Goal: Task Accomplishment & Management: Manage account settings

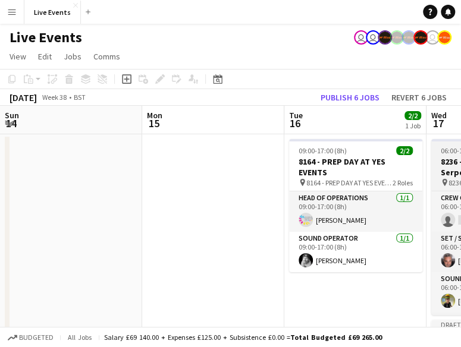
scroll to position [0, 362]
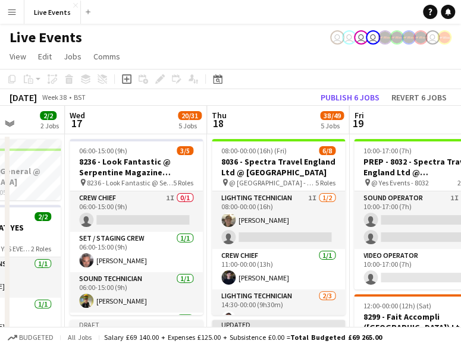
click at [13, 15] on app-icon "Menu" at bounding box center [12, 12] width 10 height 10
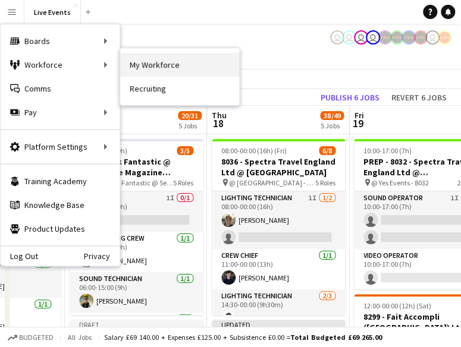
click at [167, 59] on link "My Workforce" at bounding box center [179, 65] width 119 height 24
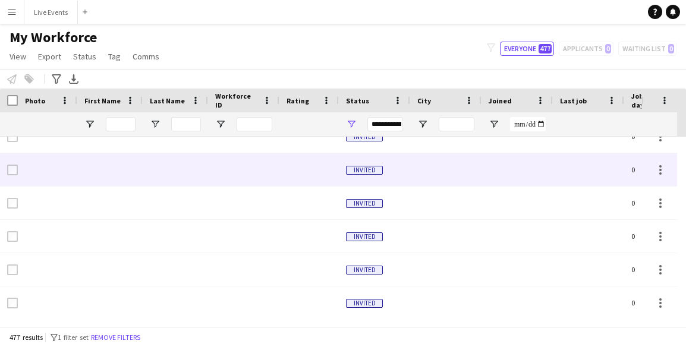
scroll to position [406, 0]
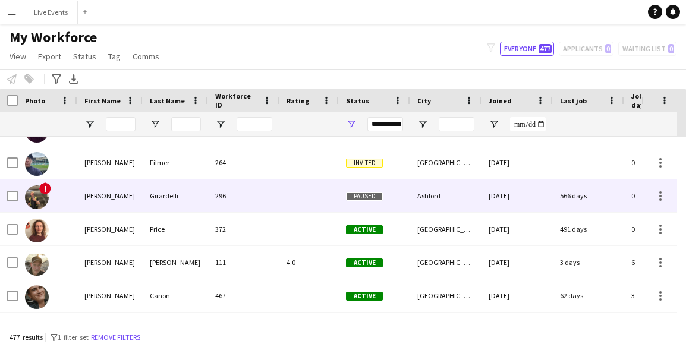
click at [48, 191] on span "!" at bounding box center [45, 189] width 12 height 12
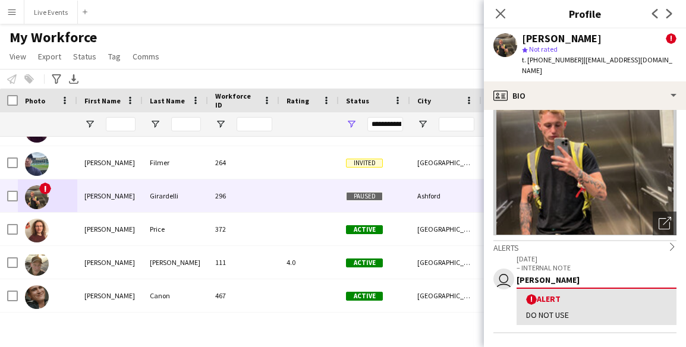
click at [216, 57] on div "My Workforce View Views Default view New view Update view Delete view Edit name…" at bounding box center [343, 49] width 686 height 40
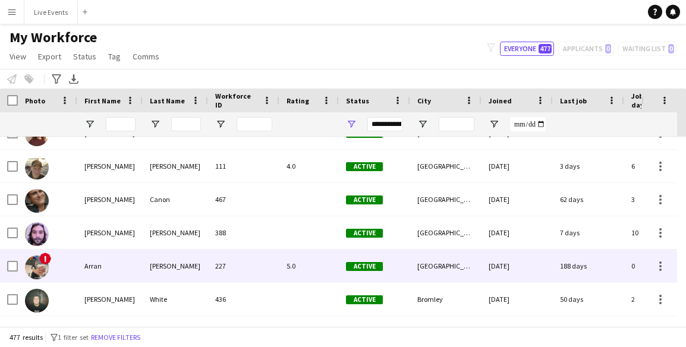
click at [48, 256] on span "!" at bounding box center [45, 259] width 12 height 12
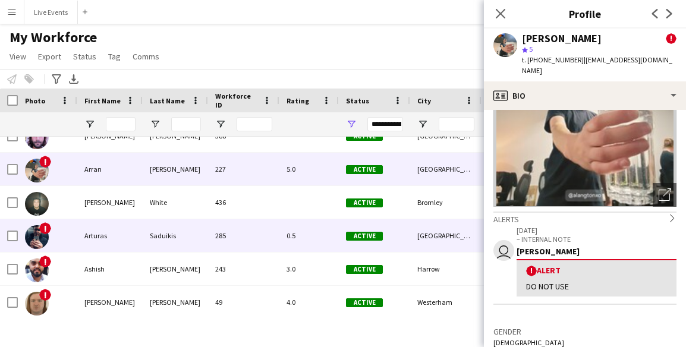
click at [50, 228] on span "!" at bounding box center [45, 228] width 12 height 12
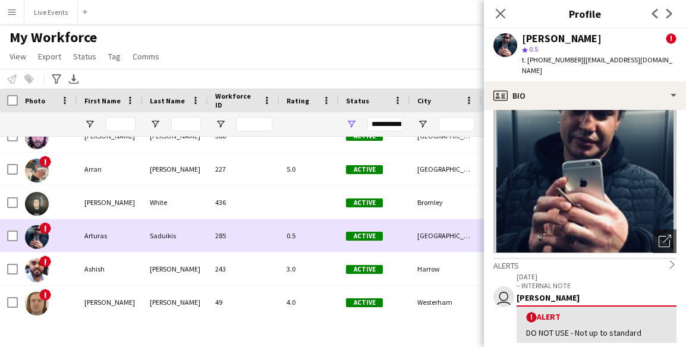
click at [43, 228] on span "!" at bounding box center [45, 228] width 12 height 12
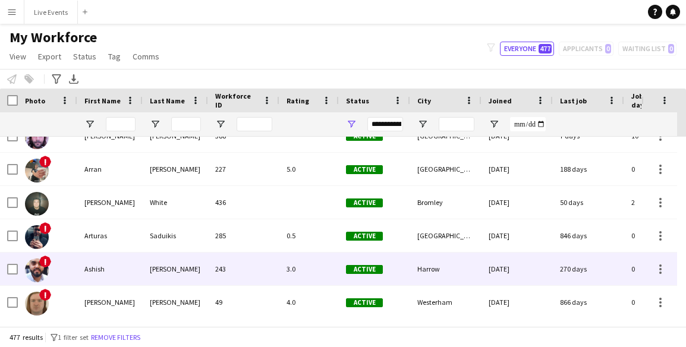
click at [48, 260] on span "!" at bounding box center [45, 262] width 12 height 12
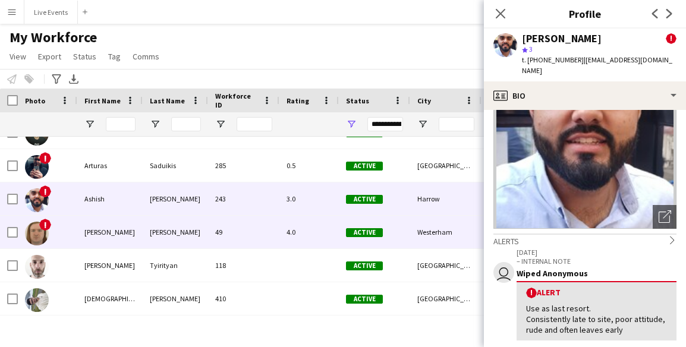
click at [45, 222] on span "!" at bounding box center [45, 225] width 12 height 12
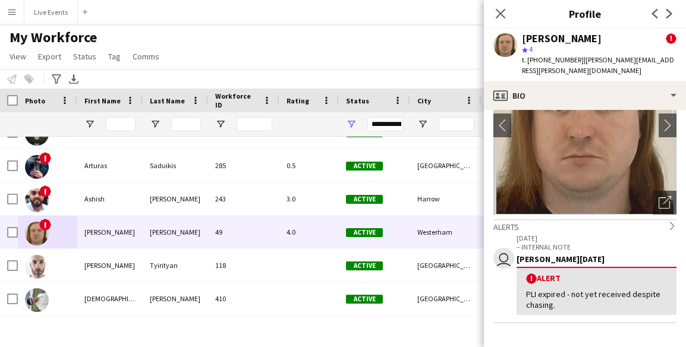
drag, startPoint x: 581, startPoint y: 62, endPoint x: 539, endPoint y: 71, distance: 43.0
click at [460, 71] on div "t. +4407468427091 | ashley.gammage@virginmedia.com" at bounding box center [599, 65] width 155 height 21
copy span "ashley.gammage@virginmedia.com"
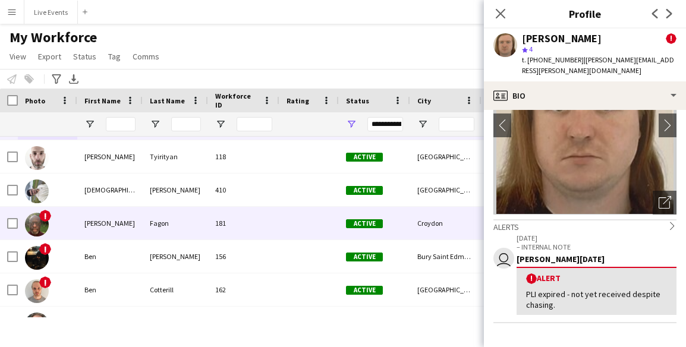
scroll to position [2229, 0]
click at [37, 222] on img at bounding box center [37, 224] width 24 height 24
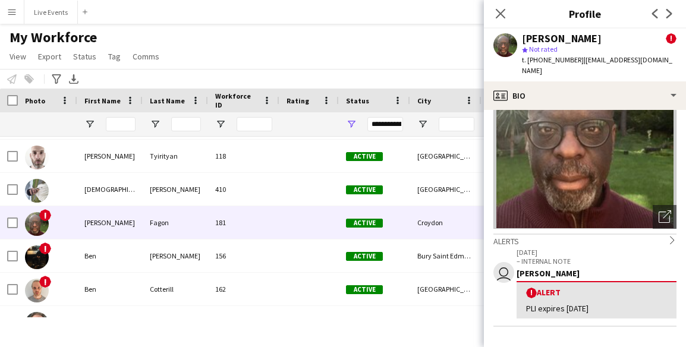
scroll to position [80, 0]
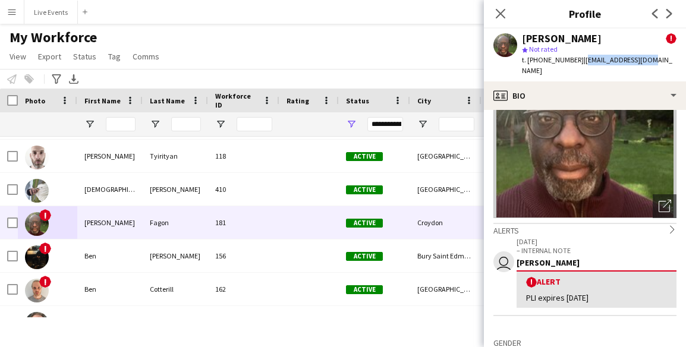
drag, startPoint x: 579, startPoint y: 58, endPoint x: 647, endPoint y: 58, distance: 67.8
click at [460, 58] on div "Aubrey Fagon ! star Not rated t. +447950341641 | aubreyfagon@me.com" at bounding box center [585, 55] width 202 height 53
copy span "aubreyfagon@me.com"
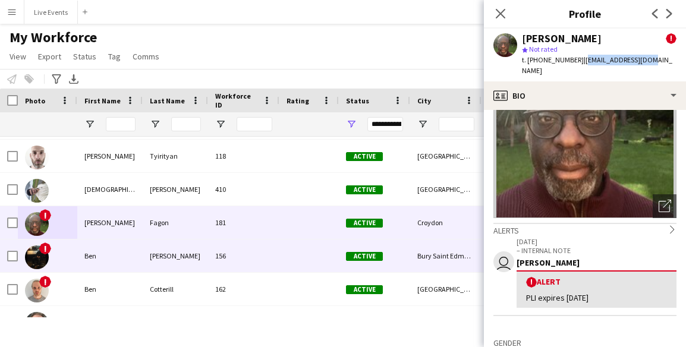
scroll to position [2265, 0]
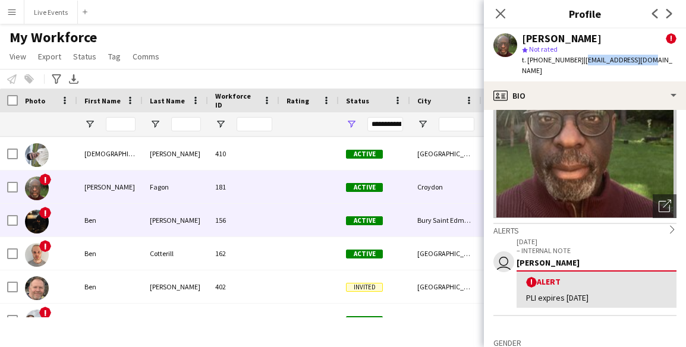
click at [48, 208] on span "!" at bounding box center [45, 213] width 12 height 12
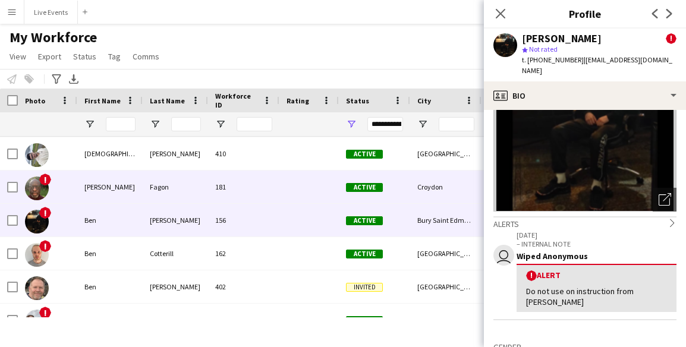
scroll to position [2302, 0]
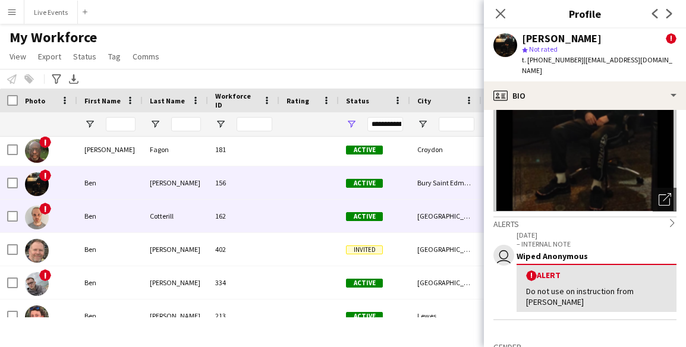
click at [47, 204] on span "!" at bounding box center [45, 209] width 12 height 12
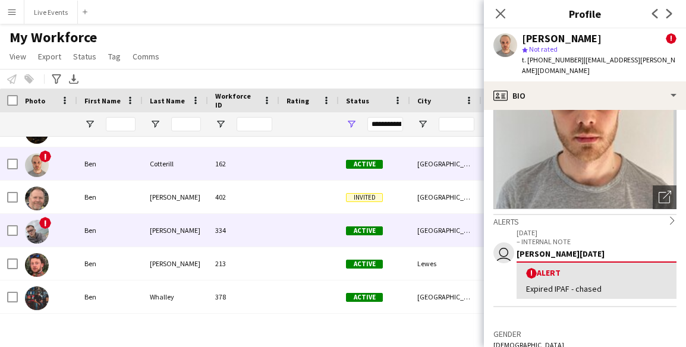
scroll to position [2356, 0]
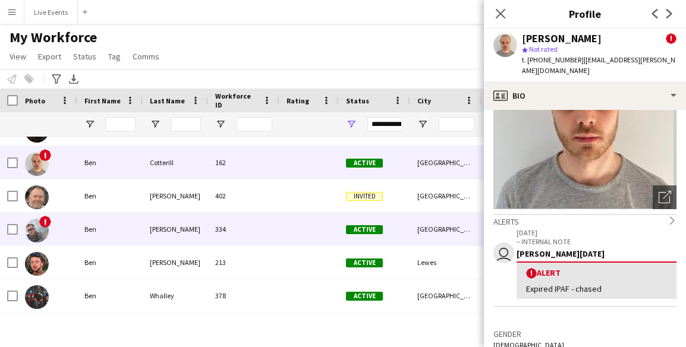
click at [45, 222] on span "!" at bounding box center [45, 222] width 12 height 12
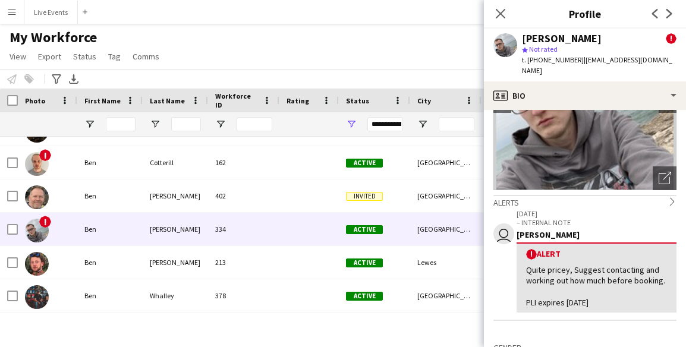
scroll to position [115, 0]
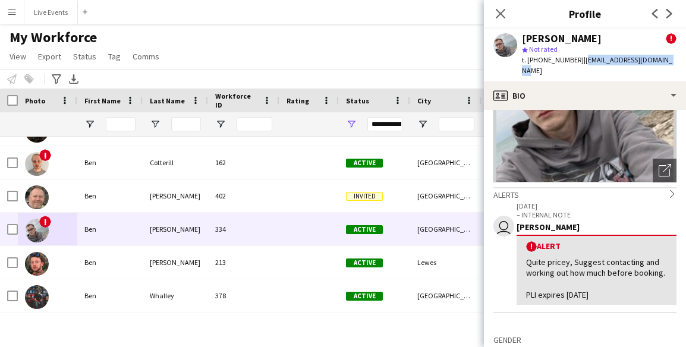
drag, startPoint x: 579, startPoint y: 59, endPoint x: 686, endPoint y: 59, distance: 106.5
click at [460, 59] on app-profile-header "Ben Hunt ! star Not rated t. +447833251152 | ben.hunt1997@outlook.com" at bounding box center [585, 55] width 202 height 53
copy span "ben.hunt1997@outlook.com"
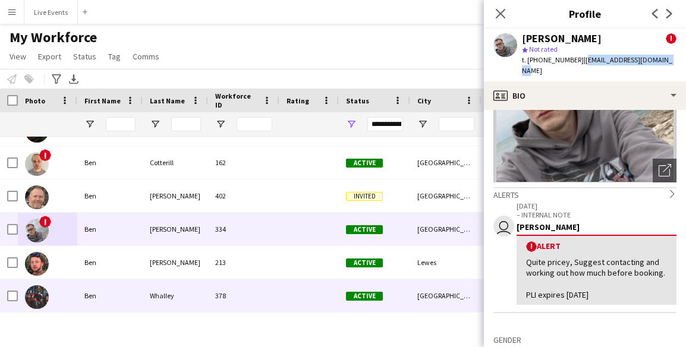
scroll to position [2514, 0]
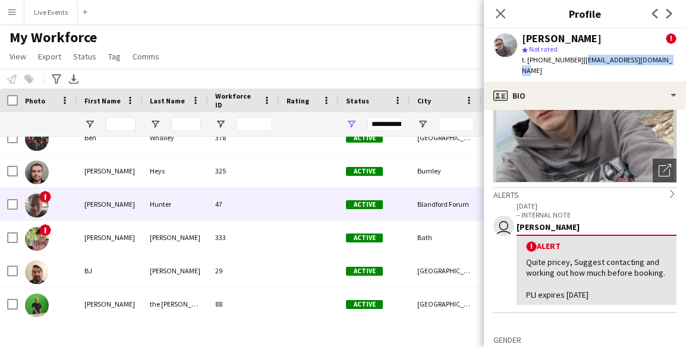
click at [43, 196] on span "!" at bounding box center [45, 197] width 12 height 12
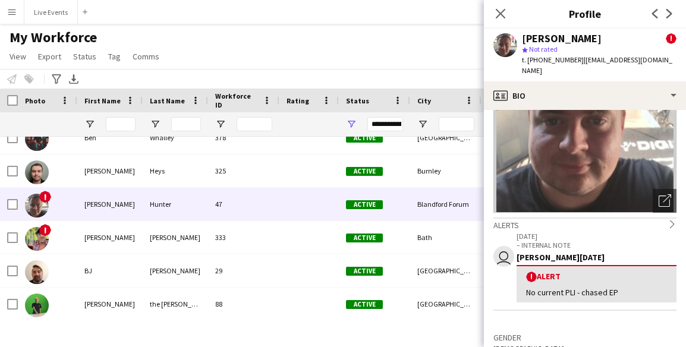
scroll to position [86, 0]
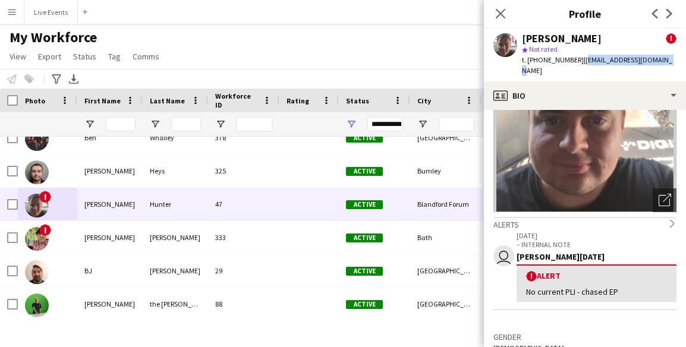
drag, startPoint x: 579, startPoint y: 61, endPoint x: 664, endPoint y: 62, distance: 85.1
click at [460, 62] on app-profile-header "Bertie Hunter ! star Not rated t. +447786088578 | bertiehunter@live.co.uk" at bounding box center [585, 55] width 202 height 53
copy span "bertiehunter@live.co.uk"
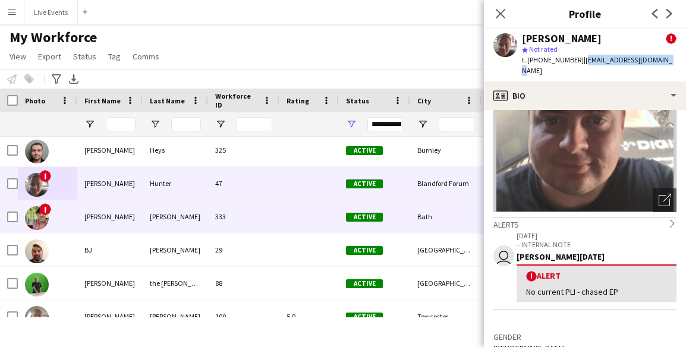
scroll to position [2536, 0]
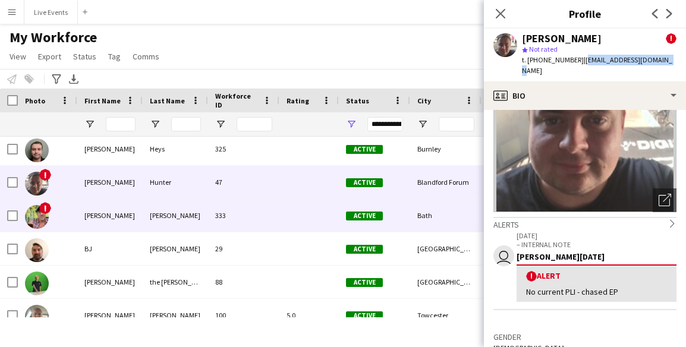
click at [48, 206] on span "!" at bounding box center [45, 208] width 12 height 12
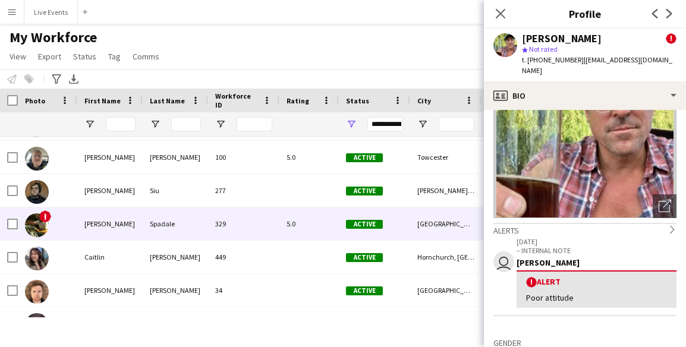
scroll to position [2699, 0]
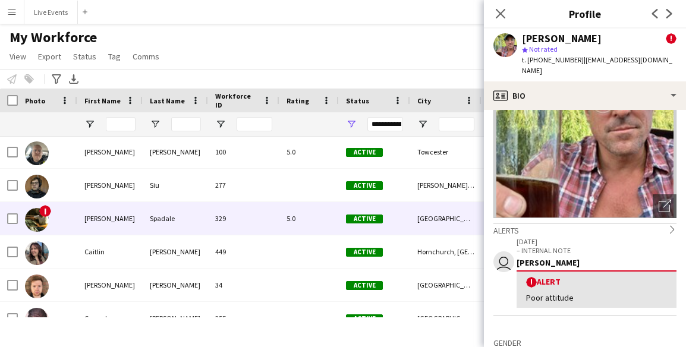
click at [48, 208] on span "!" at bounding box center [45, 211] width 12 height 12
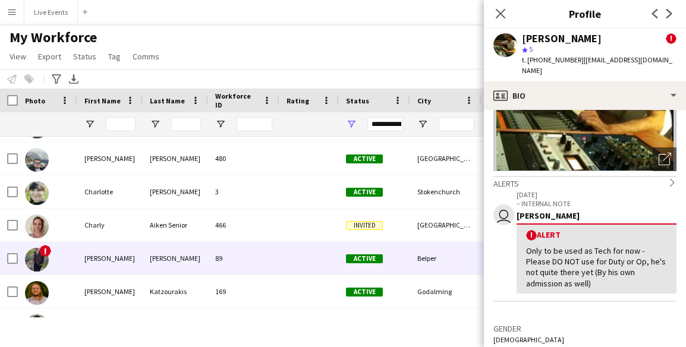
click at [42, 253] on span "!" at bounding box center [45, 251] width 12 height 12
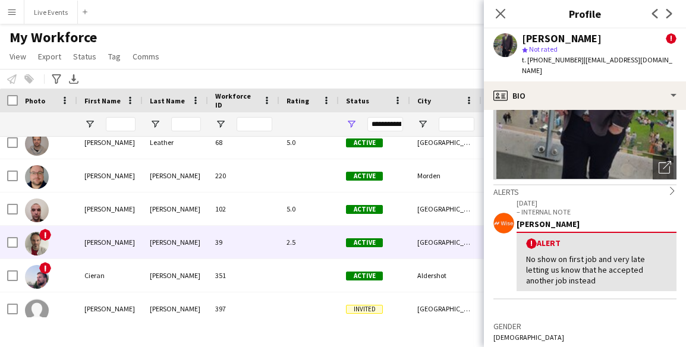
click at [46, 233] on span "!" at bounding box center [45, 235] width 12 height 12
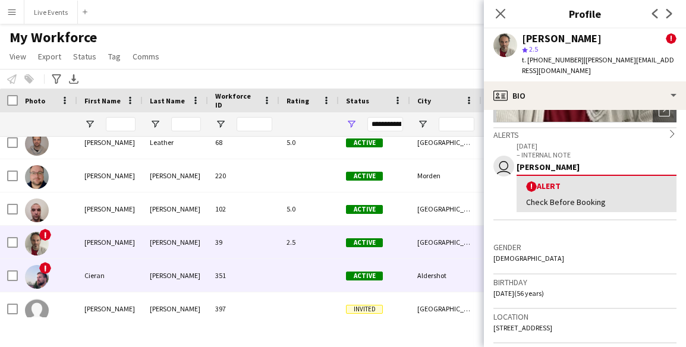
click at [45, 265] on span "!" at bounding box center [45, 268] width 12 height 12
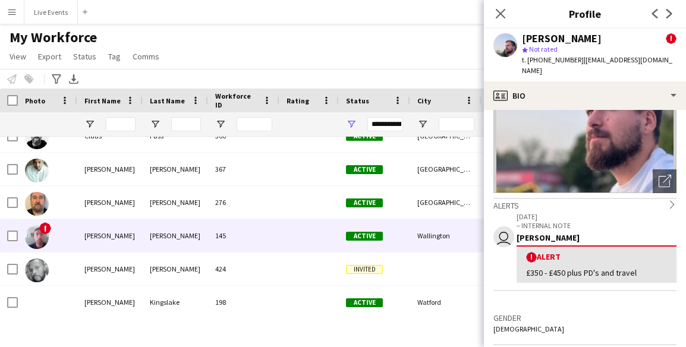
click at [45, 225] on span "!" at bounding box center [45, 228] width 12 height 12
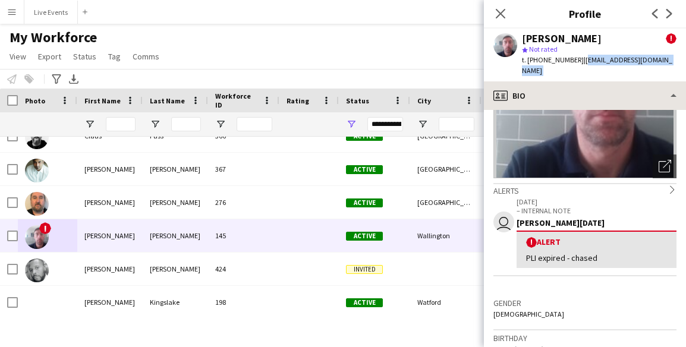
drag, startPoint x: 579, startPoint y: 61, endPoint x: 590, endPoint y: 87, distance: 27.7
click at [460, 87] on app-crew-profile "Close pop-in Profile Previous Next Colin Sexton ! star Not rated t. +4475995891…" at bounding box center [585, 173] width 202 height 347
copy app-crew-profile "clsgardenservices@hotmail.co.uk profile"
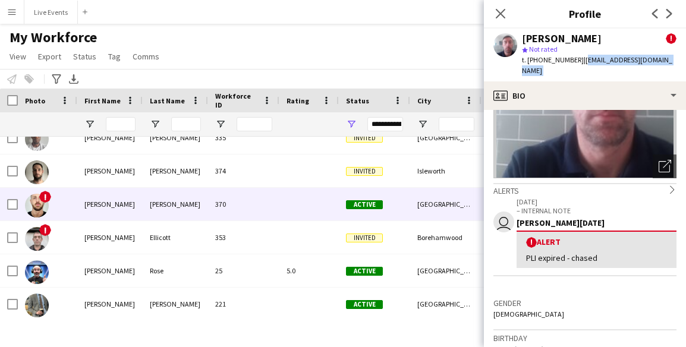
click at [45, 196] on span "!" at bounding box center [45, 197] width 12 height 12
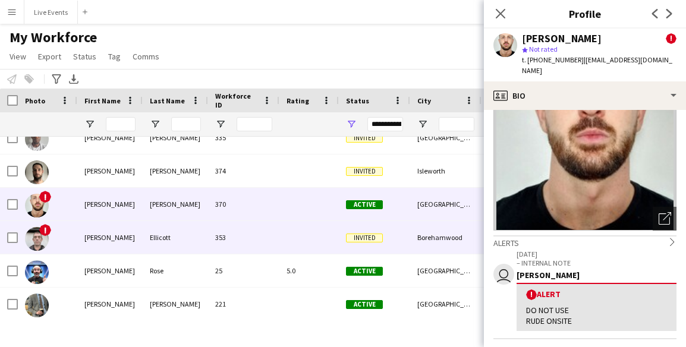
click at [45, 228] on span "!" at bounding box center [45, 230] width 12 height 12
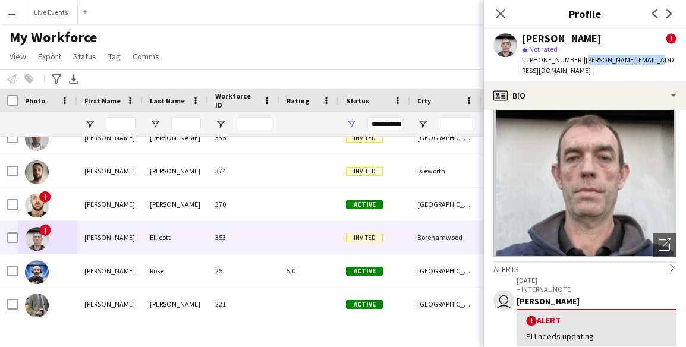
drag, startPoint x: 578, startPoint y: 58, endPoint x: 673, endPoint y: 58, distance: 95.2
click at [460, 58] on app-profile-header "Darren Ellicott ! star Not rated t. +447701019671 | darren.qpr@gmail.com" at bounding box center [585, 55] width 202 height 53
copy span "darren.qpr@gmail.com"
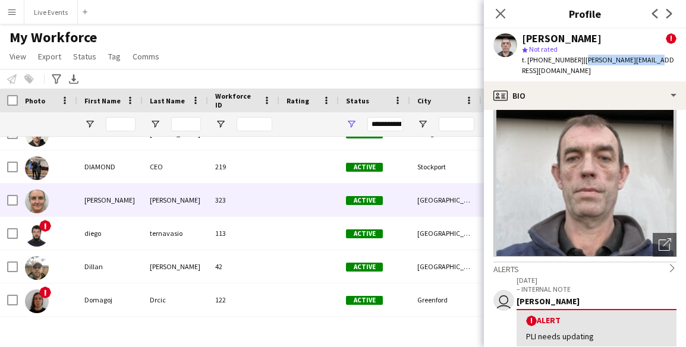
scroll to position [4415, 0]
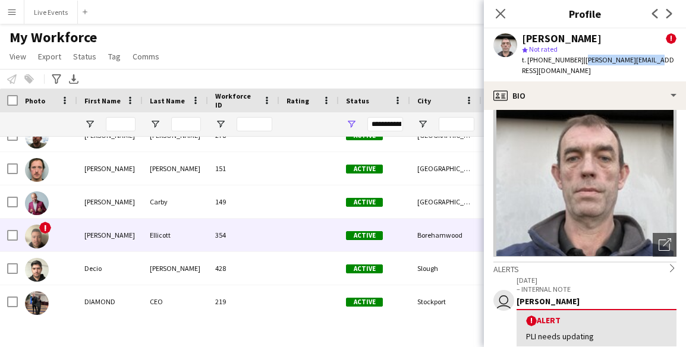
click at [46, 228] on span "!" at bounding box center [45, 228] width 12 height 12
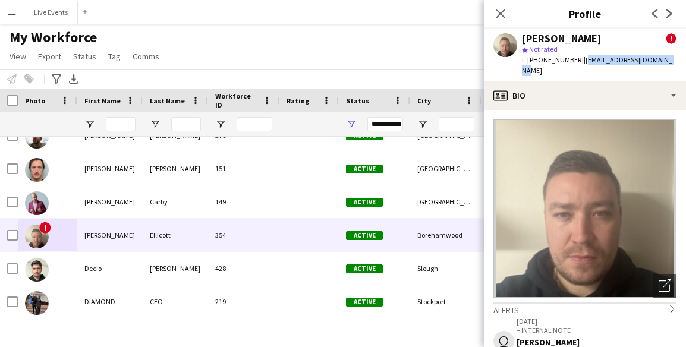
drag, startPoint x: 578, startPoint y: 60, endPoint x: 664, endPoint y: 64, distance: 86.3
click at [460, 64] on div "Dean Ellicott ! star Not rated t. +447939200571 | deanellicott@outlook.com" at bounding box center [585, 55] width 202 height 53
copy span "deanellicott@outlook.com"
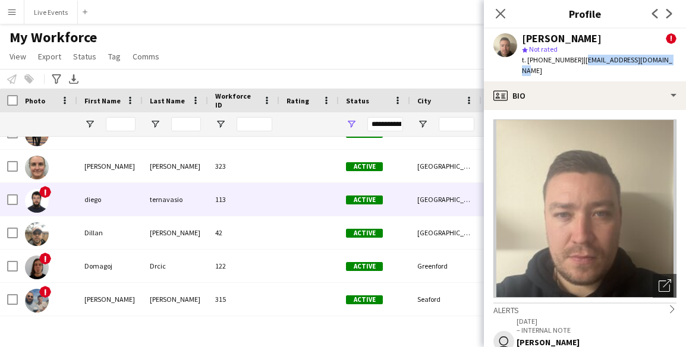
click at [45, 191] on span "!" at bounding box center [45, 192] width 12 height 12
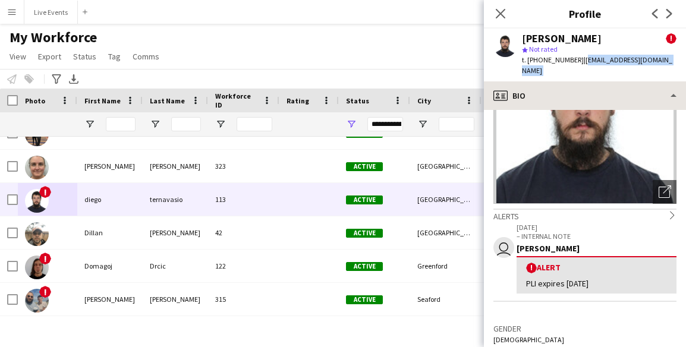
drag, startPoint x: 578, startPoint y: 58, endPoint x: 686, endPoint y: 84, distance: 110.7
click at [460, 84] on app-crew-profile "Close pop-in Profile Previous Next diego ternavasio ! star Not rated t. +447596…" at bounding box center [585, 173] width 202 height 347
copy app-crew-profile "ternavasio.d@gmail.com profile"
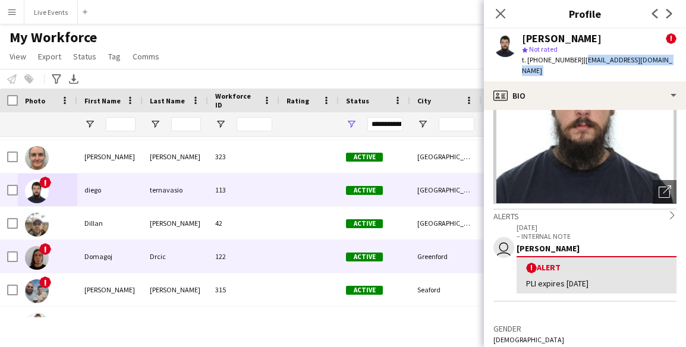
scroll to position [4595, 0]
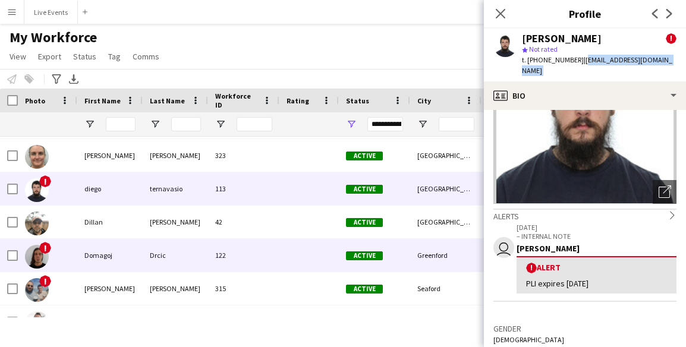
click at [42, 246] on span "!" at bounding box center [45, 248] width 12 height 12
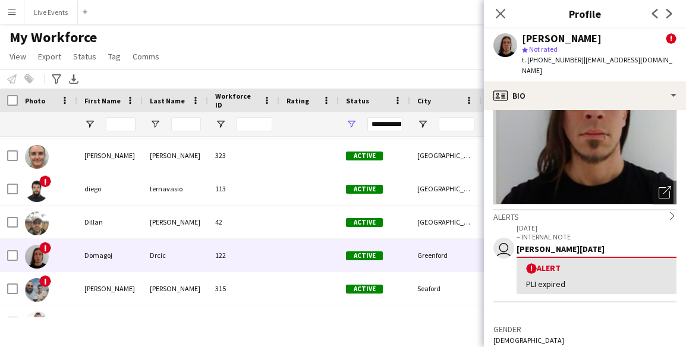
scroll to position [95, 0]
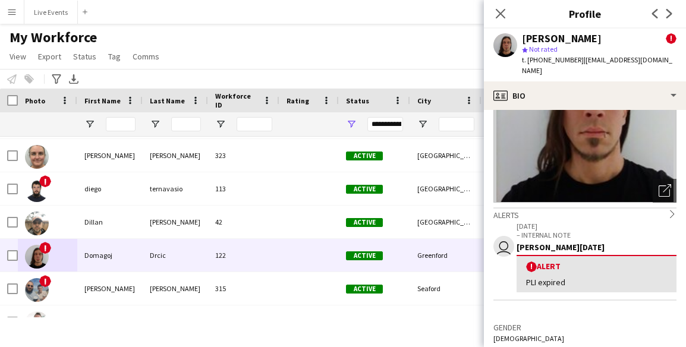
drag, startPoint x: 580, startPoint y: 61, endPoint x: 671, endPoint y: 65, distance: 91.1
click at [460, 65] on div "t. +447482750014 | empujador.del.caso@gmail.com" at bounding box center [599, 65] width 155 height 21
copy span "empujador.del.caso@gmail.co"
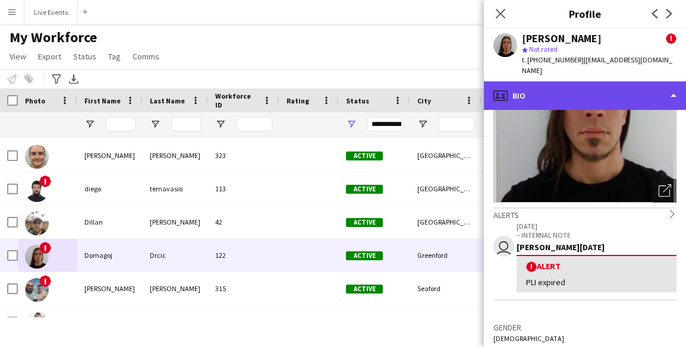
click at [460, 81] on div "profile Bio" at bounding box center [585, 95] width 202 height 29
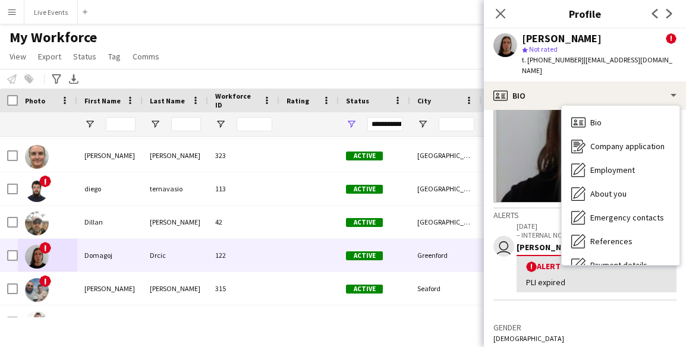
drag, startPoint x: 579, startPoint y: 59, endPoint x: 686, endPoint y: 64, distance: 107.2
click at [460, 64] on app-profile-header "Domagoj Drcic ! star Not rated t. +447482750014 | empujador.del.caso@gmail.com" at bounding box center [585, 55] width 202 height 53
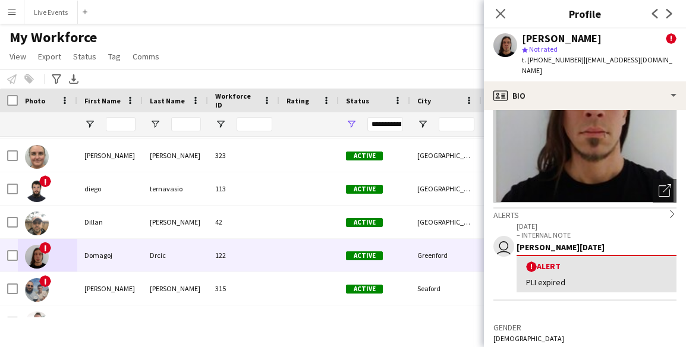
copy span "empujador.del.caso@gmail.com"
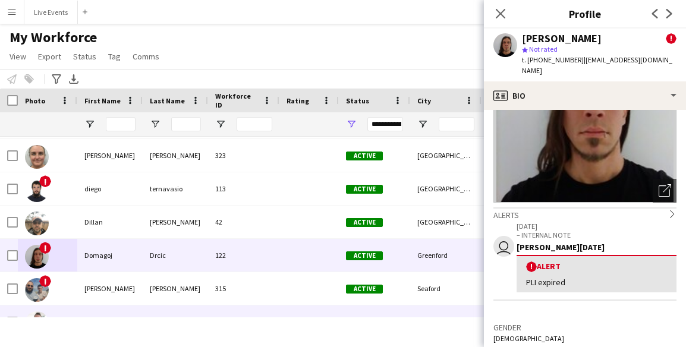
scroll to position [4699, 0]
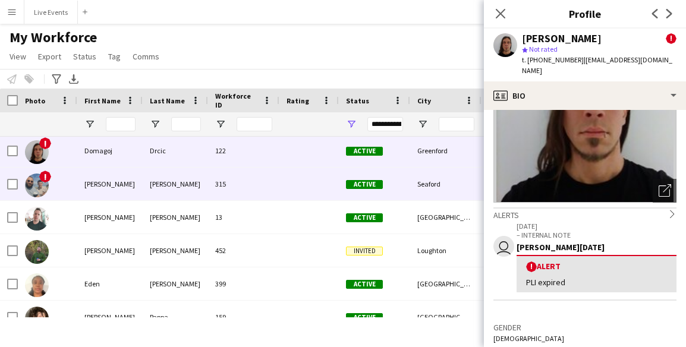
click at [45, 175] on span "!" at bounding box center [45, 177] width 12 height 12
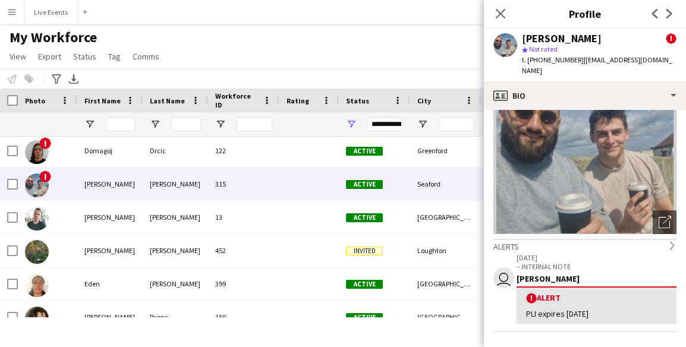
scroll to position [64, 0]
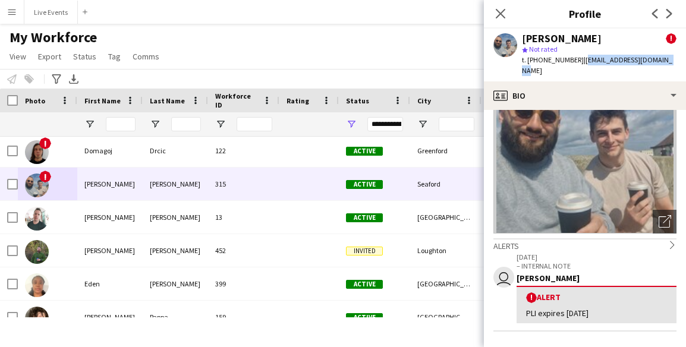
drag, startPoint x: 579, startPoint y: 59, endPoint x: 679, endPoint y: 61, distance: 99.4
click at [460, 61] on app-profile-header "Dominic Thomas ! star Not rated t. +447498884451 | dominic0thomas@gmail.com" at bounding box center [585, 55] width 202 height 53
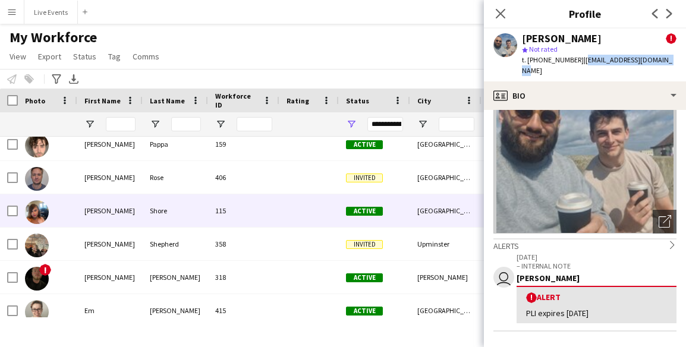
scroll to position [4873, 0]
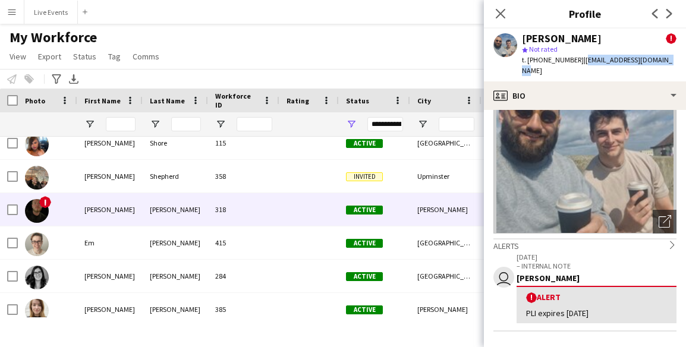
click at [45, 202] on span "!" at bounding box center [45, 202] width 12 height 12
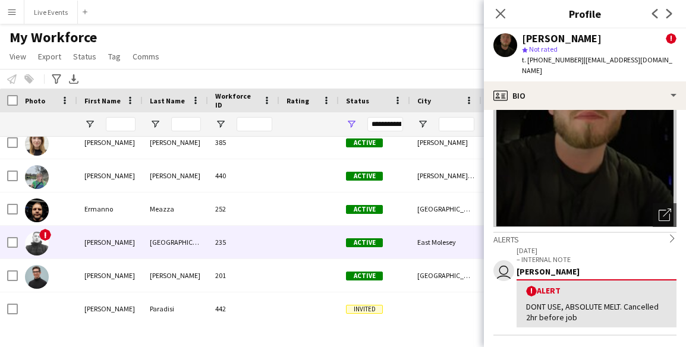
click at [45, 230] on span "!" at bounding box center [45, 235] width 12 height 12
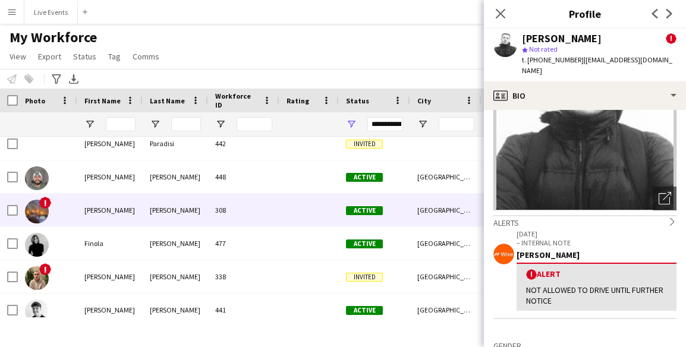
click at [46, 204] on span "!" at bounding box center [45, 203] width 12 height 12
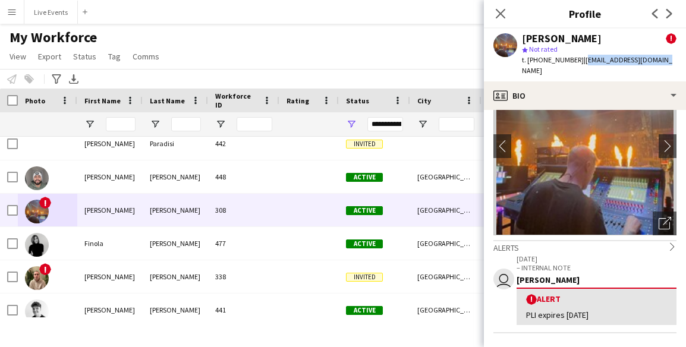
drag, startPoint x: 579, startPoint y: 58, endPoint x: 657, endPoint y: 65, distance: 78.3
click at [460, 65] on div "Felix Milton ! star Not rated t. +447728536935 | felixmilton@icloud.com" at bounding box center [585, 55] width 202 height 53
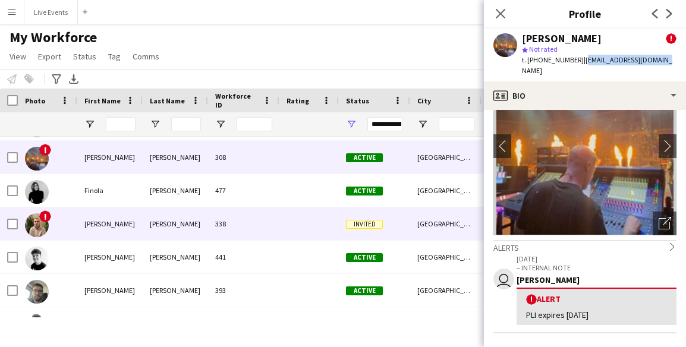
click at [46, 217] on span "!" at bounding box center [45, 217] width 12 height 12
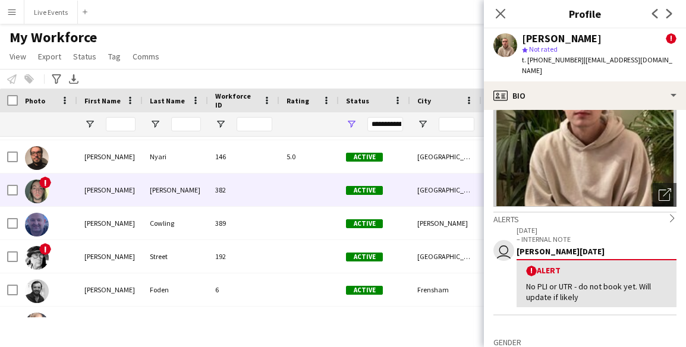
click at [45, 181] on span "!" at bounding box center [45, 183] width 12 height 12
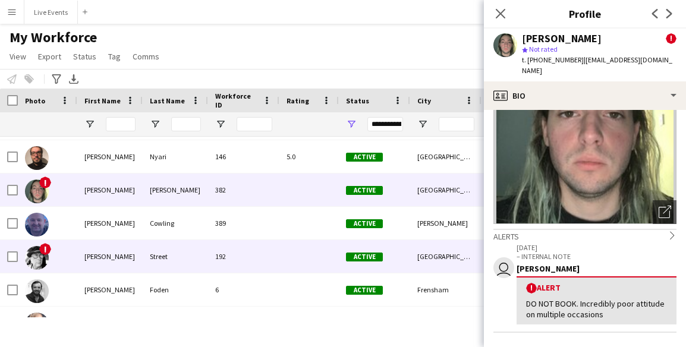
click at [45, 247] on span "!" at bounding box center [45, 249] width 12 height 12
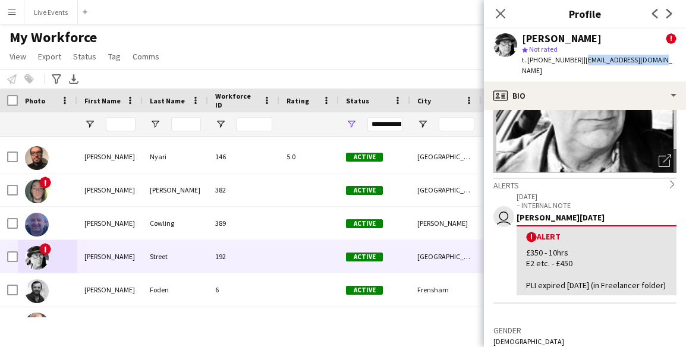
drag, startPoint x: 578, startPoint y: 59, endPoint x: 669, endPoint y: 69, distance: 91.6
click at [460, 69] on app-profile-header "Gary Street ! star Not rated t. +447973216807 | garytstreet@gmail.com" at bounding box center [585, 55] width 202 height 53
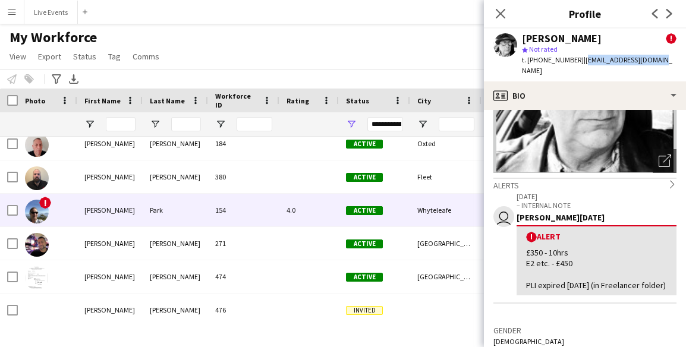
click at [48, 201] on span "!" at bounding box center [45, 203] width 12 height 12
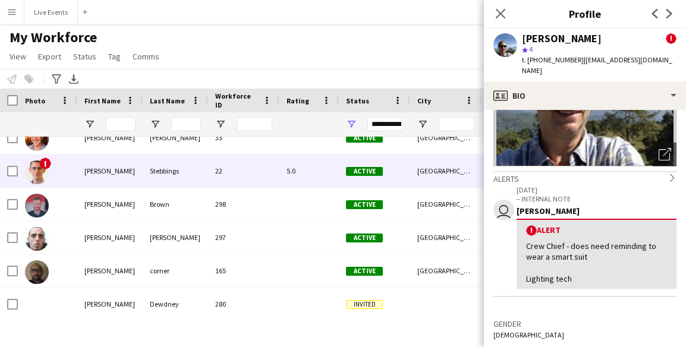
drag, startPoint x: 625, startPoint y: 233, endPoint x: 42, endPoint y: 161, distance: 586.7
click at [42, 161] on span "!" at bounding box center [45, 164] width 12 height 12
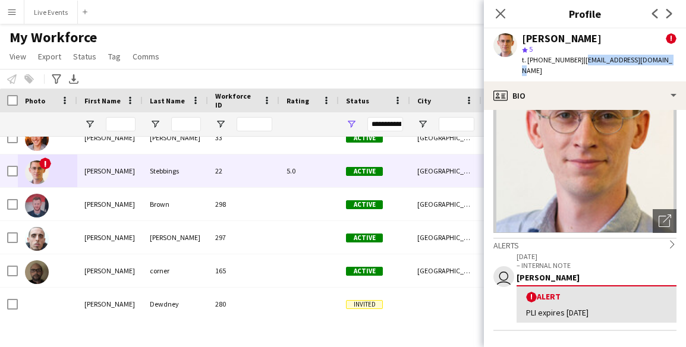
drag, startPoint x: 582, startPoint y: 59, endPoint x: 685, endPoint y: 62, distance: 103.0
click at [460, 62] on app-profile-header "Jake Stebbings ! star 5 t. +4407545199876 | jakestebbings@gmail.com" at bounding box center [585, 55] width 202 height 53
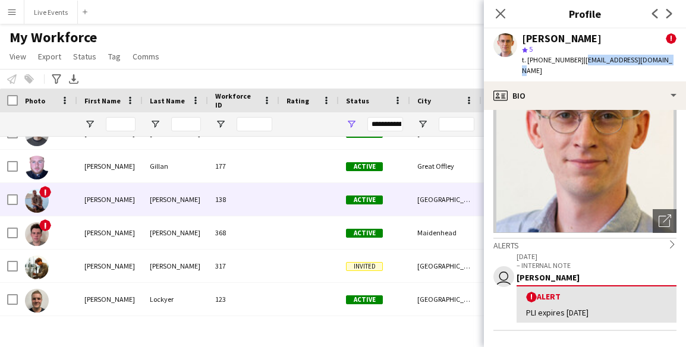
click at [46, 190] on span "!" at bounding box center [45, 192] width 12 height 12
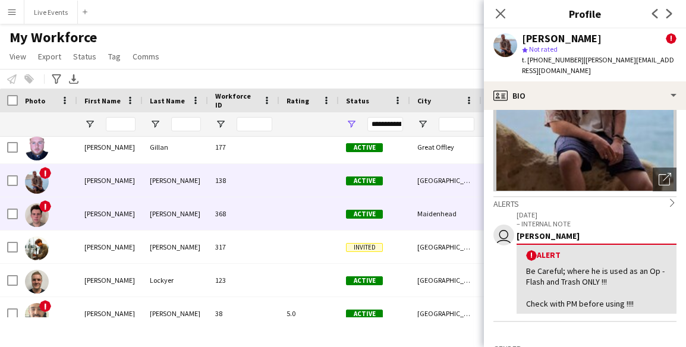
click at [48, 206] on span "!" at bounding box center [45, 206] width 12 height 12
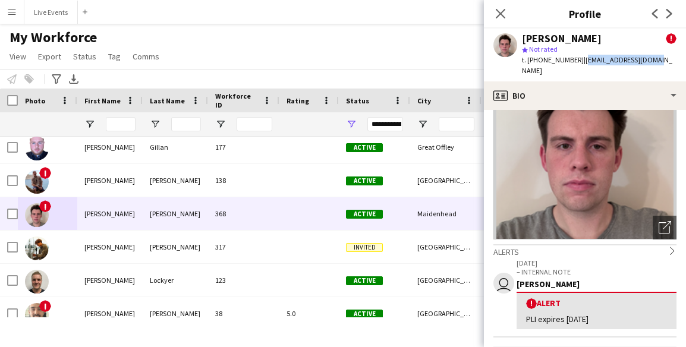
drag, startPoint x: 648, startPoint y: 59, endPoint x: 579, endPoint y: 65, distance: 69.3
click at [460, 65] on div "t. +447446830240 | jamiegoodliffe@me.com" at bounding box center [599, 65] width 155 height 21
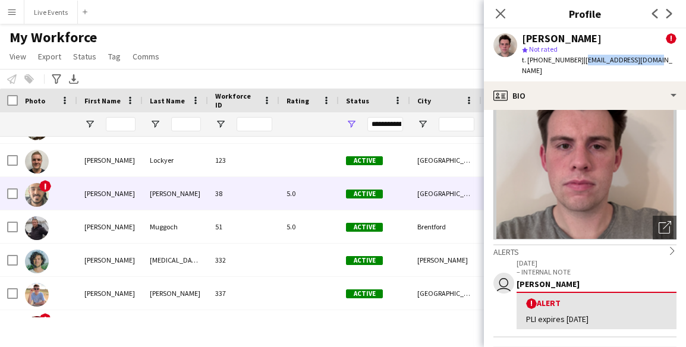
click at [45, 183] on span "!" at bounding box center [45, 186] width 12 height 12
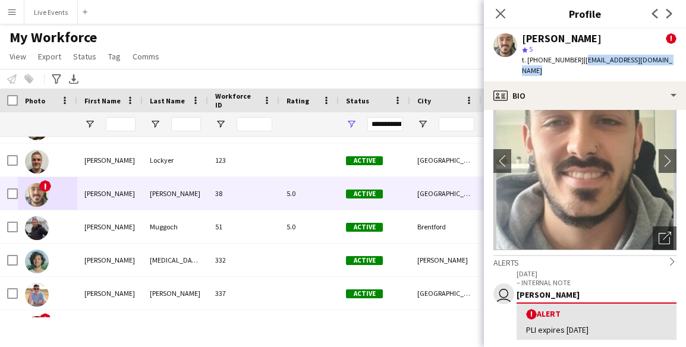
drag, startPoint x: 579, startPoint y: 59, endPoint x: 685, endPoint y: 65, distance: 106.6
click at [460, 65] on app-profile-header "James Matthews ! star 5 t. +447547373834 | jamesmatthewsuk@yahoo.co.uk" at bounding box center [585, 55] width 202 height 53
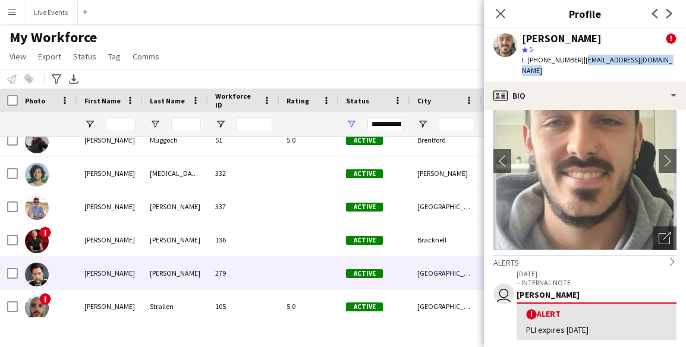
scroll to position [7656, 0]
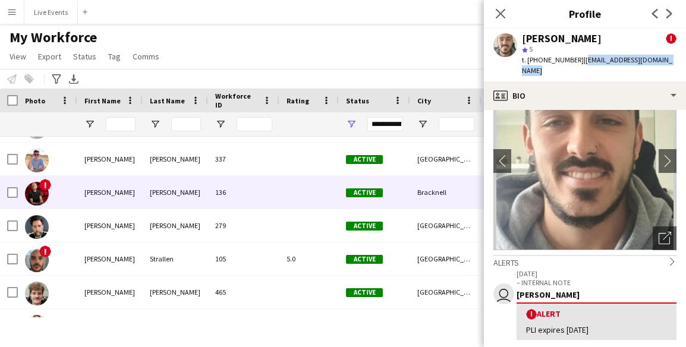
click at [48, 187] on span "!" at bounding box center [45, 185] width 12 height 12
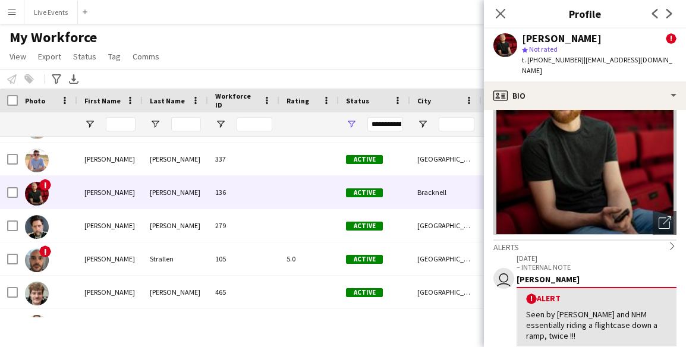
scroll to position [64, 0]
click at [460, 193] on img at bounding box center [585, 145] width 183 height 178
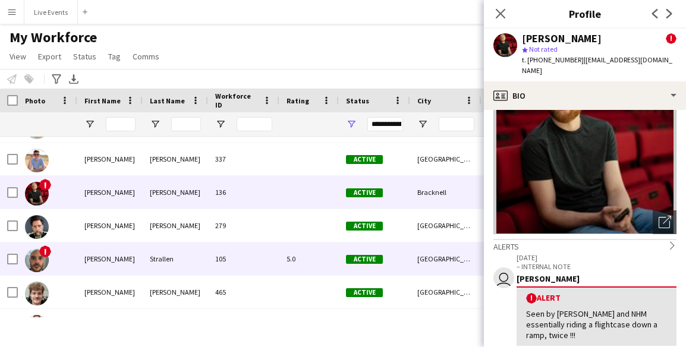
click at [45, 252] on span "!" at bounding box center [45, 252] width 12 height 12
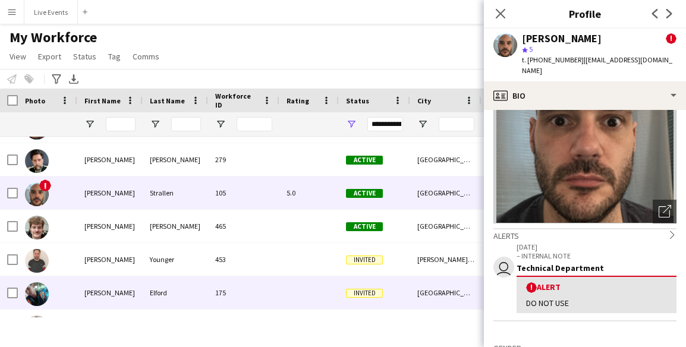
scroll to position [7788, 0]
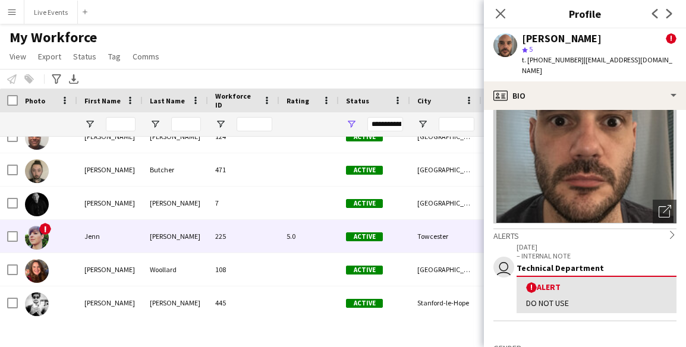
click at [45, 226] on span "!" at bounding box center [45, 229] width 12 height 12
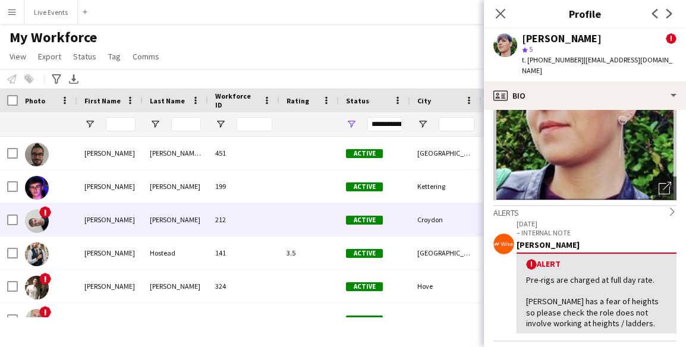
click at [44, 212] on span "!" at bounding box center [45, 212] width 12 height 12
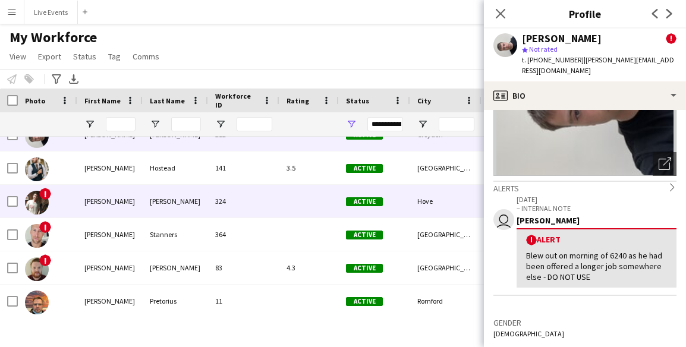
click at [42, 191] on span "!" at bounding box center [45, 194] width 12 height 12
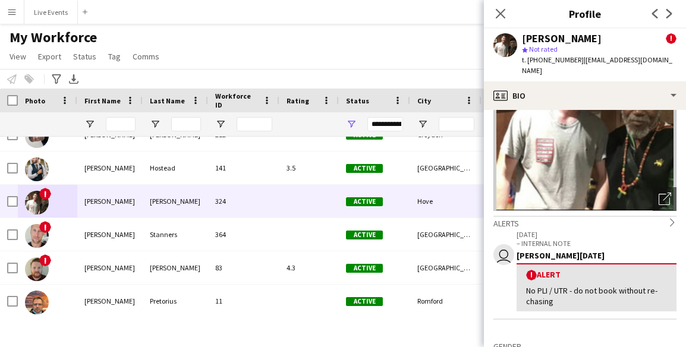
drag, startPoint x: 579, startPoint y: 55, endPoint x: 677, endPoint y: 59, distance: 98.2
click at [460, 59] on div "Joe Miller-Marshall ! star Not rated t. +447802745930 | joemillermarshall1@gmai…" at bounding box center [585, 55] width 202 height 53
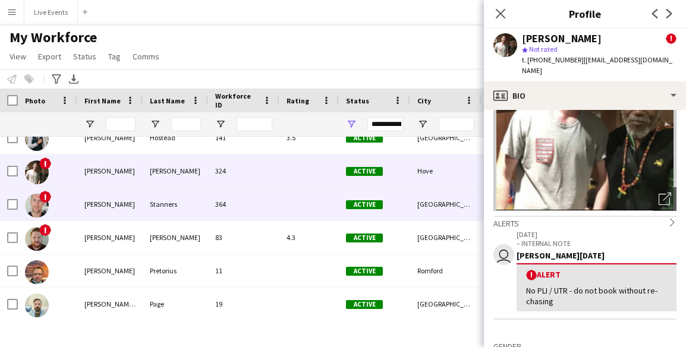
click at [43, 195] on span "!" at bounding box center [45, 197] width 12 height 12
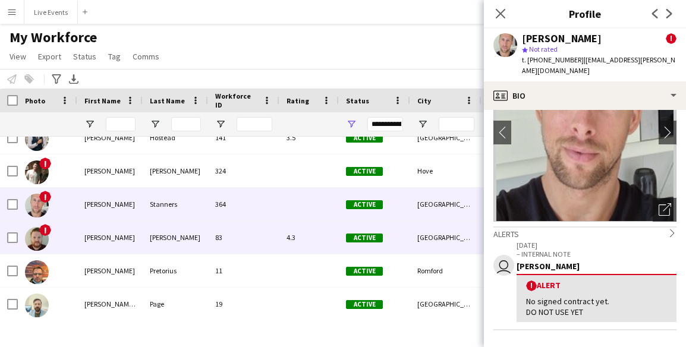
click at [40, 229] on span "!" at bounding box center [45, 230] width 12 height 12
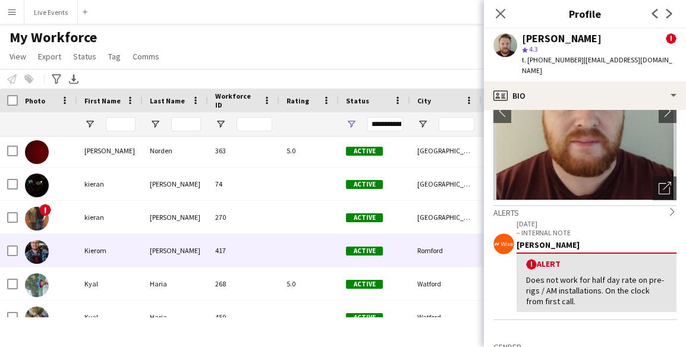
scroll to position [9448, 0]
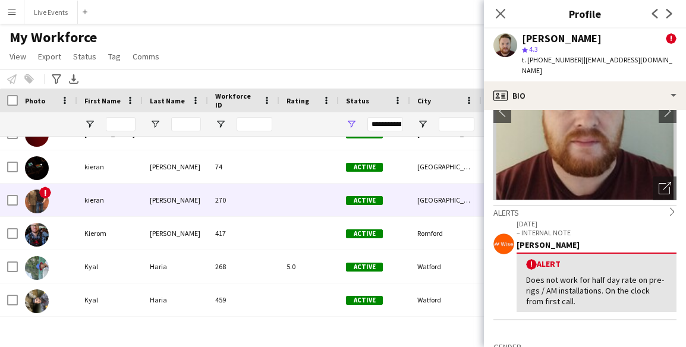
click at [47, 195] on span "!" at bounding box center [45, 193] width 12 height 12
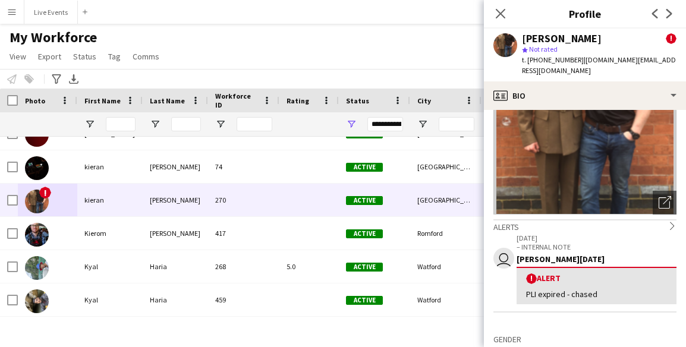
drag, startPoint x: 581, startPoint y: 60, endPoint x: 675, endPoint y: 65, distance: 94.1
click at [460, 65] on div "kieran stephens ! star Not rated t. +4407553863765 | kstephens.email@gmail.com" at bounding box center [585, 55] width 202 height 53
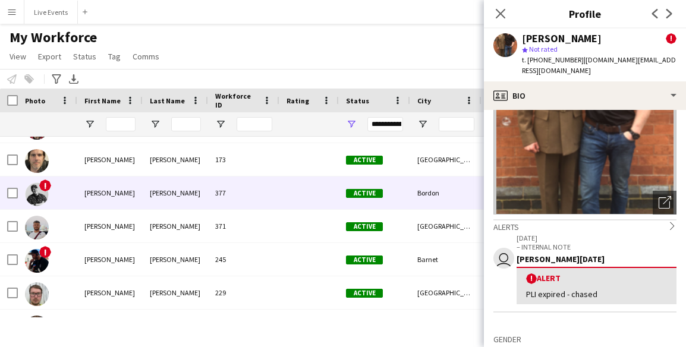
click at [48, 184] on span "!" at bounding box center [45, 186] width 12 height 12
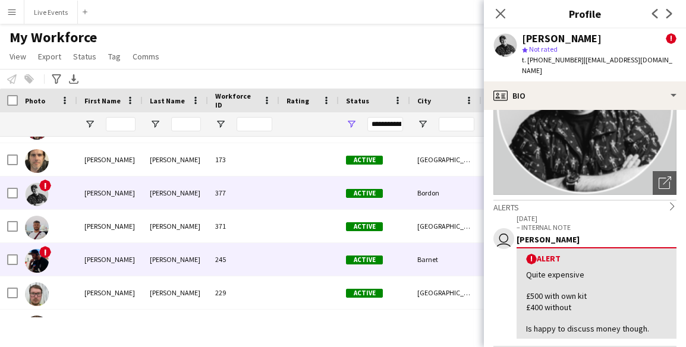
click at [45, 252] on span "!" at bounding box center [45, 252] width 12 height 12
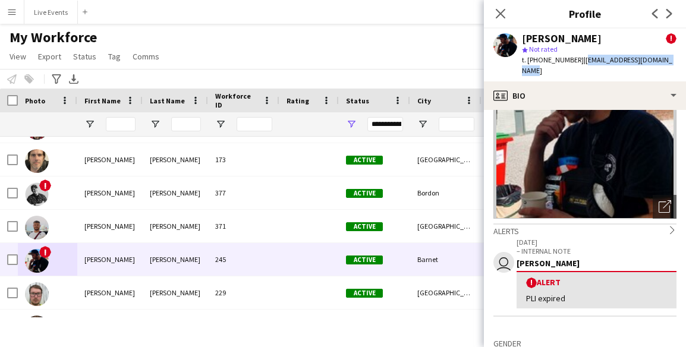
drag, startPoint x: 578, startPoint y: 58, endPoint x: 675, endPoint y: 57, distance: 96.4
click at [460, 57] on div "Leonardo Pacini ! star Not rated t. +447957480595 | leonardopacini23@gmail.com" at bounding box center [585, 55] width 202 height 53
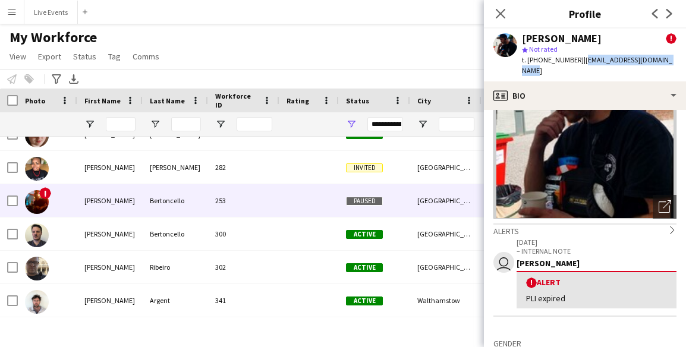
click at [46, 195] on div "!" at bounding box center [37, 201] width 24 height 33
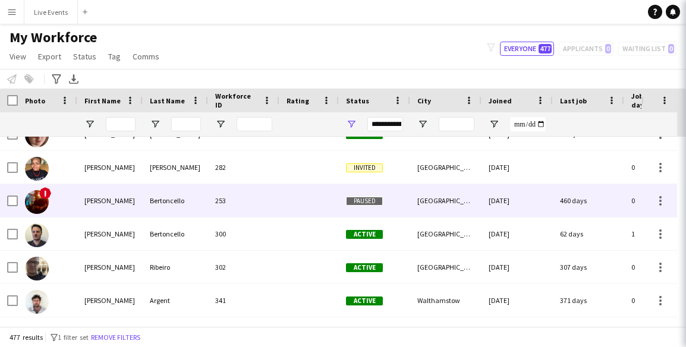
click at [46, 195] on span "!" at bounding box center [45, 193] width 12 height 12
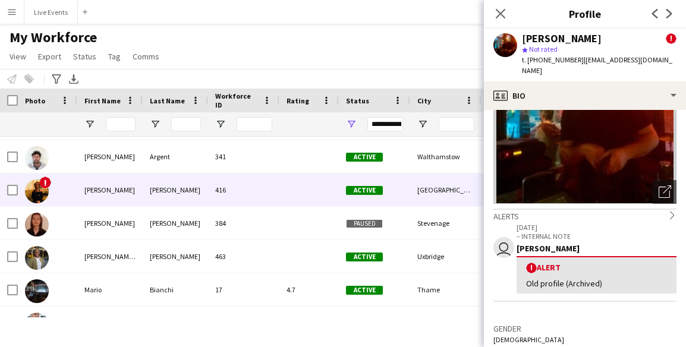
click at [46, 180] on span "!" at bounding box center [45, 183] width 12 height 12
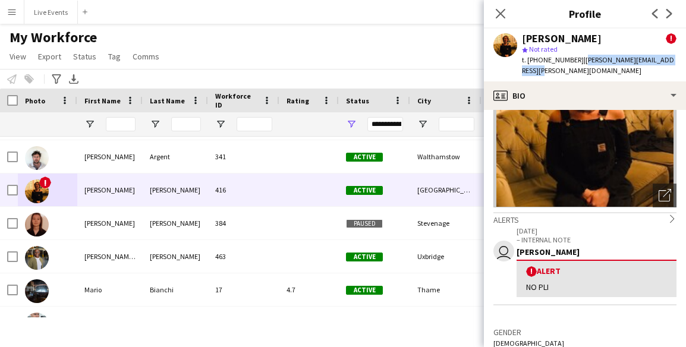
drag, startPoint x: 578, startPoint y: 59, endPoint x: 686, endPoint y: 61, distance: 107.7
click at [460, 61] on div "Marianne Martin ! star Not rated t. +447894950733 | marianne.i.martin@outlook.c…" at bounding box center [585, 55] width 202 height 53
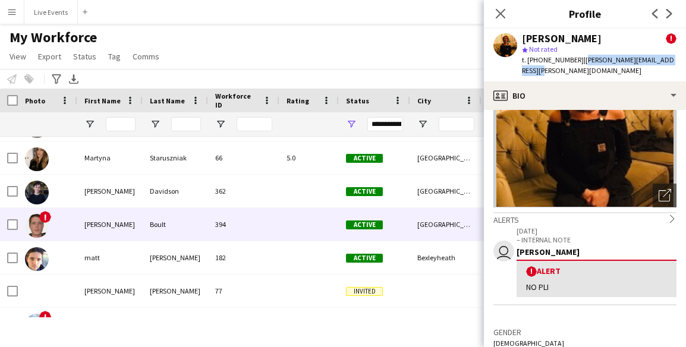
click at [47, 215] on span "!" at bounding box center [45, 217] width 12 height 12
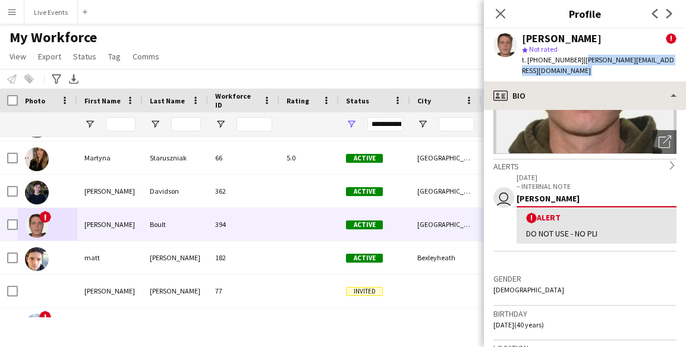
drag, startPoint x: 579, startPoint y: 61, endPoint x: 674, endPoint y: 73, distance: 95.9
click at [460, 73] on app-crew-profile "Close pop-in Profile Previous Next Matt Boult ! star Not rated t. +447800841680…" at bounding box center [585, 173] width 202 height 347
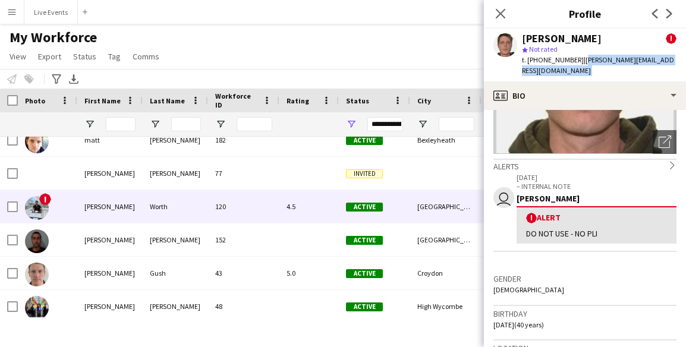
click at [48, 203] on span "!" at bounding box center [45, 199] width 12 height 12
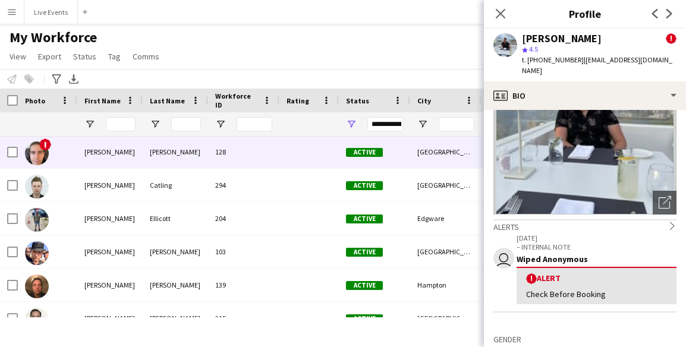
click at [44, 145] on span "!" at bounding box center [45, 145] width 12 height 12
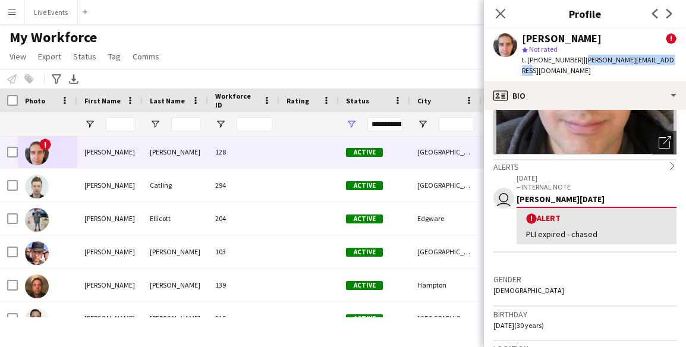
drag, startPoint x: 579, startPoint y: 55, endPoint x: 673, endPoint y: 65, distance: 95.1
click at [460, 65] on div "Michael Boulos ! star Not rated t. +447715605647 | michael@michaelboulos.com" at bounding box center [585, 55] width 202 height 53
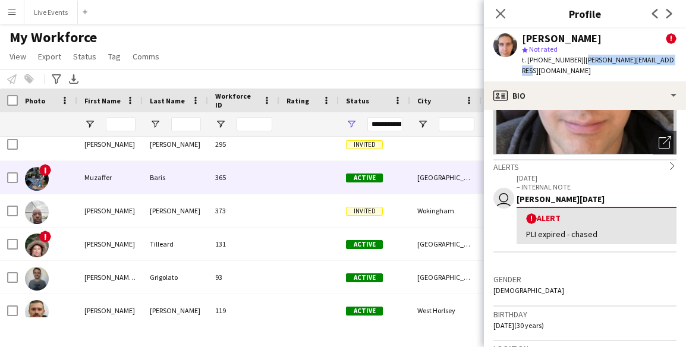
click at [48, 165] on span "!" at bounding box center [45, 170] width 12 height 12
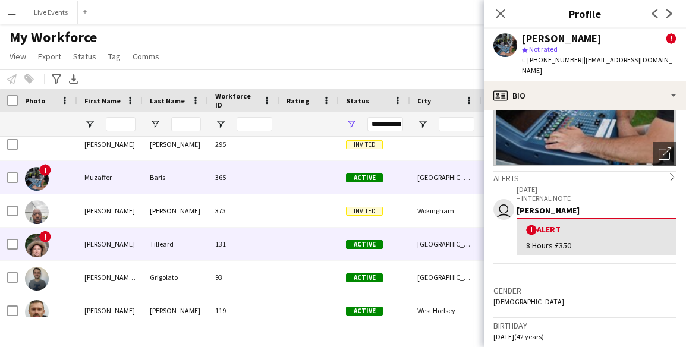
click at [43, 237] on span "!" at bounding box center [45, 237] width 12 height 12
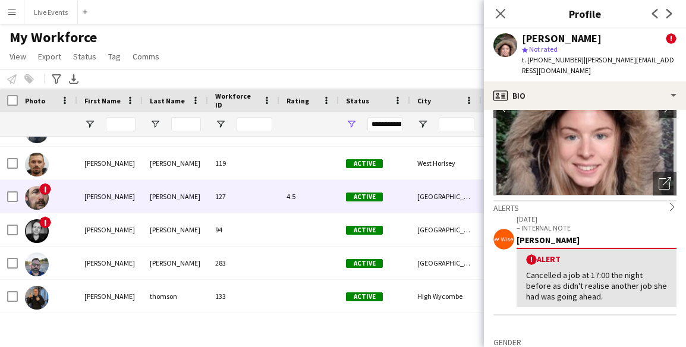
click at [45, 189] on span "!" at bounding box center [45, 189] width 12 height 12
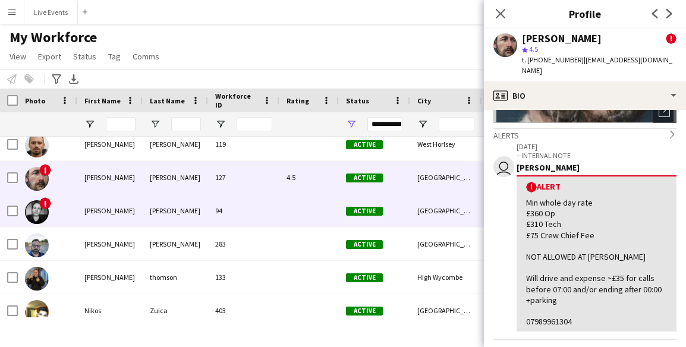
click at [44, 203] on span "!" at bounding box center [45, 203] width 12 height 12
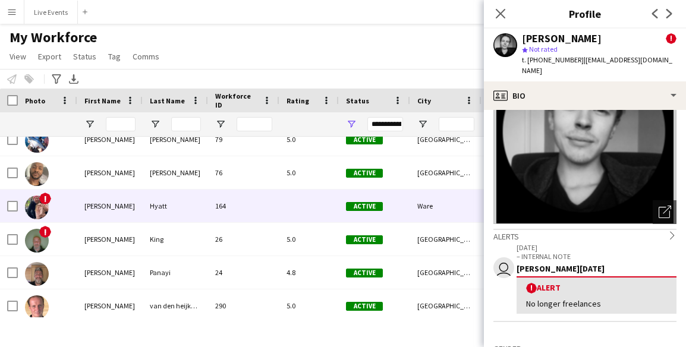
click at [46, 198] on span "!" at bounding box center [45, 199] width 12 height 12
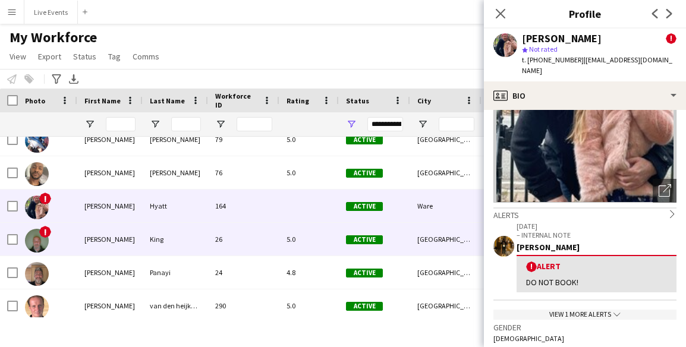
click at [44, 234] on span "!" at bounding box center [45, 232] width 12 height 12
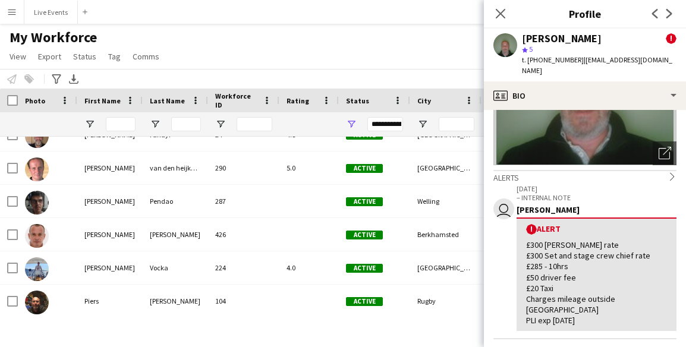
drag, startPoint x: 583, startPoint y: 59, endPoint x: 587, endPoint y: 78, distance: 19.5
click at [460, 78] on div "Paul King ! star 5 t. +4407801821292 | paulalexanderking@hotmail.com" at bounding box center [585, 55] width 202 height 53
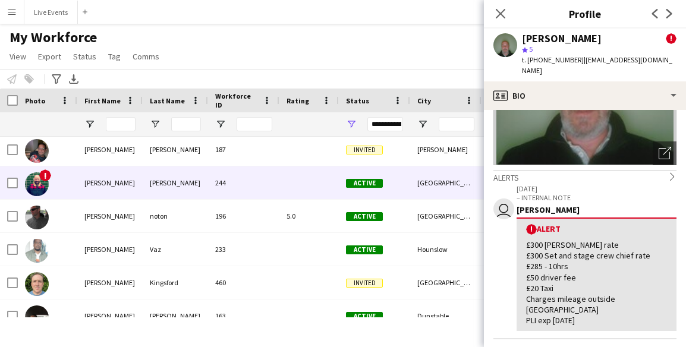
click at [46, 174] on span "!" at bounding box center [45, 176] width 12 height 12
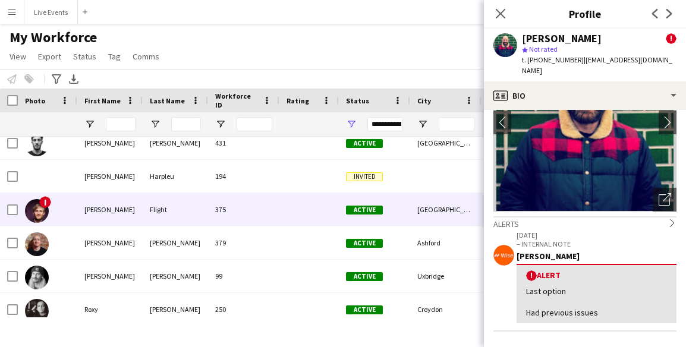
click at [45, 203] on span "!" at bounding box center [45, 202] width 12 height 12
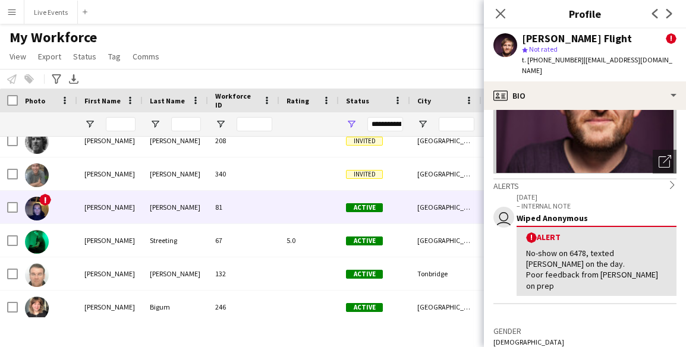
click at [46, 199] on span "!" at bounding box center [45, 200] width 12 height 12
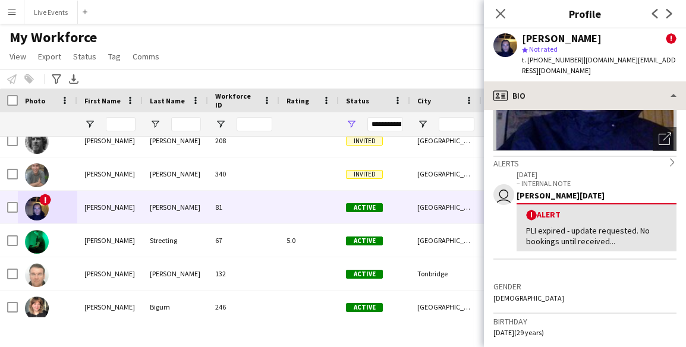
drag, startPoint x: 577, startPoint y: 62, endPoint x: 676, endPoint y: 71, distance: 99.7
click at [460, 71] on app-crew-profile "Close pop-in Profile Previous Next Simon Richards ! star Not rated t. +44786935…" at bounding box center [585, 173] width 202 height 347
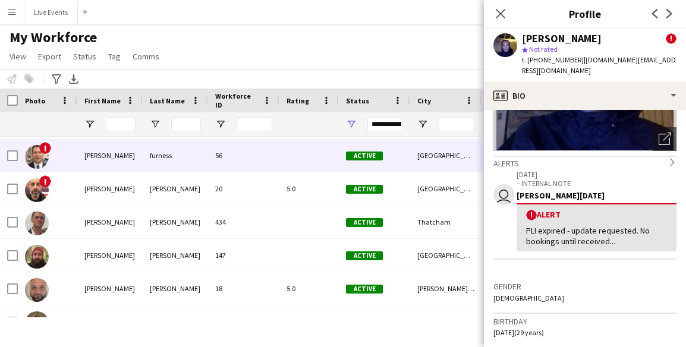
click at [45, 149] on span "!" at bounding box center [45, 148] width 12 height 12
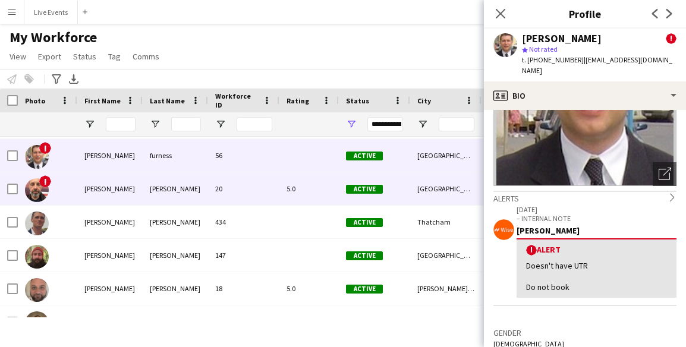
click at [45, 178] on span "!" at bounding box center [45, 181] width 12 height 12
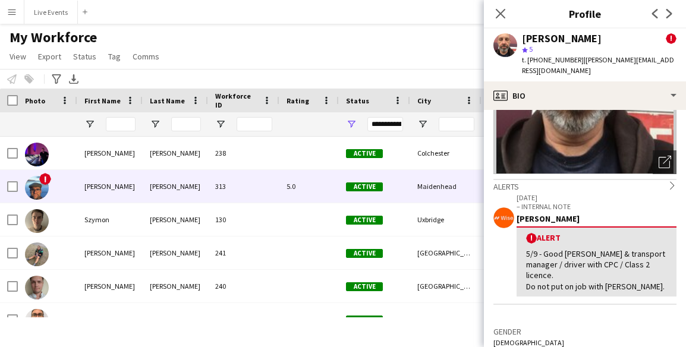
click at [48, 179] on span "!" at bounding box center [45, 179] width 12 height 12
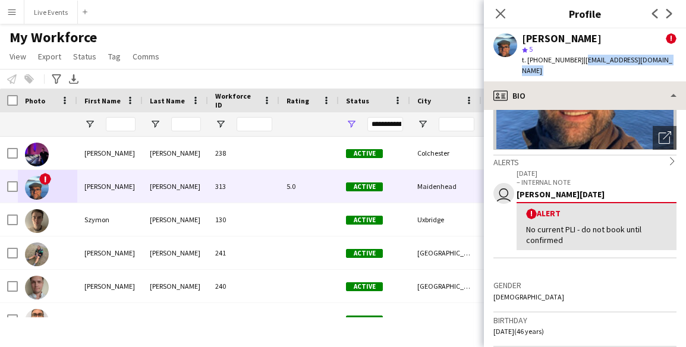
drag, startPoint x: 582, startPoint y: 60, endPoint x: 585, endPoint y: 89, distance: 28.7
click at [460, 89] on app-crew-profile "Close pop-in Profile Previous Next Stuart Manning ! star 5 t. +4407800629425 | …" at bounding box center [585, 173] width 202 height 347
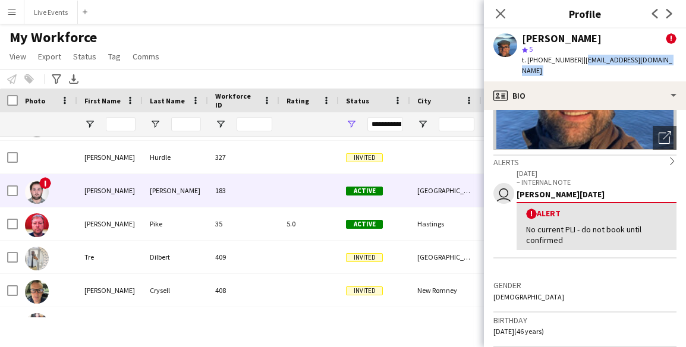
click at [46, 183] on span "!" at bounding box center [45, 183] width 12 height 12
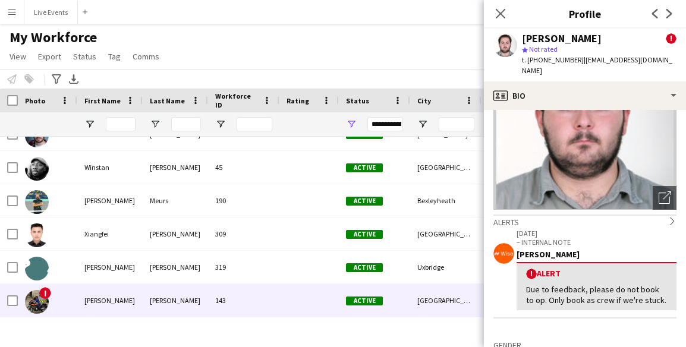
click at [44, 293] on span "!" at bounding box center [45, 293] width 12 height 12
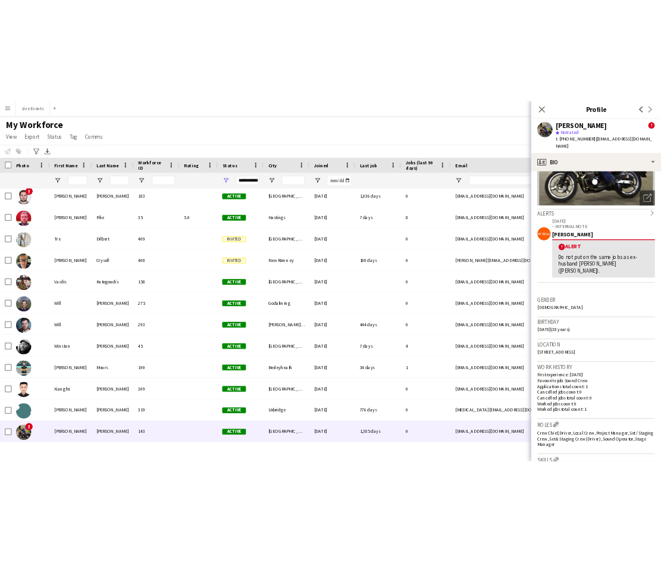
scroll to position [134, 0]
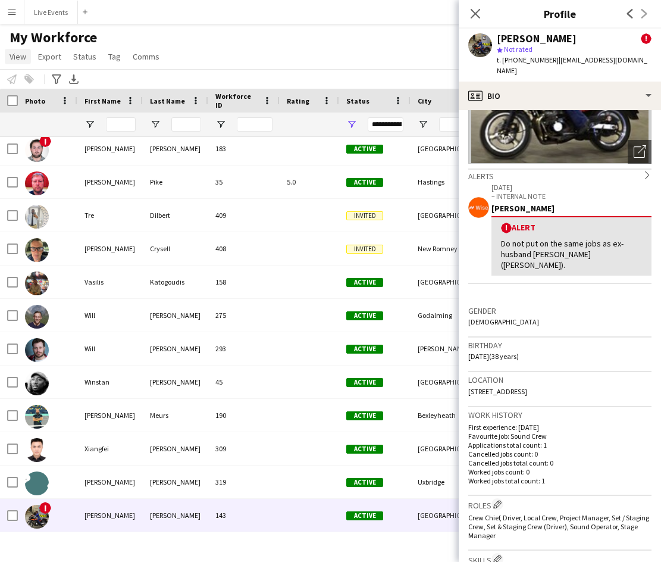
click at [17, 58] on span "View" at bounding box center [18, 56] width 17 height 11
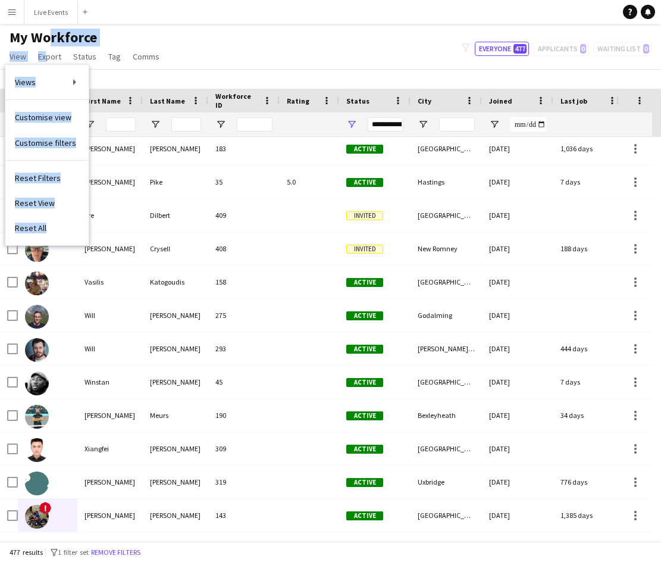
drag, startPoint x: 42, startPoint y: 46, endPoint x: 37, endPoint y: 36, distance: 10.9
click at [37, 36] on div "My Workforce View Views Default view New view Update view Delete view Edit name…" at bounding box center [85, 49] width 171 height 40
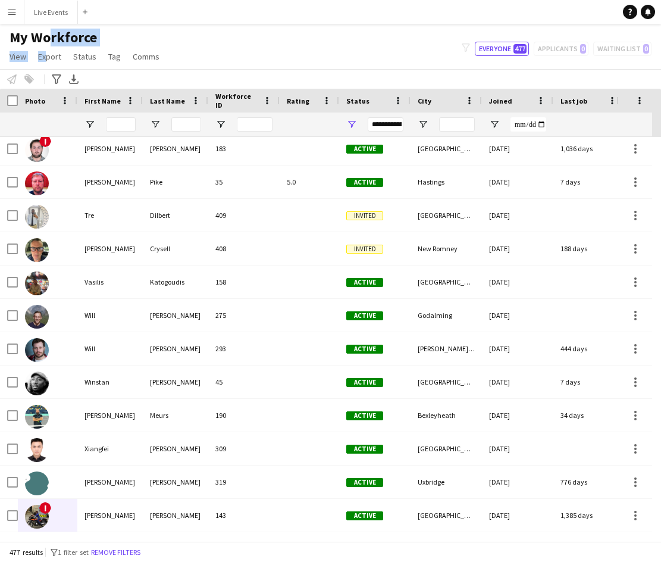
click at [37, 36] on span "My Workforce" at bounding box center [53, 38] width 87 height 18
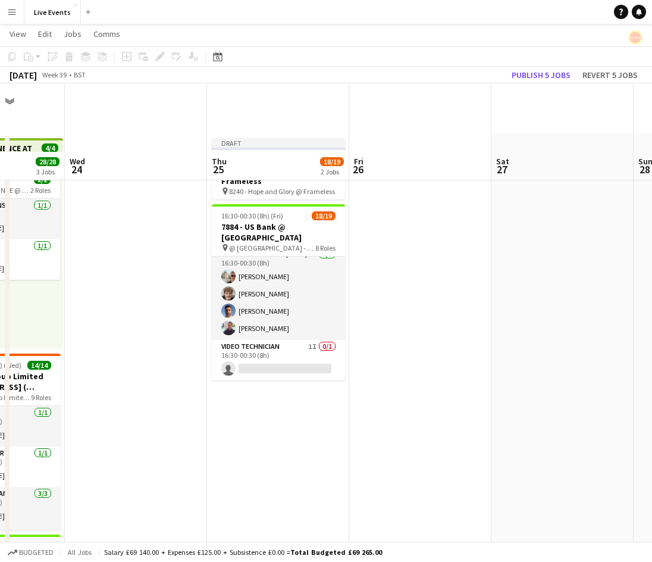
scroll to position [86, 0]
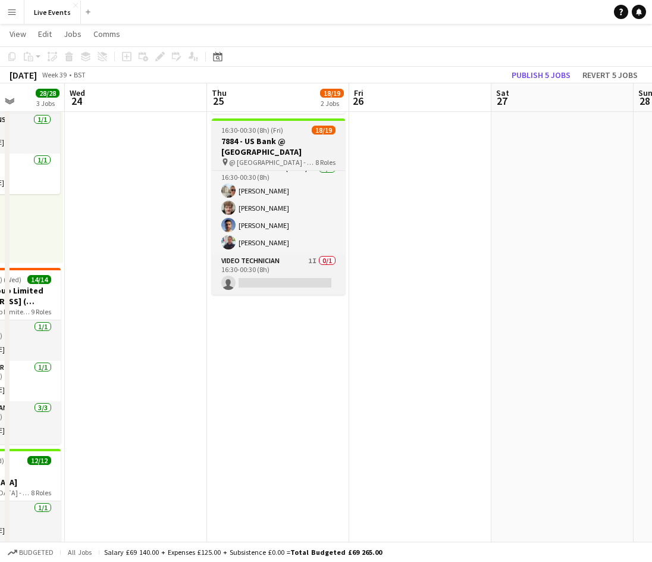
click at [273, 159] on span "@ Natural History Museum - 7884" at bounding box center [272, 162] width 86 height 9
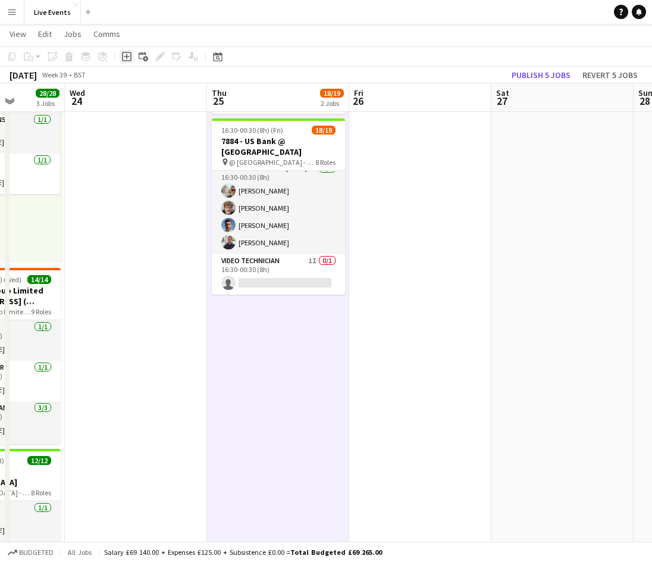
click at [127, 57] on icon "Add job" at bounding box center [127, 57] width 10 height 10
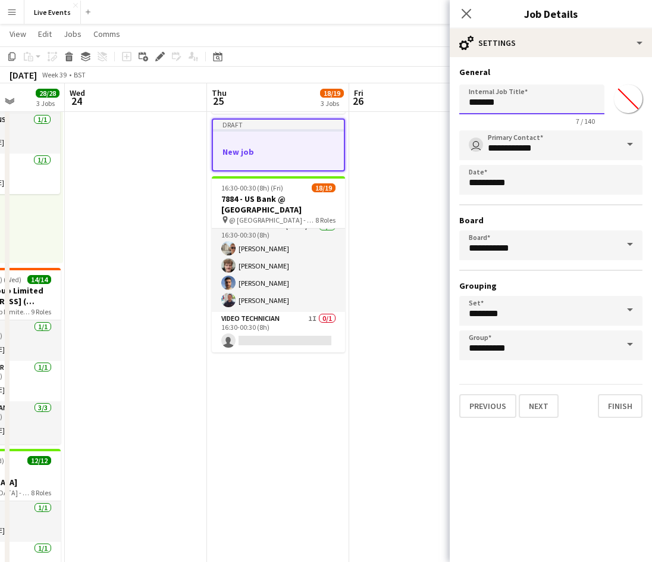
click at [499, 101] on input "*******" at bounding box center [531, 99] width 145 height 30
paste input "**********"
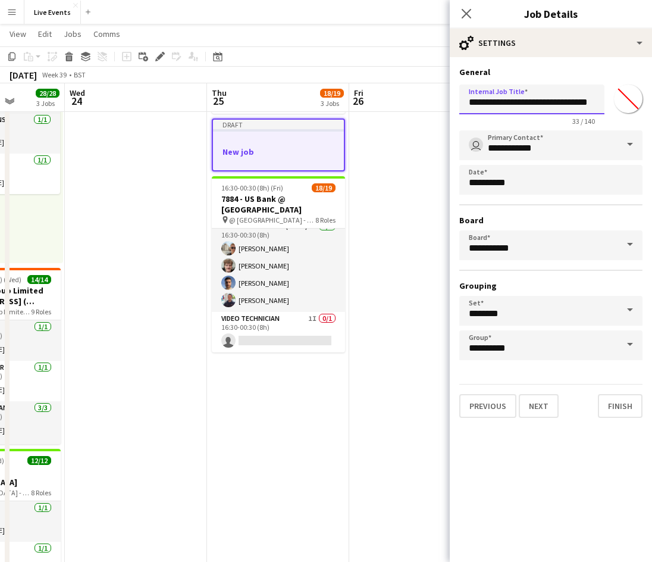
type input "**********"
click at [624, 99] on input "*******" at bounding box center [628, 98] width 43 height 43
type input "*******"
click at [555, 367] on form "**********" at bounding box center [551, 242] width 202 height 351
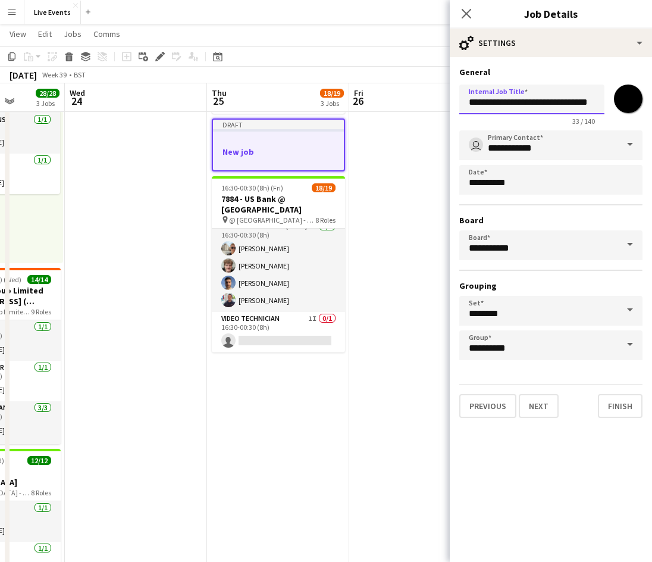
drag, startPoint x: 494, startPoint y: 104, endPoint x: 428, endPoint y: 114, distance: 66.9
click at [428, 114] on body "Menu Boards Boards Boards All jobs Status Workforce Workforce My Workforce Recr…" at bounding box center [326, 524] width 652 height 1221
click at [524, 71] on h3 "General" at bounding box center [550, 72] width 183 height 11
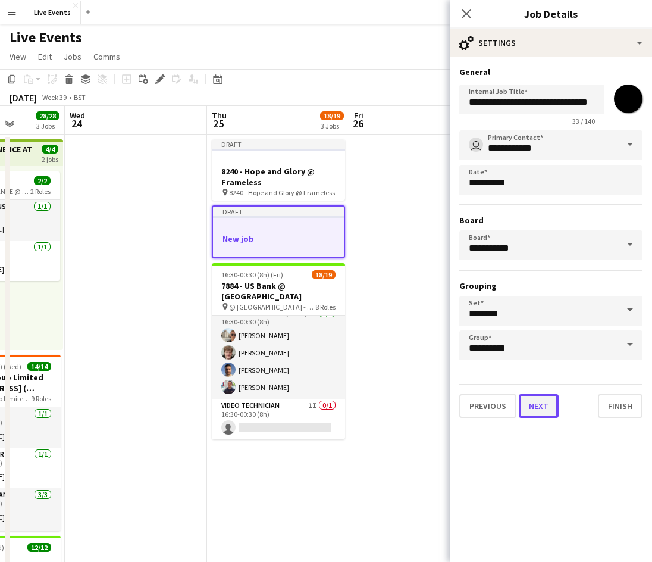
click at [538, 403] on button "Next" at bounding box center [539, 406] width 40 height 24
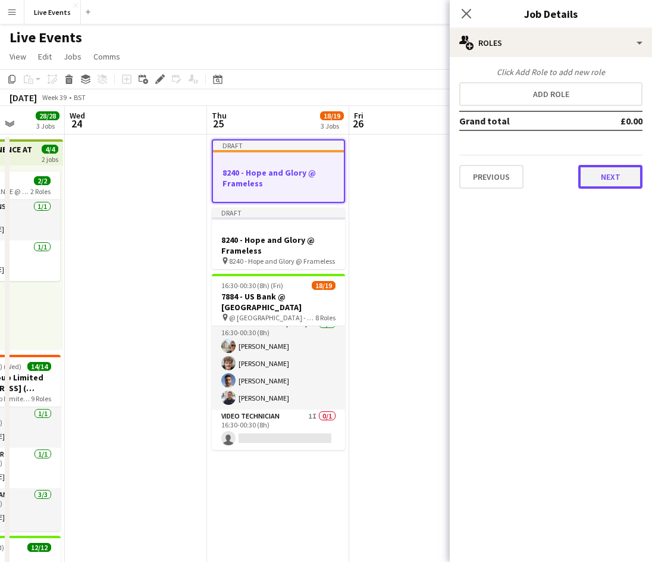
click at [601, 169] on button "Next" at bounding box center [610, 177] width 64 height 24
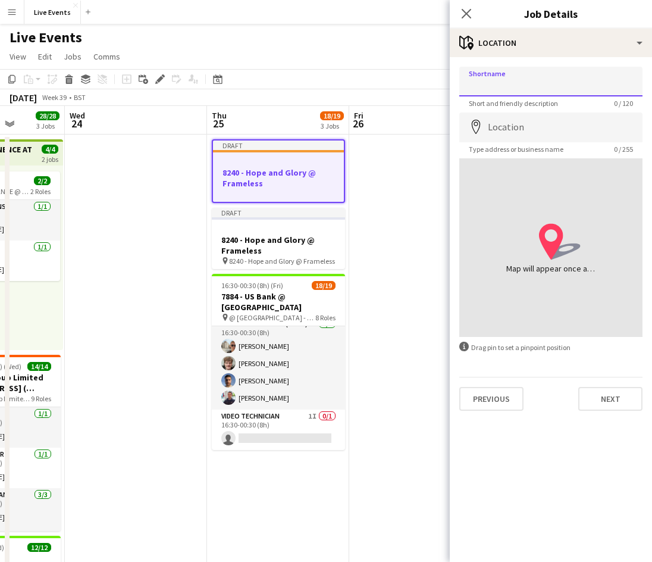
click at [475, 72] on input "Shortname" at bounding box center [550, 82] width 183 height 30
paste input "**********"
type input "**********"
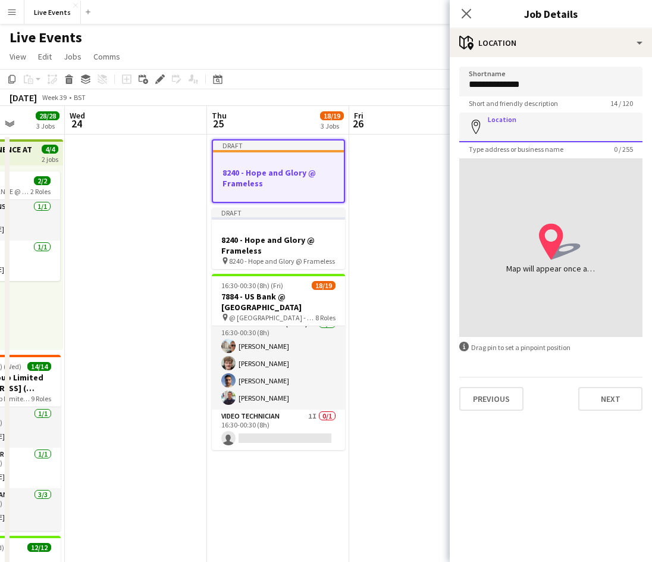
click at [491, 122] on input "Location" at bounding box center [550, 127] width 183 height 30
type input "**********"
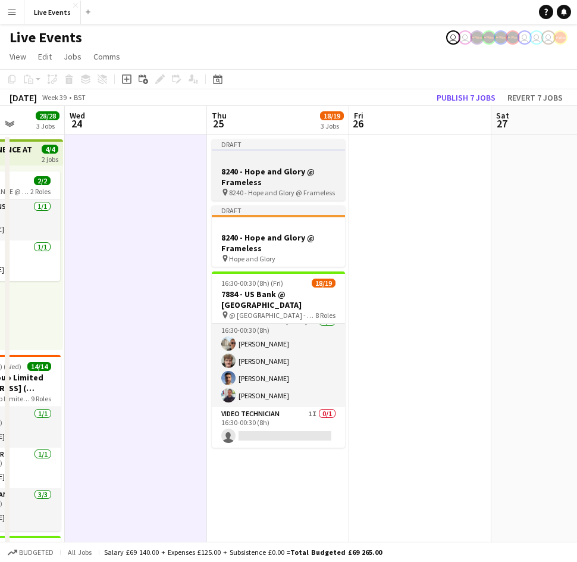
click at [265, 161] on div at bounding box center [278, 160] width 133 height 9
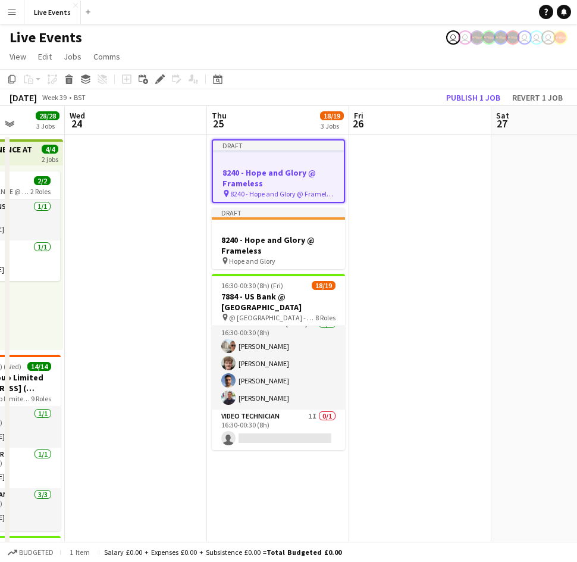
click at [265, 161] on div at bounding box center [278, 161] width 131 height 9
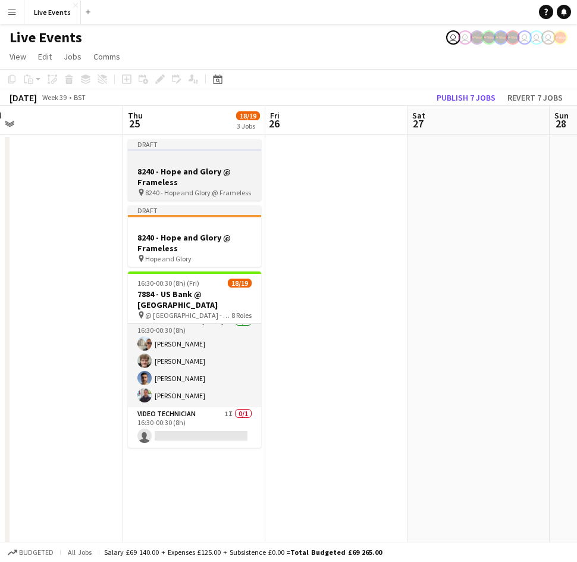
drag, startPoint x: 265, startPoint y: 161, endPoint x: 183, endPoint y: 145, distance: 83.5
click at [183, 164] on div at bounding box center [196, 160] width 133 height 9
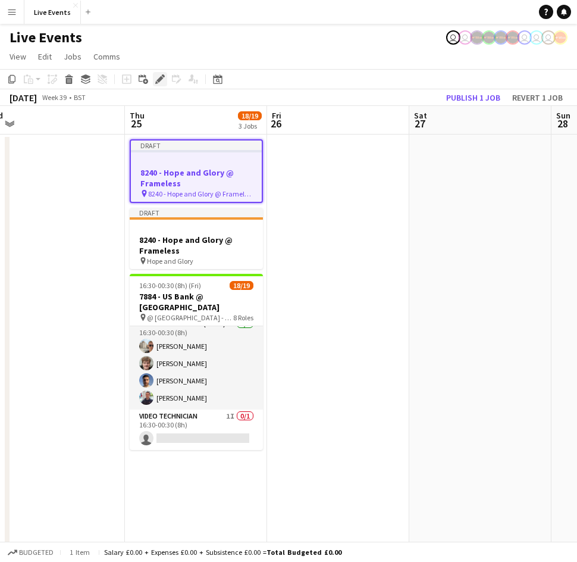
click at [157, 83] on icon at bounding box center [156, 82] width 3 height 3
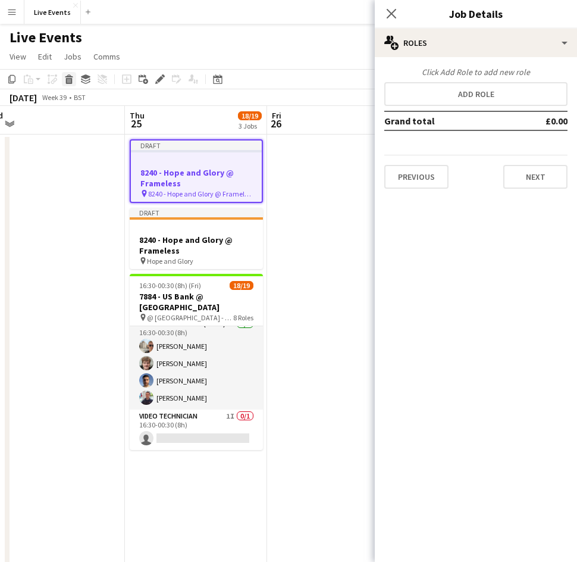
click at [71, 79] on icon at bounding box center [69, 81] width 7 height 6
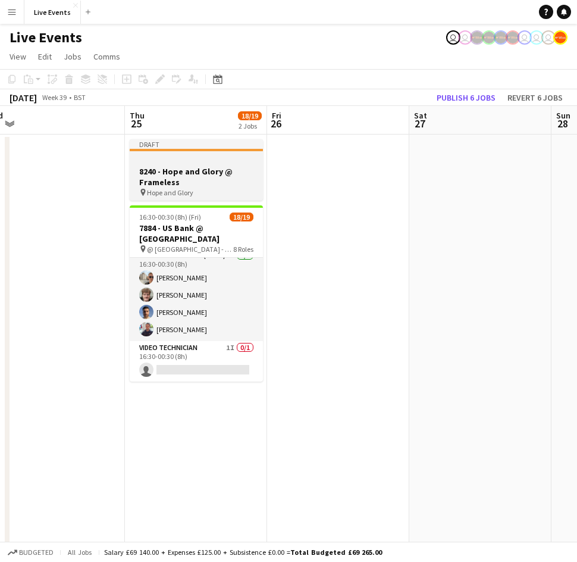
click at [184, 191] on span "Hope and Glory" at bounding box center [170, 192] width 46 height 9
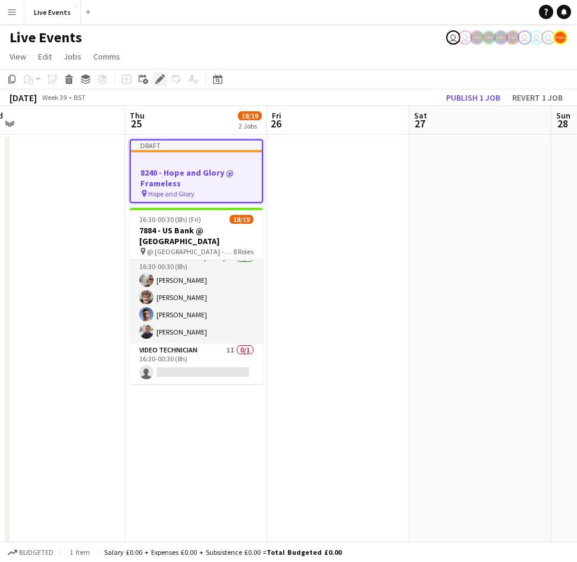
click at [159, 83] on icon "Edit" at bounding box center [160, 79] width 10 height 10
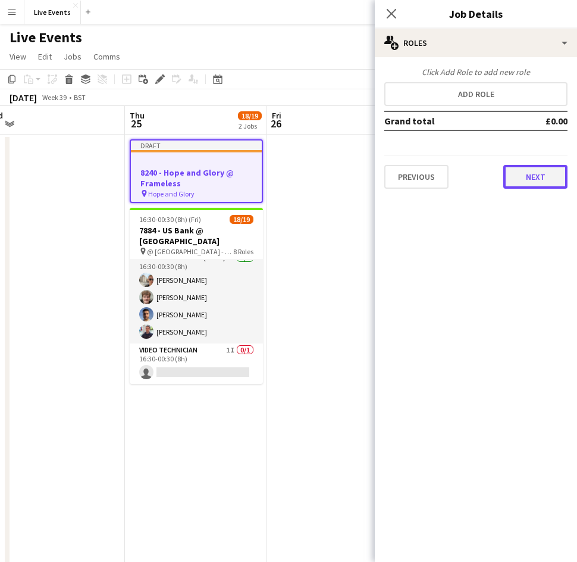
click at [529, 174] on button "Next" at bounding box center [535, 177] width 64 height 24
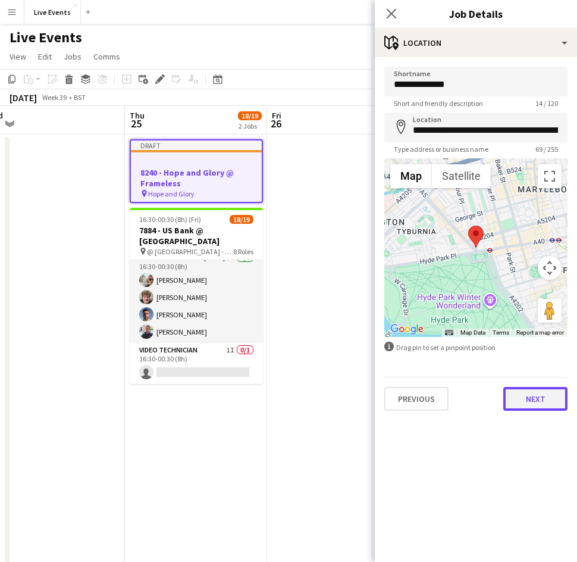
click at [544, 399] on button "Next" at bounding box center [535, 399] width 64 height 24
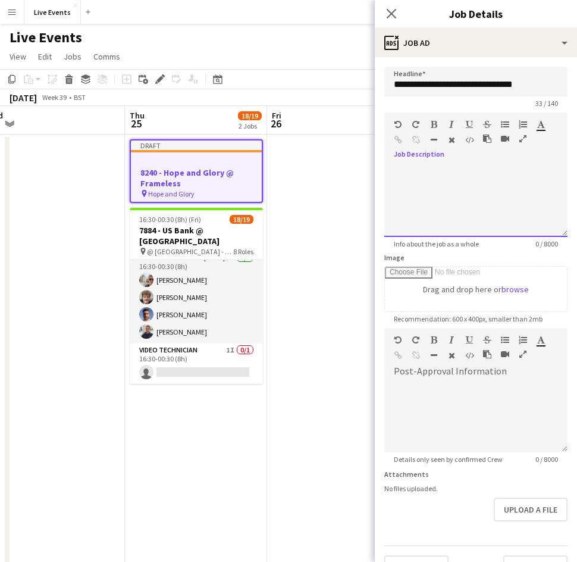
click at [418, 180] on div at bounding box center [475, 200] width 183 height 71
paste div
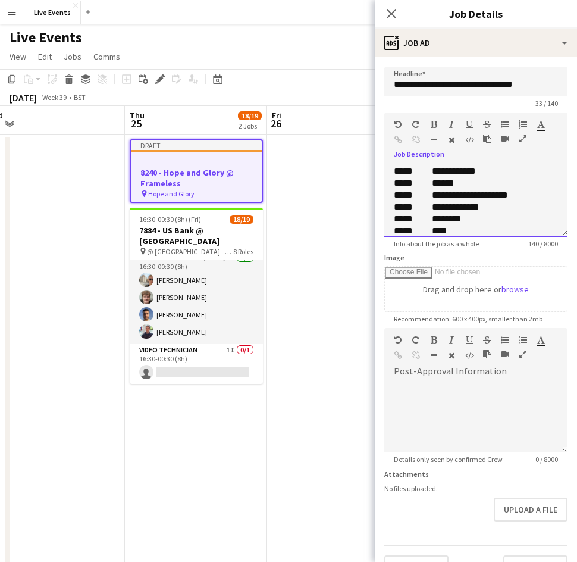
scroll to position [37, 0]
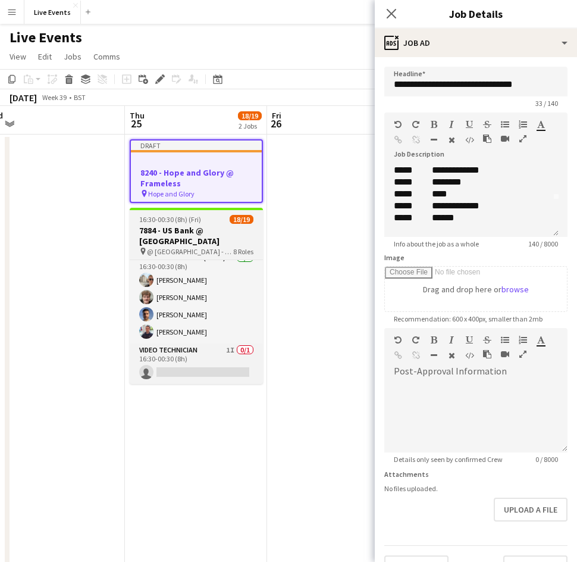
click at [174, 238] on h3 "7884 - US Bank @ [GEOGRAPHIC_DATA]" at bounding box center [196, 235] width 133 height 21
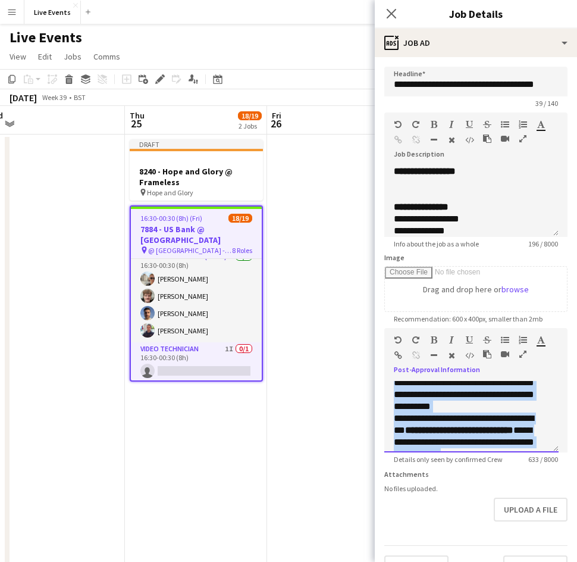
scroll to position [236, 0]
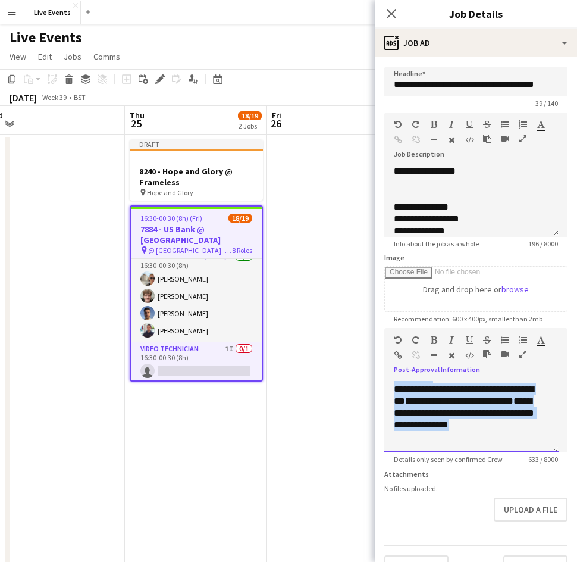
drag, startPoint x: 389, startPoint y: 384, endPoint x: 539, endPoint y: 472, distance: 173.8
click at [539, 472] on form "**********" at bounding box center [476, 323] width 202 height 512
copy div "**********"
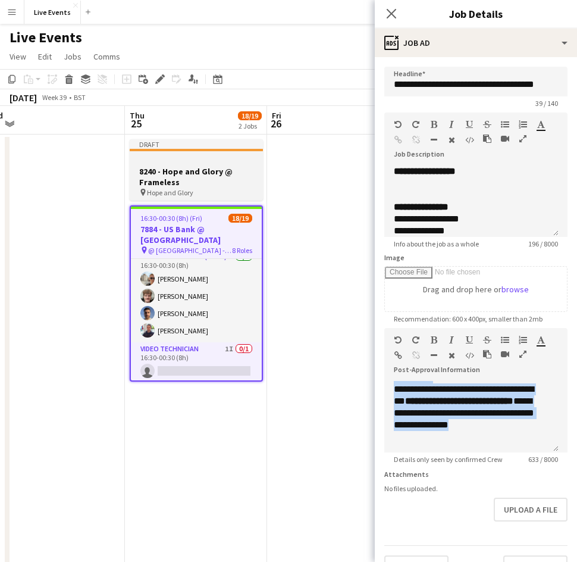
click at [201, 181] on h3 "8240 - Hope and Glory @ Frameless" at bounding box center [196, 176] width 133 height 21
type input "**********"
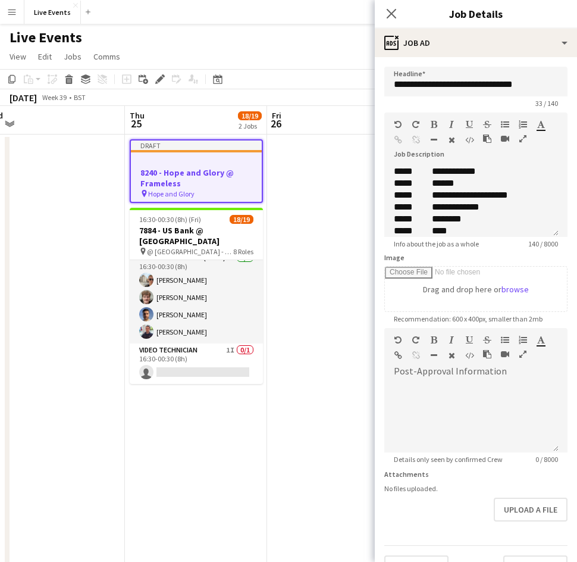
scroll to position [0, 0]
click at [457, 395] on div at bounding box center [471, 416] width 174 height 71
paste div
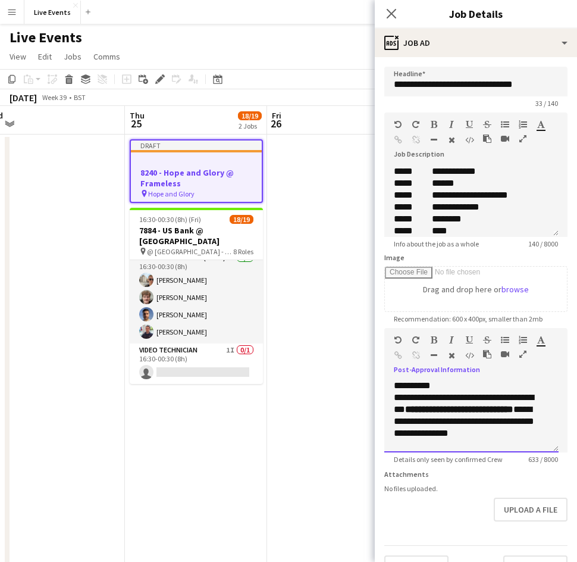
scroll to position [36, 0]
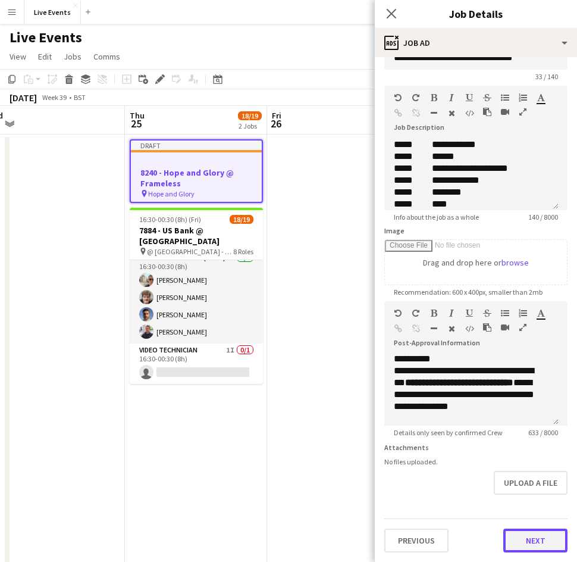
click at [525, 540] on button "Next" at bounding box center [535, 540] width 64 height 24
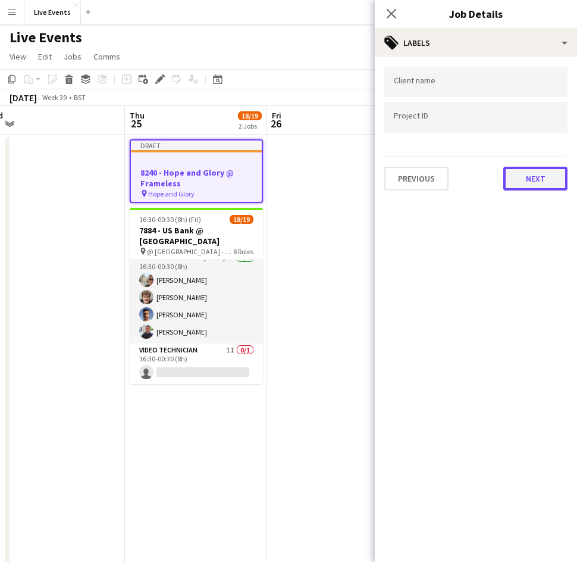
click at [526, 183] on button "Next" at bounding box center [535, 179] width 64 height 24
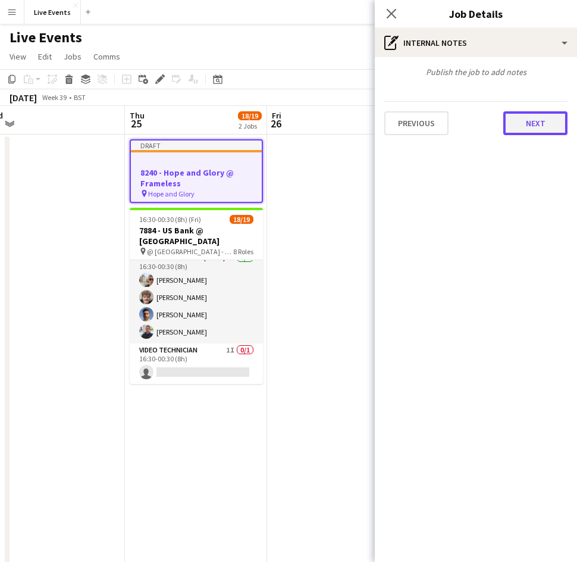
click at [529, 121] on button "Next" at bounding box center [535, 123] width 64 height 24
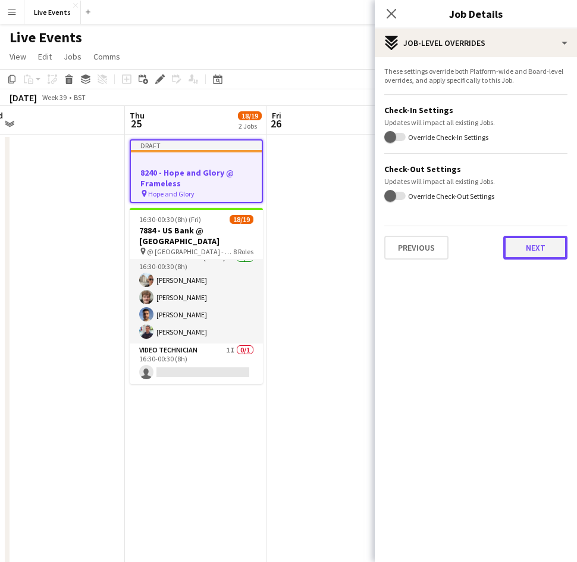
click at [518, 243] on button "Next" at bounding box center [535, 248] width 64 height 24
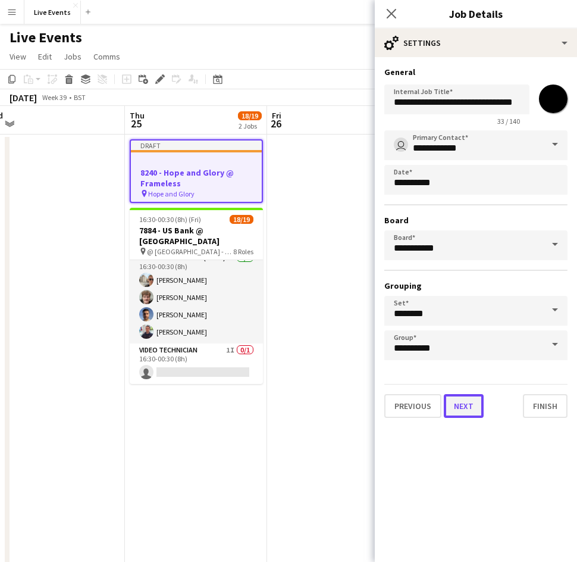
click at [472, 408] on button "Next" at bounding box center [464, 406] width 40 height 24
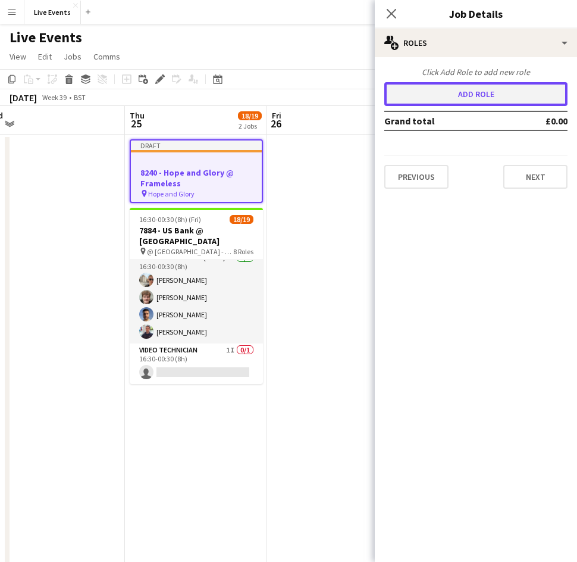
click at [471, 99] on button "Add role" at bounding box center [475, 94] width 183 height 24
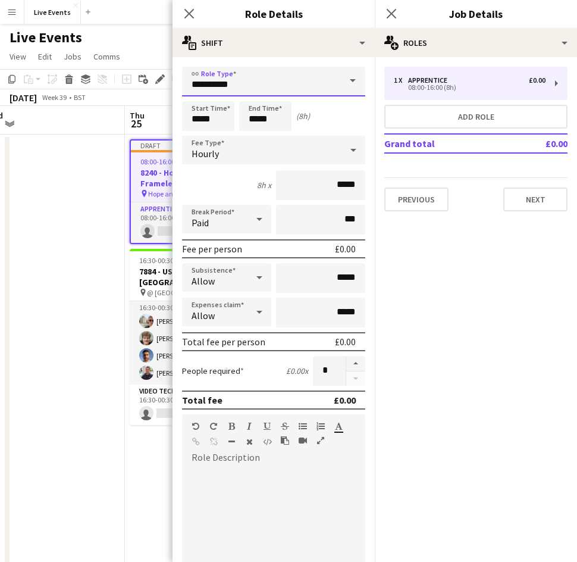
click at [299, 80] on input "**********" at bounding box center [273, 82] width 183 height 30
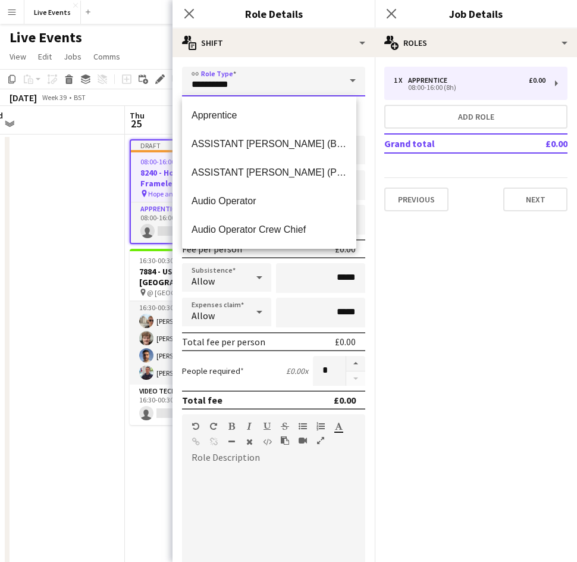
click at [299, 80] on input "**********" at bounding box center [273, 82] width 183 height 30
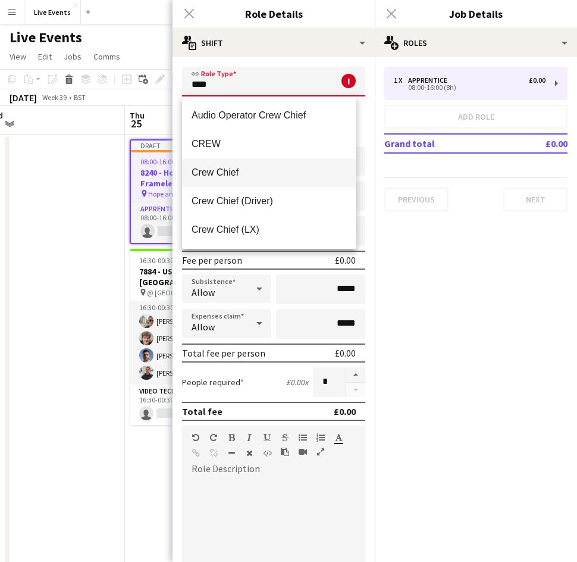
click at [268, 181] on mat-option "Crew Chief" at bounding box center [269, 172] width 174 height 29
type input "**********"
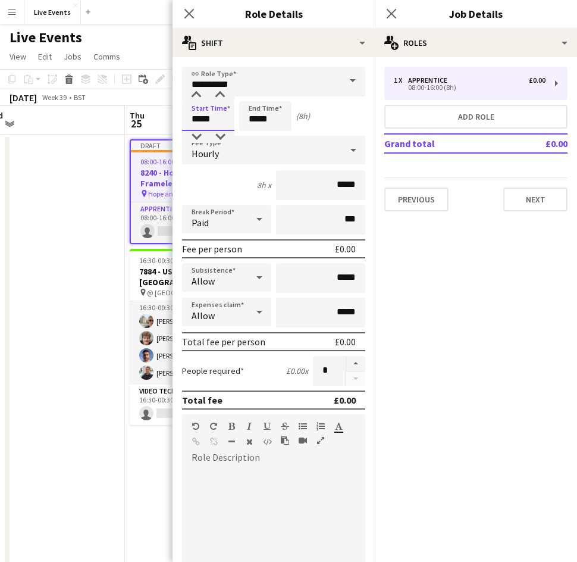
click at [211, 109] on input "*****" at bounding box center [208, 116] width 52 height 30
click at [193, 91] on div at bounding box center [196, 95] width 24 height 12
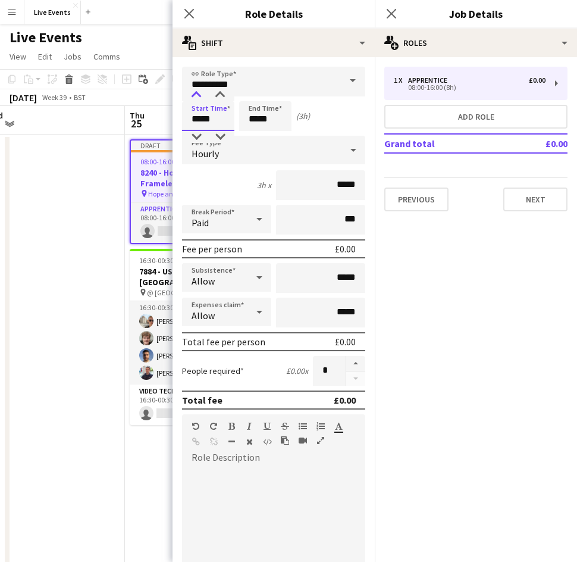
click at [193, 91] on div at bounding box center [196, 95] width 24 height 12
type input "*****"
click at [193, 91] on div at bounding box center [196, 95] width 24 height 12
click at [243, 145] on div "Hourly" at bounding box center [261, 150] width 159 height 29
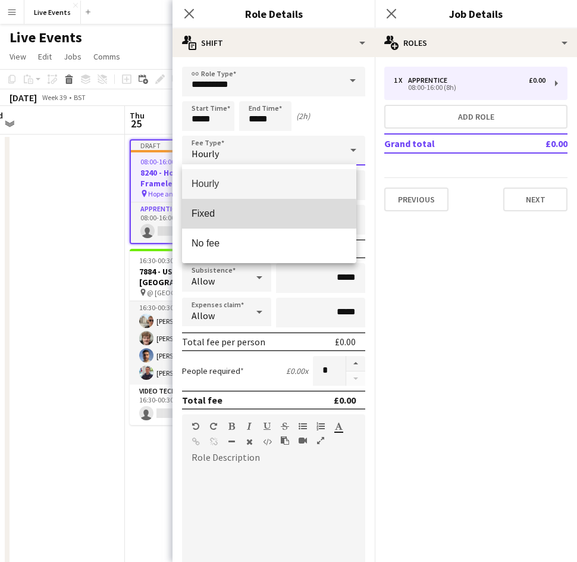
click at [216, 214] on span "Fixed" at bounding box center [269, 213] width 155 height 11
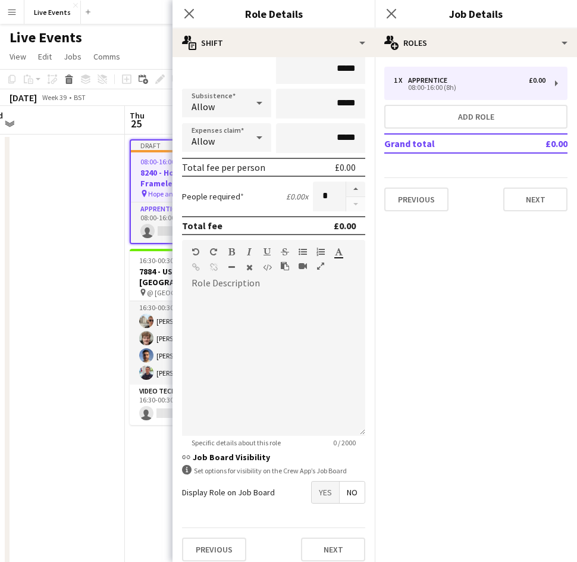
scroll to position [120, 0]
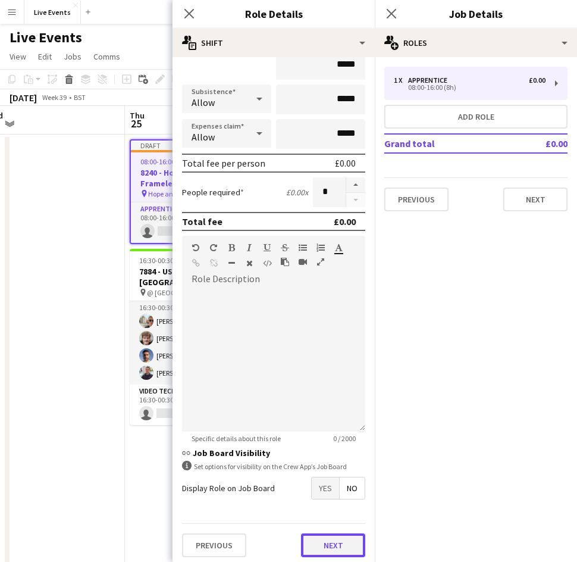
click at [328, 548] on button "Next" at bounding box center [333, 545] width 64 height 24
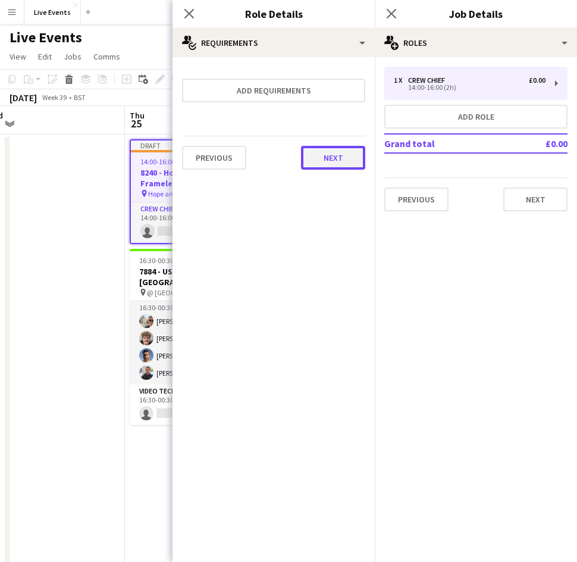
click at [339, 157] on button "Next" at bounding box center [333, 158] width 64 height 24
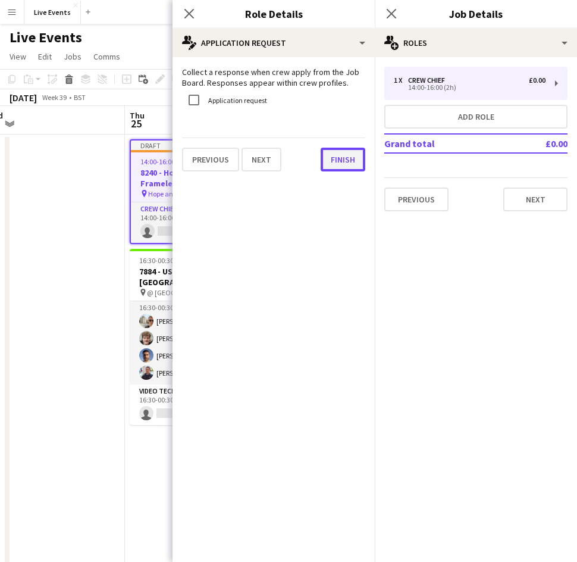
click at [339, 157] on button "Finish" at bounding box center [343, 160] width 45 height 24
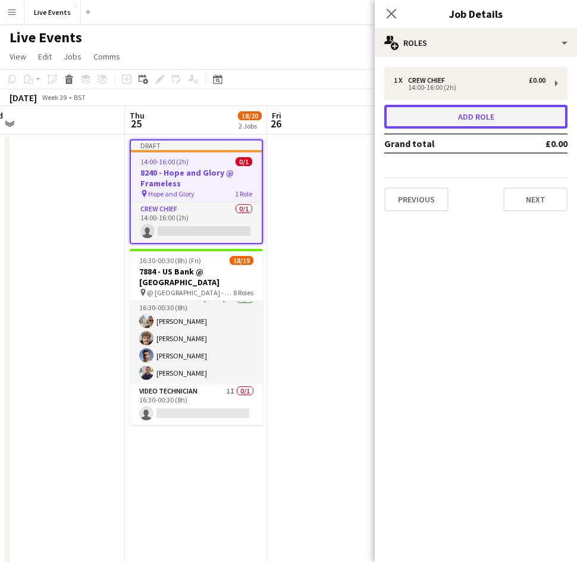
click at [431, 115] on button "Add role" at bounding box center [475, 117] width 183 height 24
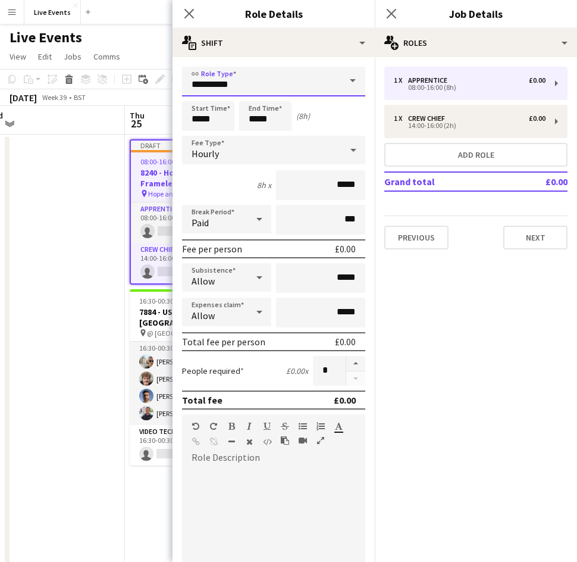
click at [218, 81] on input "**********" at bounding box center [273, 82] width 183 height 30
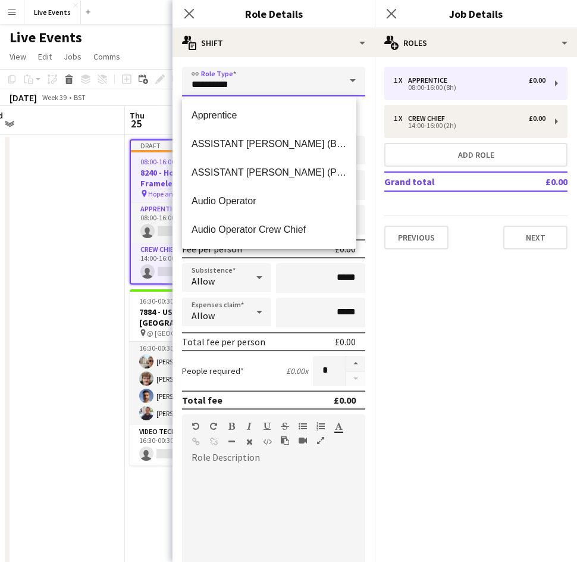
click at [218, 81] on input "**********" at bounding box center [273, 82] width 183 height 30
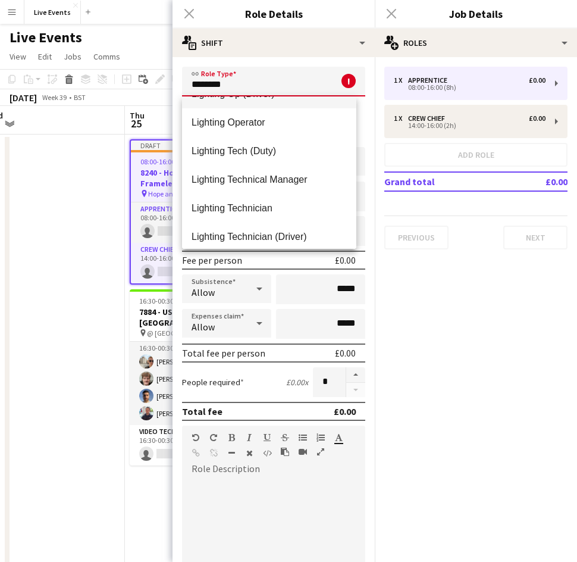
scroll to position [90, 0]
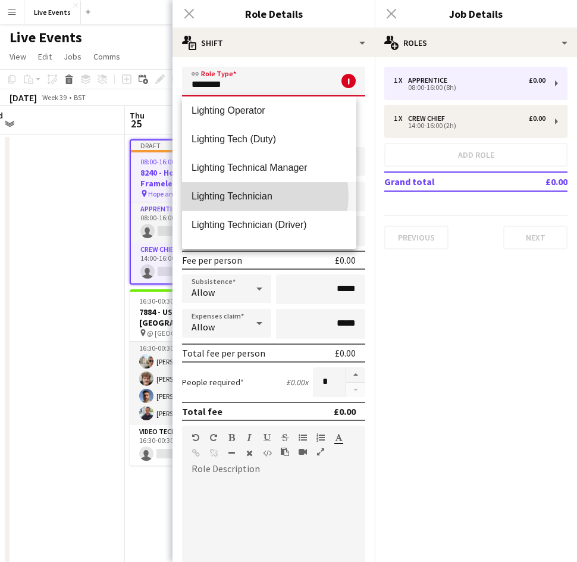
click at [264, 196] on span "Lighting Technician" at bounding box center [269, 195] width 155 height 11
type input "**********"
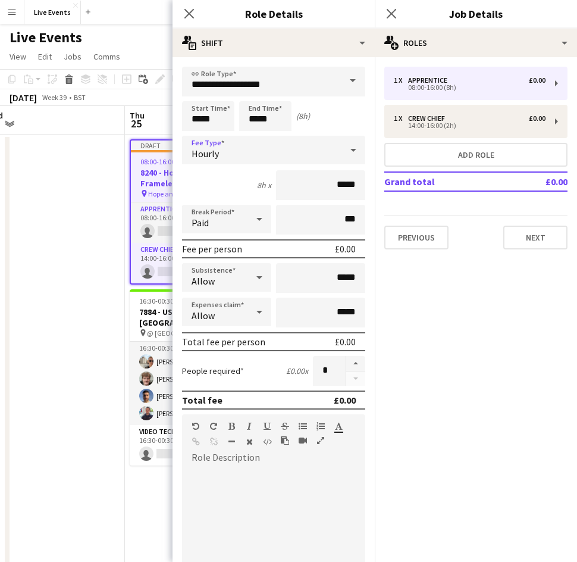
click at [327, 153] on div "Hourly" at bounding box center [261, 150] width 159 height 29
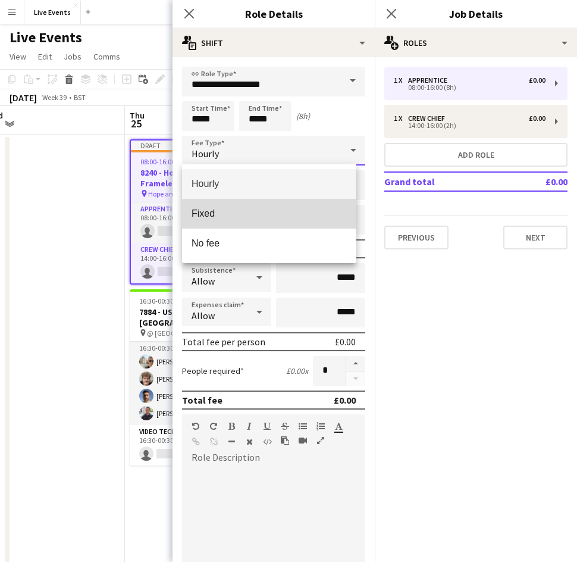
click at [281, 208] on span "Fixed" at bounding box center [269, 213] width 155 height 11
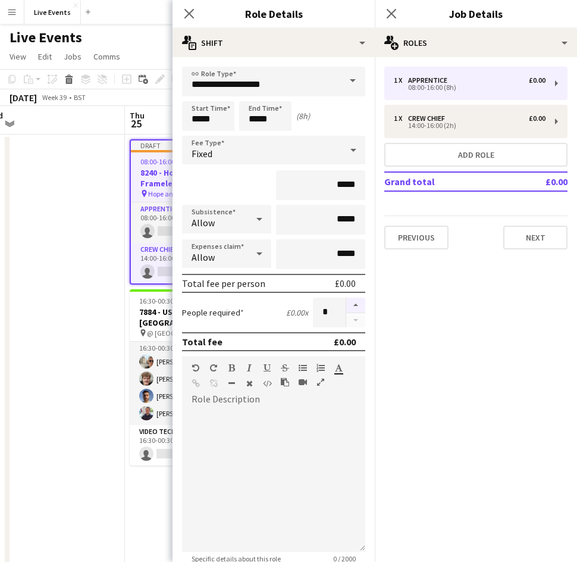
click at [350, 305] on button "button" at bounding box center [355, 304] width 19 height 15
type input "*"
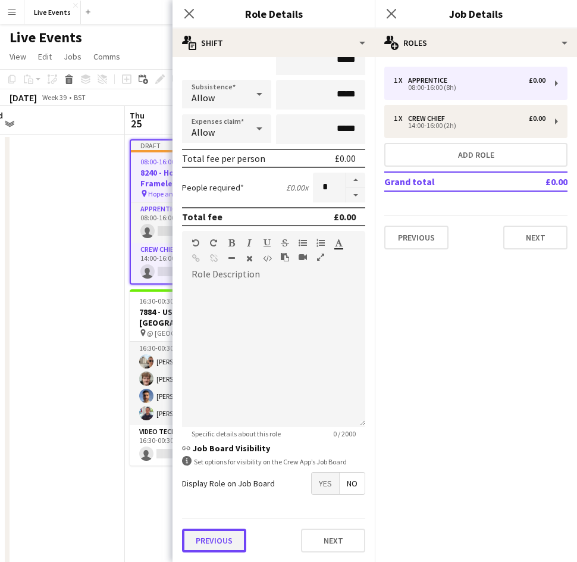
click at [223, 538] on button "Previous" at bounding box center [214, 540] width 64 height 24
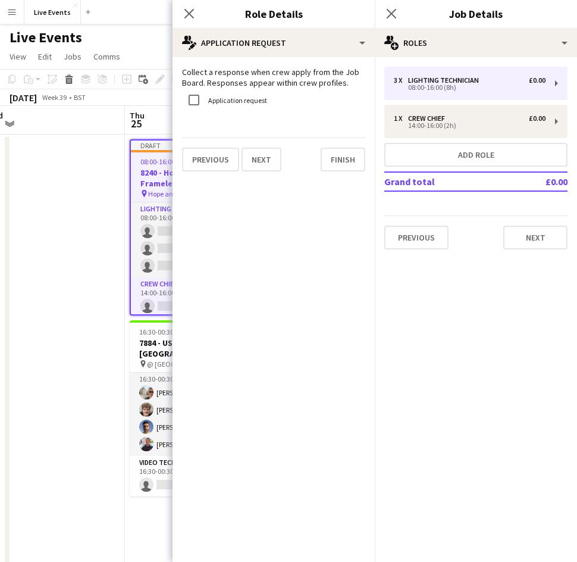
scroll to position [0, 0]
click at [341, 165] on button "Finish" at bounding box center [343, 160] width 45 height 24
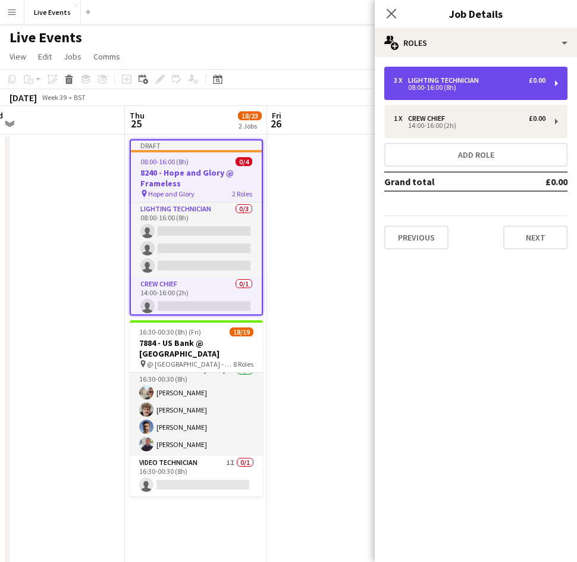
click at [416, 92] on div "3 x Lighting Technician £0.00 08:00-16:00 (8h)" at bounding box center [475, 83] width 183 height 33
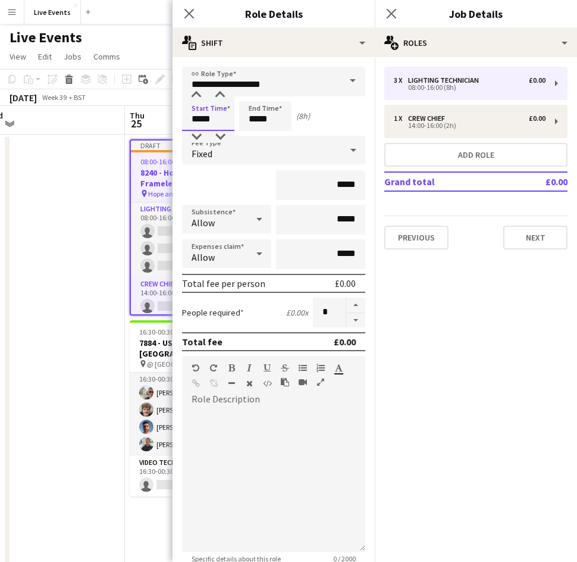
click at [196, 112] on input "*****" at bounding box center [208, 116] width 52 height 30
click at [194, 90] on div at bounding box center [196, 95] width 24 height 12
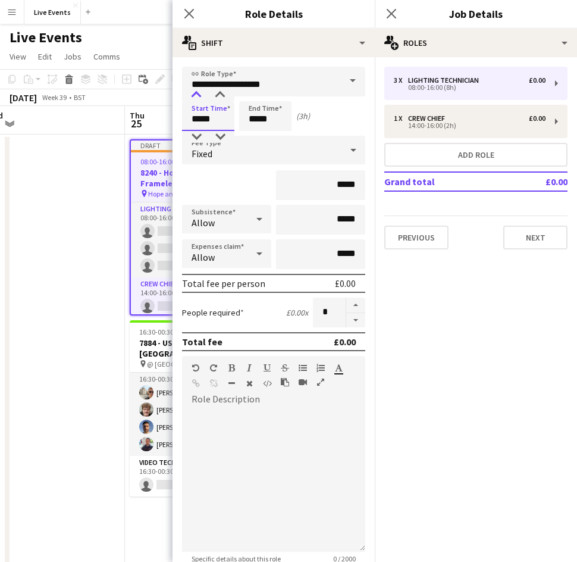
click at [194, 90] on div at bounding box center [196, 95] width 24 height 12
type input "*****"
click at [194, 90] on div at bounding box center [196, 95] width 24 height 12
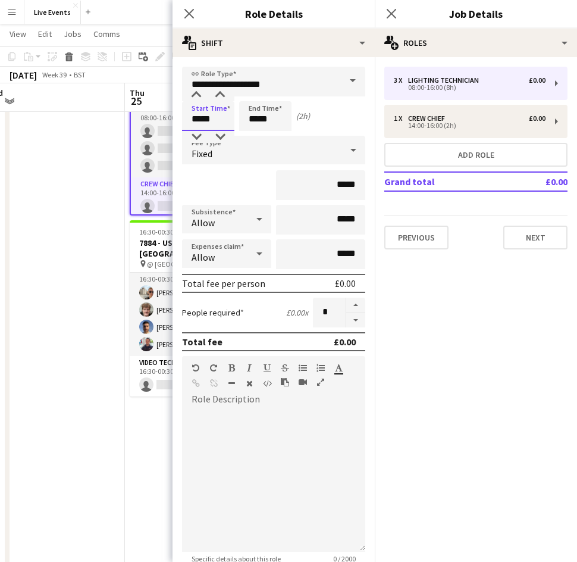
scroll to position [125, 0]
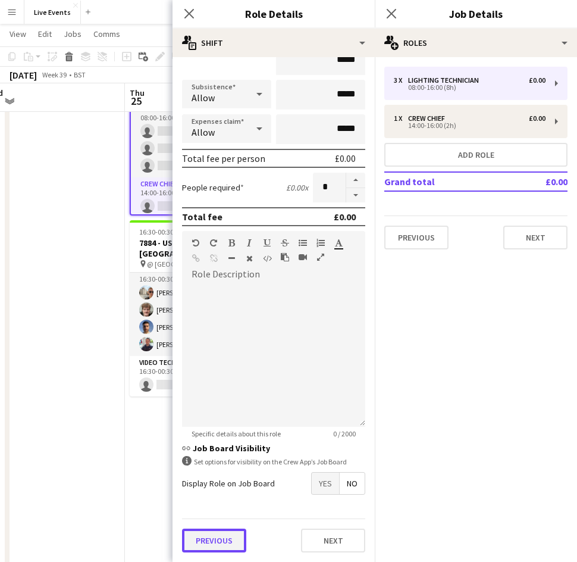
click at [218, 544] on button "Previous" at bounding box center [214, 540] width 64 height 24
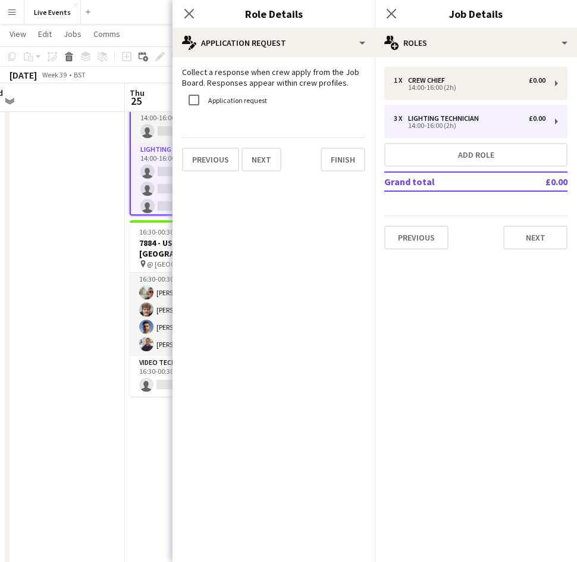
scroll to position [0, 0]
click at [337, 158] on button "Finish" at bounding box center [343, 160] width 45 height 24
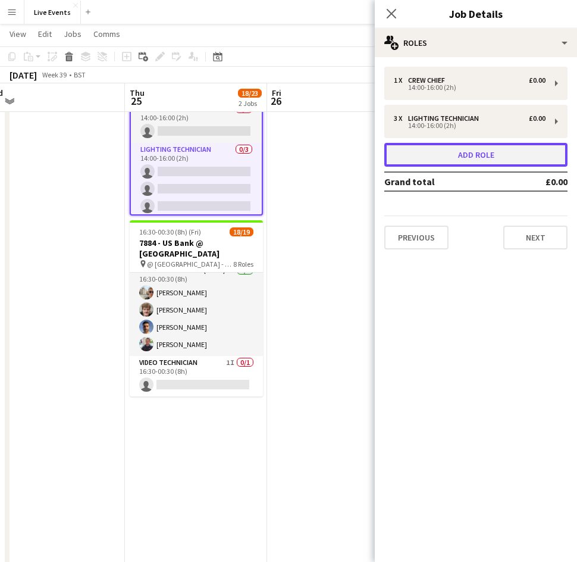
click at [429, 149] on button "Add role" at bounding box center [475, 155] width 183 height 24
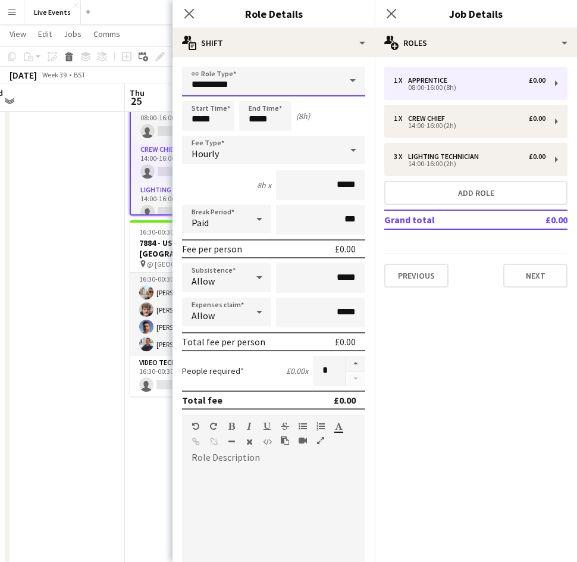
click at [278, 86] on input "**********" at bounding box center [273, 82] width 183 height 30
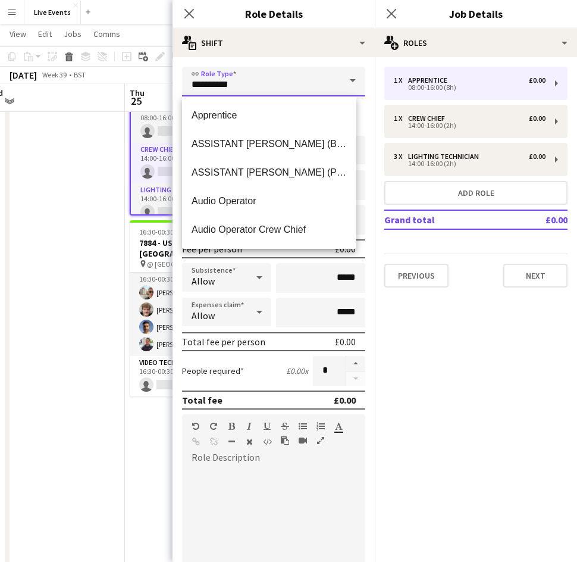
click at [278, 86] on input "**********" at bounding box center [273, 82] width 183 height 30
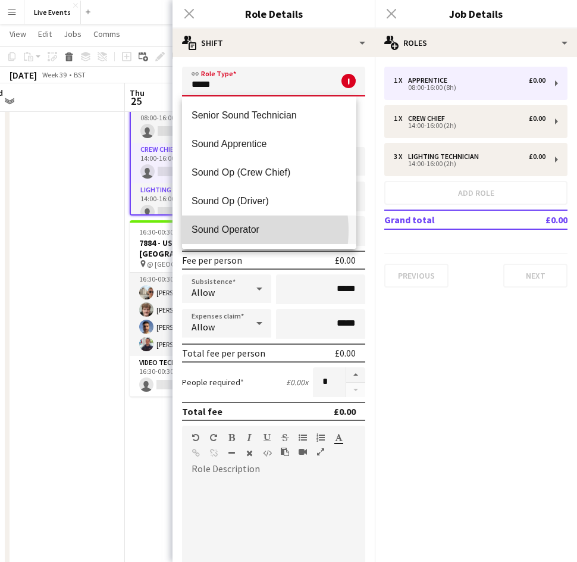
click at [229, 230] on span "Sound Operator" at bounding box center [269, 229] width 155 height 11
type input "**********"
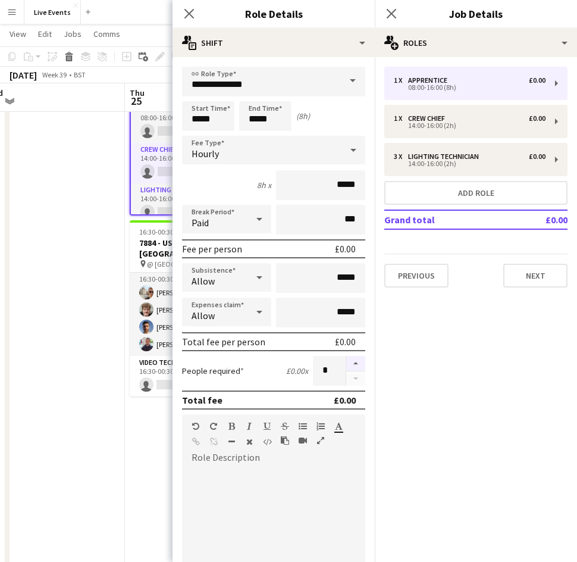
click at [346, 357] on button "button" at bounding box center [355, 363] width 19 height 15
type input "*"
click at [212, 119] on input "*****" at bounding box center [208, 116] width 52 height 30
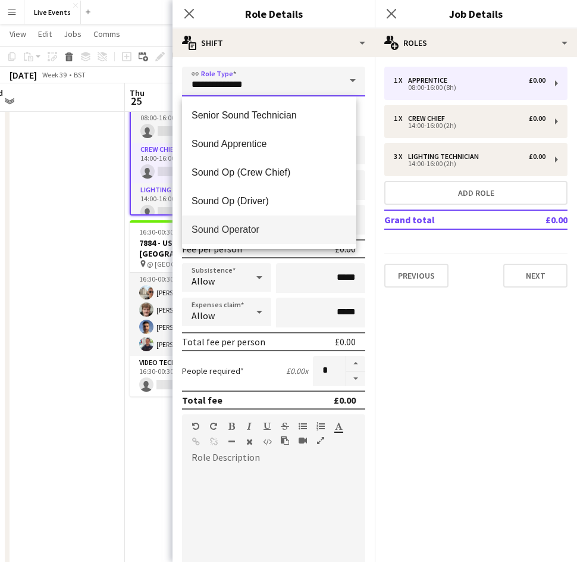
click at [196, 88] on input "**********" at bounding box center [273, 82] width 183 height 30
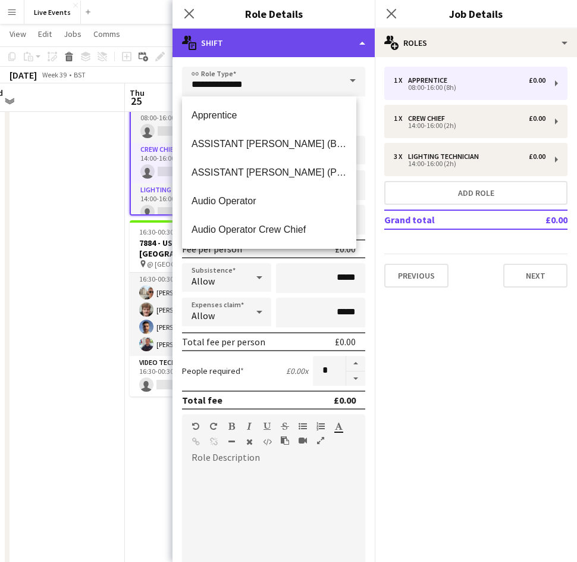
click at [281, 37] on div "multiple-actions-text Shift" at bounding box center [274, 43] width 202 height 29
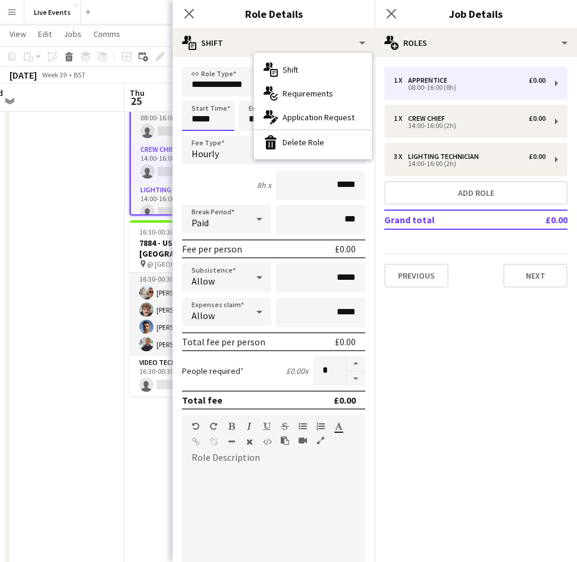
click at [212, 121] on input "*****" at bounding box center [208, 116] width 52 height 30
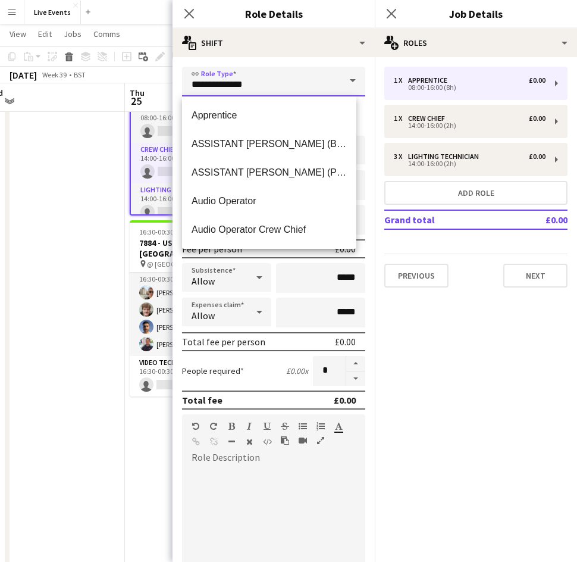
click at [193, 89] on input "**********" at bounding box center [273, 82] width 183 height 30
click at [428, 317] on mat-expansion-panel "pencil3 General details 1 x Apprentice £0.00 08:00-16:00 (8h) 1 x Crew Chief £0…" at bounding box center [476, 309] width 202 height 504
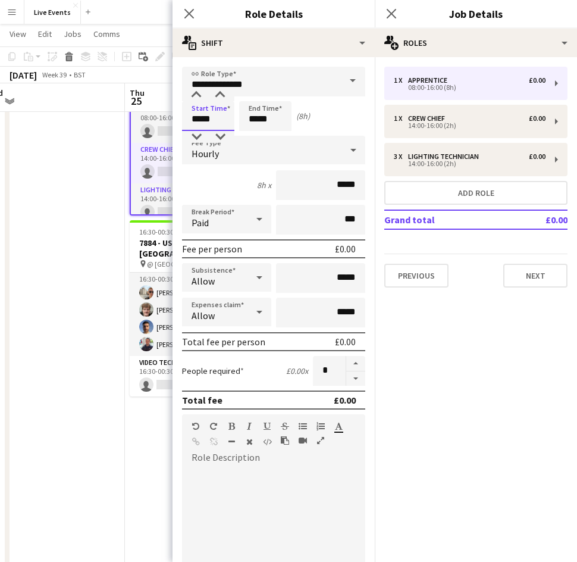
click at [208, 117] on input "*****" at bounding box center [208, 116] width 52 height 30
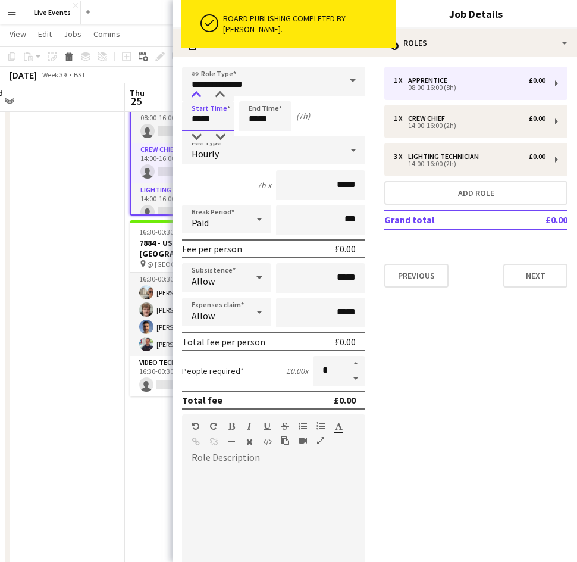
click at [195, 92] on div at bounding box center [196, 95] width 24 height 12
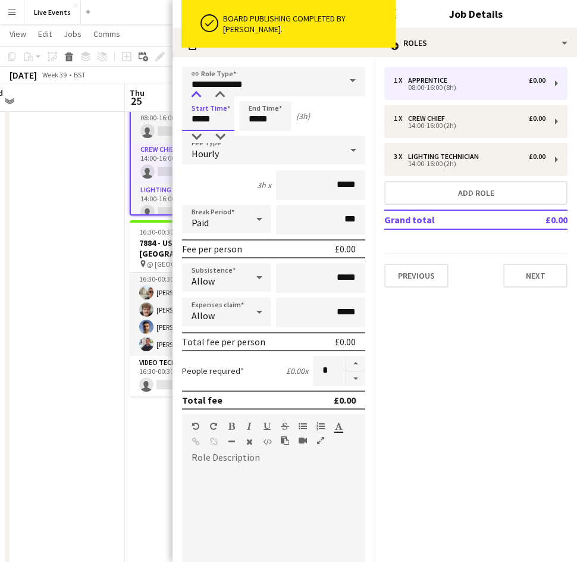
type input "*****"
click at [195, 92] on div at bounding box center [196, 95] width 24 height 12
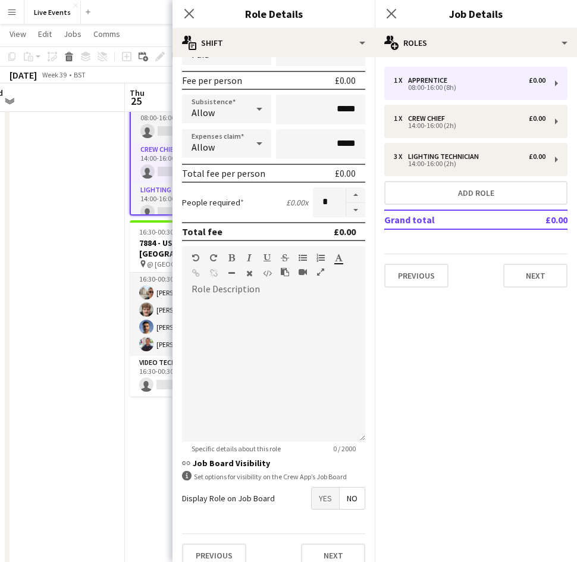
scroll to position [183, 0]
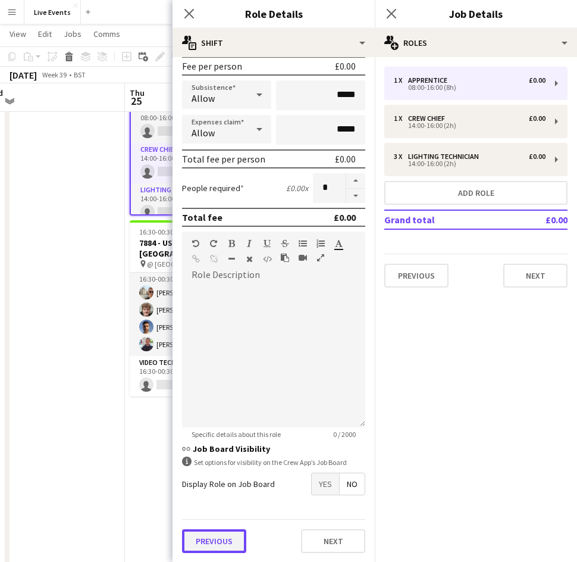
click at [216, 544] on button "Previous" at bounding box center [214, 541] width 64 height 24
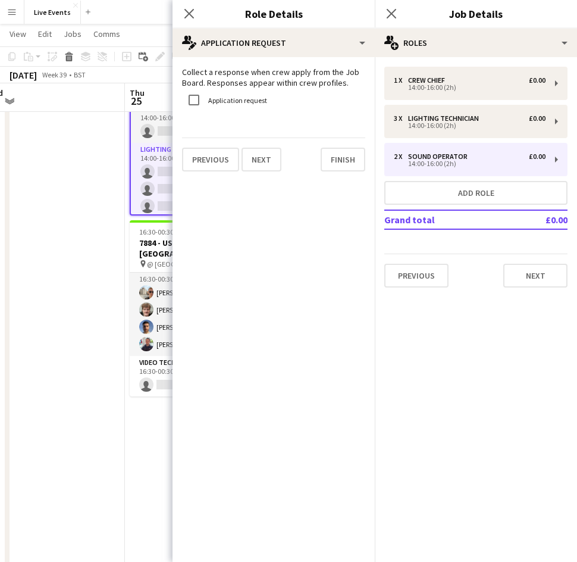
scroll to position [0, 0]
click at [324, 157] on button "Finish" at bounding box center [343, 160] width 45 height 24
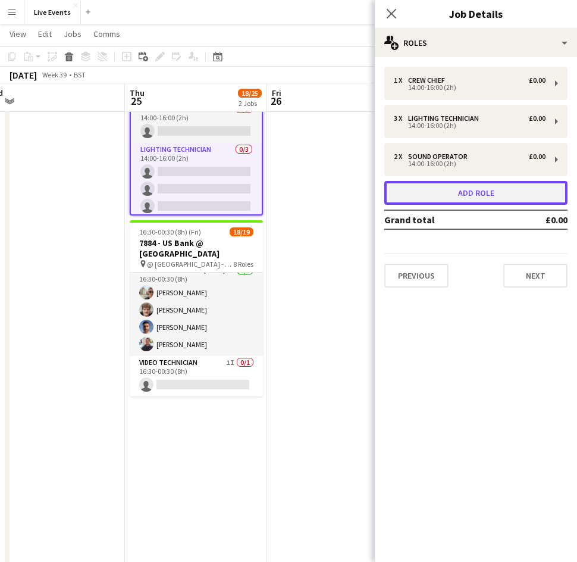
click at [418, 191] on button "Add role" at bounding box center [475, 193] width 183 height 24
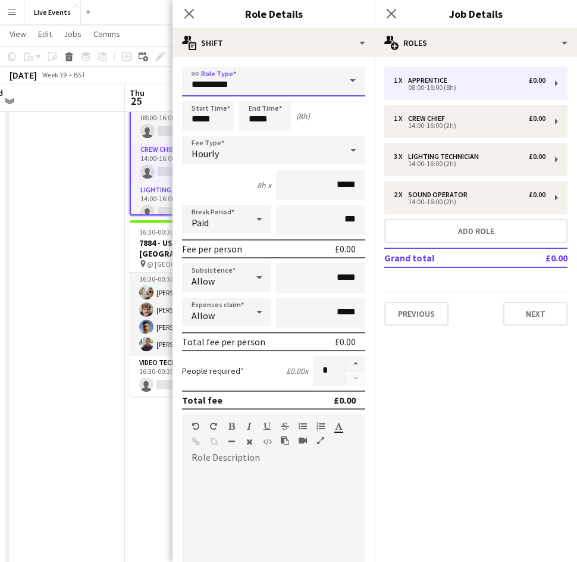
click at [220, 76] on input "**********" at bounding box center [273, 82] width 183 height 30
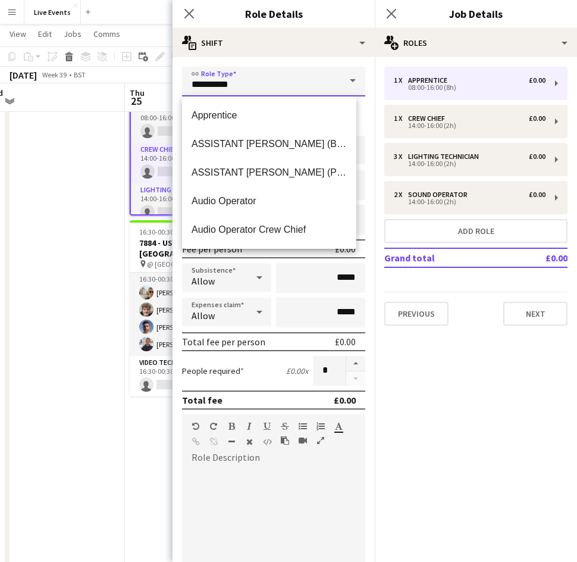
click at [220, 76] on input "**********" at bounding box center [273, 82] width 183 height 30
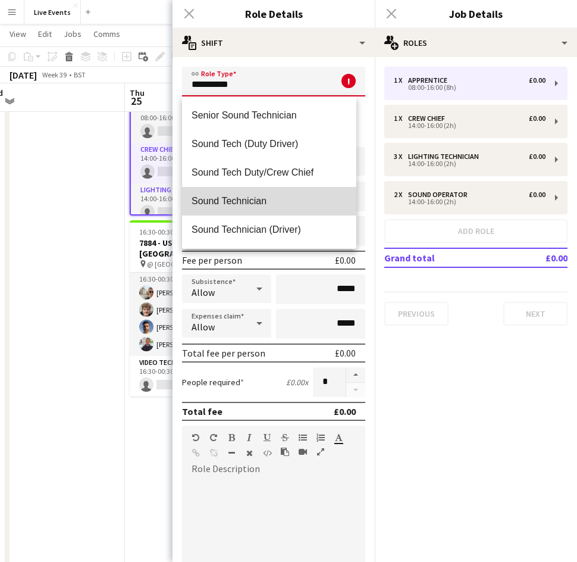
click at [285, 208] on mat-option "Sound Technician" at bounding box center [269, 201] width 174 height 29
type input "**********"
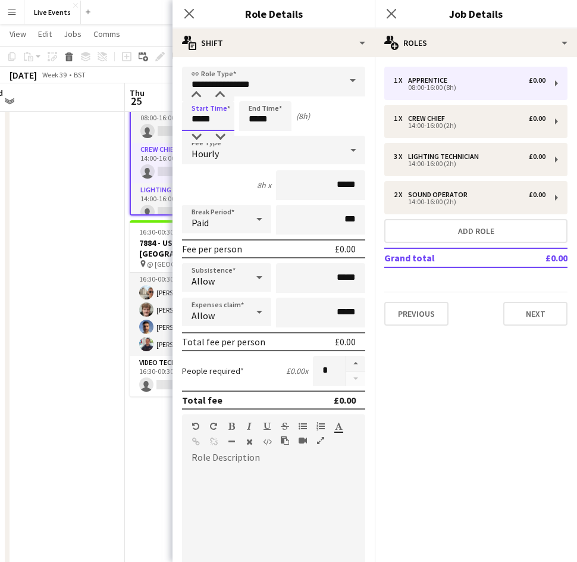
click at [217, 117] on input "*****" at bounding box center [208, 116] width 52 height 30
click at [190, 90] on div at bounding box center [196, 95] width 24 height 12
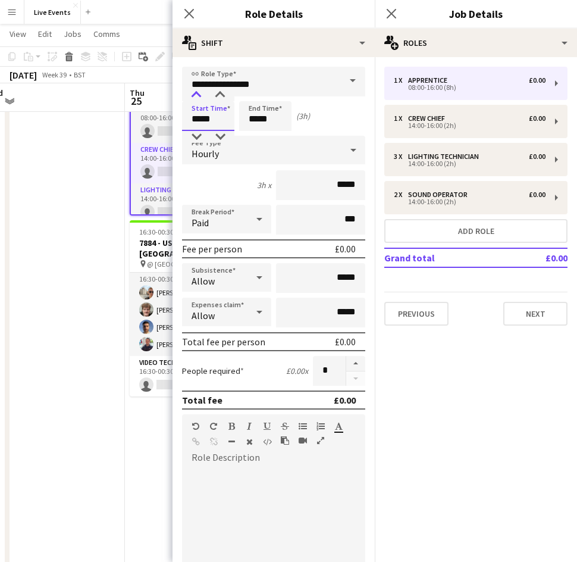
click at [190, 90] on div at bounding box center [196, 95] width 24 height 12
type input "*****"
click at [190, 90] on div at bounding box center [196, 95] width 24 height 12
click at [351, 365] on button "button" at bounding box center [355, 363] width 19 height 15
type input "*"
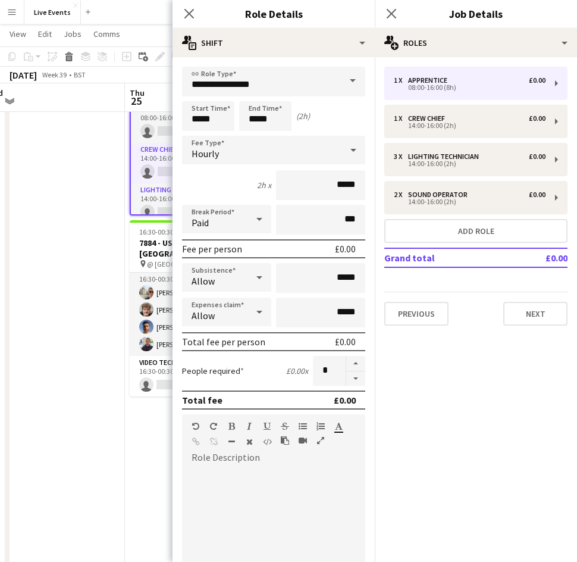
scroll to position [183, 0]
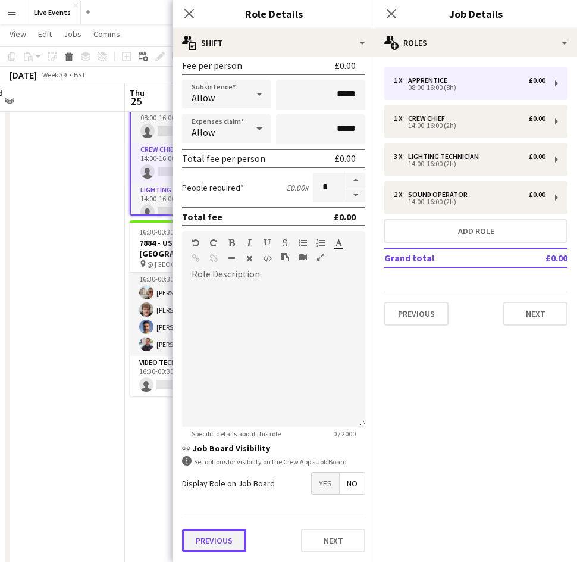
click at [217, 544] on button "Previous" at bounding box center [214, 540] width 64 height 24
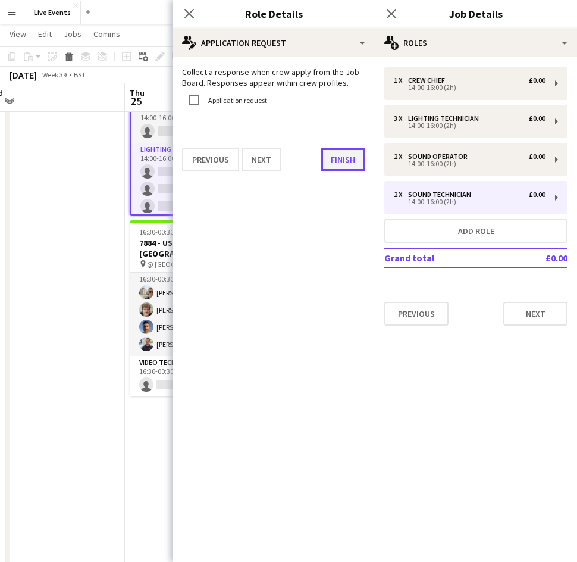
click at [346, 155] on button "Finish" at bounding box center [343, 160] width 45 height 24
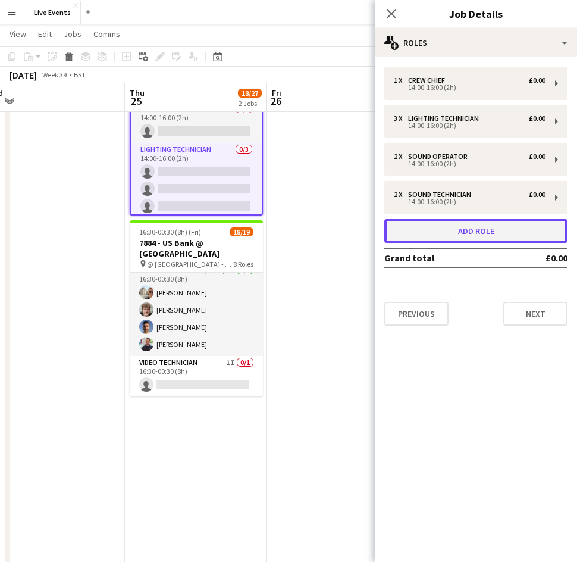
click at [413, 240] on button "Add role" at bounding box center [475, 231] width 183 height 24
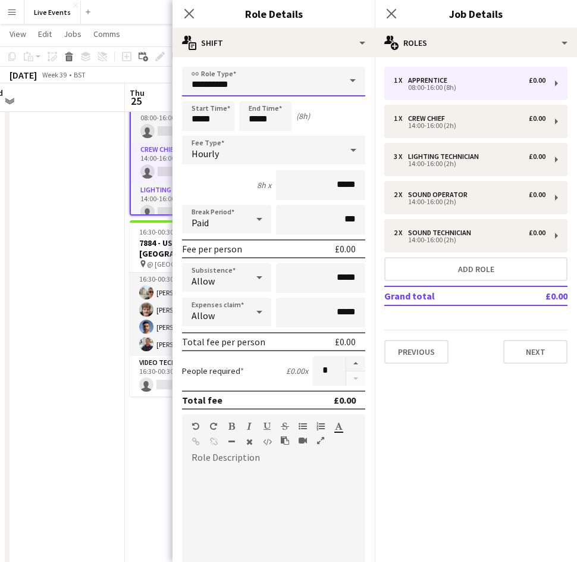
click at [252, 80] on input "**********" at bounding box center [273, 82] width 183 height 30
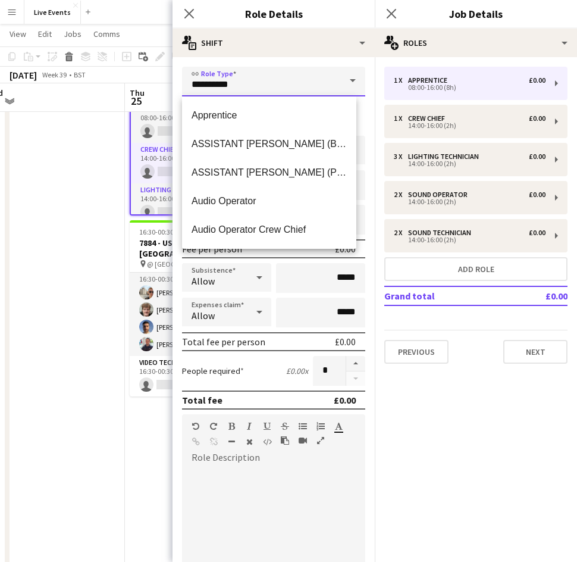
click at [252, 80] on input "**********" at bounding box center [273, 82] width 183 height 30
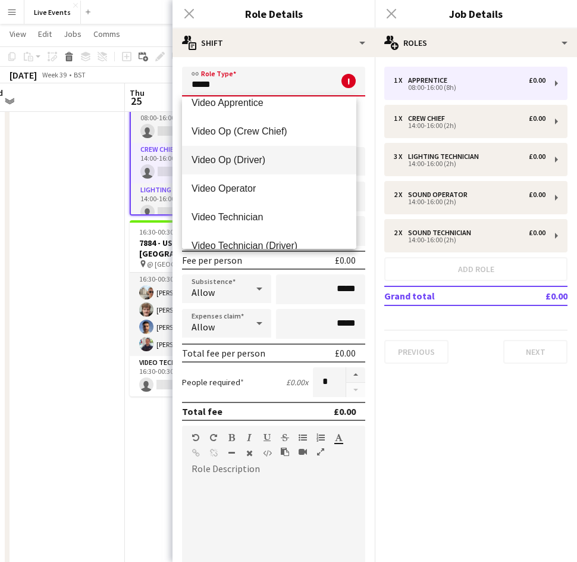
scroll to position [114, 0]
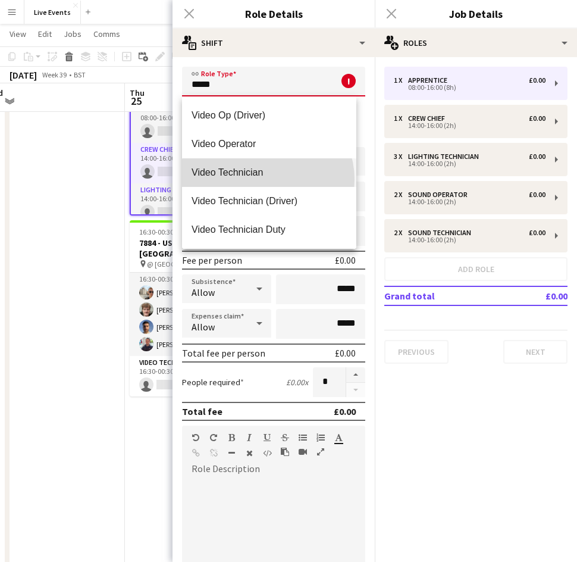
click at [267, 179] on mat-option "Video Technician" at bounding box center [269, 172] width 174 height 29
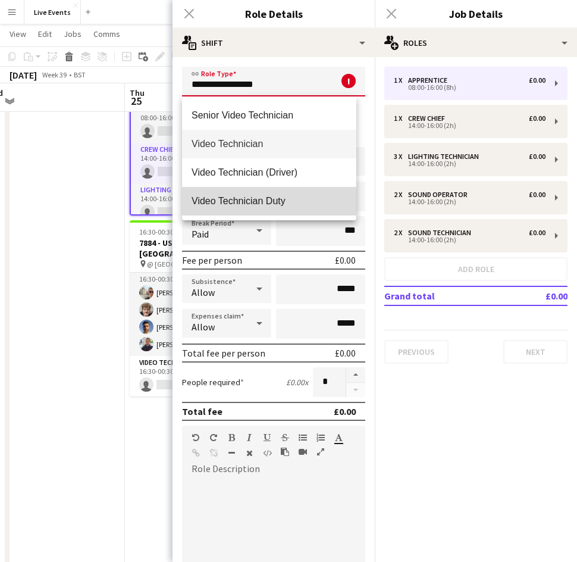
click at [284, 199] on span "Video Technician Duty" at bounding box center [269, 200] width 155 height 11
type input "**********"
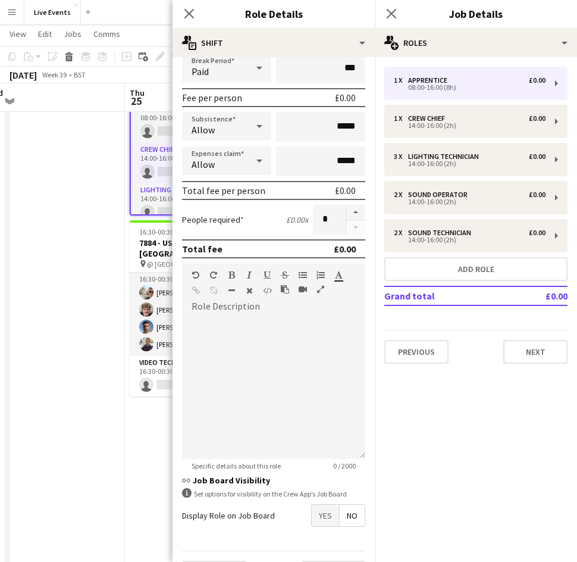
scroll to position [0, 0]
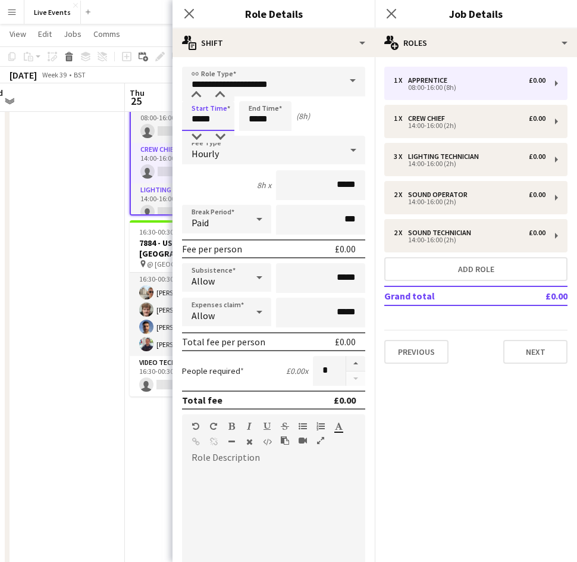
click at [219, 116] on input "*****" at bounding box center [208, 116] width 52 height 30
click at [195, 92] on div at bounding box center [196, 95] width 24 height 12
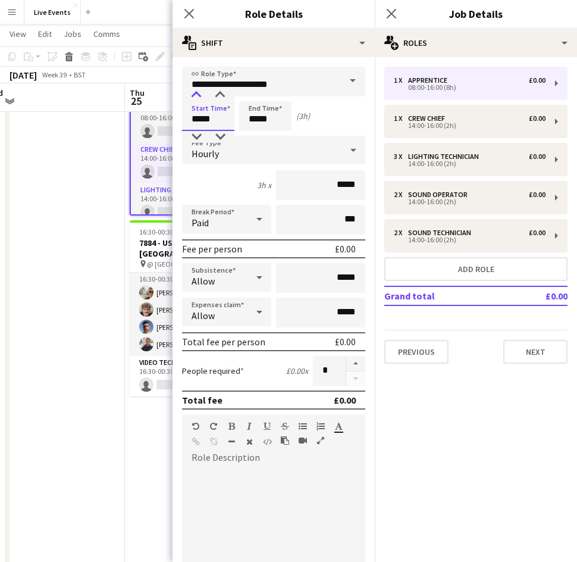
click at [195, 92] on div at bounding box center [196, 95] width 24 height 12
type input "*****"
click at [195, 92] on div at bounding box center [196, 95] width 24 height 12
drag, startPoint x: 255, startPoint y: 108, endPoint x: 279, endPoint y: 136, distance: 36.7
click at [279, 123] on app-time-picker "*****" at bounding box center [265, 118] width 52 height 9
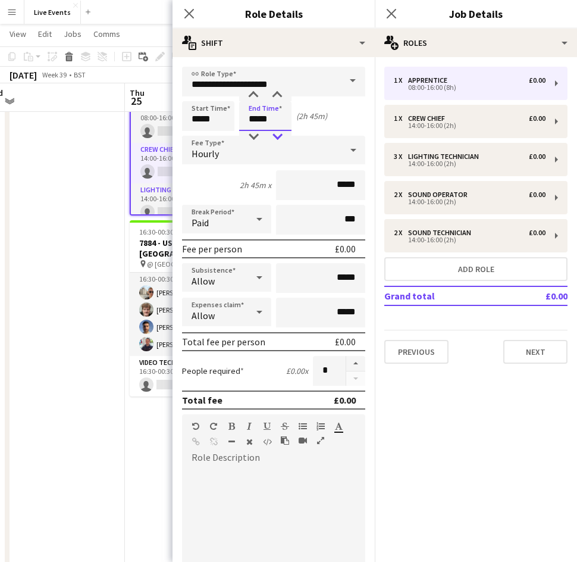
click at [279, 136] on div at bounding box center [277, 137] width 24 height 12
click at [276, 135] on div at bounding box center [277, 137] width 24 height 12
click at [252, 136] on div at bounding box center [254, 137] width 24 height 12
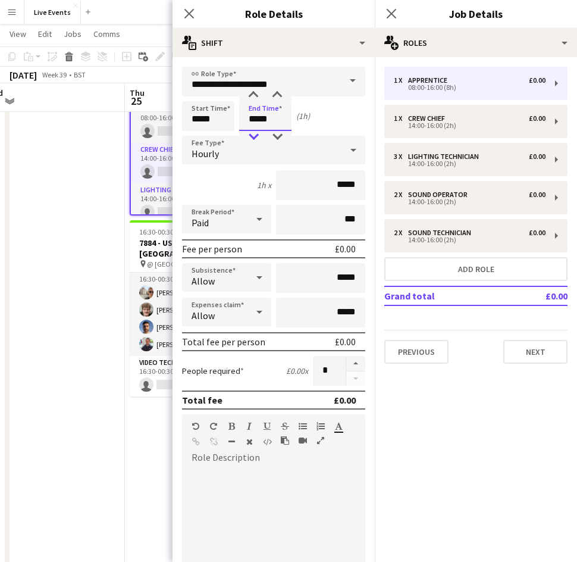
click at [252, 136] on div at bounding box center [254, 137] width 24 height 12
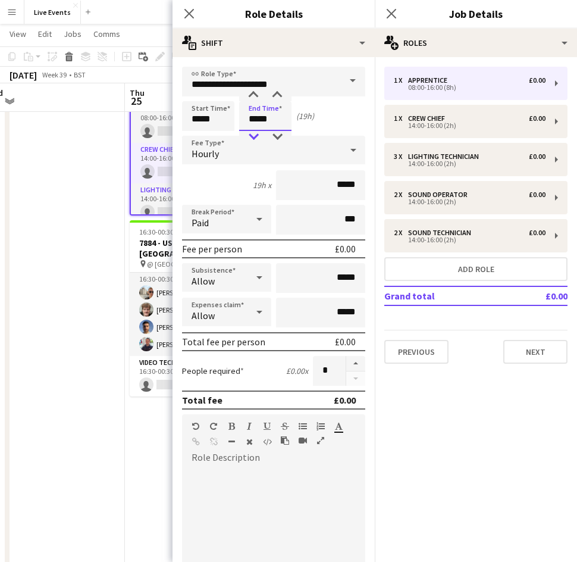
click at [252, 136] on div at bounding box center [254, 137] width 24 height 12
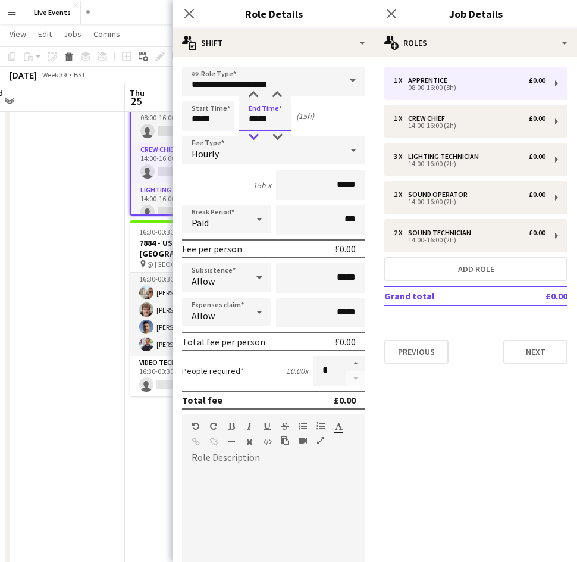
click at [252, 136] on div at bounding box center [254, 137] width 24 height 12
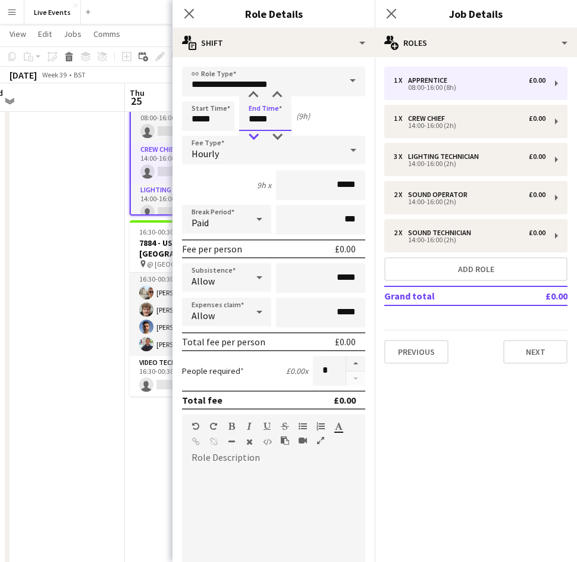
click at [252, 136] on div at bounding box center [254, 137] width 24 height 12
type input "*****"
click at [252, 136] on div at bounding box center [254, 137] width 24 height 12
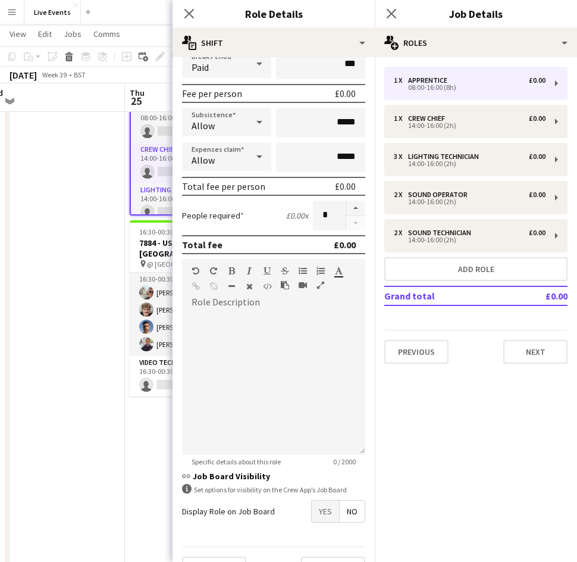
scroll to position [183, 0]
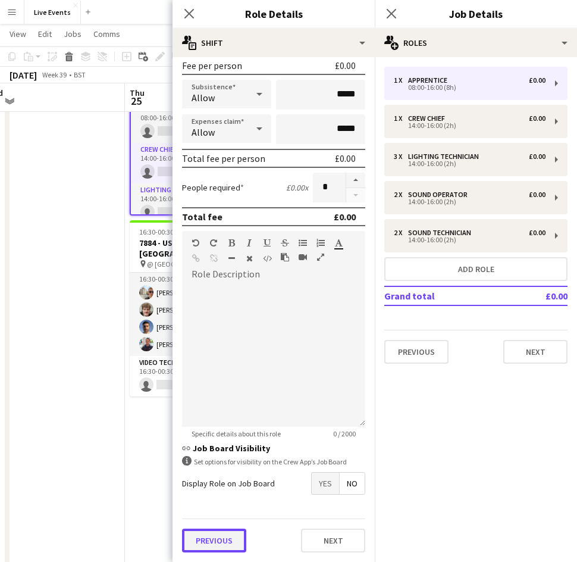
click at [225, 529] on button "Previous" at bounding box center [214, 540] width 64 height 24
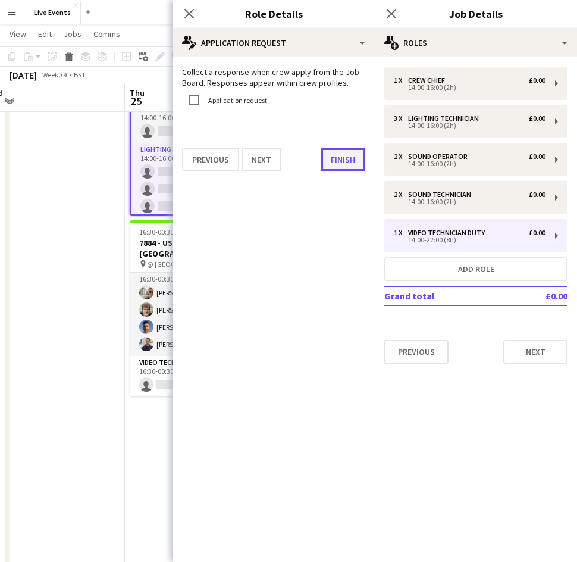
click at [339, 157] on button "Finish" at bounding box center [343, 160] width 45 height 24
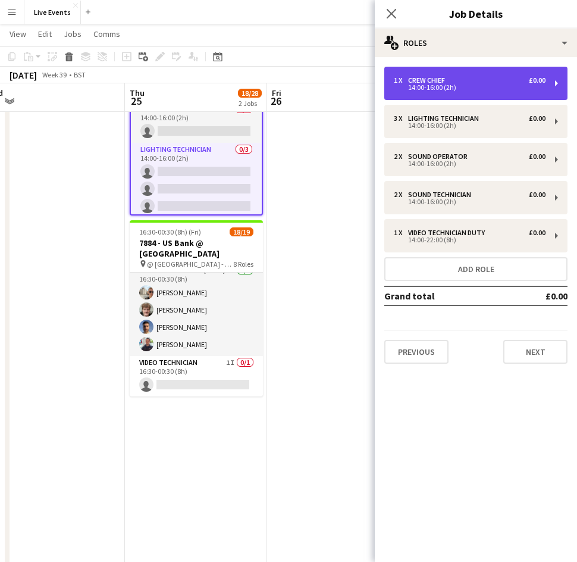
click at [442, 82] on div "Crew Chief" at bounding box center [429, 80] width 42 height 8
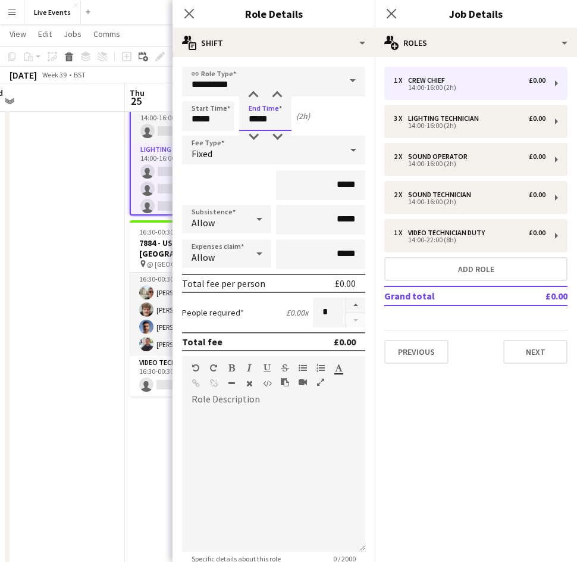
click at [264, 123] on input "*****" at bounding box center [265, 116] width 52 height 30
click at [253, 89] on div at bounding box center [254, 95] width 24 height 12
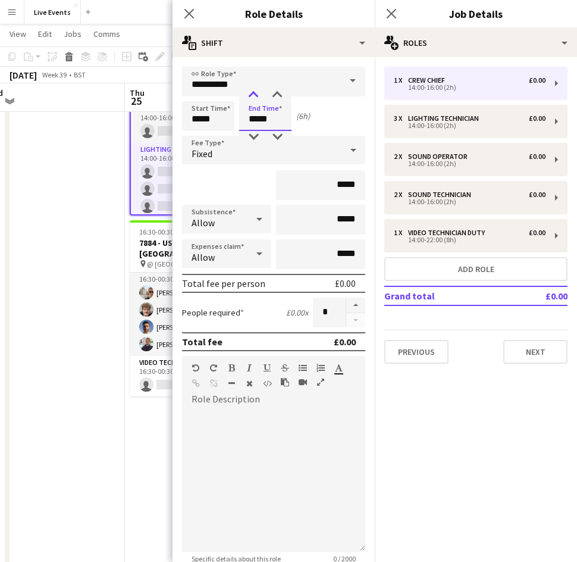
click at [253, 89] on div at bounding box center [254, 95] width 24 height 12
type input "*****"
click at [253, 89] on div at bounding box center [254, 95] width 24 height 12
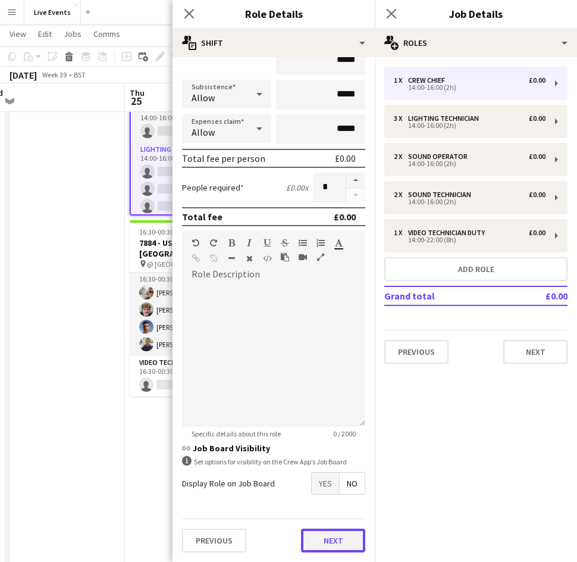
click at [337, 546] on button "Next" at bounding box center [333, 540] width 64 height 24
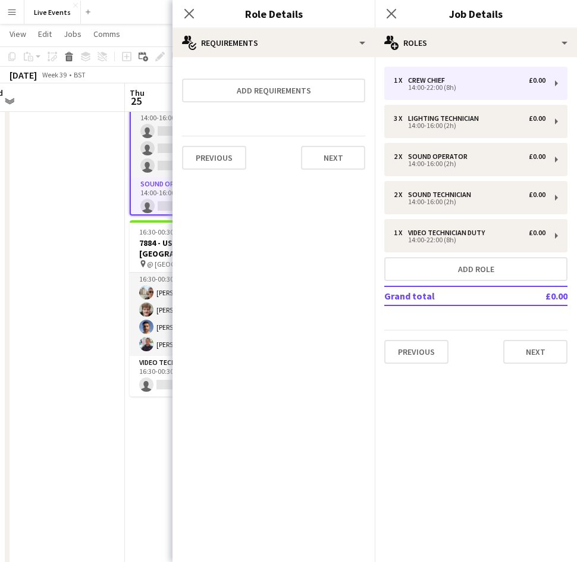
scroll to position [0, 0]
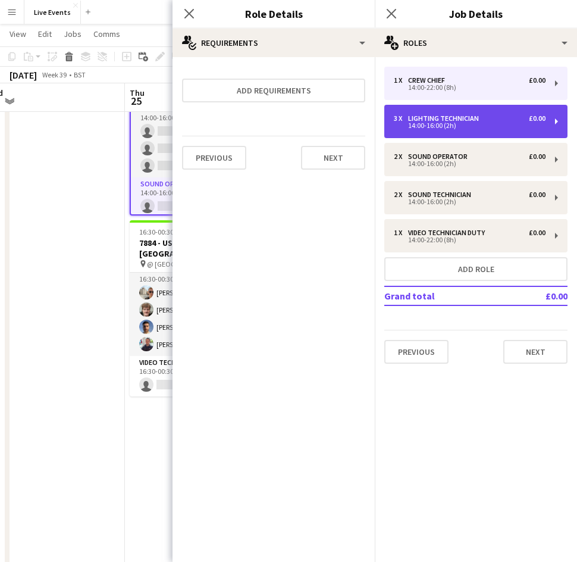
click at [450, 113] on div "3 x Lighting Technician £0.00 14:00-16:00 (2h)" at bounding box center [475, 121] width 183 height 33
type input "**********"
type input "*****"
type input "*"
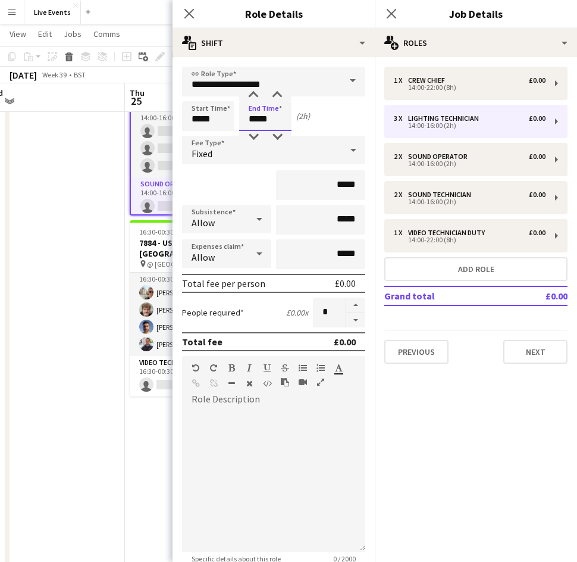
click at [264, 122] on input "*****" at bounding box center [265, 116] width 52 height 30
click at [250, 96] on div at bounding box center [254, 95] width 24 height 12
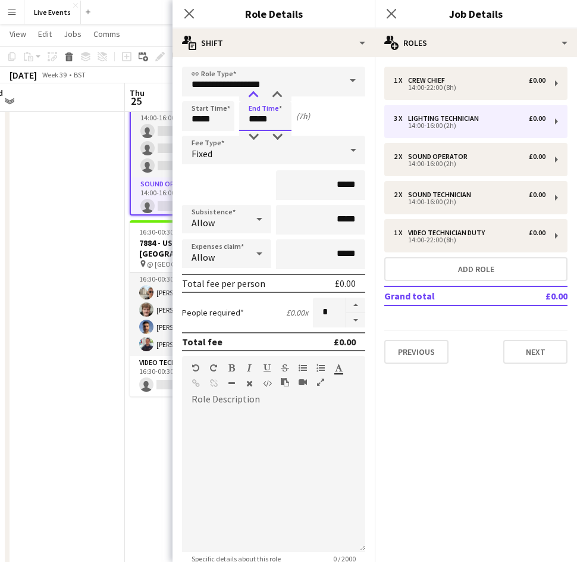
click at [250, 96] on div at bounding box center [254, 95] width 24 height 12
type input "*****"
click at [250, 96] on div at bounding box center [254, 95] width 24 height 12
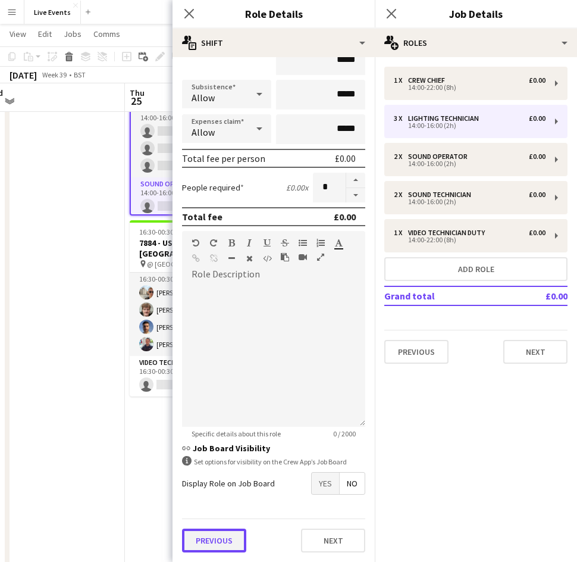
click at [212, 530] on button "Previous" at bounding box center [214, 540] width 64 height 24
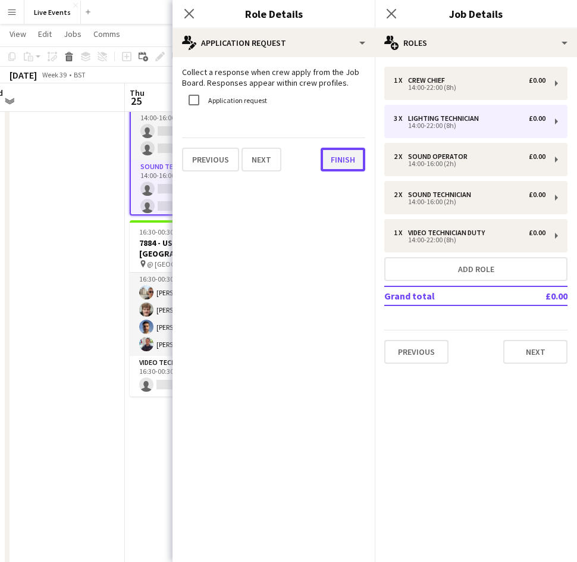
click at [334, 161] on button "Finish" at bounding box center [343, 160] width 45 height 24
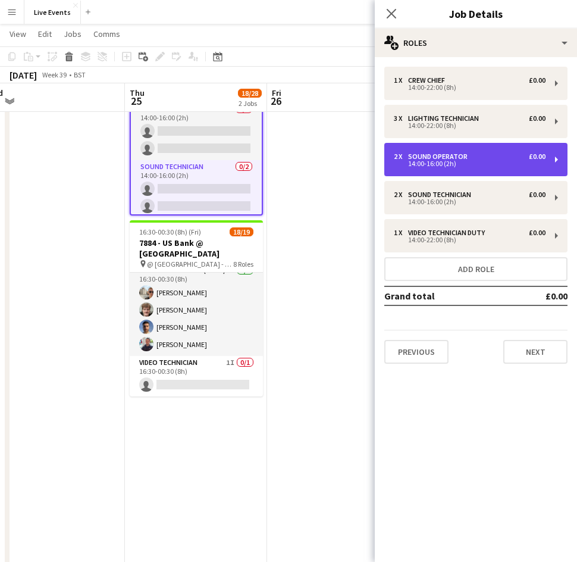
click at [449, 155] on div "Sound Operator" at bounding box center [440, 156] width 64 height 8
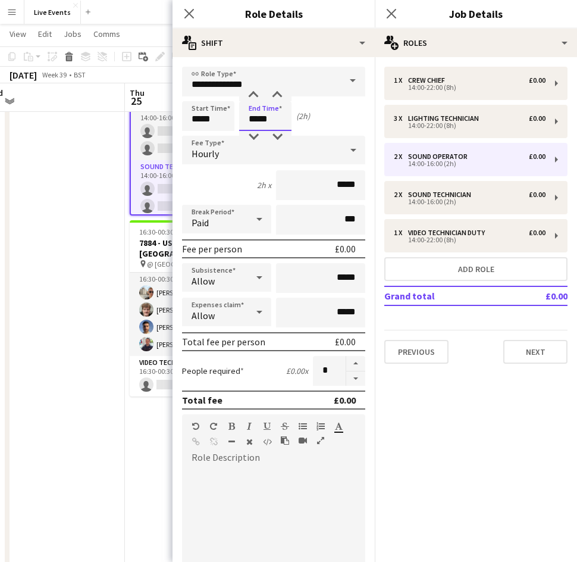
click at [259, 111] on input "*****" at bounding box center [265, 116] width 52 height 30
click at [250, 93] on div at bounding box center [254, 95] width 24 height 12
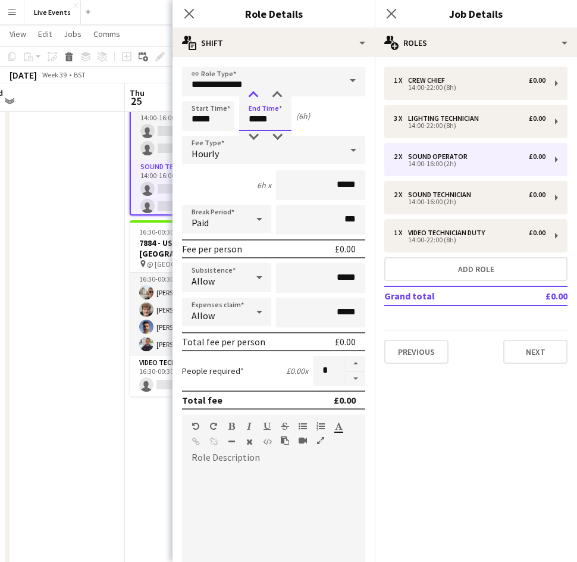
click at [250, 93] on div at bounding box center [254, 95] width 24 height 12
type input "*****"
drag, startPoint x: 250, startPoint y: 93, endPoint x: 259, endPoint y: 363, distance: 270.2
click at [259, 363] on form "**********" at bounding box center [274, 406] width 202 height 678
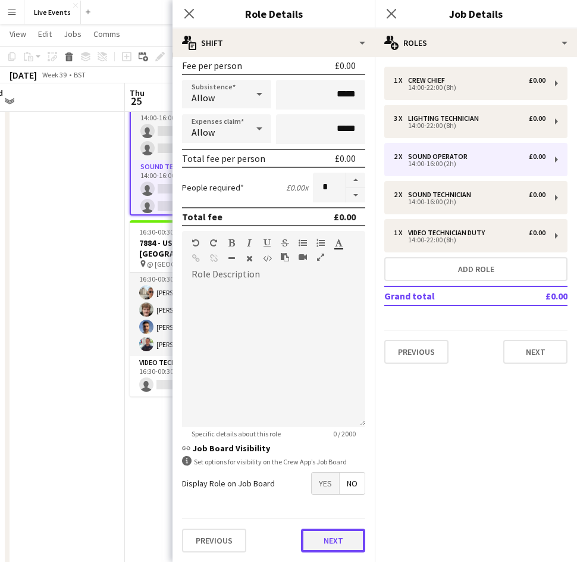
click at [322, 533] on button "Next" at bounding box center [333, 540] width 64 height 24
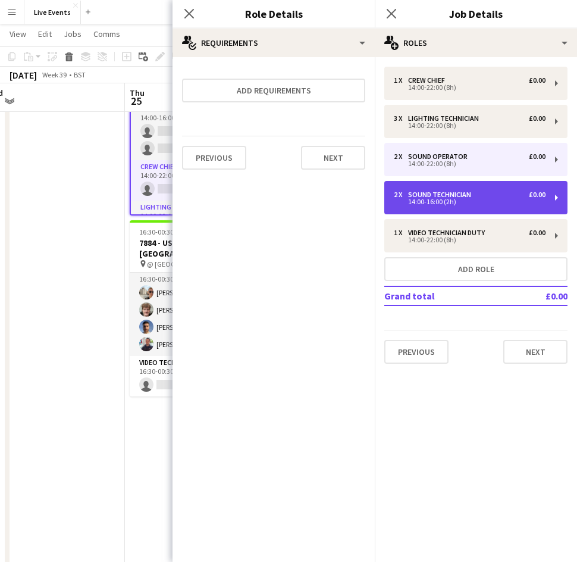
click at [431, 205] on div "14:00-16:00 (2h)" at bounding box center [470, 202] width 152 height 6
type input "**********"
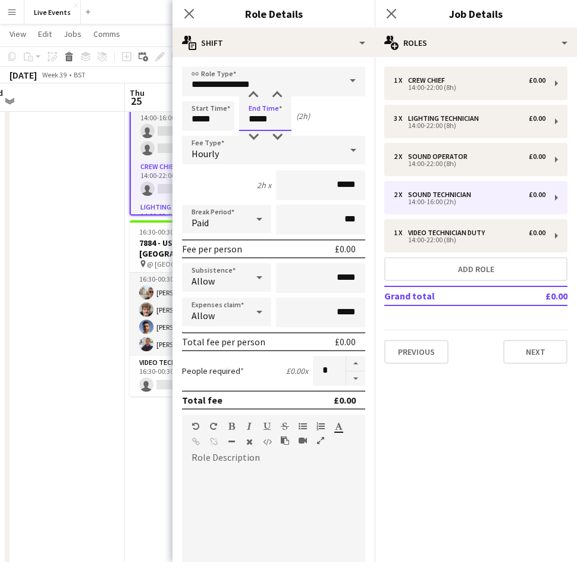
click at [259, 120] on input "*****" at bounding box center [265, 116] width 52 height 30
click at [253, 88] on input "**********" at bounding box center [273, 82] width 183 height 30
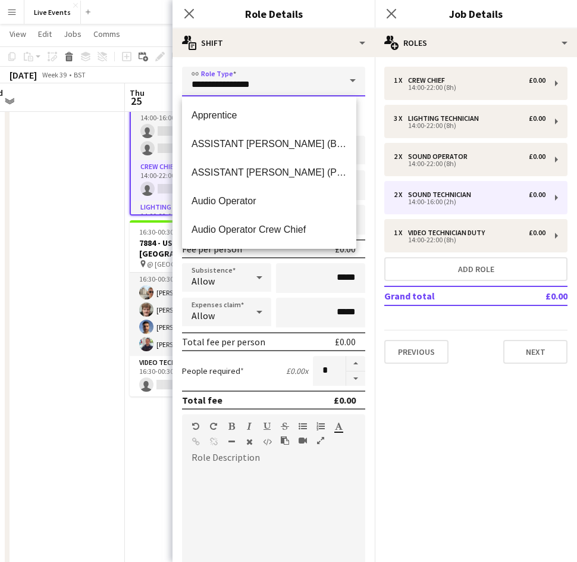
click at [253, 88] on input "**********" at bounding box center [273, 82] width 183 height 30
click at [378, 230] on div "1 x Crew Chief £0.00 14:00-22:00 (8h) 3 x Lighting Technician £0.00 14:00-22:00…" at bounding box center [476, 215] width 202 height 297
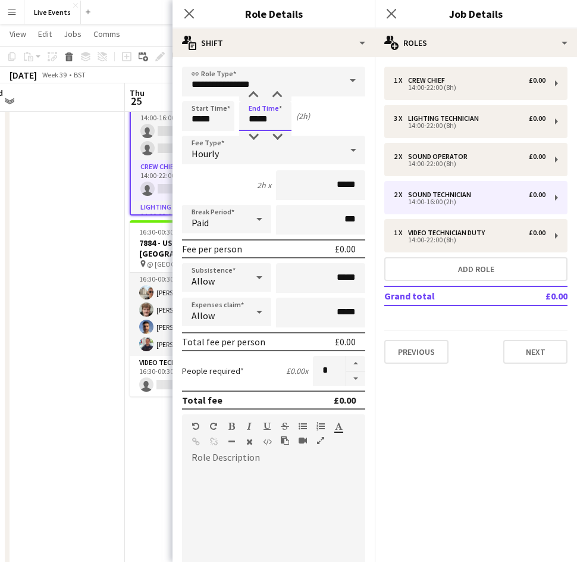
click at [269, 117] on input "*****" at bounding box center [265, 116] width 52 height 30
click at [252, 94] on div at bounding box center [254, 95] width 24 height 12
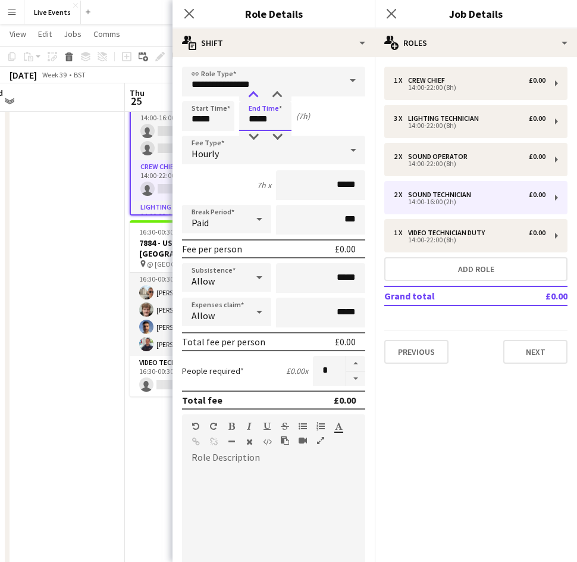
click at [252, 94] on div at bounding box center [254, 95] width 24 height 12
type input "*****"
click at [252, 94] on div at bounding box center [254, 95] width 24 height 12
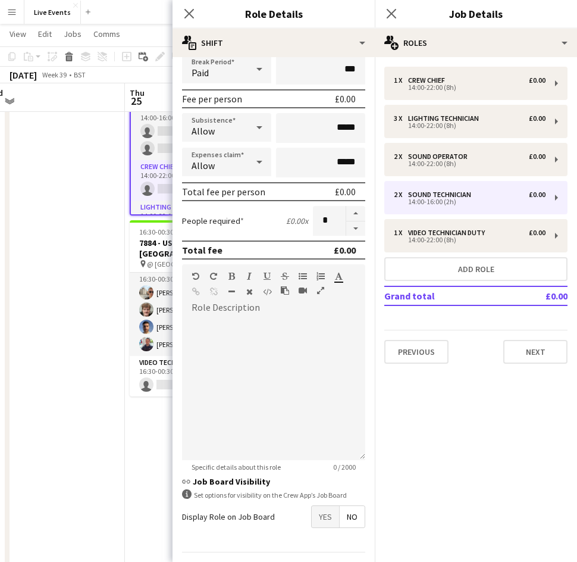
scroll to position [183, 0]
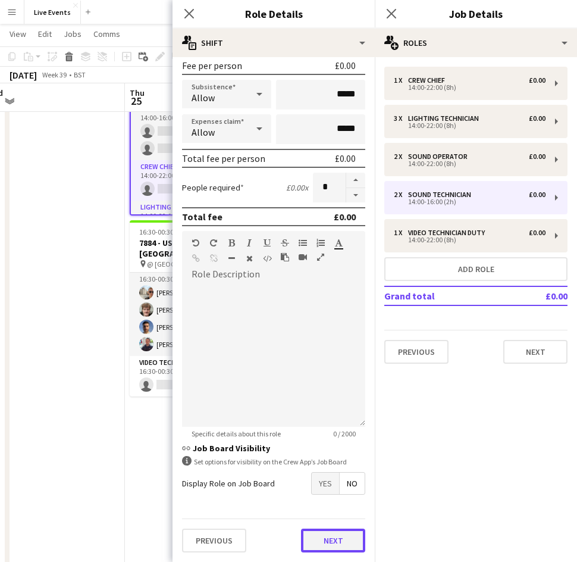
click at [334, 535] on button "Next" at bounding box center [333, 540] width 64 height 24
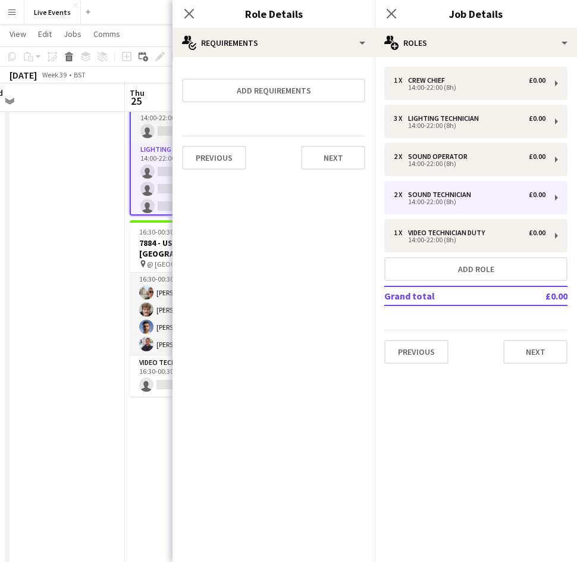
scroll to position [0, 0]
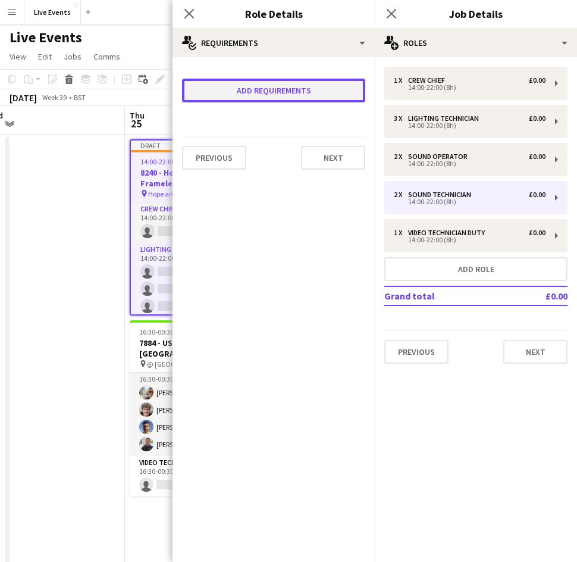
click at [290, 93] on button "Add requirements" at bounding box center [273, 91] width 183 height 24
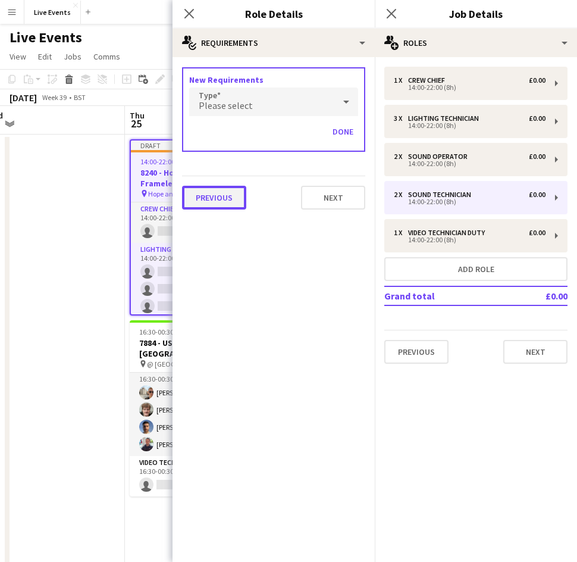
click at [227, 205] on button "Previous" at bounding box center [214, 198] width 64 height 24
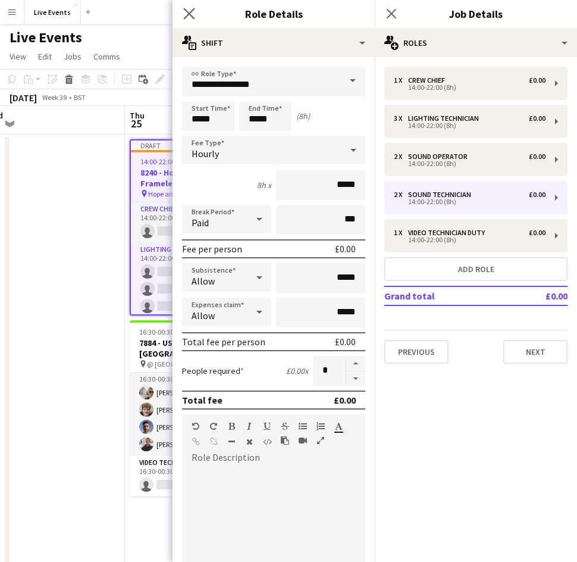
click at [185, 7] on app-icon "Close pop-in" at bounding box center [189, 13] width 17 height 17
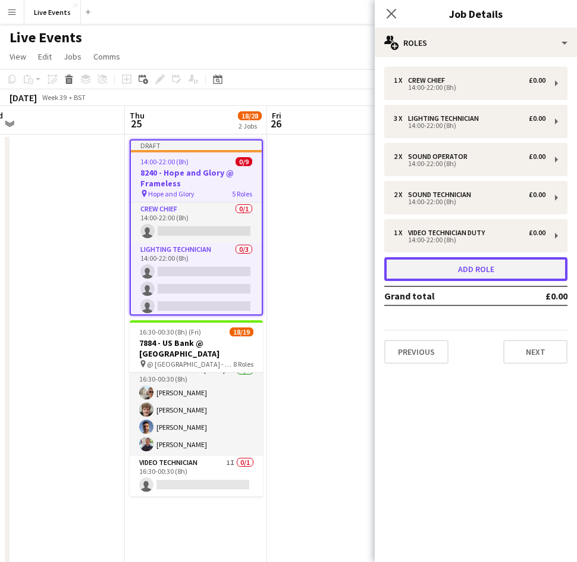
click at [434, 269] on button "Add role" at bounding box center [475, 269] width 183 height 24
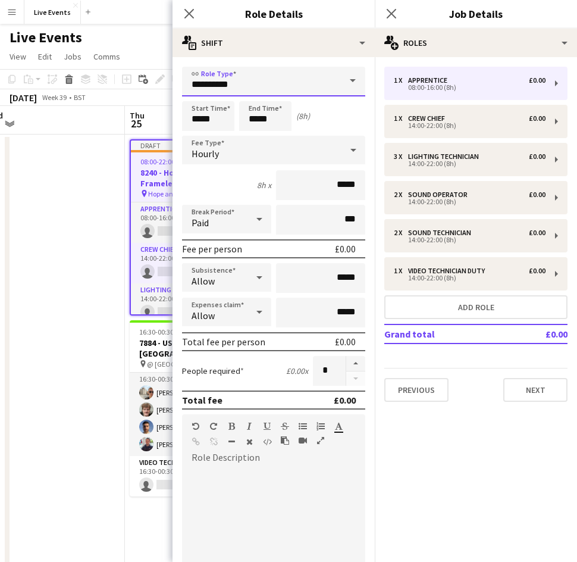
click at [228, 89] on input "**********" at bounding box center [273, 82] width 183 height 30
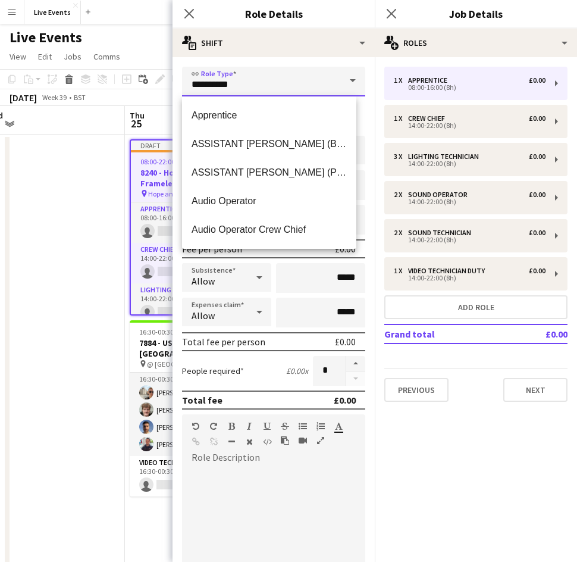
click at [228, 89] on input "**********" at bounding box center [273, 82] width 183 height 30
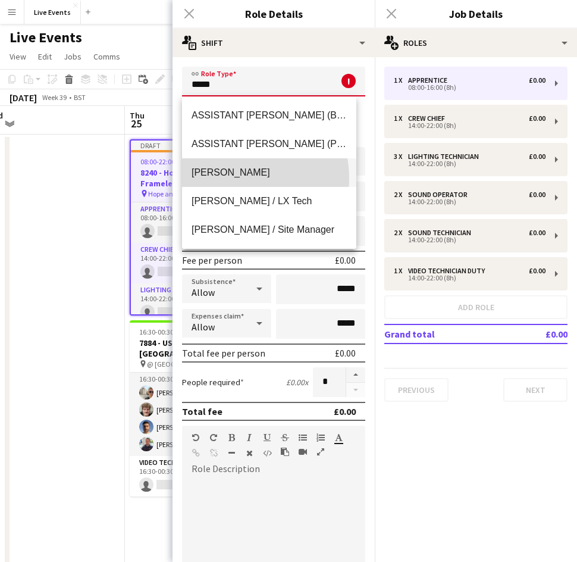
click at [230, 178] on mat-option "[PERSON_NAME]" at bounding box center [269, 172] width 174 height 29
type input "*********"
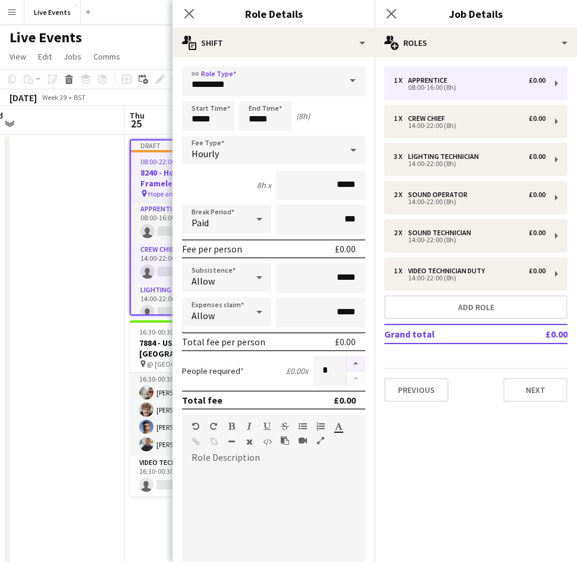
click at [346, 365] on button "button" at bounding box center [355, 363] width 19 height 15
click at [350, 380] on button "button" at bounding box center [355, 378] width 19 height 15
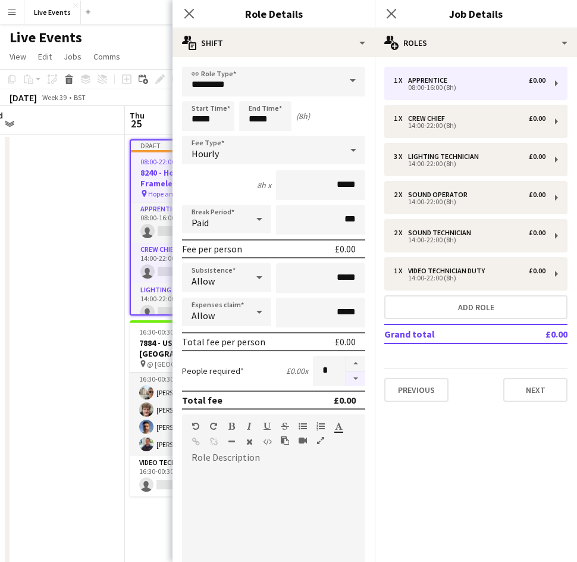
type input "*"
click at [228, 142] on div "Hourly" at bounding box center [261, 150] width 159 height 29
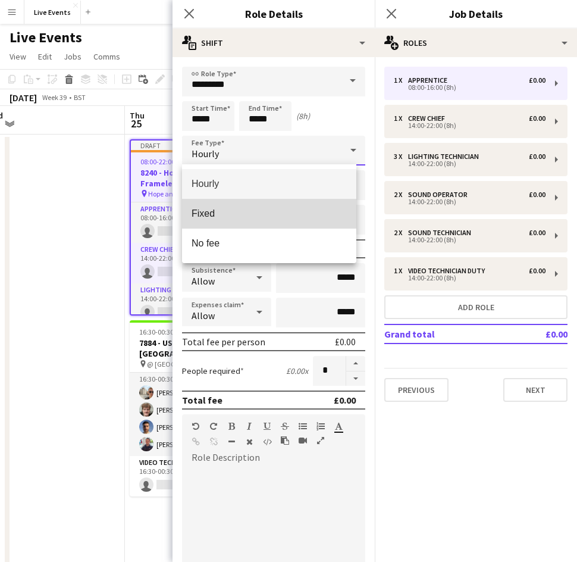
click at [224, 216] on span "Fixed" at bounding box center [269, 213] width 155 height 11
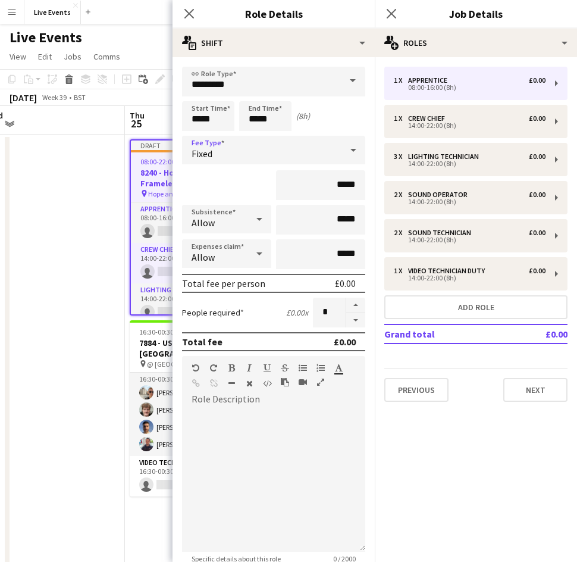
scroll to position [125, 0]
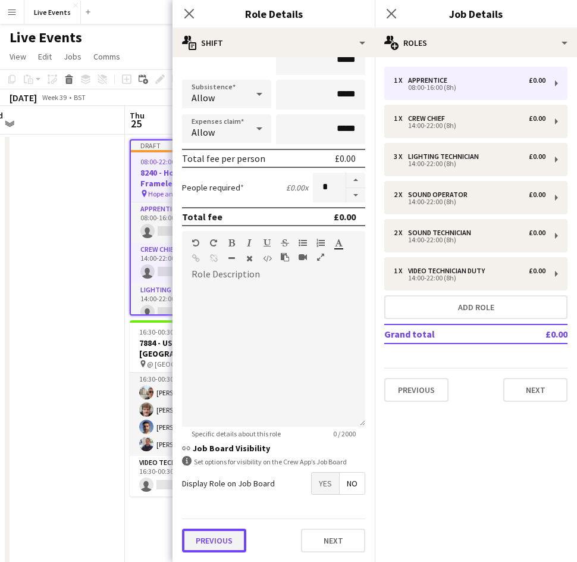
click at [230, 547] on button "Previous" at bounding box center [214, 540] width 64 height 24
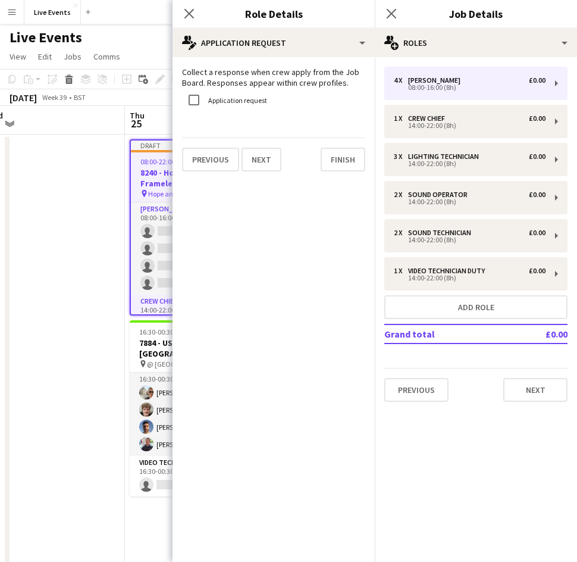
scroll to position [0, 0]
click at [338, 156] on button "Finish" at bounding box center [343, 160] width 45 height 24
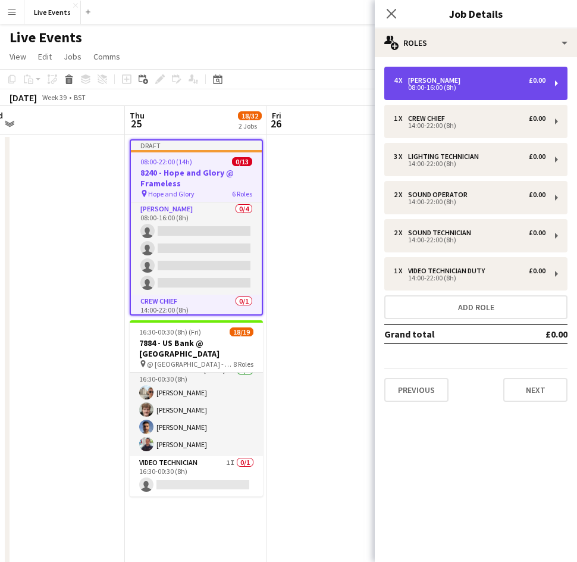
click at [435, 90] on div "08:00-16:00 (8h)" at bounding box center [470, 87] width 152 height 6
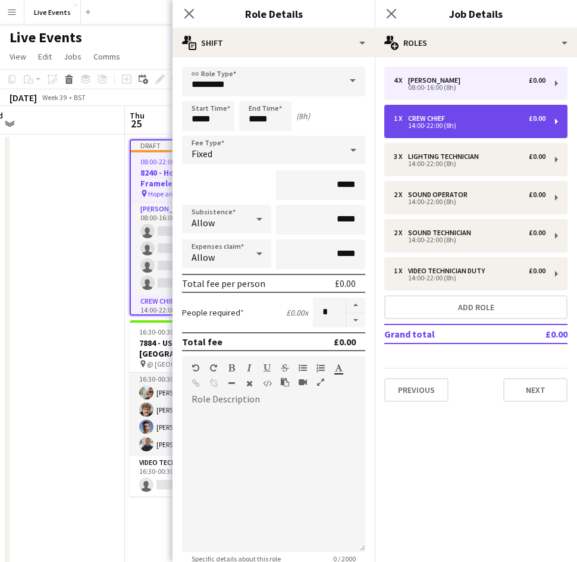
click at [422, 123] on div "14:00-22:00 (8h)" at bounding box center [470, 126] width 152 height 6
type input "**********"
type input "*****"
type input "*"
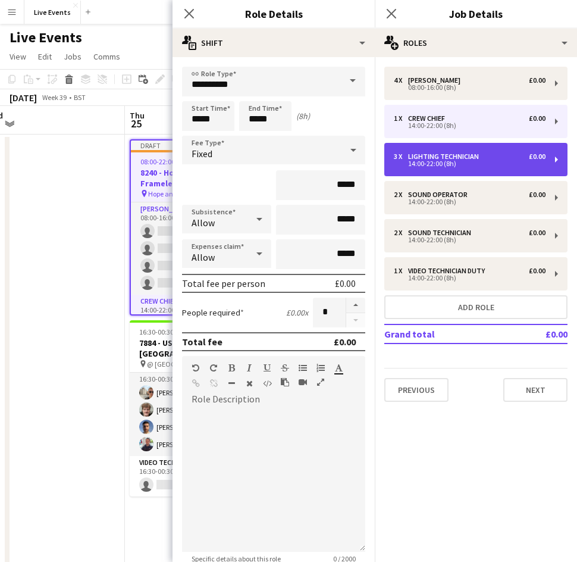
click at [418, 168] on div "3 x Lighting Technician £0.00 14:00-22:00 (8h)" at bounding box center [475, 159] width 183 height 33
type input "**********"
type input "*"
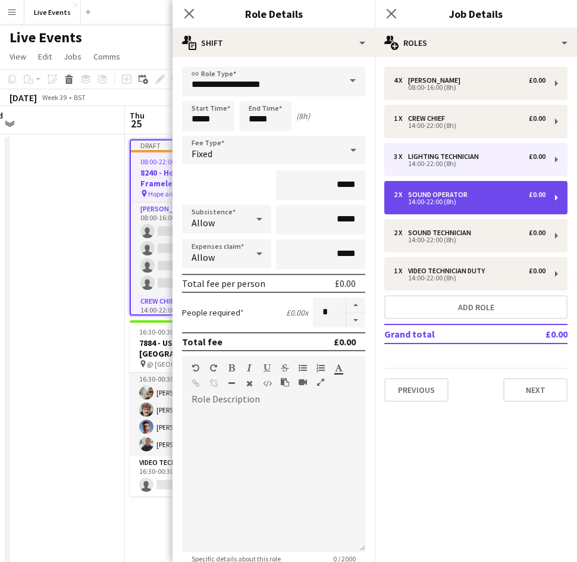
click at [413, 186] on div "2 x Sound Operator £0.00 14:00-22:00 (8h)" at bounding box center [475, 197] width 183 height 33
type input "**********"
type input "*"
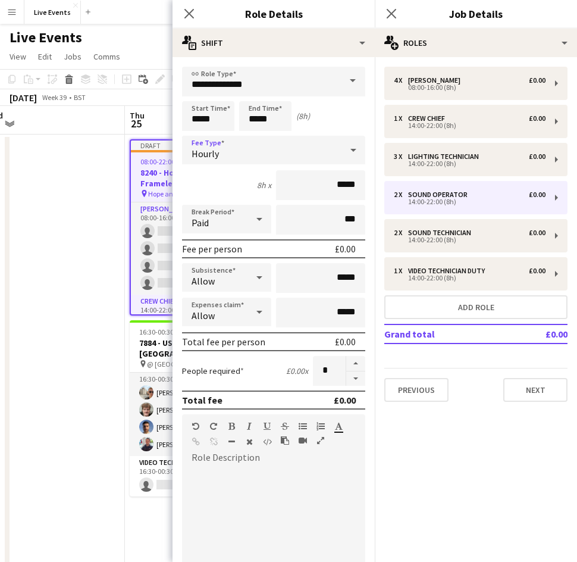
click at [278, 149] on div "Hourly" at bounding box center [261, 150] width 159 height 29
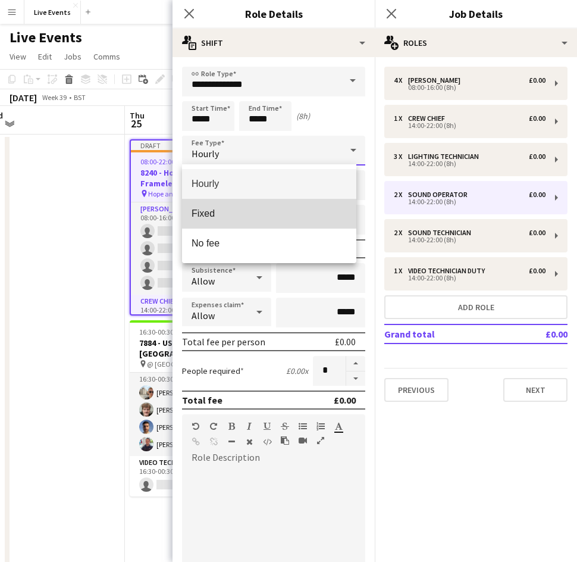
click at [237, 218] on span "Fixed" at bounding box center [269, 213] width 155 height 11
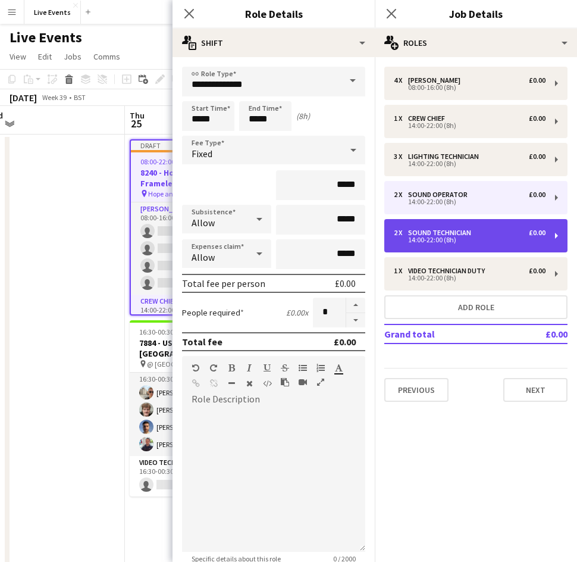
click at [397, 230] on div "2 x" at bounding box center [401, 232] width 14 height 8
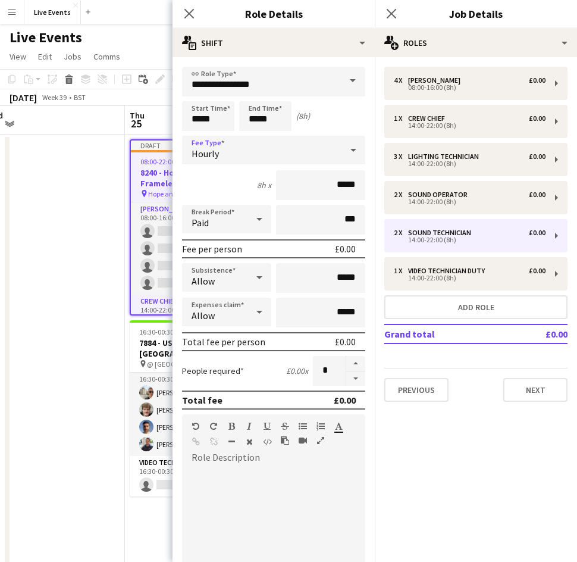
click at [244, 141] on div "Hourly" at bounding box center [261, 150] width 159 height 29
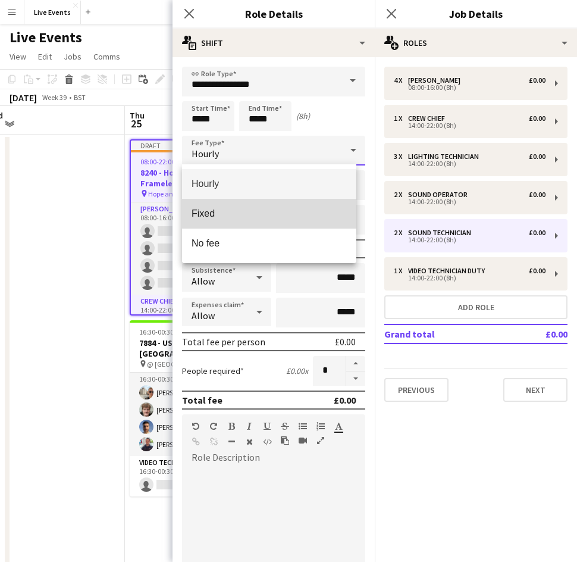
click at [228, 208] on span "Fixed" at bounding box center [269, 213] width 155 height 11
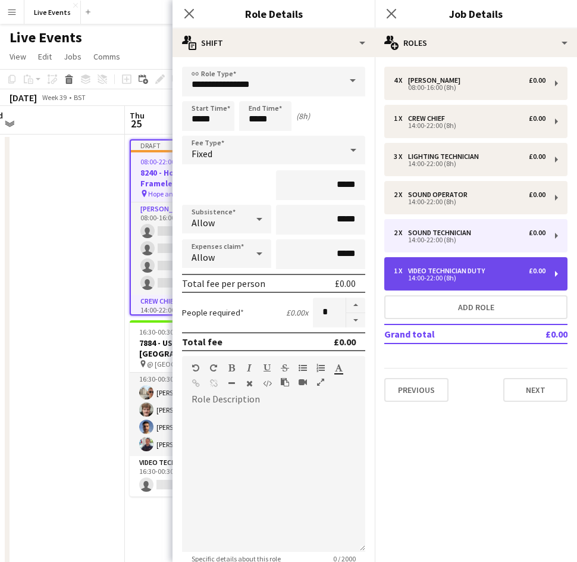
click at [405, 264] on div "1 x Video Technician Duty £0.00 14:00-22:00 (8h)" at bounding box center [475, 273] width 183 height 33
type input "**********"
type input "*"
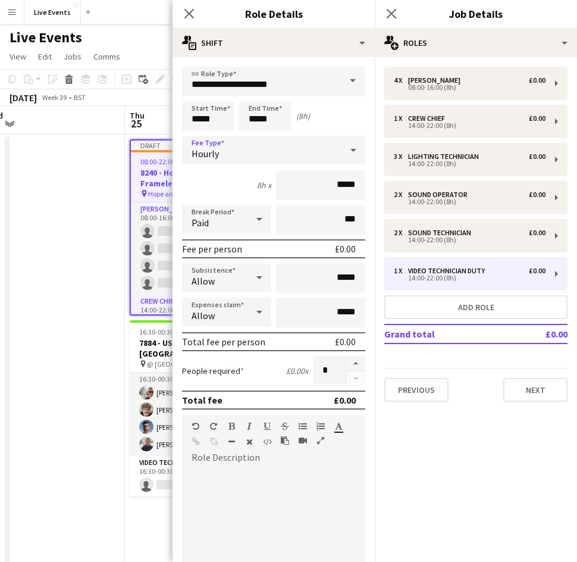
click at [236, 153] on div "Hourly" at bounding box center [261, 150] width 159 height 29
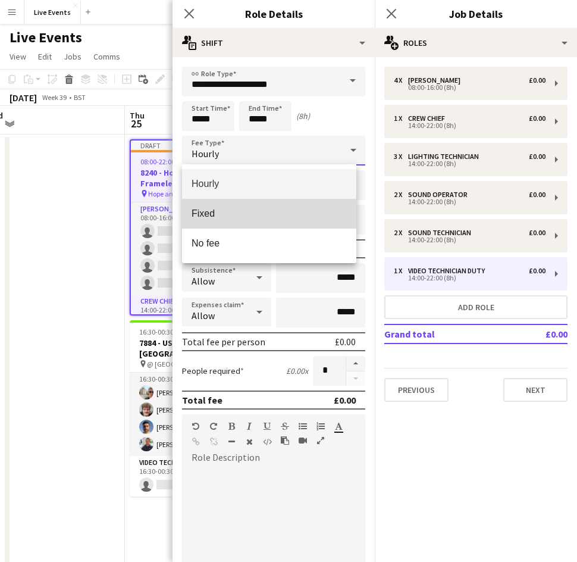
click at [225, 215] on span "Fixed" at bounding box center [269, 213] width 155 height 11
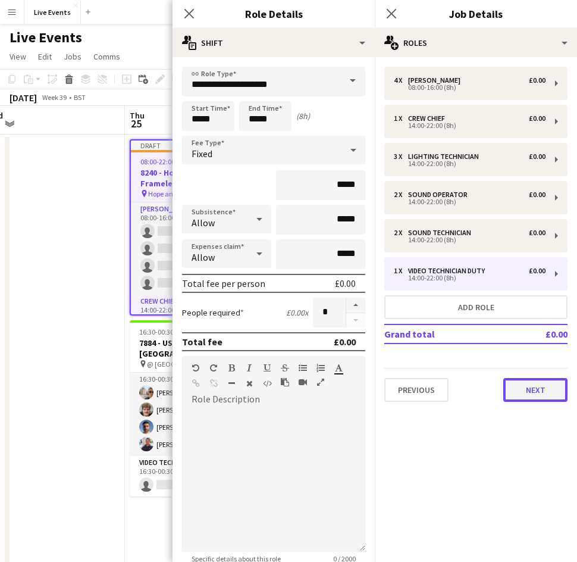
click at [528, 396] on button "Next" at bounding box center [535, 390] width 64 height 24
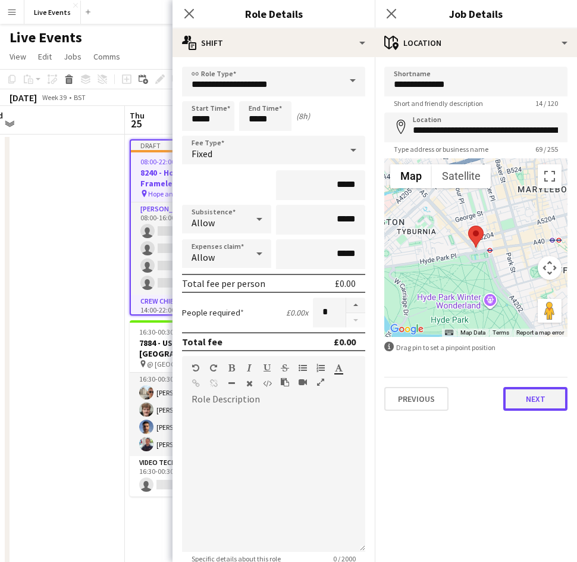
click at [528, 396] on button "Next" at bounding box center [535, 399] width 64 height 24
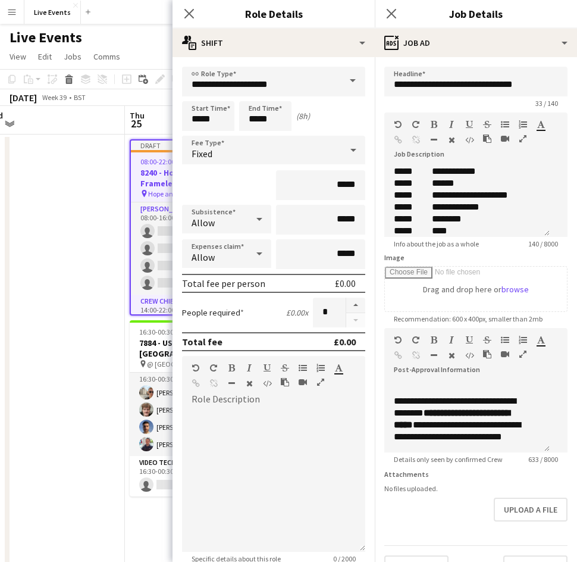
scroll to position [247, 0]
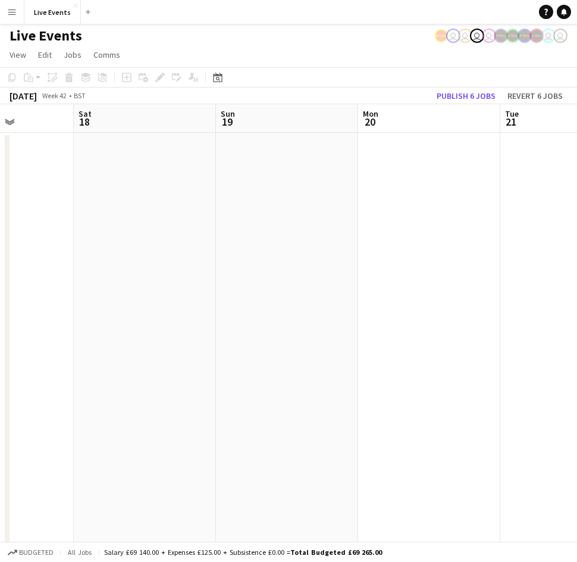
scroll to position [0, 353]
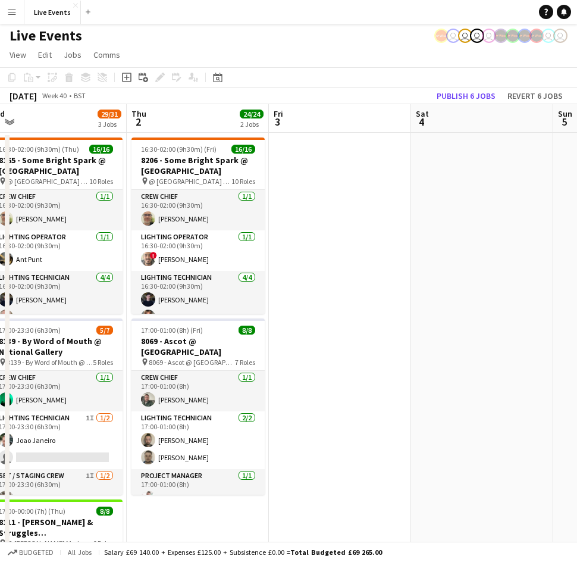
scroll to position [0, 299]
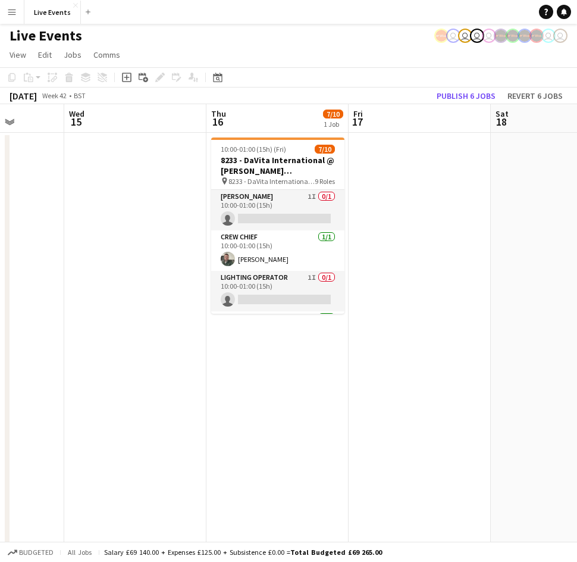
scroll to position [0, 363]
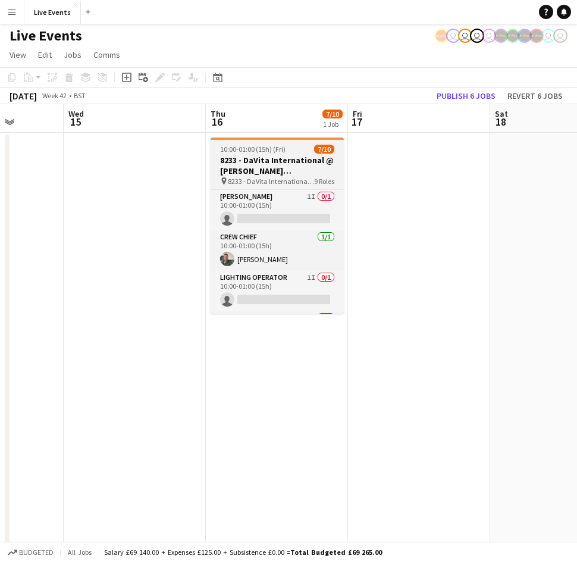
click at [250, 160] on h3 "8233 - DaVita International @ [PERSON_NAME][GEOGRAPHIC_DATA]" at bounding box center [277, 165] width 133 height 21
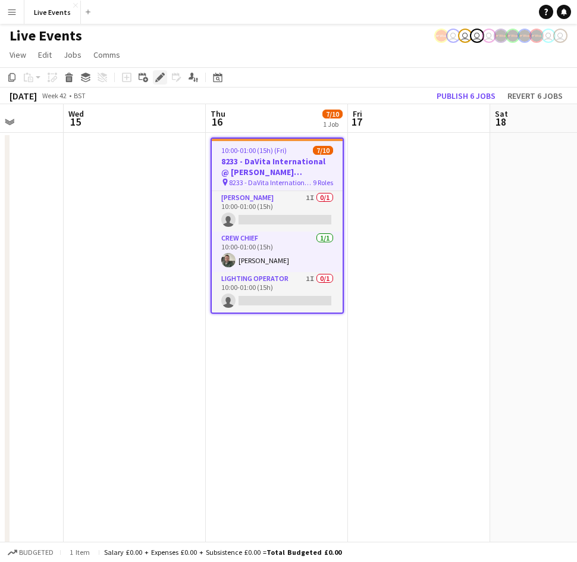
click at [157, 79] on icon at bounding box center [159, 77] width 7 height 7
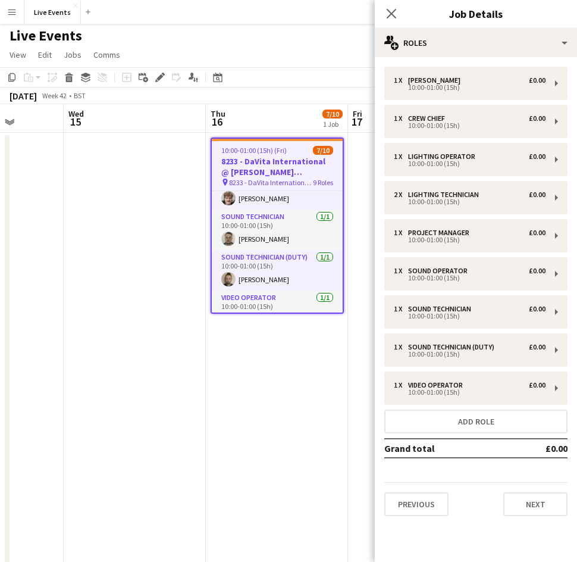
scroll to position [246, 0]
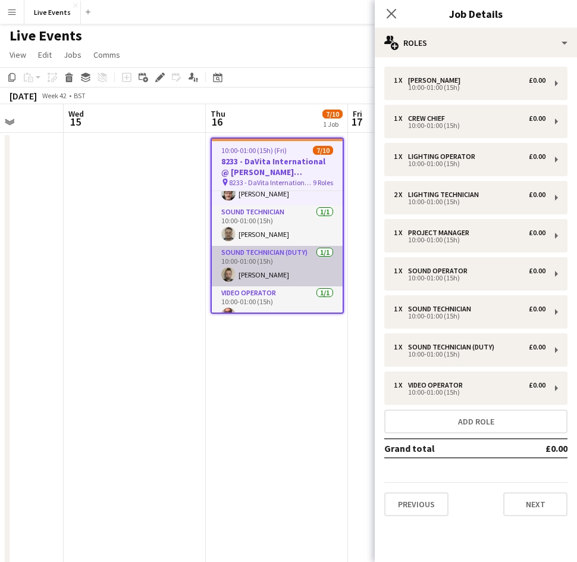
click at [265, 268] on app-card-role "Sound Technician (Duty) 1/1 10:00-01:00 (15h) Jay Butcher" at bounding box center [277, 266] width 131 height 40
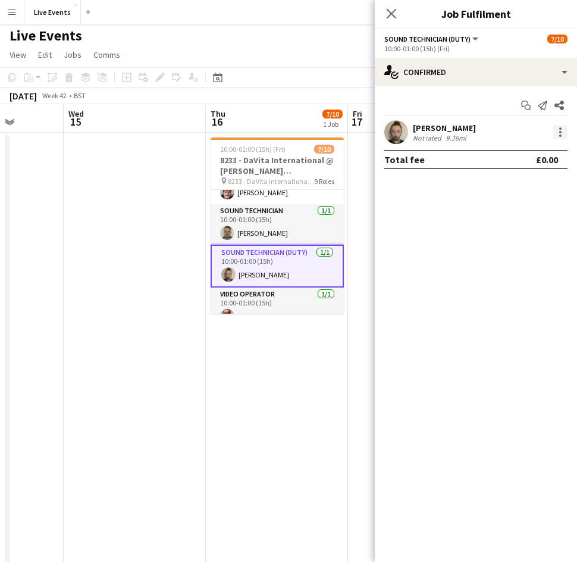
click at [564, 130] on div at bounding box center [560, 132] width 14 height 14
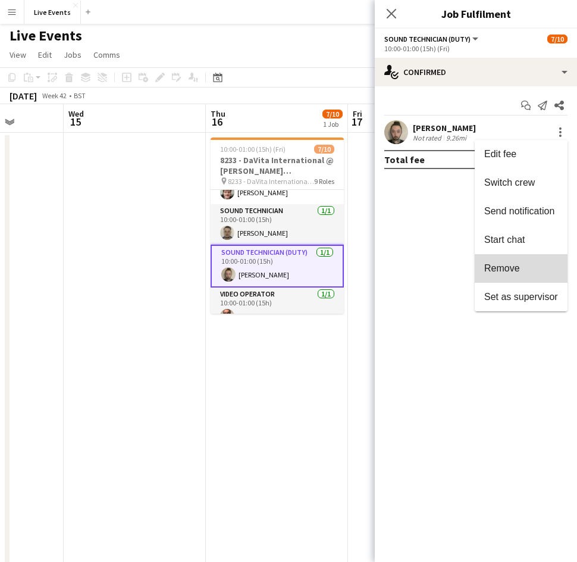
click at [543, 265] on span "Remove" at bounding box center [521, 268] width 74 height 11
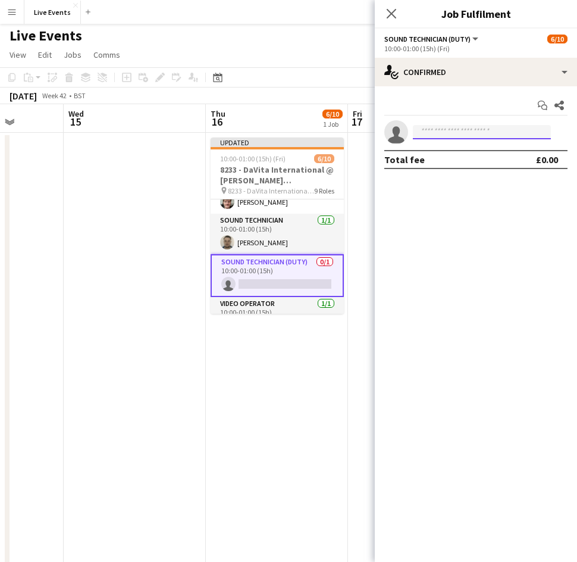
click at [466, 128] on input at bounding box center [482, 132] width 138 height 14
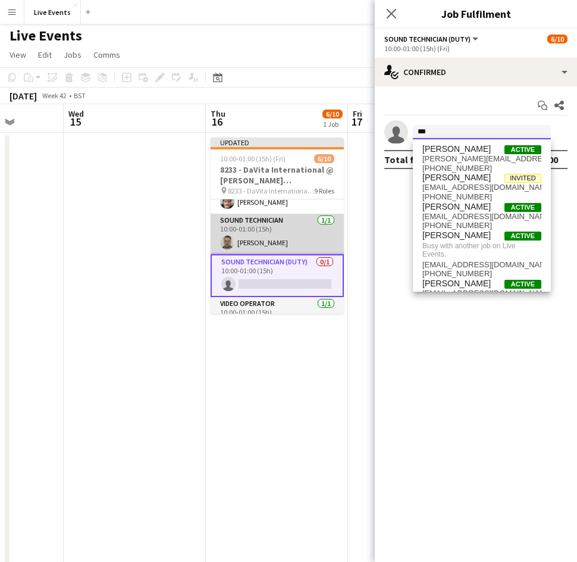
type input "***"
click at [278, 234] on app-card-role "Sound Technician 1/1 10:00-01:00 (15h) Sam Scott" at bounding box center [277, 234] width 133 height 40
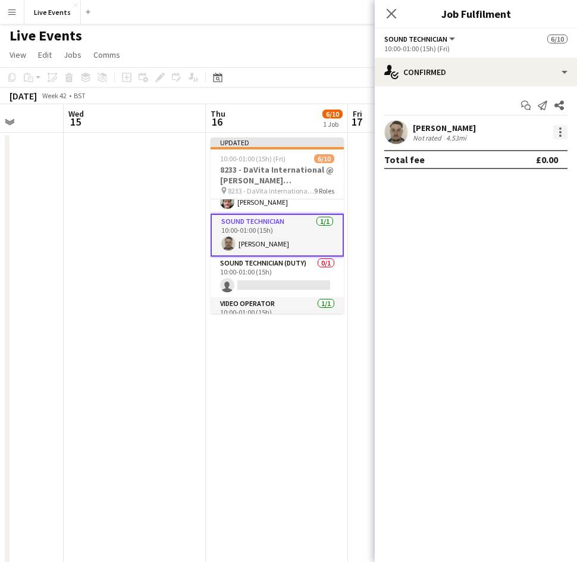
click at [558, 136] on div at bounding box center [560, 132] width 14 height 14
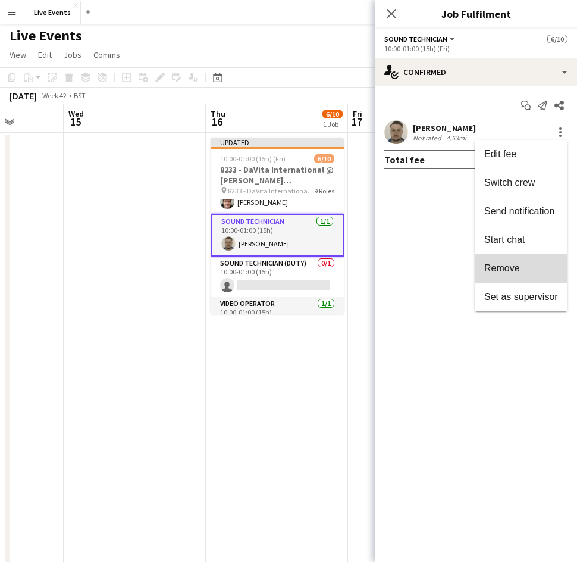
click at [534, 260] on button "Remove" at bounding box center [521, 268] width 93 height 29
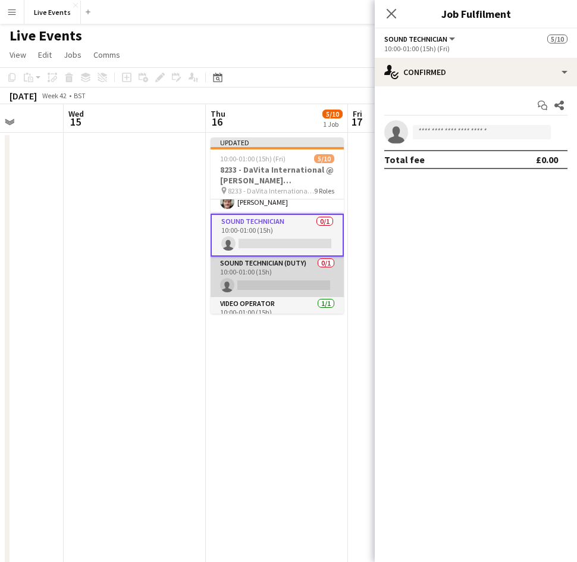
click at [311, 273] on app-card-role "Sound Technician (Duty) 0/1 10:00-01:00 (15h) single-neutral-actions" at bounding box center [277, 276] width 133 height 40
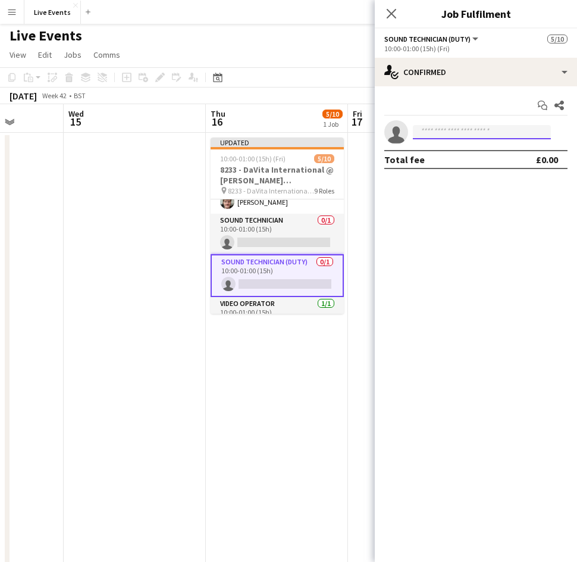
click at [440, 127] on input at bounding box center [482, 132] width 138 height 14
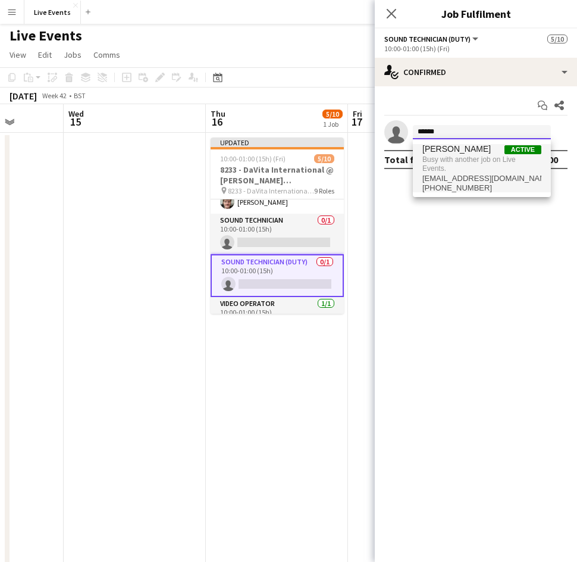
type input "******"
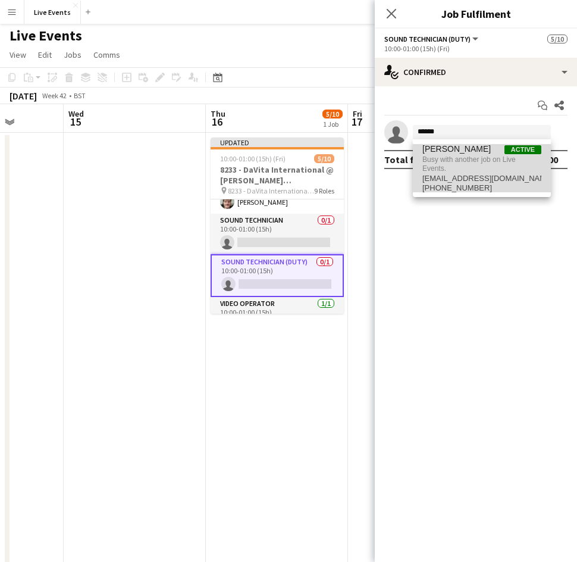
click at [479, 152] on span "Sam Scott Active" at bounding box center [481, 149] width 119 height 10
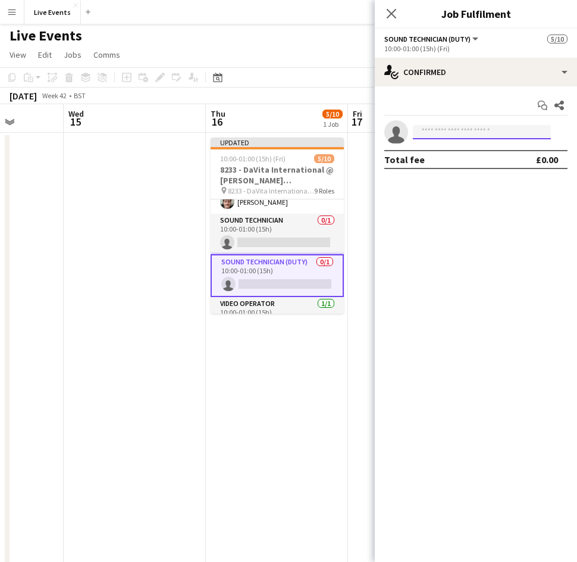
click at [459, 128] on input at bounding box center [482, 132] width 138 height 14
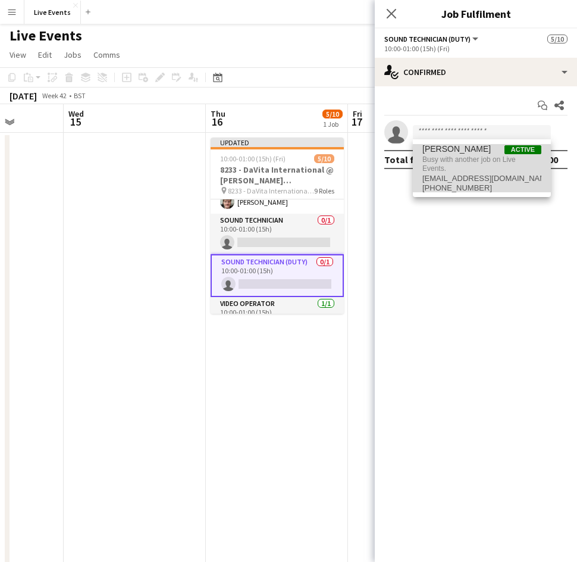
click at [444, 153] on span "[PERSON_NAME]" at bounding box center [456, 149] width 68 height 10
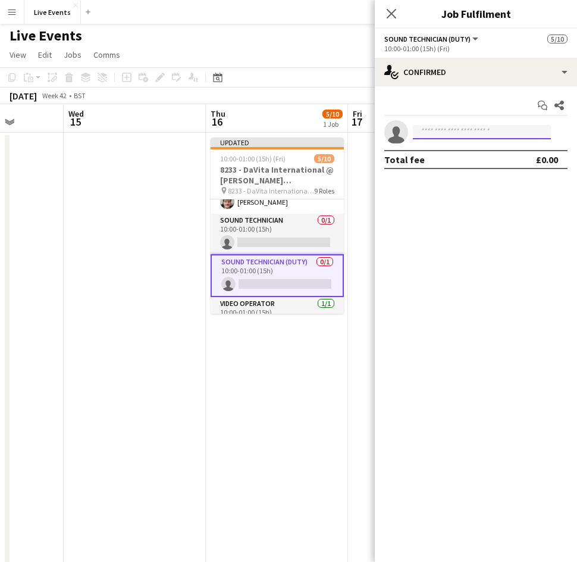
scroll to position [0, 0]
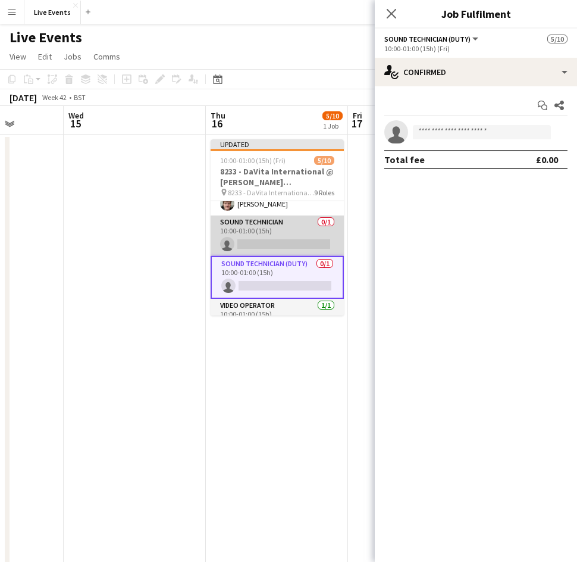
click at [246, 237] on app-card-role "Sound Technician 0/1 10:00-01:00 (15h) single-neutral-actions" at bounding box center [277, 235] width 133 height 40
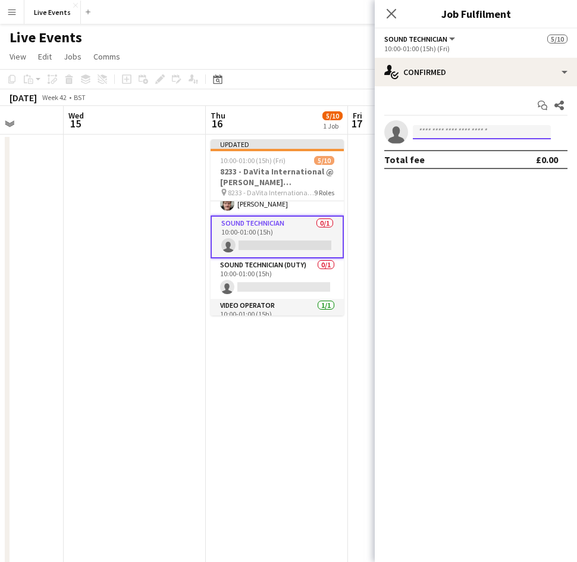
click at [429, 131] on input at bounding box center [482, 132] width 138 height 14
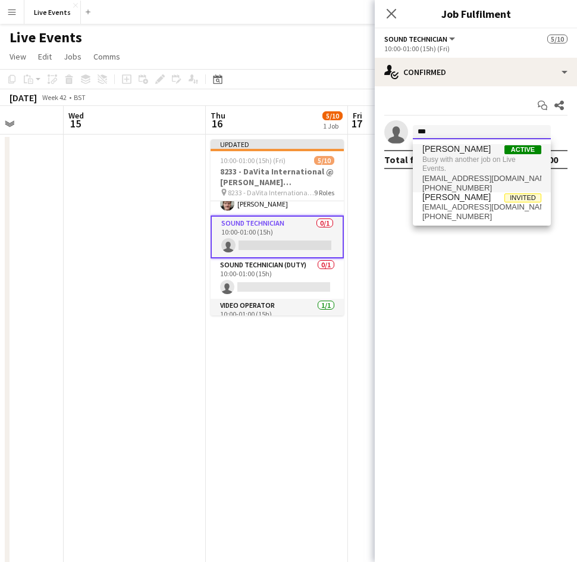
type input "***"
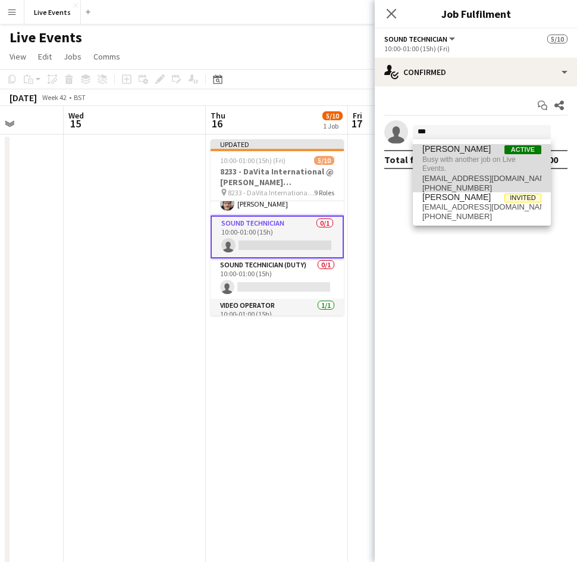
click at [440, 149] on span "[PERSON_NAME]" at bounding box center [456, 149] width 68 height 10
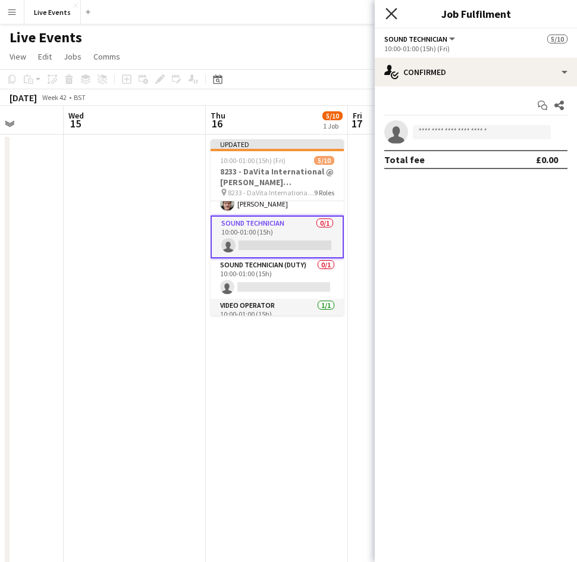
click at [393, 18] on icon "Close pop-in" at bounding box center [390, 13] width 11 height 11
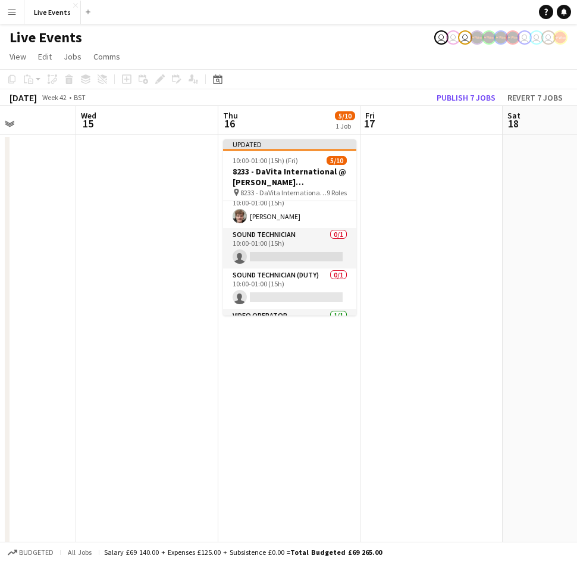
scroll to position [232, 0]
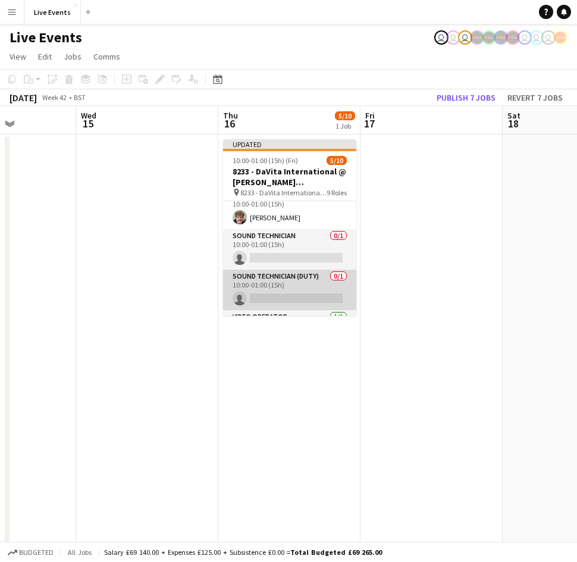
click at [277, 278] on app-card-role "Sound Technician (Duty) 0/1 10:00-01:00 (15h) single-neutral-actions" at bounding box center [289, 289] width 133 height 40
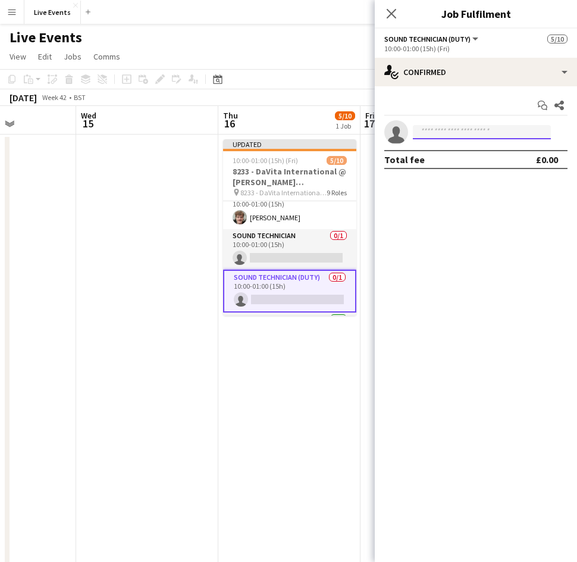
click at [477, 127] on input at bounding box center [482, 132] width 138 height 14
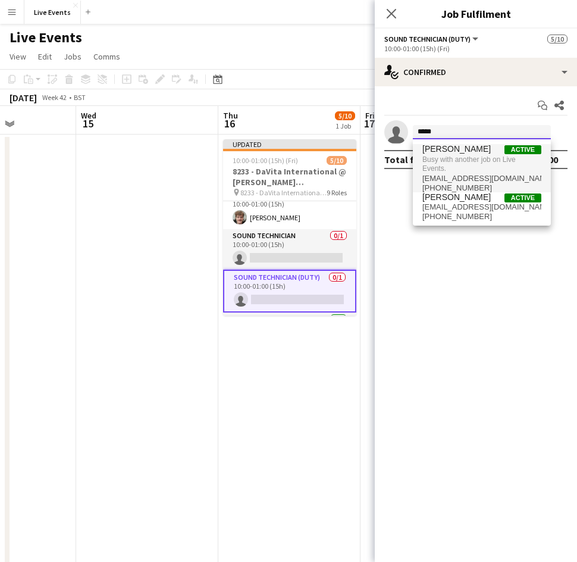
type input "*****"
click at [500, 166] on span "Busy with another job on Live Events." at bounding box center [481, 164] width 119 height 20
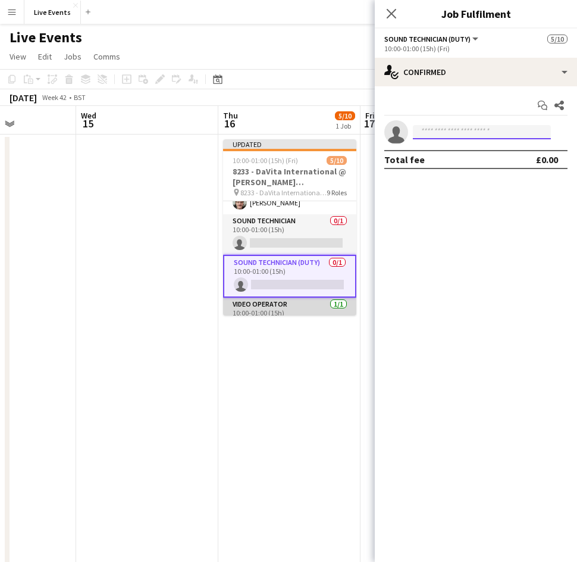
scroll to position [244, 0]
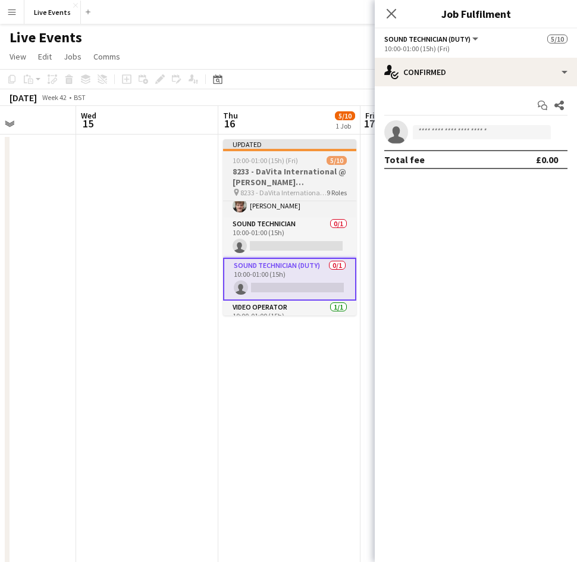
click at [258, 184] on h3 "8233 - DaVita International @ [PERSON_NAME][GEOGRAPHIC_DATA]" at bounding box center [289, 176] width 133 height 21
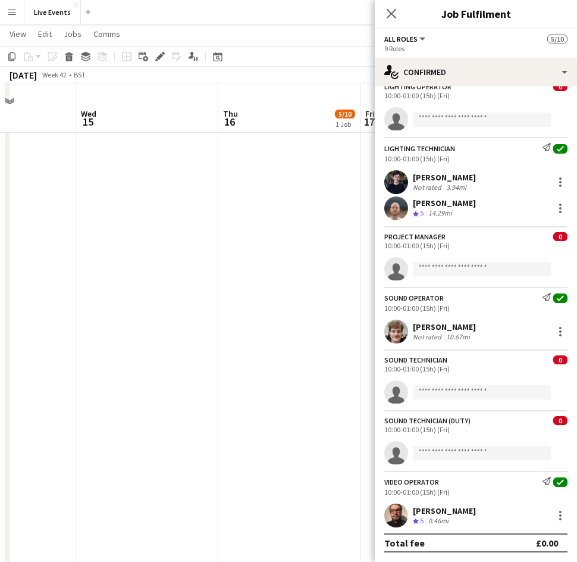
scroll to position [553, 0]
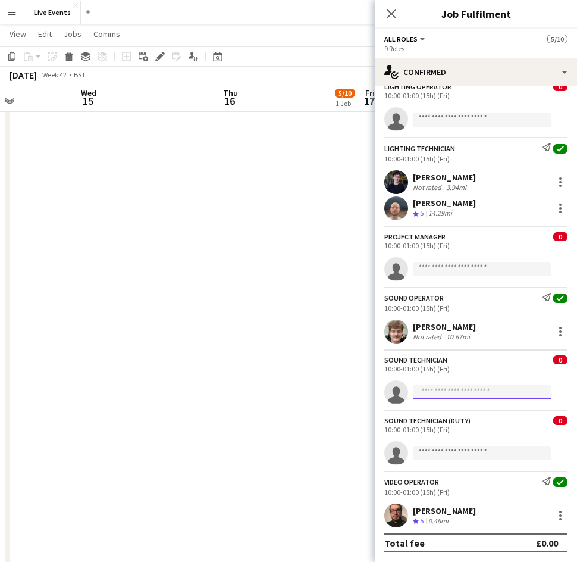
click at [476, 392] on input at bounding box center [482, 392] width 138 height 14
click at [462, 453] on input at bounding box center [482, 453] width 138 height 14
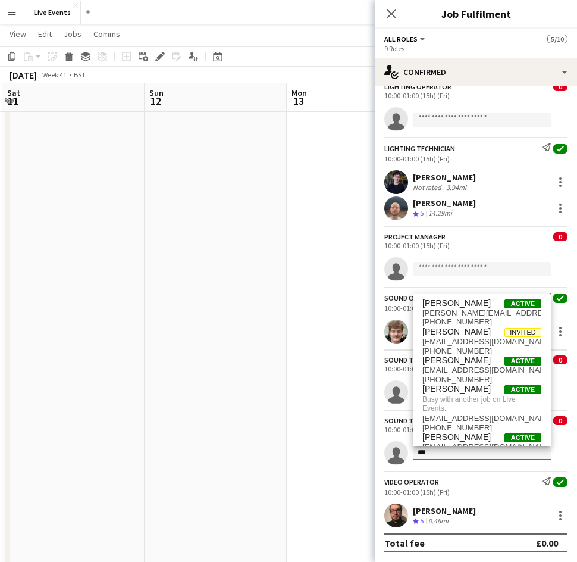
scroll to position [0, 351]
type input "***"
click at [13, 39] on span "View" at bounding box center [18, 34] width 17 height 11
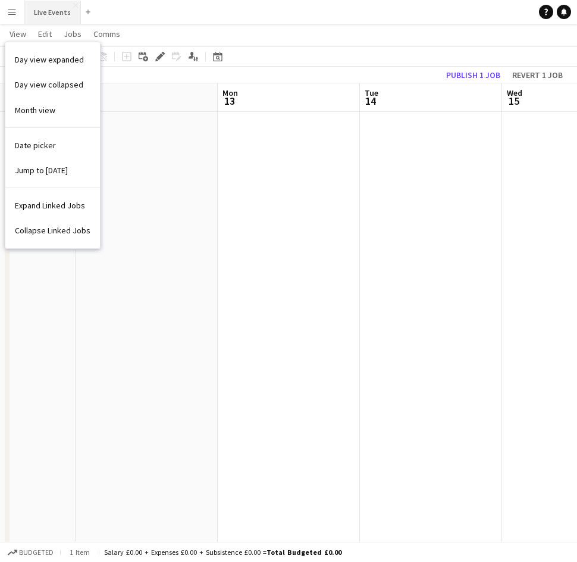
click at [35, 14] on button "Live Events Close" at bounding box center [52, 12] width 57 height 23
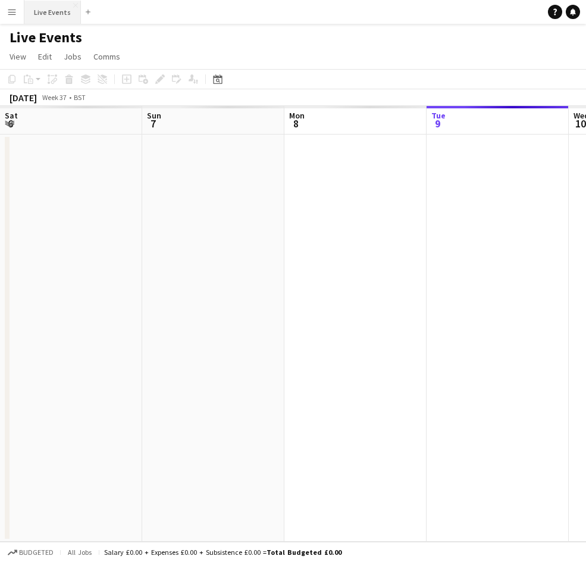
scroll to position [0, 284]
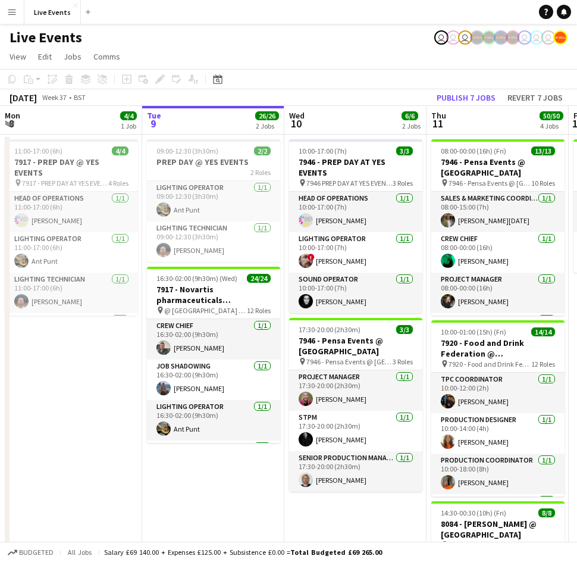
click at [5, 15] on button "Menu" at bounding box center [12, 12] width 24 height 24
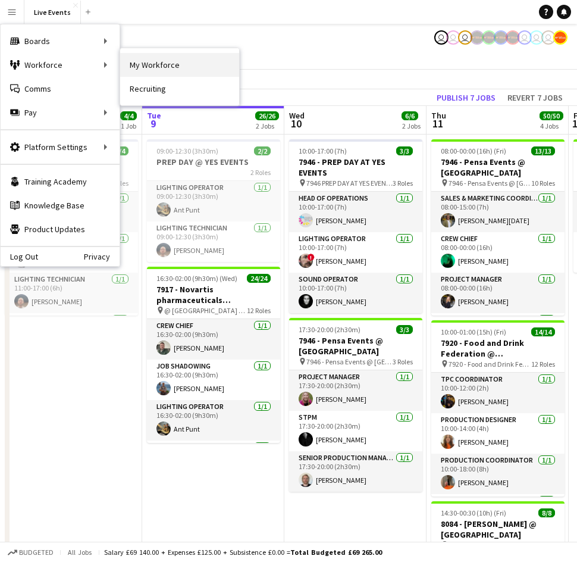
click at [132, 69] on link "My Workforce" at bounding box center [179, 65] width 119 height 24
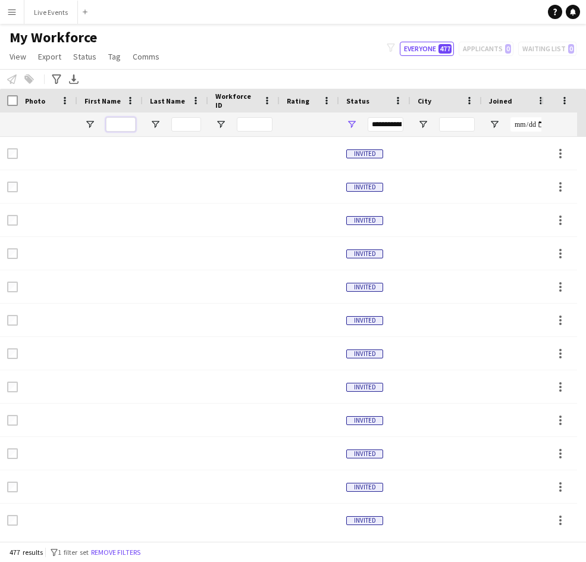
click at [126, 121] on input "First Name Filter Input" at bounding box center [121, 124] width 30 height 14
drag, startPoint x: 201, startPoint y: 126, endPoint x: 190, endPoint y: 124, distance: 11.4
click at [190, 124] on div at bounding box center [175, 124] width 65 height 24
click at [190, 124] on input "Last Name Filter Input" at bounding box center [186, 124] width 30 height 14
type input "*"
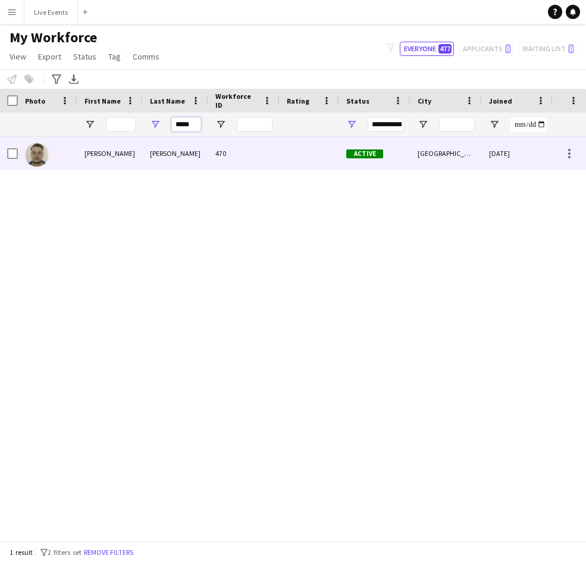
type input "*****"
click at [86, 155] on div "[PERSON_NAME]" at bounding box center [109, 153] width 65 height 33
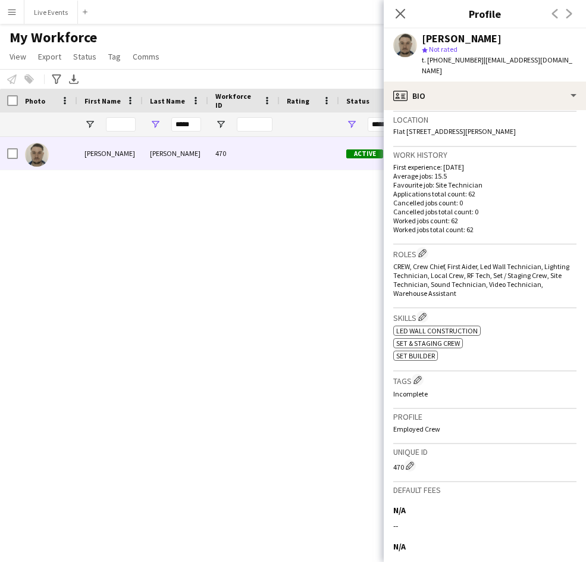
scroll to position [374, 0]
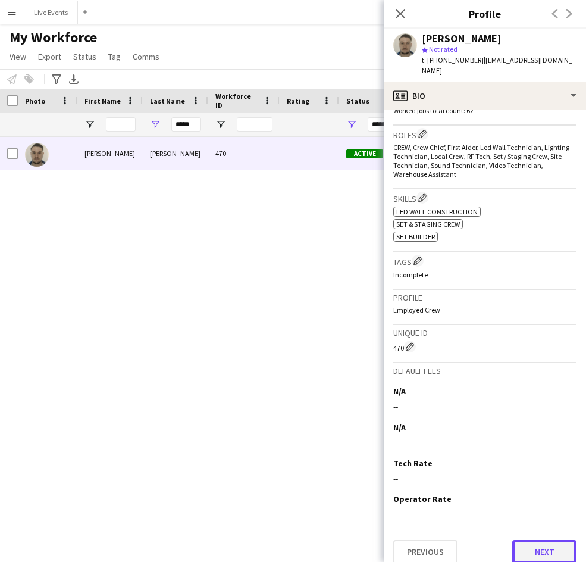
click at [545, 542] on button "Next" at bounding box center [544, 552] width 64 height 24
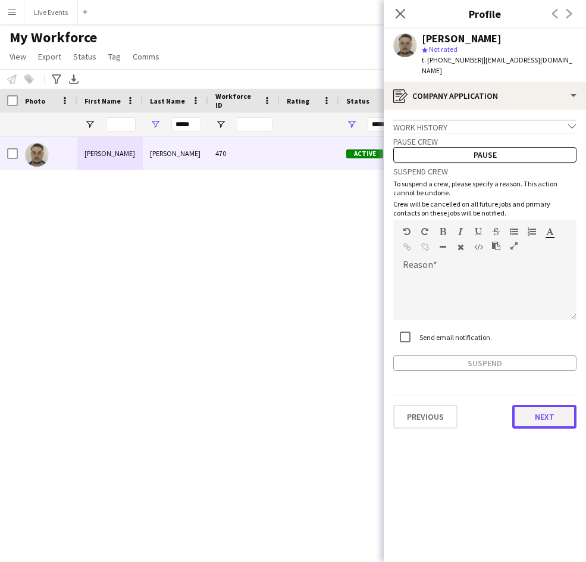
click at [534, 409] on button "Next" at bounding box center [544, 417] width 64 height 24
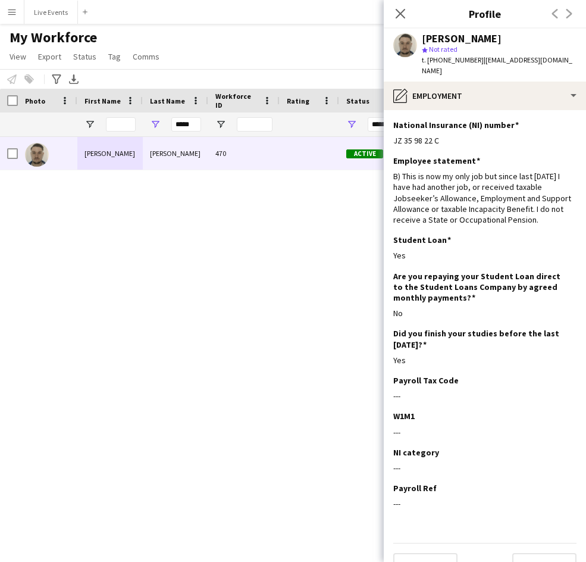
scroll to position [13, 0]
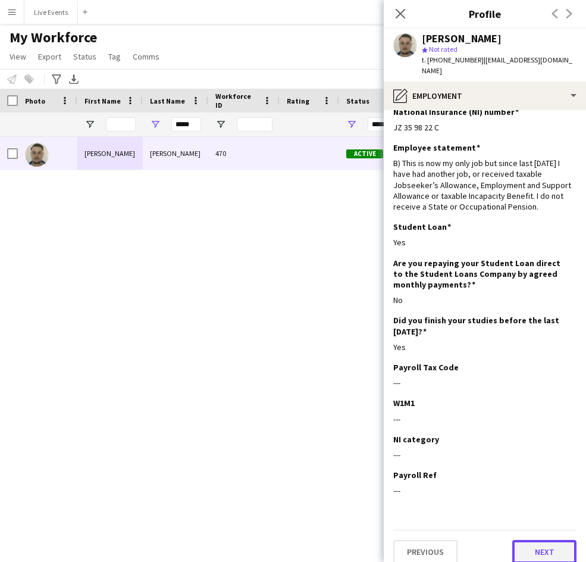
click at [540, 540] on button "Next" at bounding box center [544, 552] width 64 height 24
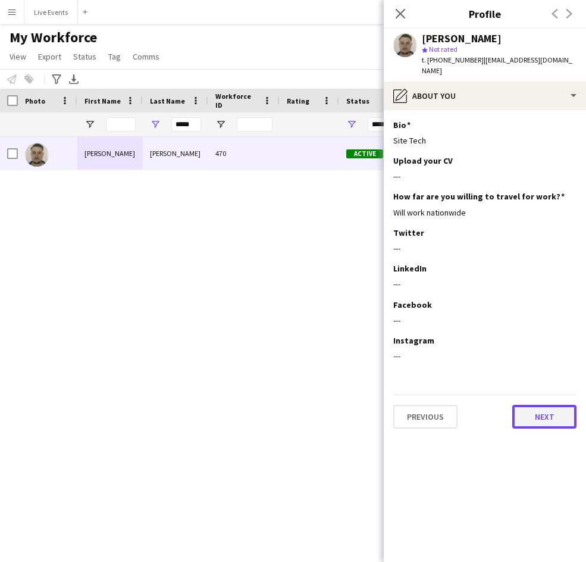
click at [532, 405] on button "Next" at bounding box center [544, 417] width 64 height 24
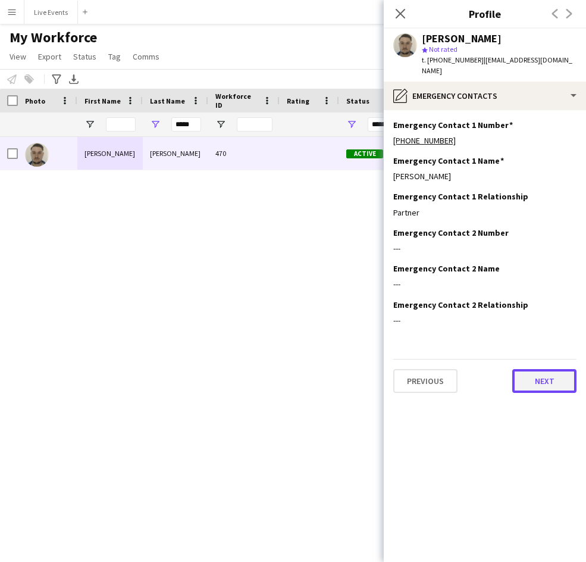
click at [528, 369] on button "Next" at bounding box center [544, 381] width 64 height 24
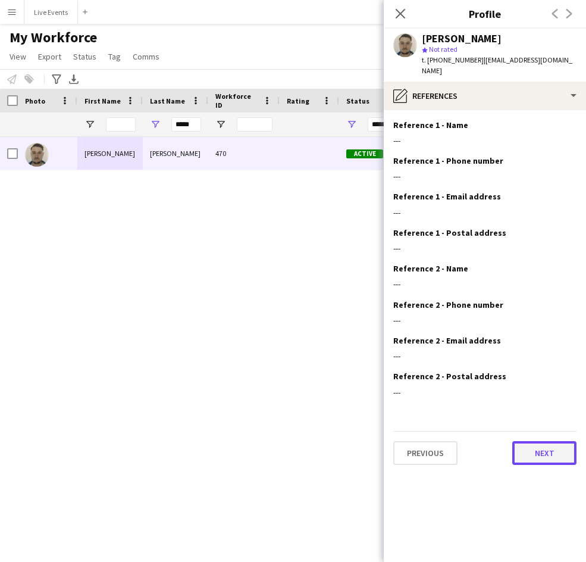
click at [532, 441] on button "Next" at bounding box center [544, 453] width 64 height 24
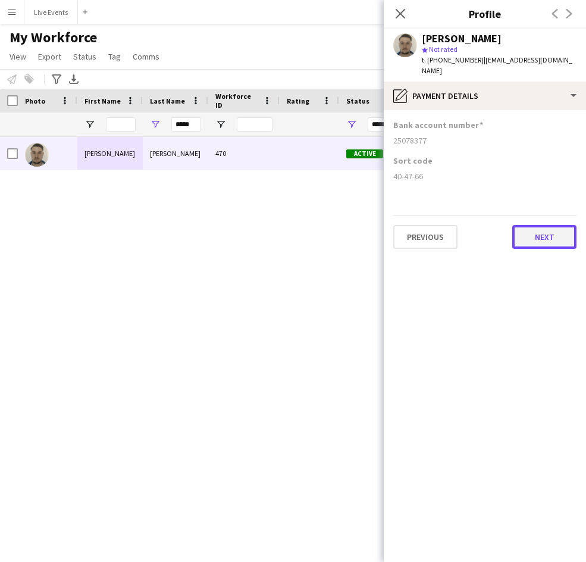
click at [547, 236] on button "Next" at bounding box center [544, 237] width 64 height 24
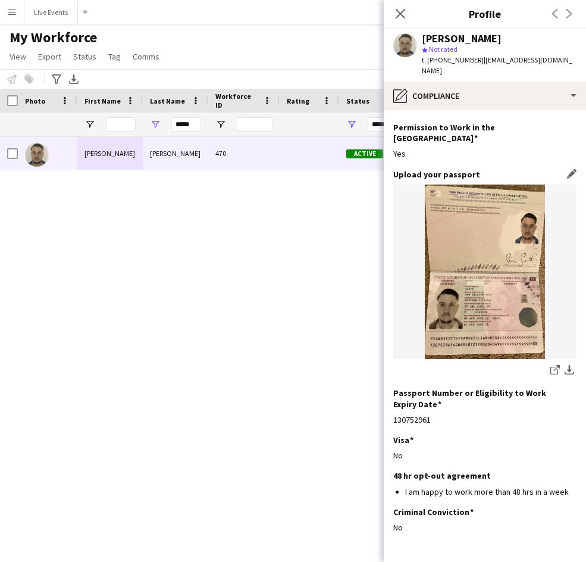
scroll to position [59, 0]
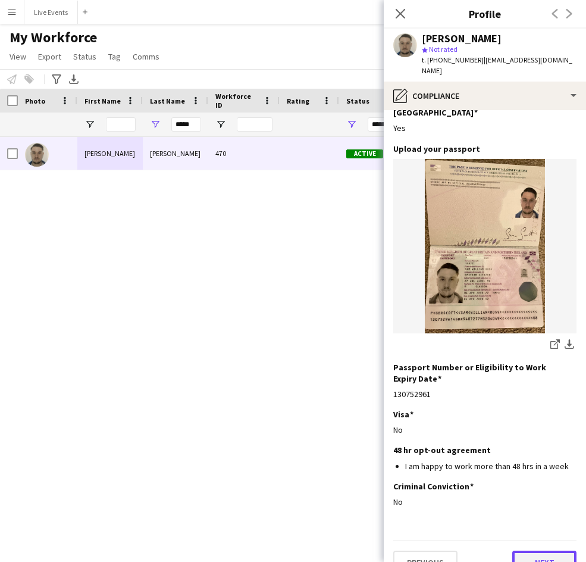
click at [531, 550] on button "Next" at bounding box center [544, 562] width 64 height 24
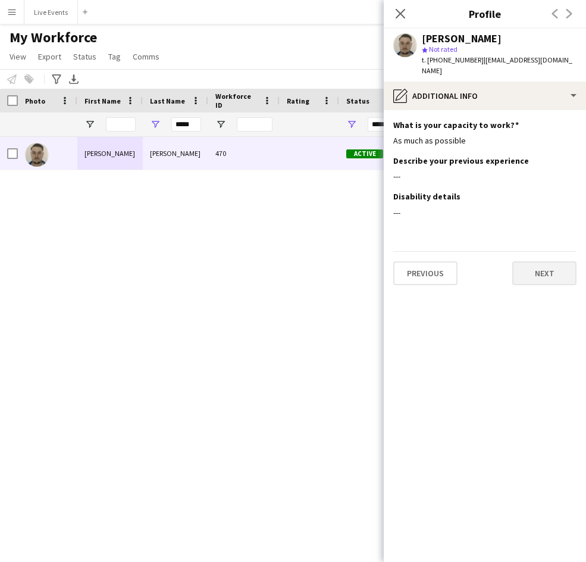
scroll to position [0, 0]
click at [545, 268] on button "Next" at bounding box center [544, 273] width 64 height 24
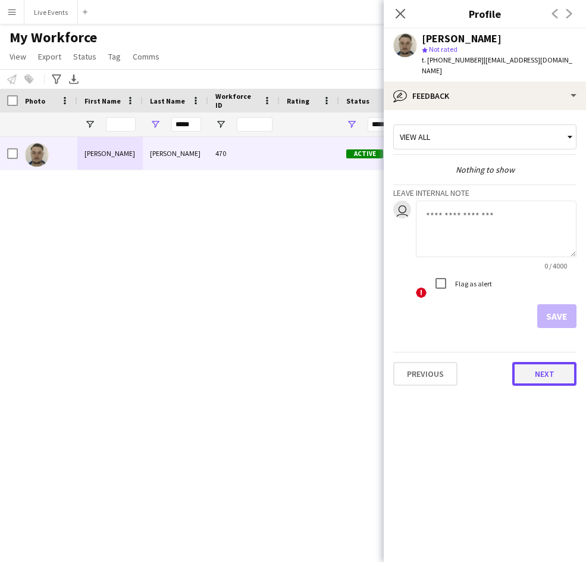
click at [528, 365] on button "Next" at bounding box center [544, 374] width 64 height 24
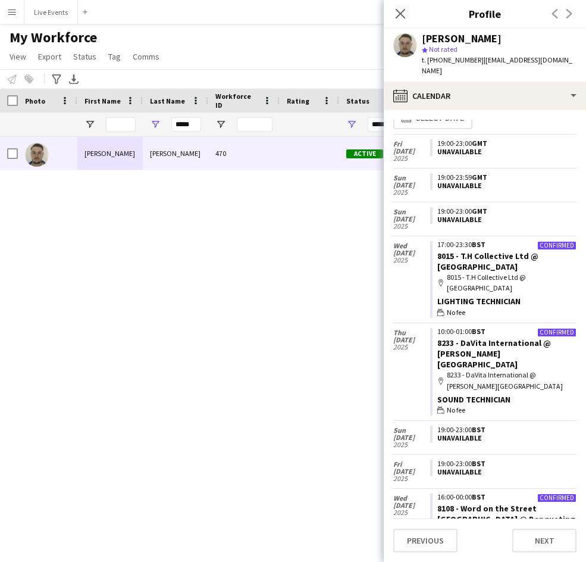
scroll to position [19, 0]
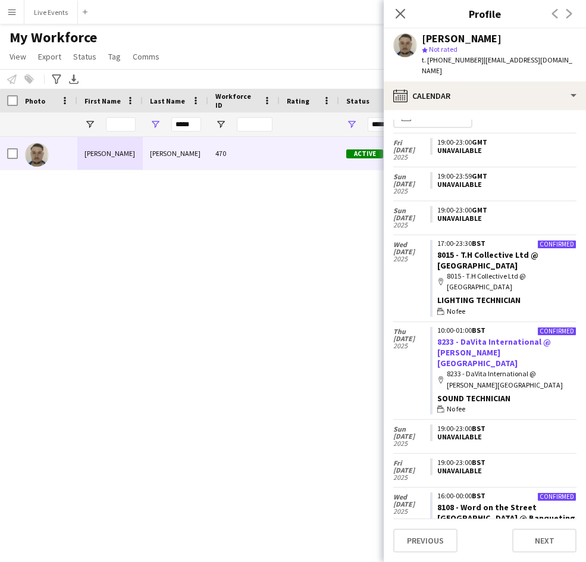
click at [478, 343] on link "8233 - DaVita International @ [PERSON_NAME][GEOGRAPHIC_DATA]" at bounding box center [494, 352] width 114 height 32
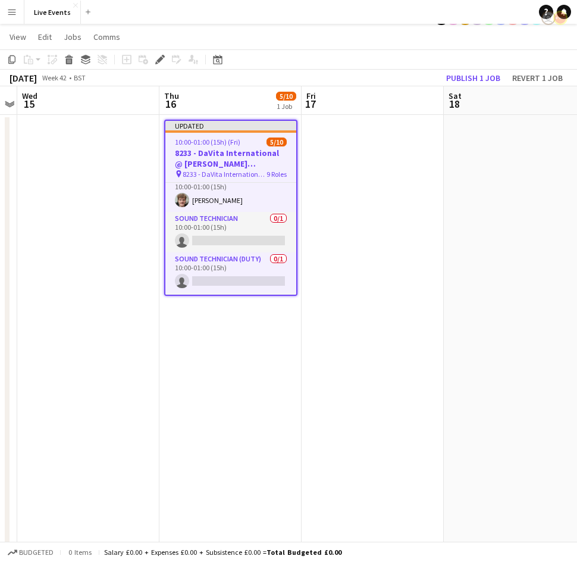
scroll to position [230, 0]
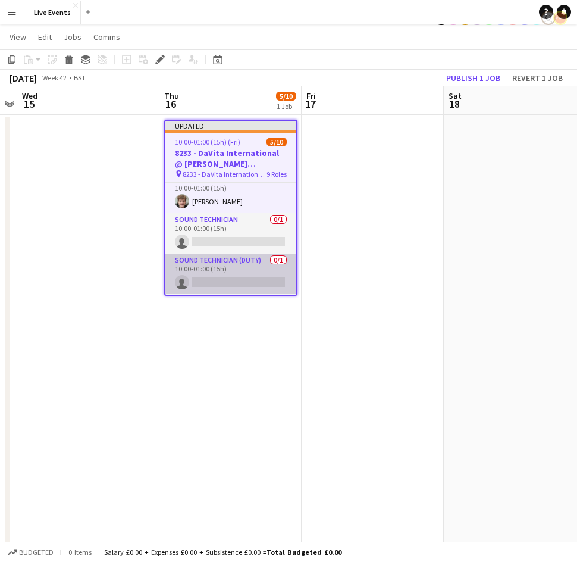
click at [224, 273] on app-card-role "Sound Technician (Duty) 0/1 10:00-01:00 (15h) single-neutral-actions" at bounding box center [230, 273] width 131 height 40
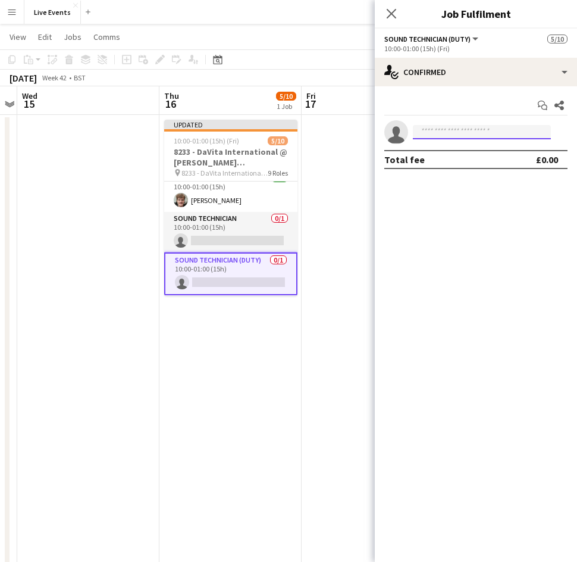
click at [458, 133] on input at bounding box center [482, 132] width 138 height 14
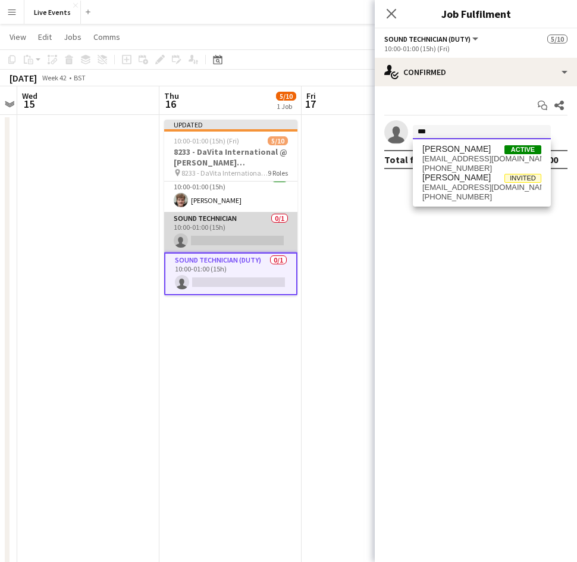
type input "***"
click at [217, 242] on app-card-role "Sound Technician 0/1 10:00-01:00 (15h) single-neutral-actions" at bounding box center [230, 232] width 133 height 40
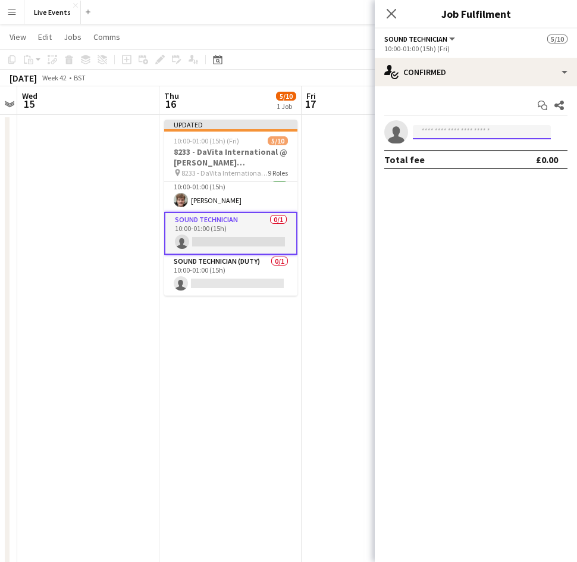
click at [427, 128] on input at bounding box center [482, 132] width 138 height 14
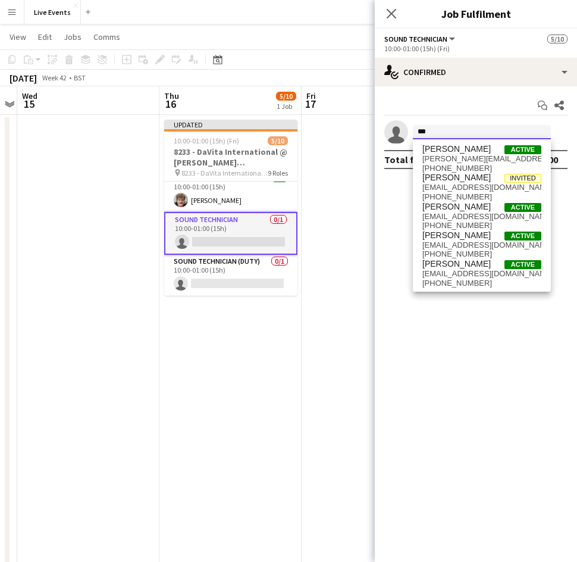
scroll to position [0, 0]
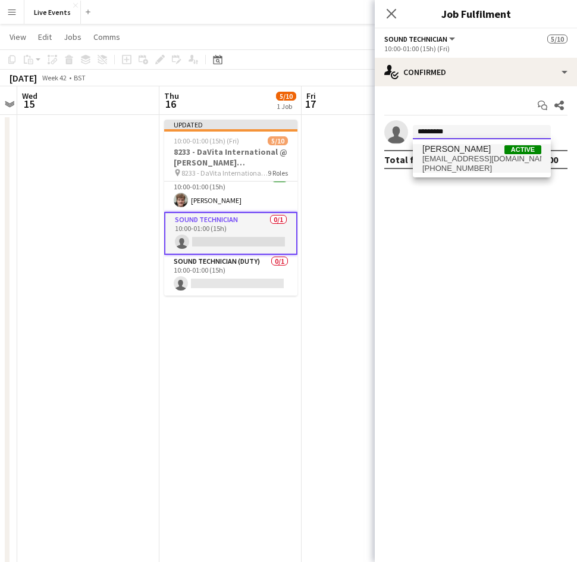
type input "*********"
click at [452, 153] on span "[PERSON_NAME]" at bounding box center [456, 149] width 68 height 10
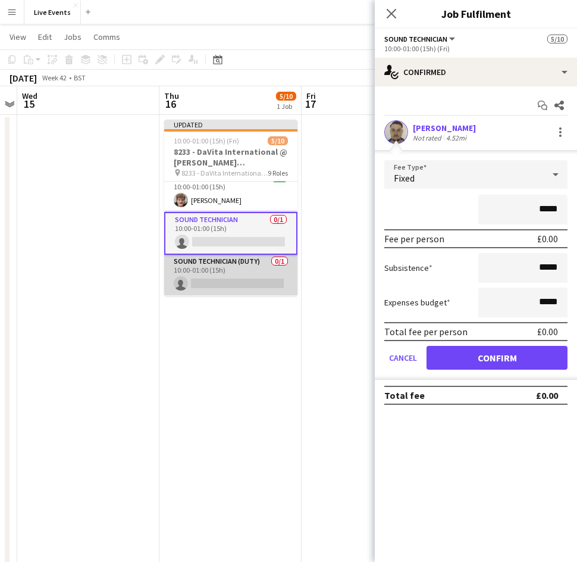
click at [231, 272] on app-card-role "Sound Technician (Duty) 0/1 10:00-01:00 (15h) single-neutral-actions" at bounding box center [230, 275] width 133 height 40
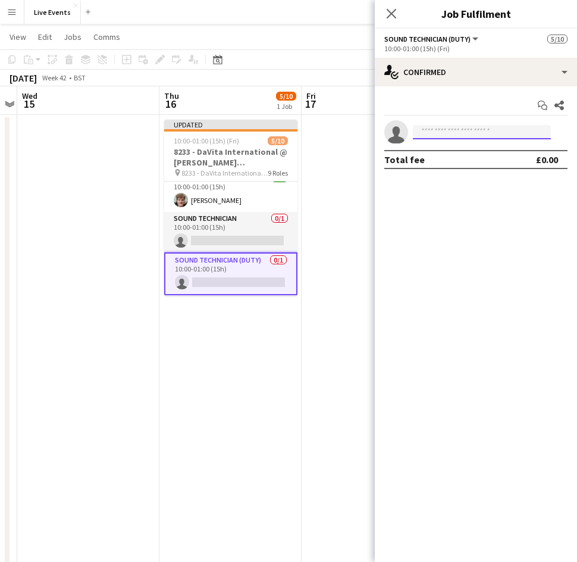
click at [433, 132] on input at bounding box center [482, 132] width 138 height 14
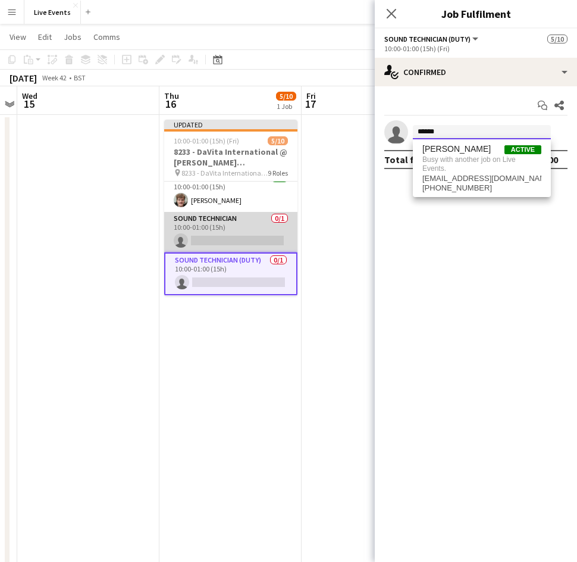
type input "******"
click at [230, 235] on app-card-role "Sound Technician 0/1 10:00-01:00 (15h) single-neutral-actions" at bounding box center [230, 232] width 133 height 40
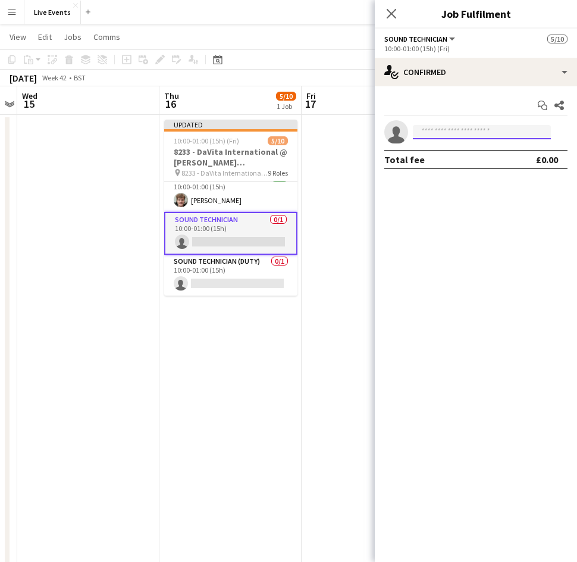
click at [502, 128] on input at bounding box center [482, 132] width 138 height 14
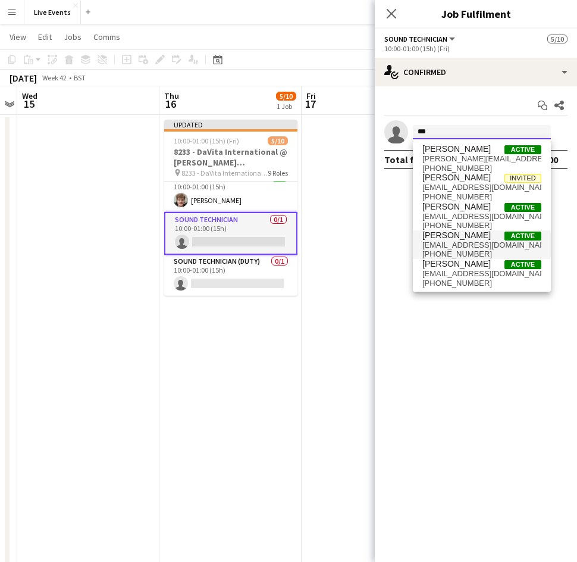
type input "***"
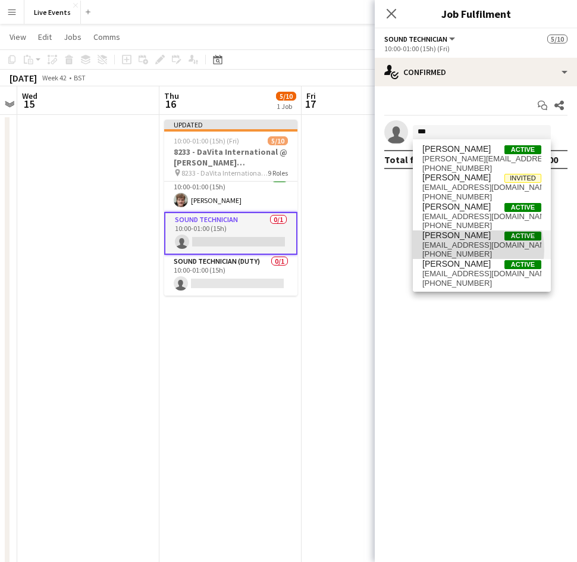
click at [465, 249] on span "[PHONE_NUMBER]" at bounding box center [481, 254] width 119 height 10
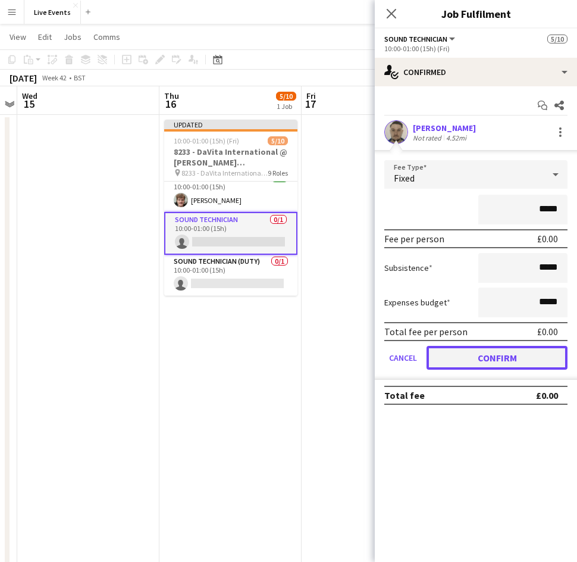
click at [515, 359] on button "Confirm" at bounding box center [497, 358] width 141 height 24
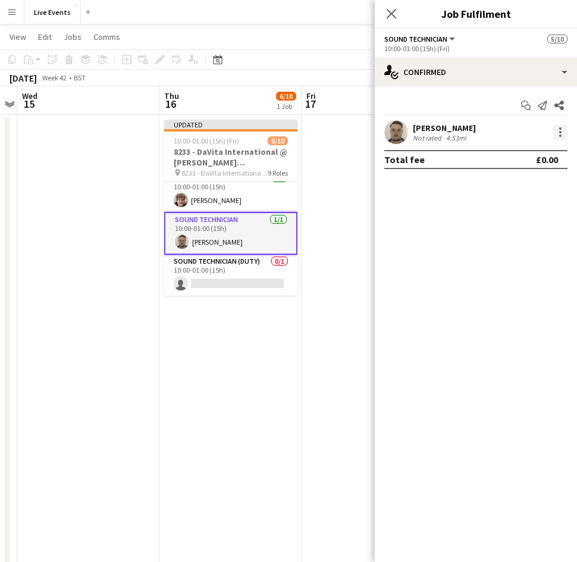
click at [558, 132] on div at bounding box center [560, 132] width 14 height 14
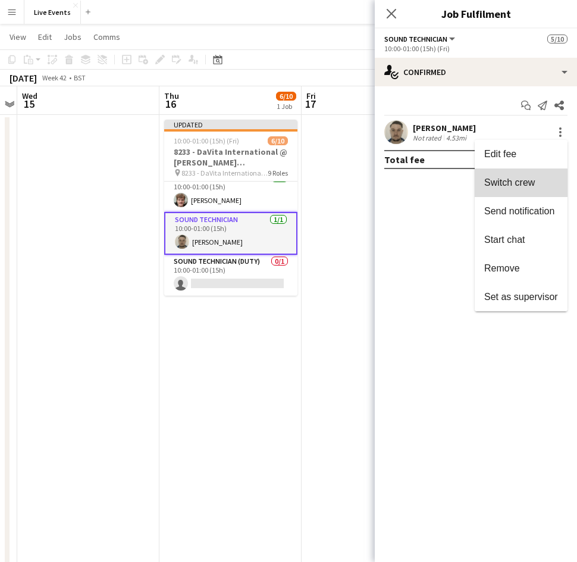
click at [531, 184] on span "Switch crew" at bounding box center [509, 182] width 51 height 10
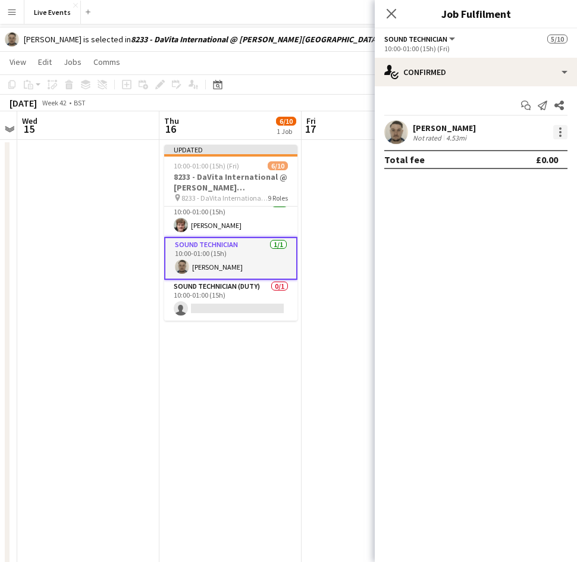
click at [559, 127] on div at bounding box center [560, 132] width 14 height 14
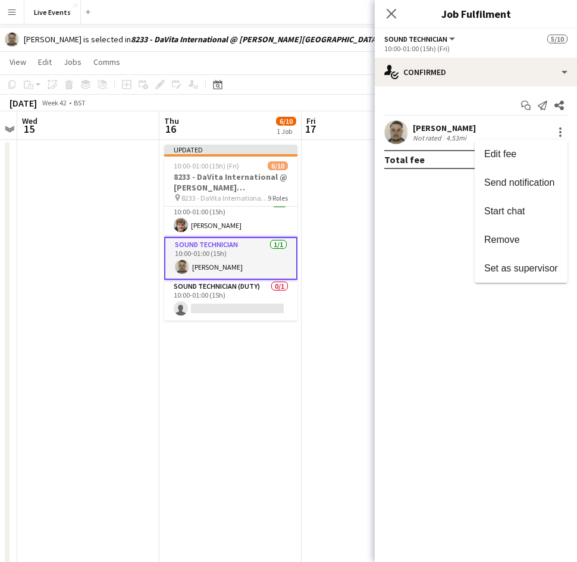
click at [441, 213] on div at bounding box center [288, 281] width 577 height 562
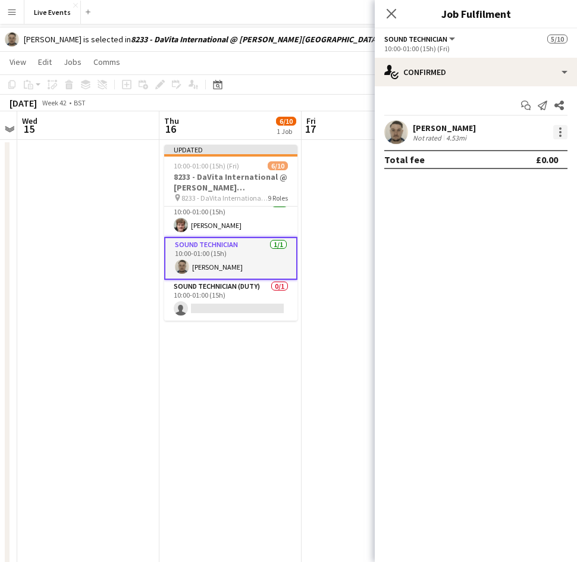
click at [563, 130] on div at bounding box center [560, 132] width 14 height 14
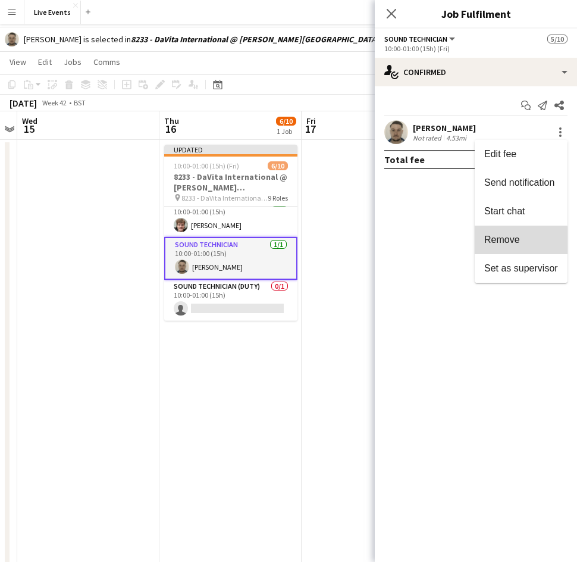
click at [509, 241] on span "Remove" at bounding box center [502, 239] width 36 height 10
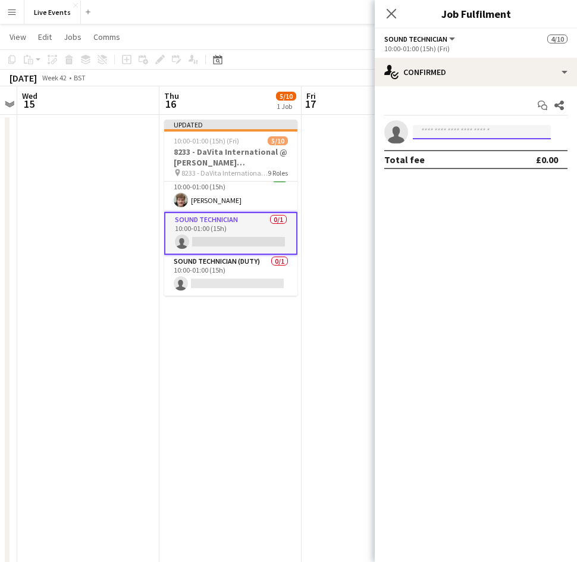
click at [452, 134] on input at bounding box center [482, 132] width 138 height 14
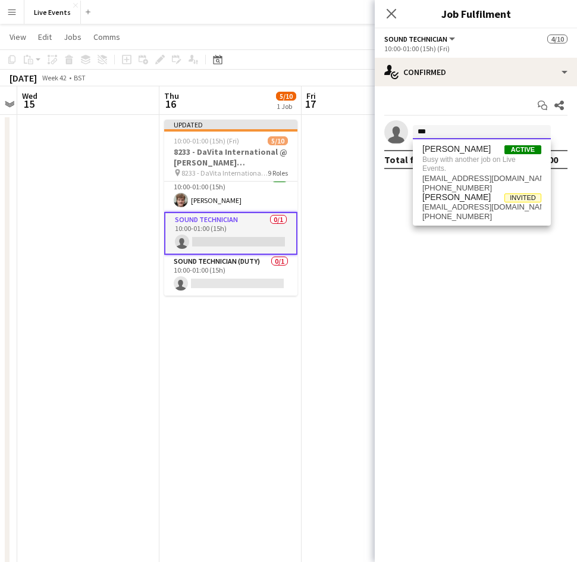
type input "***"
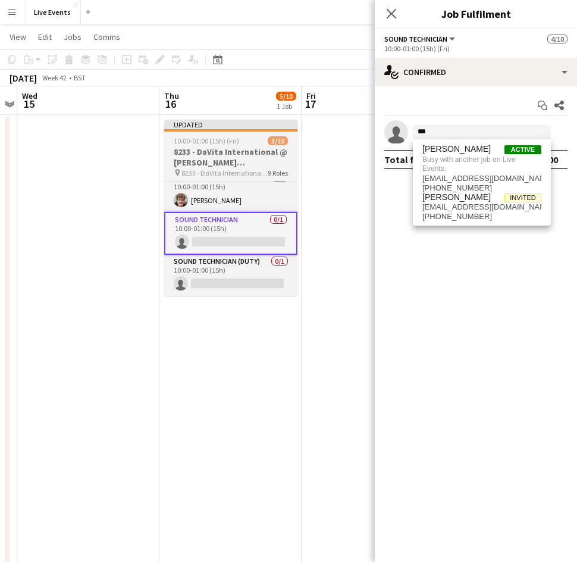
click at [242, 123] on div "Updated" at bounding box center [230, 125] width 133 height 10
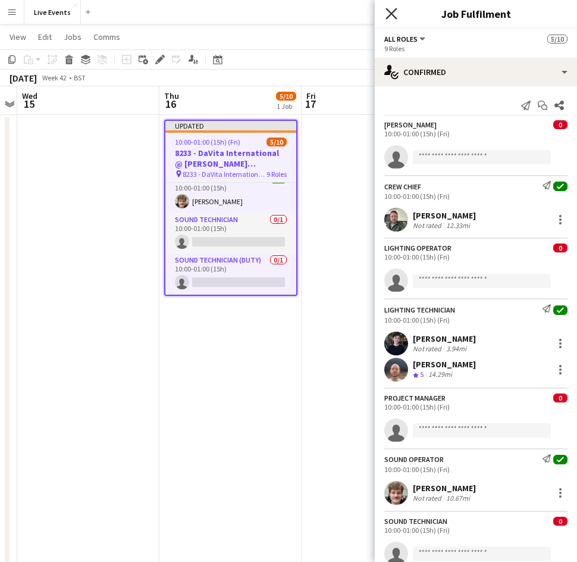
click at [387, 18] on icon at bounding box center [390, 13] width 11 height 11
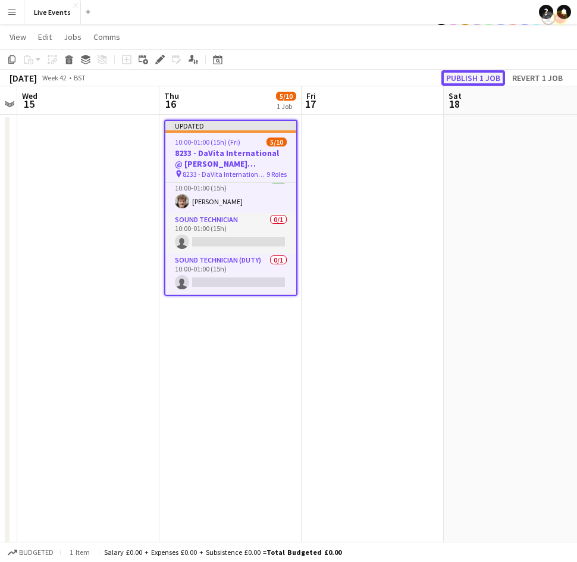
click at [464, 77] on button "Publish 1 job" at bounding box center [473, 77] width 64 height 15
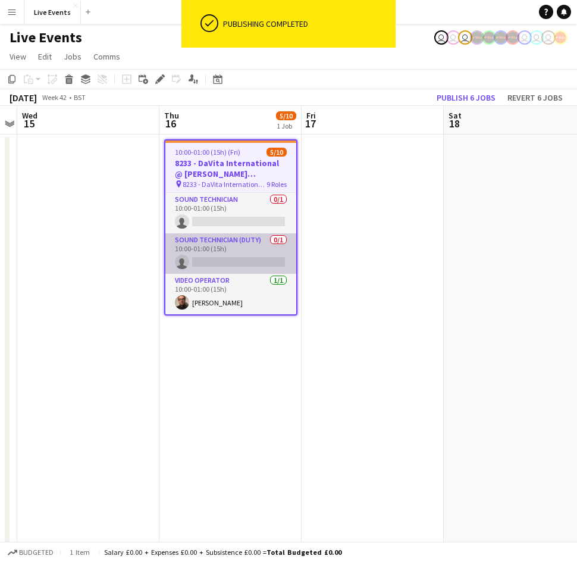
click at [222, 252] on app-card-role "Sound Technician (Duty) 0/1 10:00-01:00 (15h) single-neutral-actions" at bounding box center [230, 253] width 131 height 40
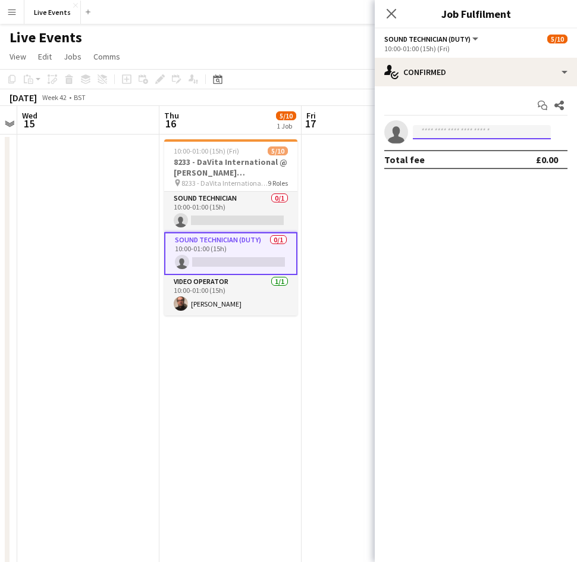
click at [419, 130] on input at bounding box center [482, 132] width 138 height 14
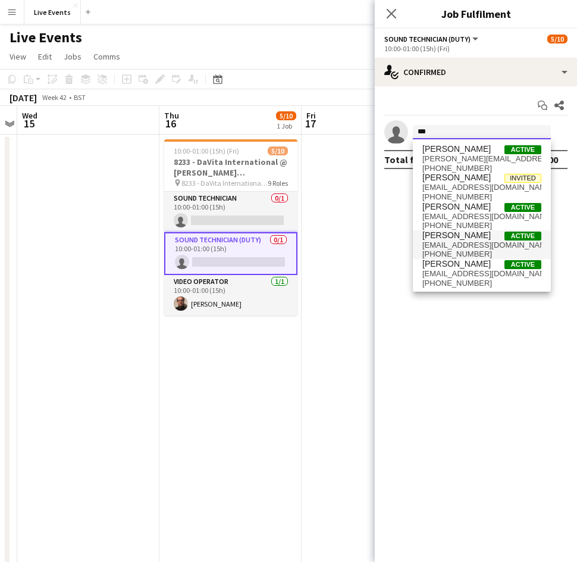
type input "***"
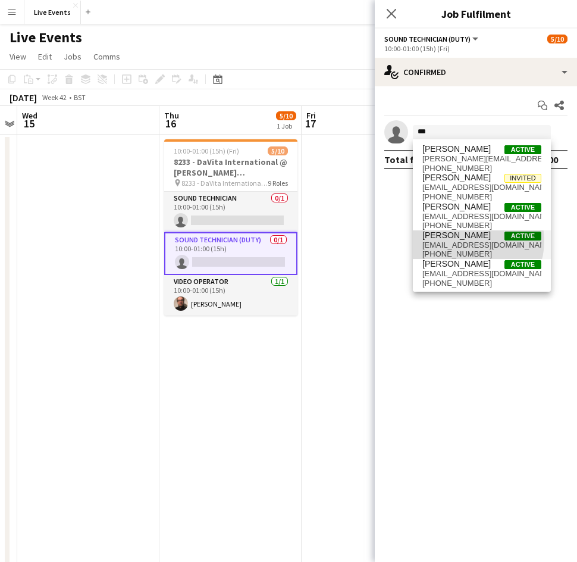
click at [471, 241] on span "[EMAIL_ADDRESS][DOMAIN_NAME]" at bounding box center [481, 245] width 119 height 10
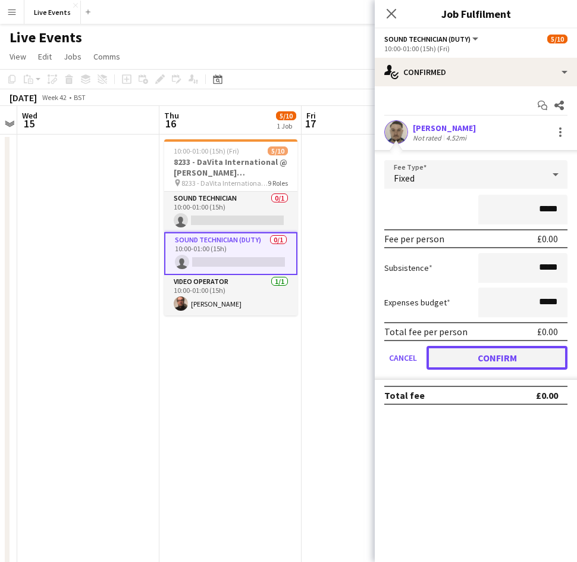
click at [481, 362] on button "Confirm" at bounding box center [497, 358] width 141 height 24
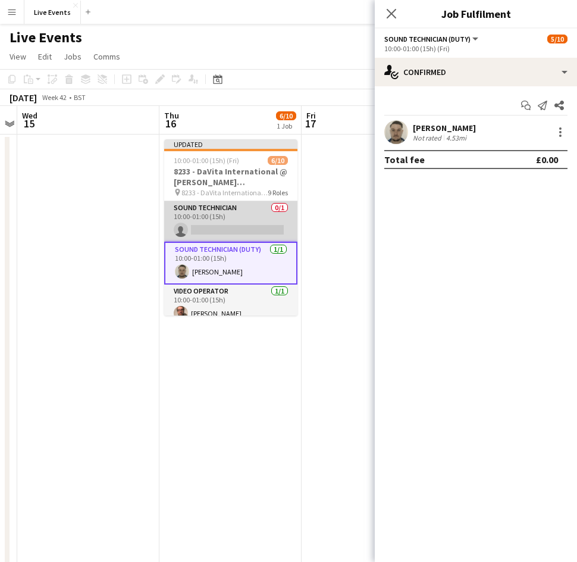
click at [227, 221] on app-card-role "Sound Technician 0/1 10:00-01:00 (15h) single-neutral-actions" at bounding box center [230, 221] width 133 height 40
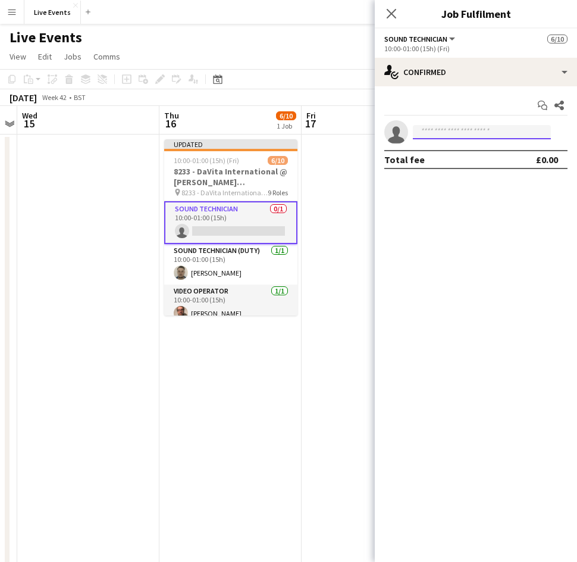
click at [446, 132] on input at bounding box center [482, 132] width 138 height 14
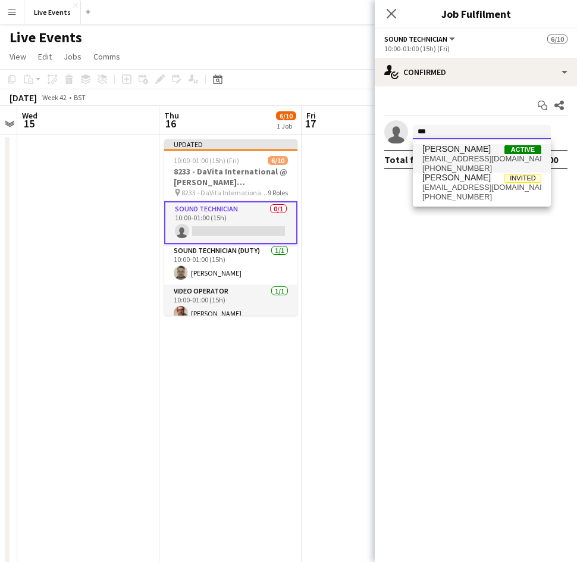
type input "***"
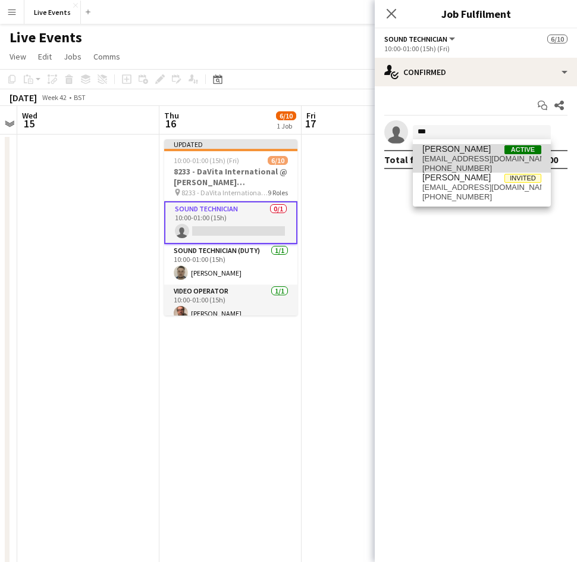
click at [464, 161] on span "jayporter96@hotmail.co.uk" at bounding box center [481, 159] width 119 height 10
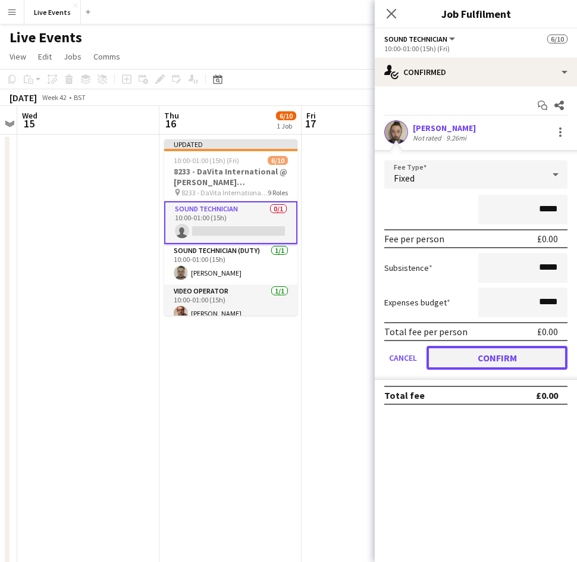
click at [495, 362] on button "Confirm" at bounding box center [497, 358] width 141 height 24
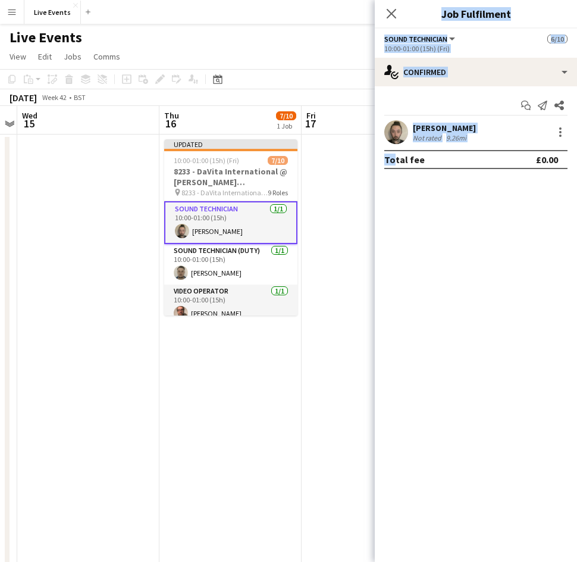
drag, startPoint x: 390, startPoint y: 177, endPoint x: 341, endPoint y: 192, distance: 51.4
click at [341, 192] on body "Menu Boards Boards Boards All jobs Status Workforce Workforce My Workforce Recr…" at bounding box center [288, 451] width 577 height 902
click at [393, 14] on icon at bounding box center [390, 13] width 11 height 11
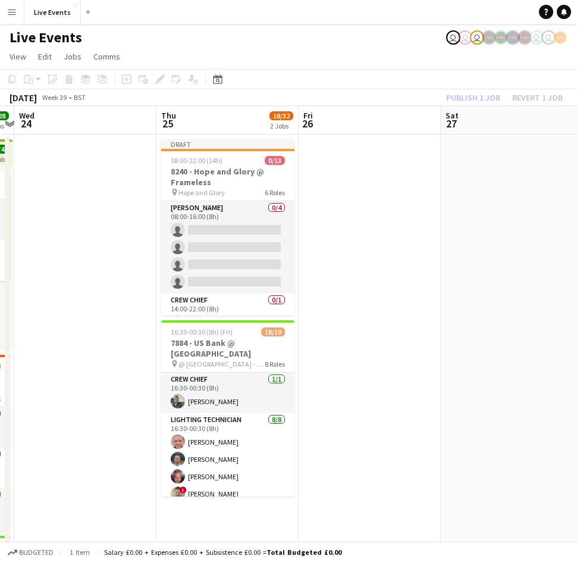
scroll to position [0, 416]
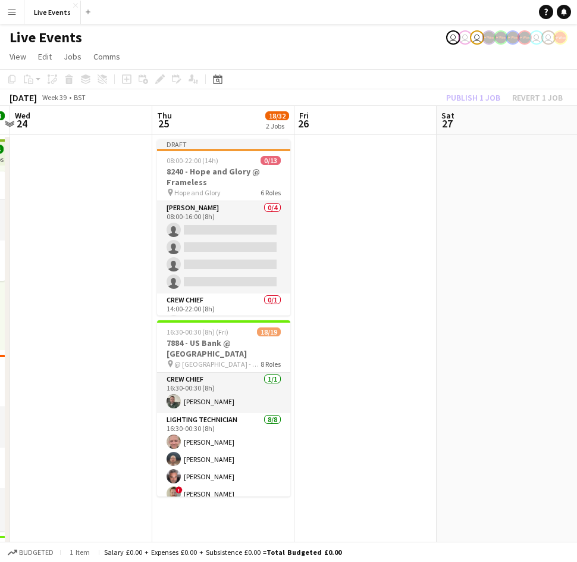
click at [224, 133] on app-board-header-date "Thu 25 18/32 2 Jobs" at bounding box center [223, 120] width 142 height 29
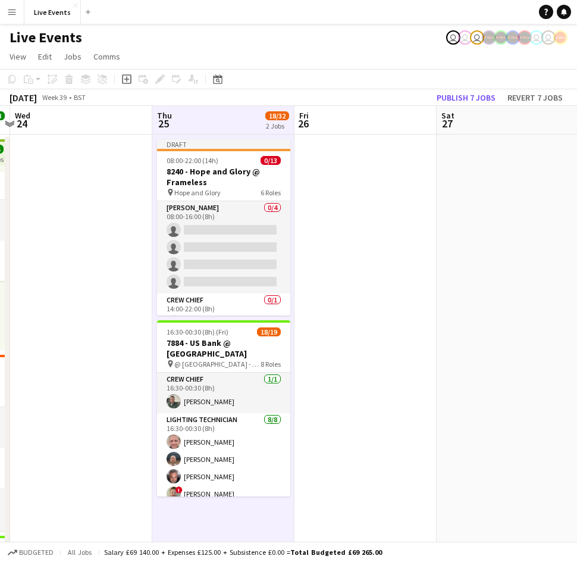
click at [214, 124] on app-board-header-date "Thu 25 18/32 2 Jobs" at bounding box center [223, 120] width 142 height 29
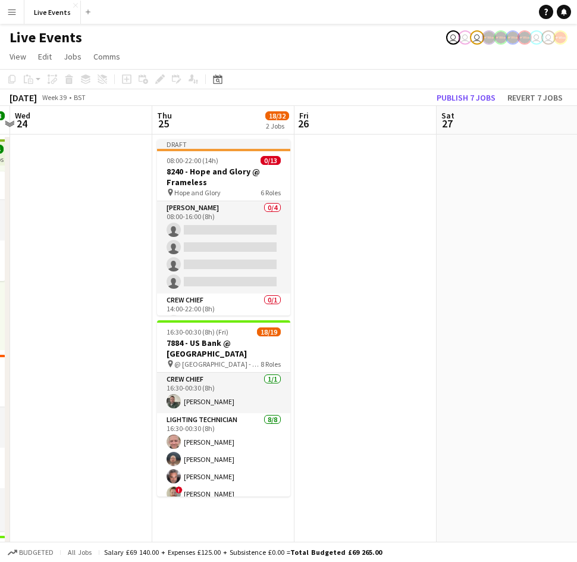
click at [204, 124] on app-board-header-date "Thu 25 18/32 2 Jobs" at bounding box center [223, 120] width 142 height 29
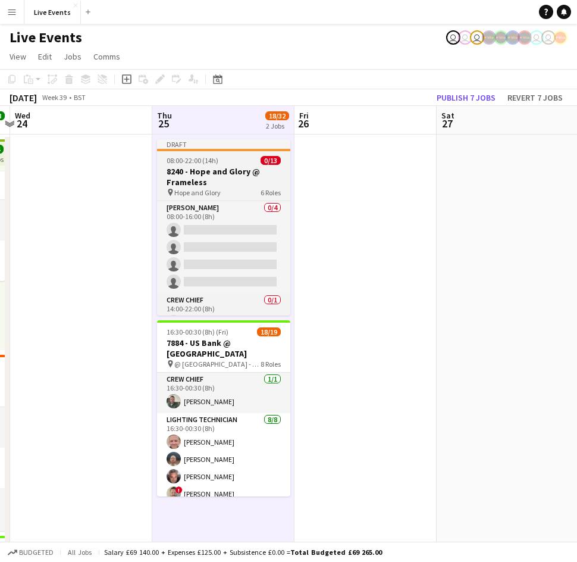
click at [192, 181] on h3 "8240 - Hope and Glory @ Frameless" at bounding box center [223, 176] width 133 height 21
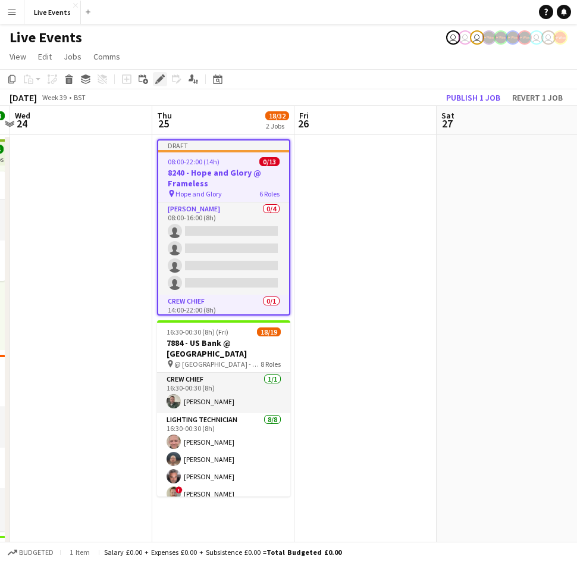
click at [163, 79] on icon "Edit" at bounding box center [160, 79] width 10 height 10
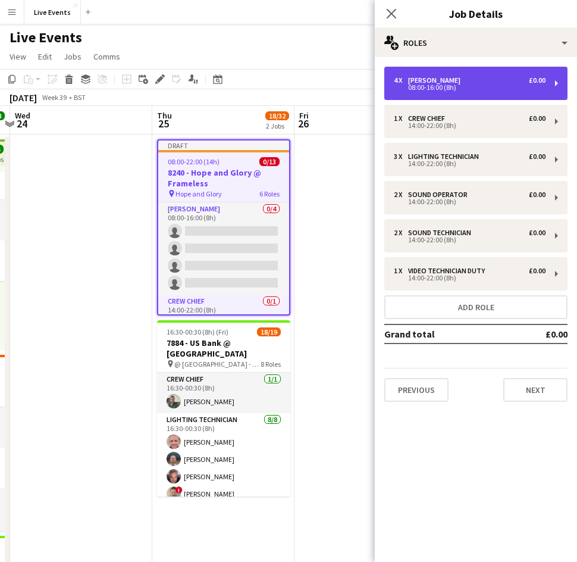
click at [469, 87] on div "08:00-16:00 (8h)" at bounding box center [470, 87] width 152 height 6
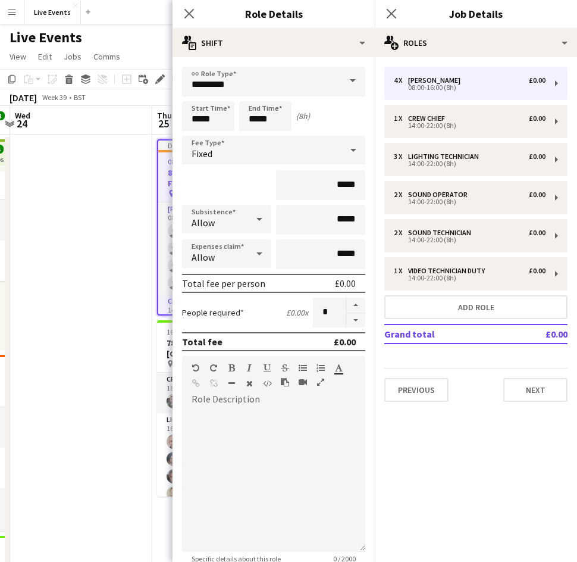
click at [341, 81] on span at bounding box center [352, 81] width 25 height 29
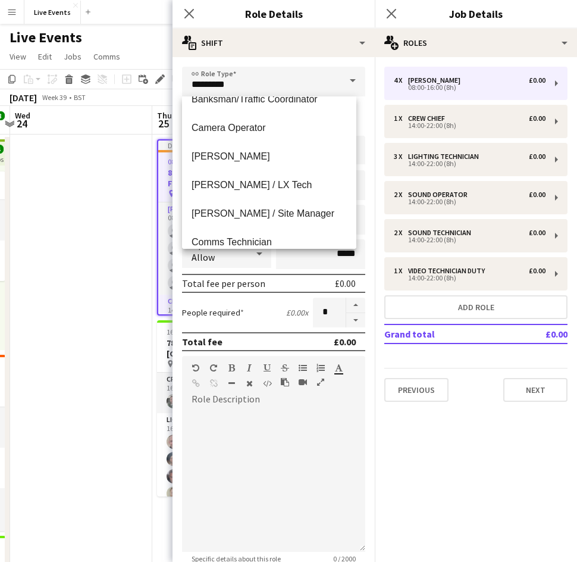
scroll to position [217, 0]
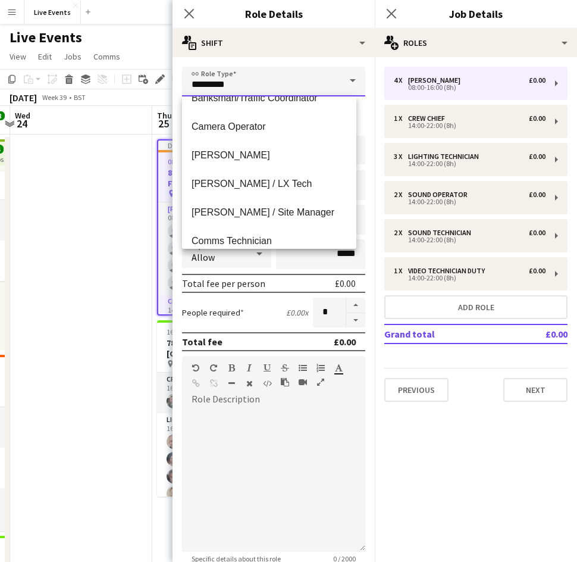
click at [267, 84] on input "*********" at bounding box center [273, 82] width 183 height 30
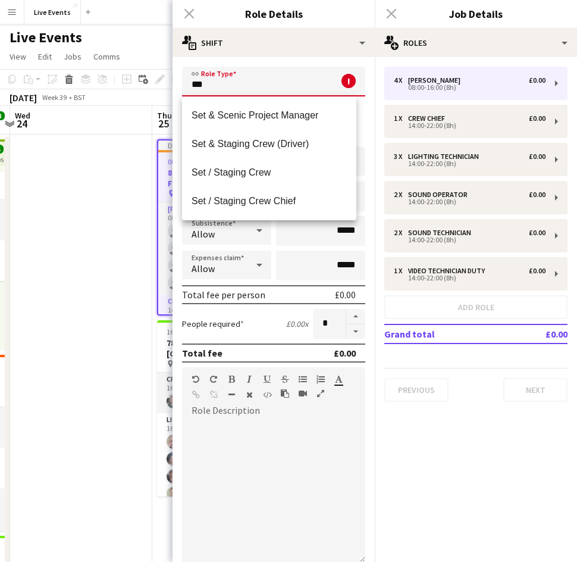
scroll to position [0, 0]
click at [225, 91] on input "***" at bounding box center [273, 82] width 183 height 30
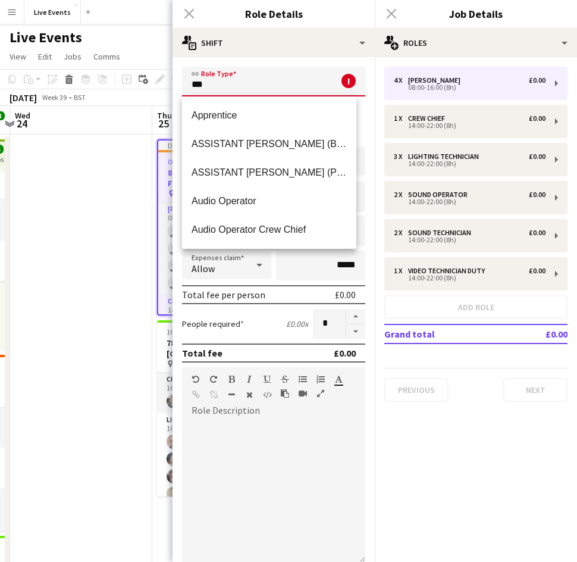
click at [225, 91] on input "***" at bounding box center [273, 82] width 183 height 30
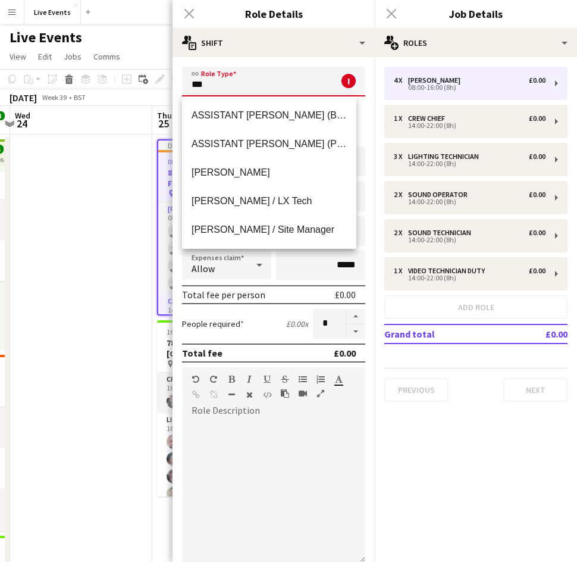
click at [214, 83] on input "***" at bounding box center [273, 82] width 183 height 30
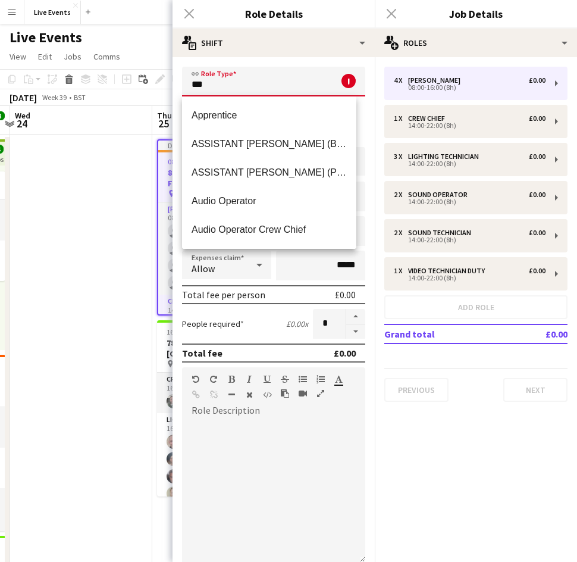
click at [214, 83] on input "***" at bounding box center [273, 82] width 183 height 30
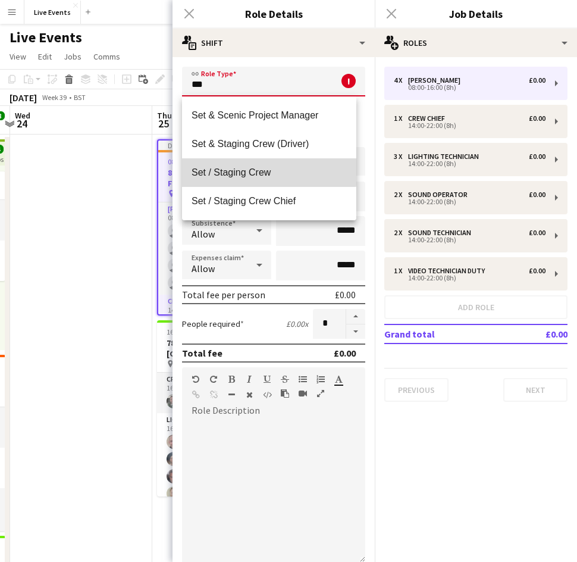
click at [232, 164] on mat-option "Set / Staging Crew" at bounding box center [269, 172] width 174 height 29
type input "**********"
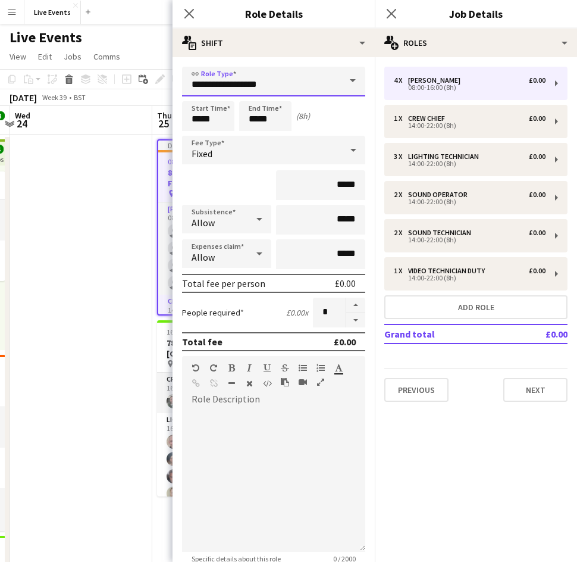
scroll to position [125, 0]
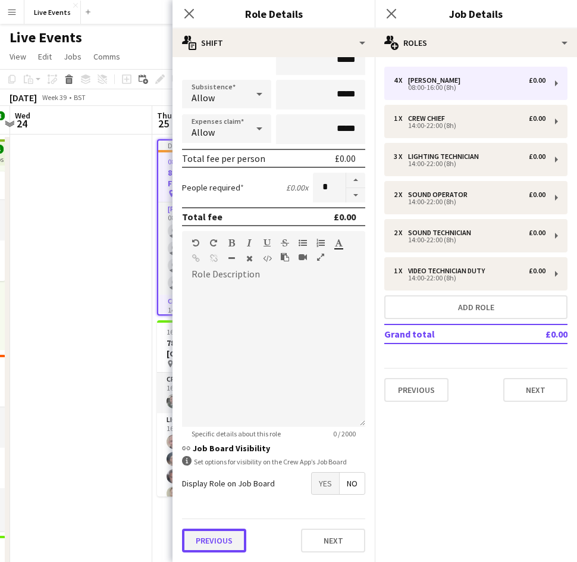
click at [237, 547] on button "Previous" at bounding box center [214, 540] width 64 height 24
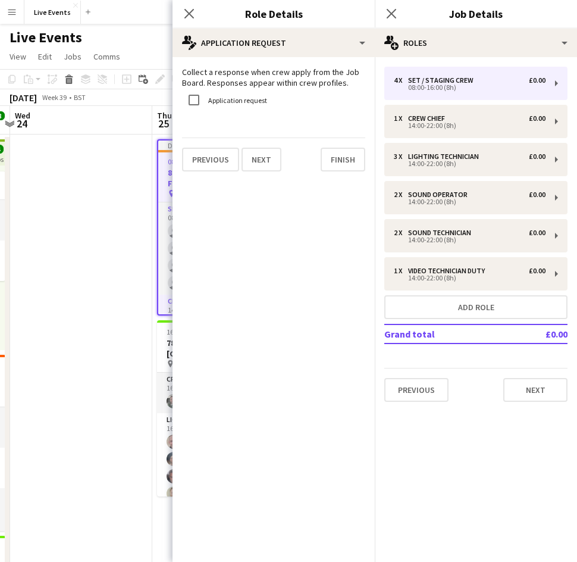
scroll to position [0, 0]
click at [343, 160] on button "Finish" at bounding box center [343, 160] width 45 height 24
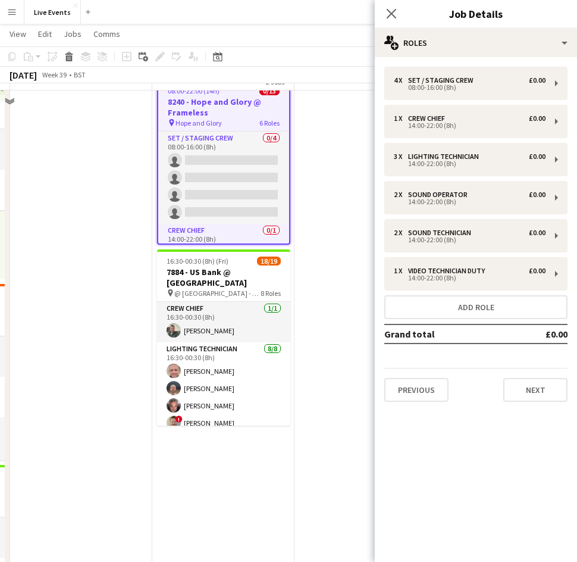
scroll to position [41, 0]
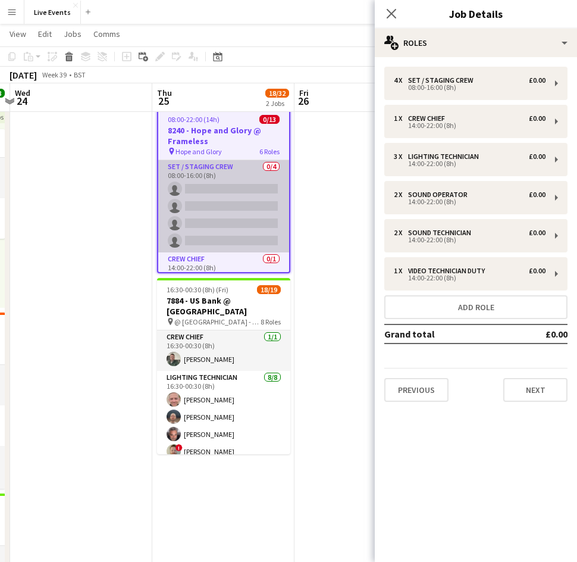
click at [232, 203] on app-card-role "Set / Staging Crew 0/4 08:00-16:00 (8h) single-neutral-actions single-neutral-a…" at bounding box center [223, 206] width 131 height 92
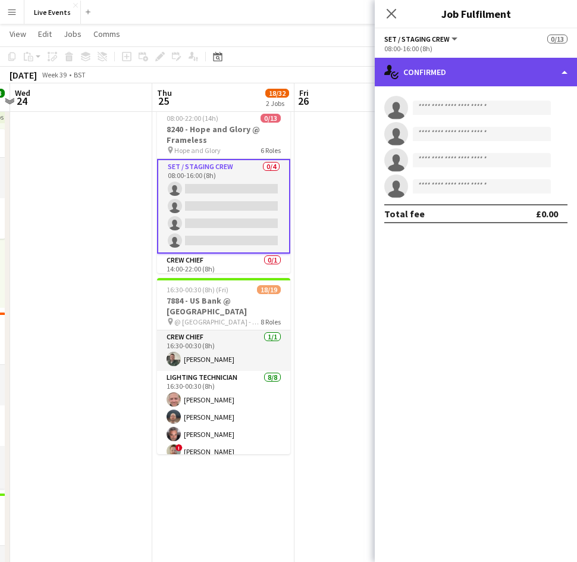
click at [450, 63] on div "single-neutral-actions-check-2 Confirmed" at bounding box center [476, 72] width 202 height 29
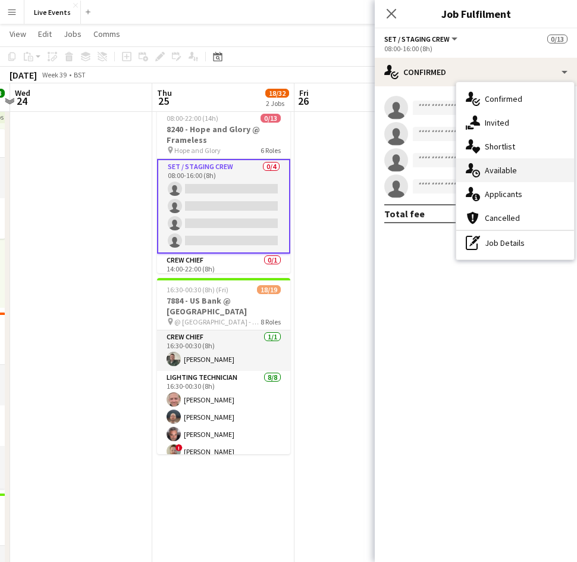
click at [508, 168] on span "Available" at bounding box center [501, 170] width 32 height 11
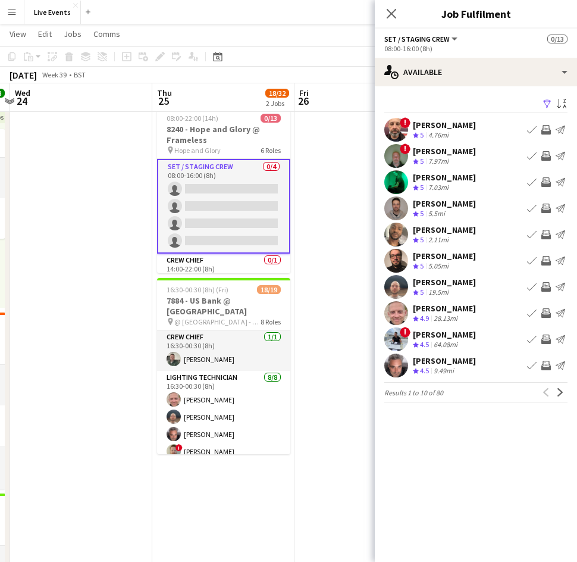
click at [406, 126] on span "!" at bounding box center [405, 122] width 11 height 11
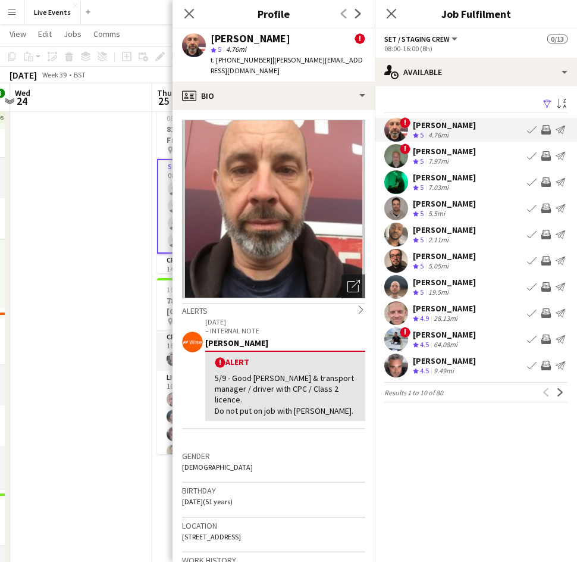
click at [398, 152] on app-user-avatar at bounding box center [396, 156] width 24 height 24
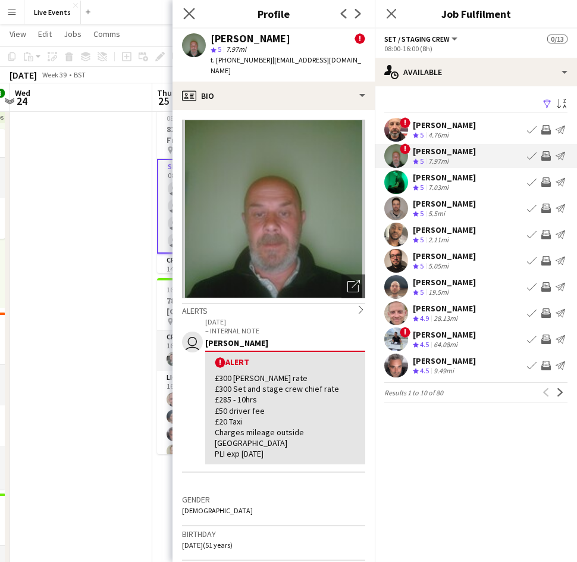
click at [187, 20] on app-icon "Close pop-in" at bounding box center [189, 13] width 17 height 17
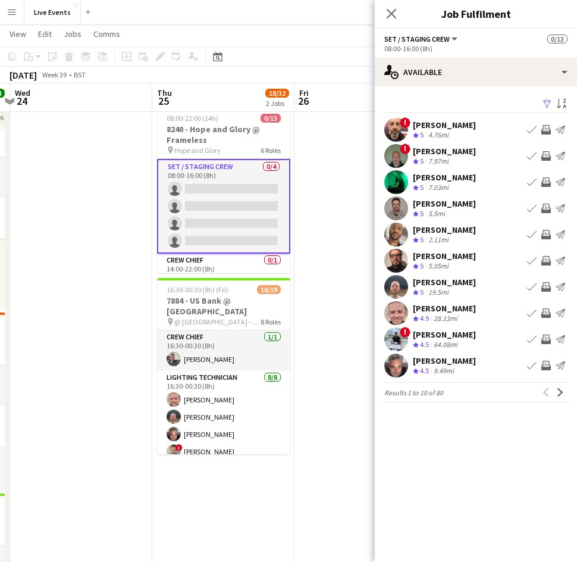
click at [544, 155] on app-icon "Invite crew" at bounding box center [546, 156] width 10 height 10
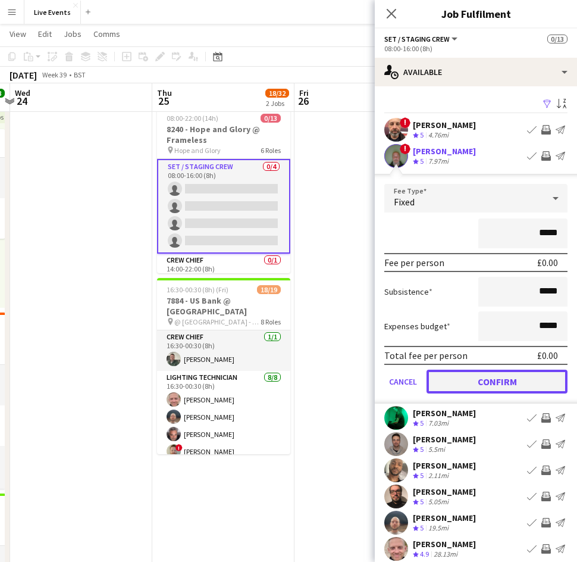
click at [481, 386] on button "Confirm" at bounding box center [497, 381] width 141 height 24
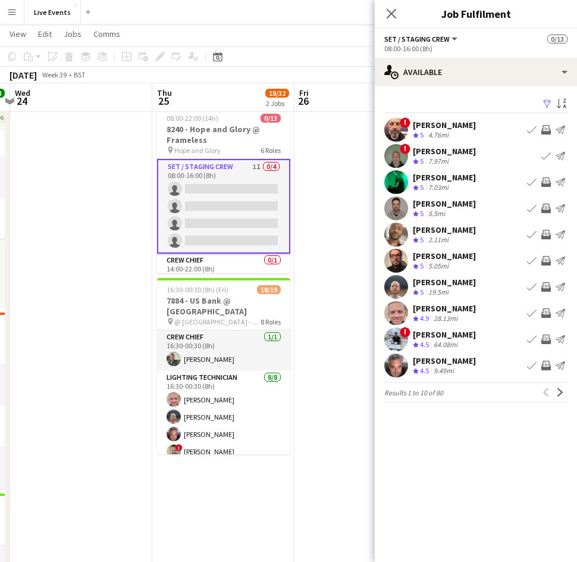
click at [433, 184] on div "7.03mi" at bounding box center [438, 188] width 25 height 10
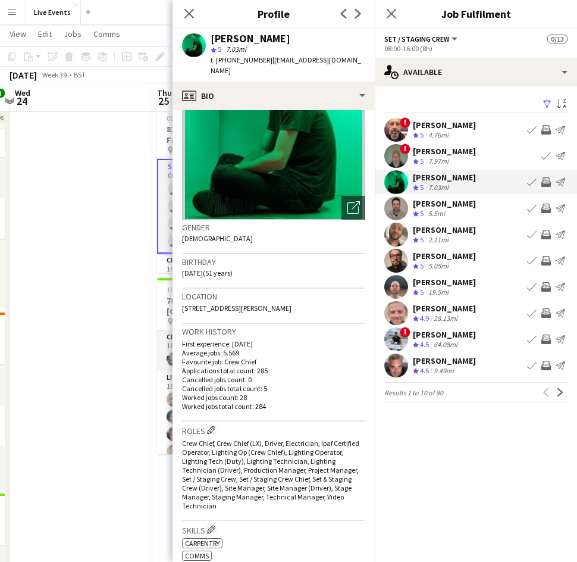
scroll to position [79, 0]
click at [548, 181] on app-icon "Invite crew" at bounding box center [546, 182] width 10 height 10
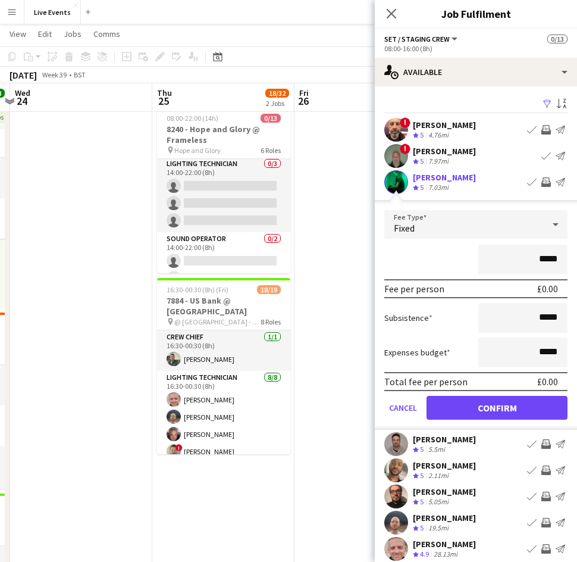
scroll to position [137, 0]
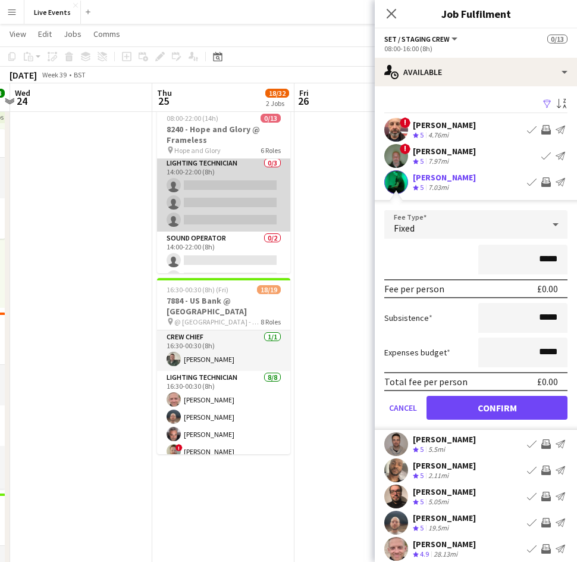
click at [212, 205] on app-card-role "Lighting Technician 0/3 14:00-22:00 (8h) single-neutral-actions single-neutral-…" at bounding box center [223, 193] width 133 height 75
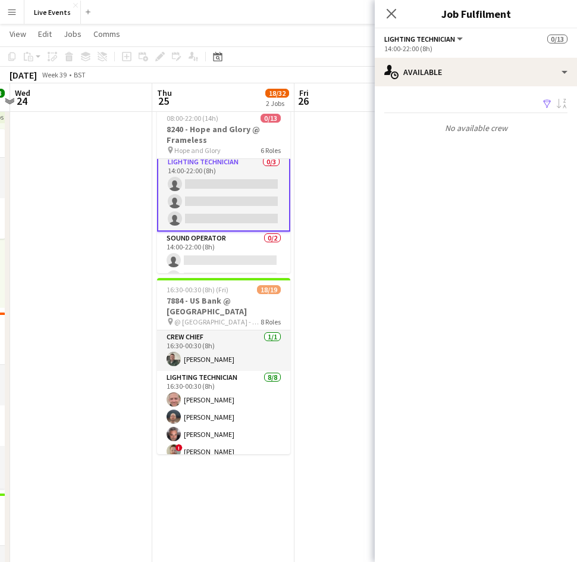
scroll to position [136, 0]
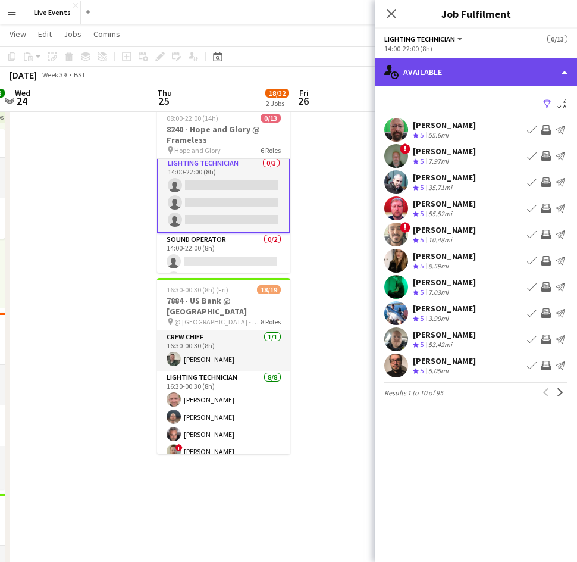
click at [449, 70] on div "single-neutral-actions-upload Available" at bounding box center [476, 72] width 202 height 29
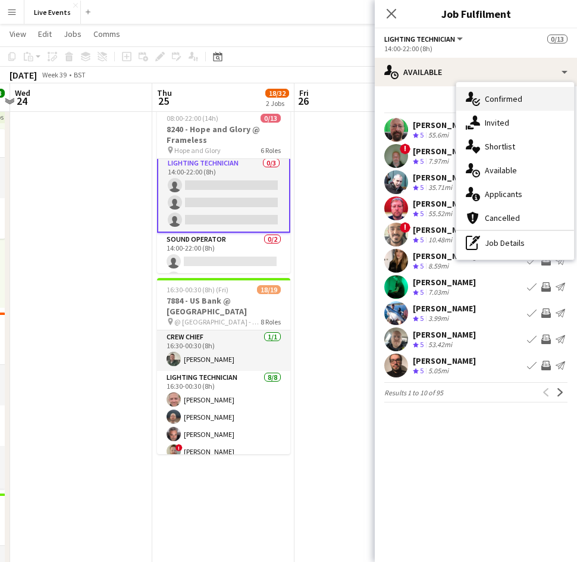
click at [493, 103] on span "Confirmed" at bounding box center [503, 98] width 37 height 11
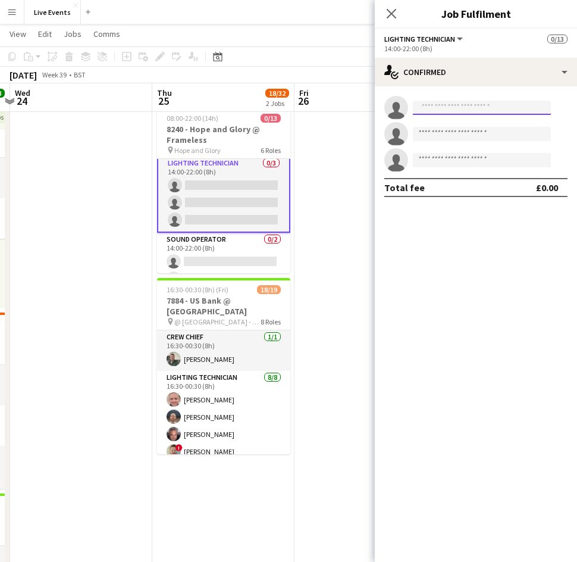
click at [463, 106] on input at bounding box center [482, 108] width 138 height 14
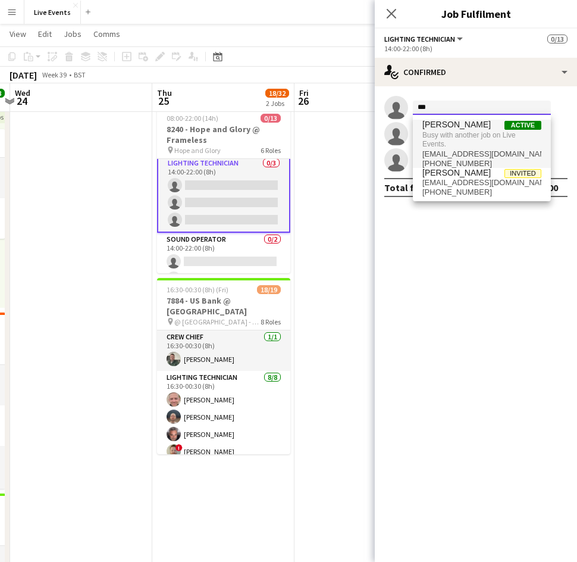
type input "***"
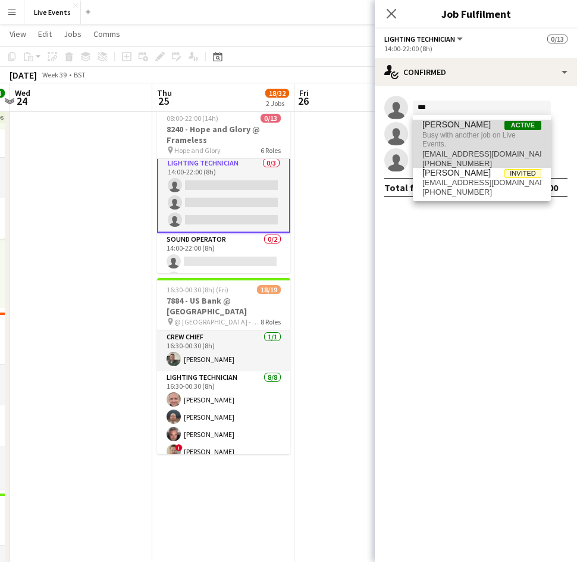
click at [464, 126] on span "[PERSON_NAME]" at bounding box center [456, 125] width 68 height 10
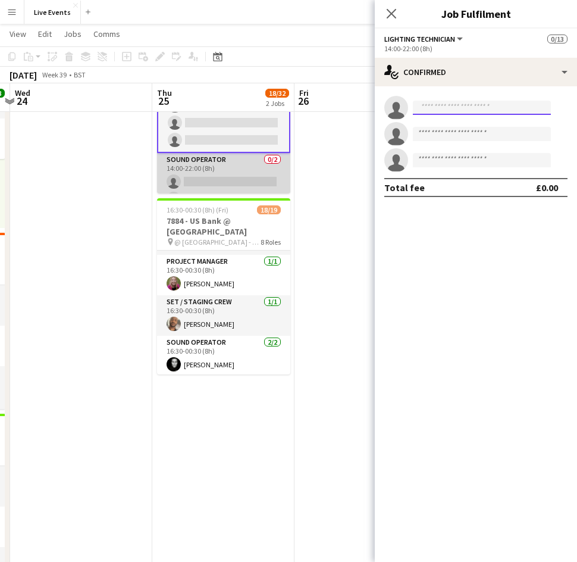
scroll to position [74, 0]
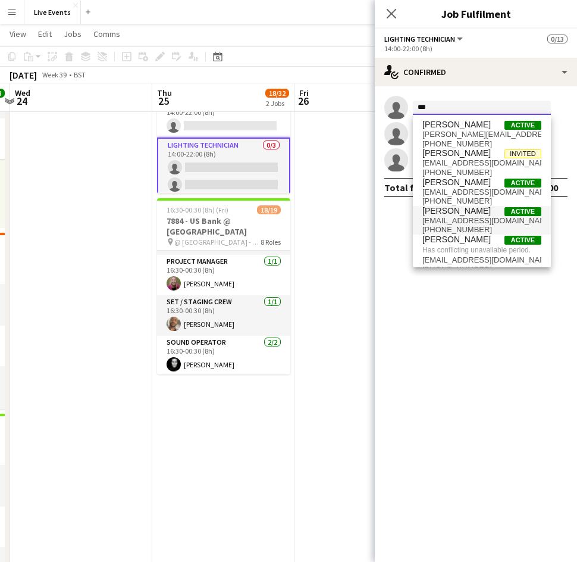
type input "***"
click at [452, 218] on span "[EMAIL_ADDRESS][DOMAIN_NAME]" at bounding box center [481, 221] width 119 height 10
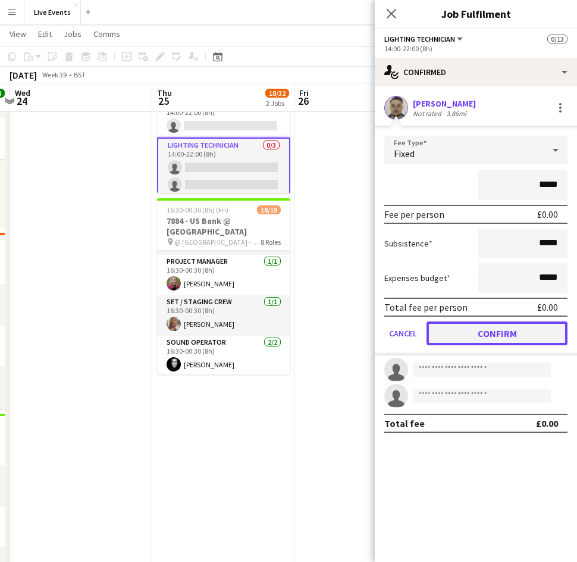
click at [485, 331] on button "Confirm" at bounding box center [497, 333] width 141 height 24
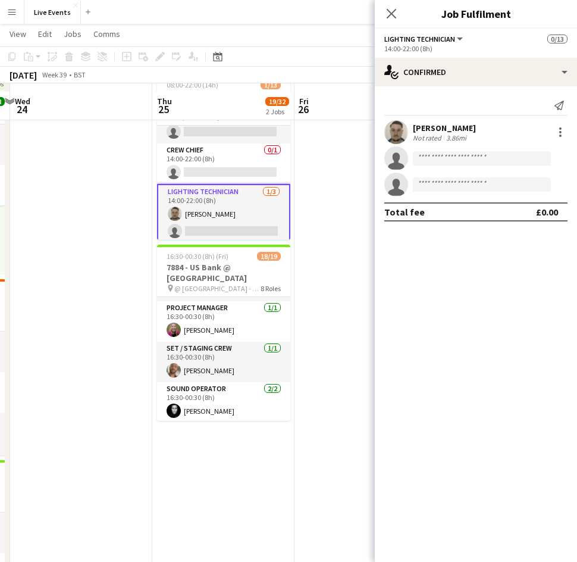
scroll to position [72, 0]
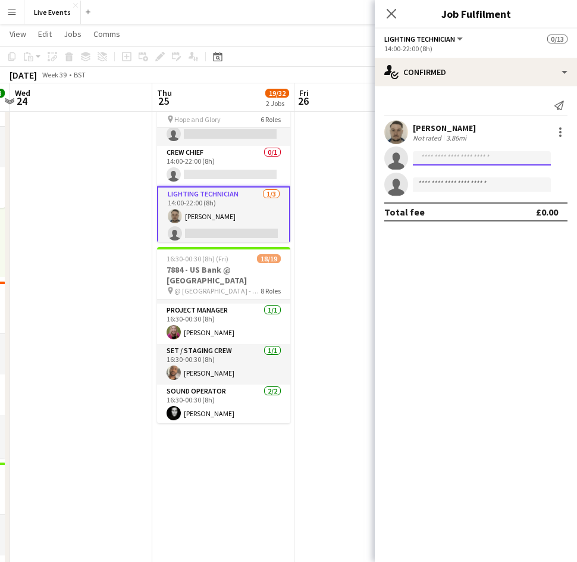
click at [437, 156] on input at bounding box center [482, 158] width 138 height 14
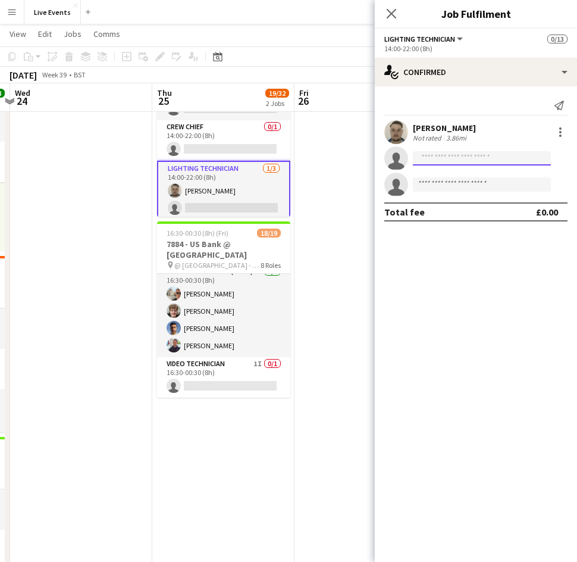
scroll to position [0, 0]
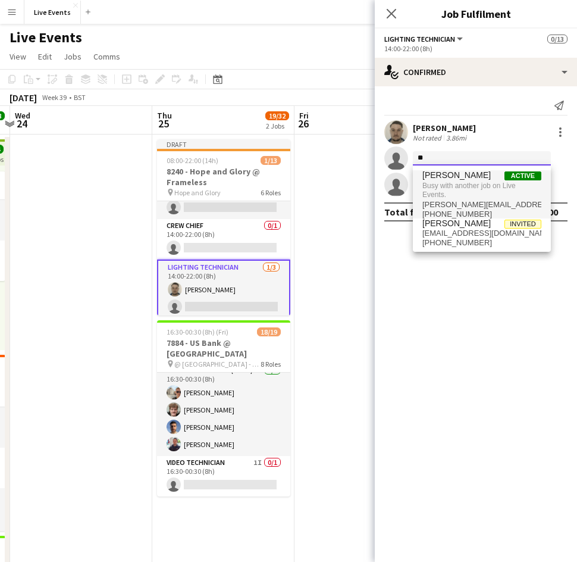
type input "*"
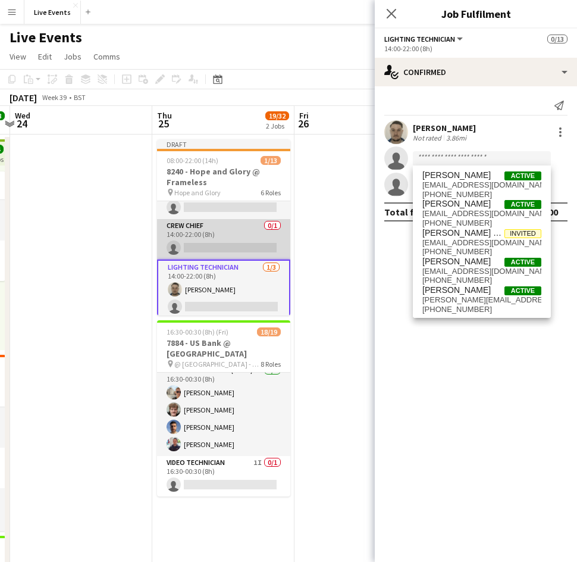
click at [226, 246] on app-card-role "Crew Chief 0/1 14:00-22:00 (8h) single-neutral-actions" at bounding box center [223, 239] width 133 height 40
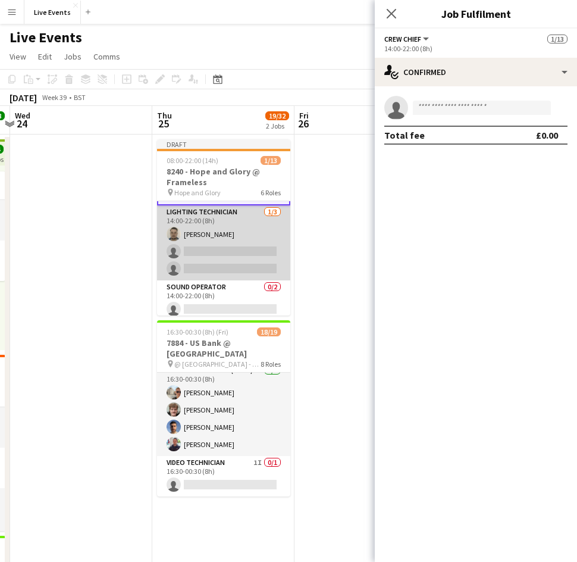
click at [208, 246] on app-card-role "Lighting Technician 1/3 14:00-22:00 (8h) Sam Scott single-neutral-actions singl…" at bounding box center [223, 242] width 133 height 75
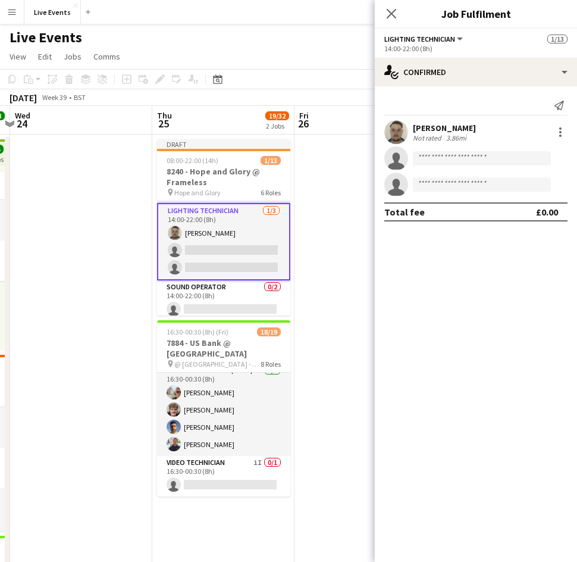
scroll to position [130, 0]
click at [469, 160] on input at bounding box center [482, 158] width 138 height 14
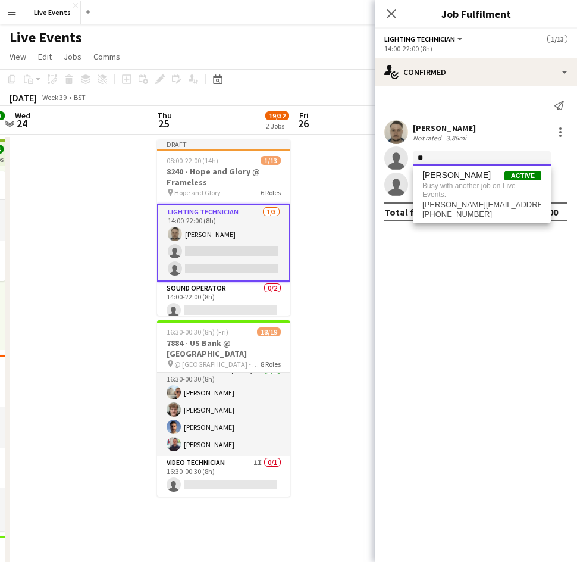
type input "*"
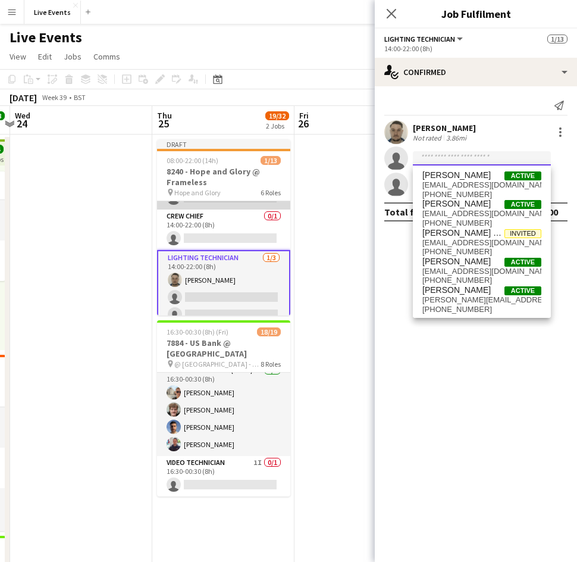
scroll to position [89, 0]
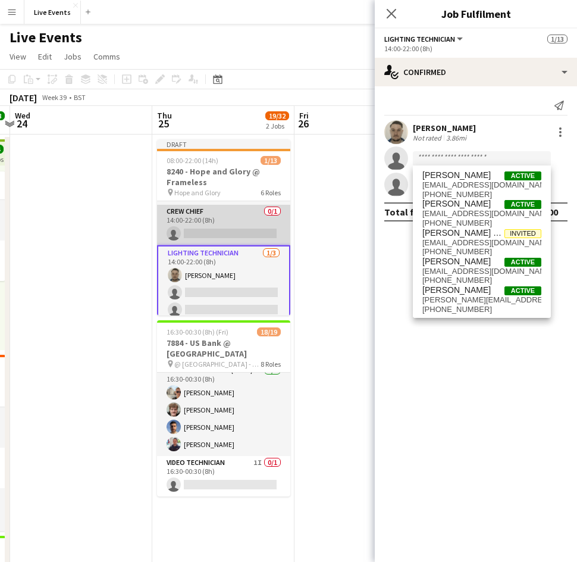
click at [224, 224] on app-card-role "Crew Chief 0/1 14:00-22:00 (8h) single-neutral-actions" at bounding box center [223, 225] width 133 height 40
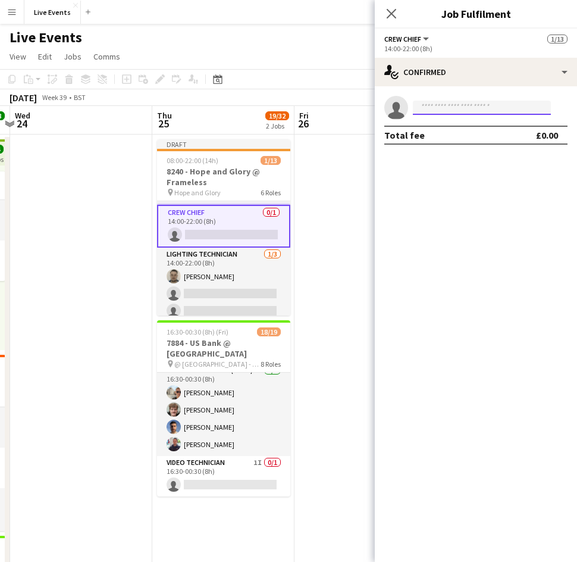
click at [432, 108] on input at bounding box center [482, 108] width 138 height 14
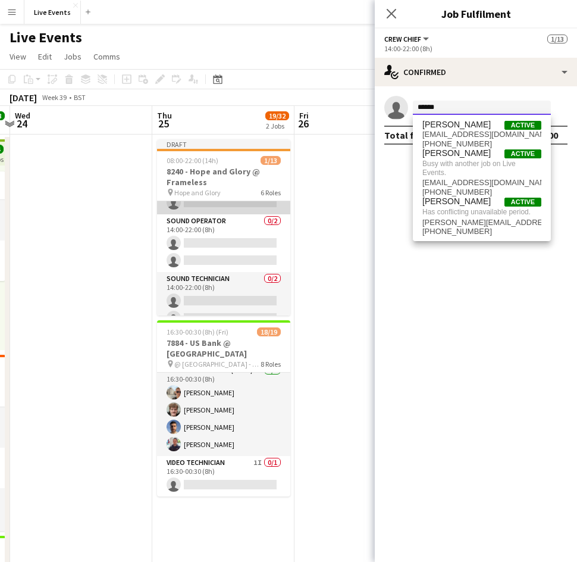
scroll to position [197, 0]
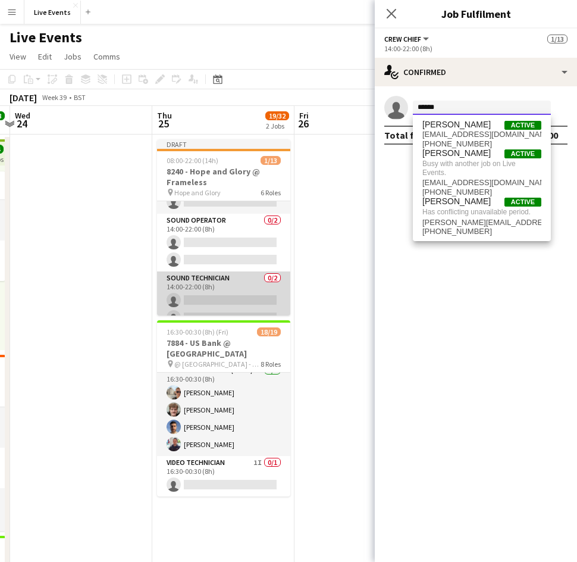
type input "******"
click at [219, 286] on app-card-role "Sound Technician 0/2 14:00-22:00 (8h) single-neutral-actions single-neutral-act…" at bounding box center [223, 300] width 133 height 58
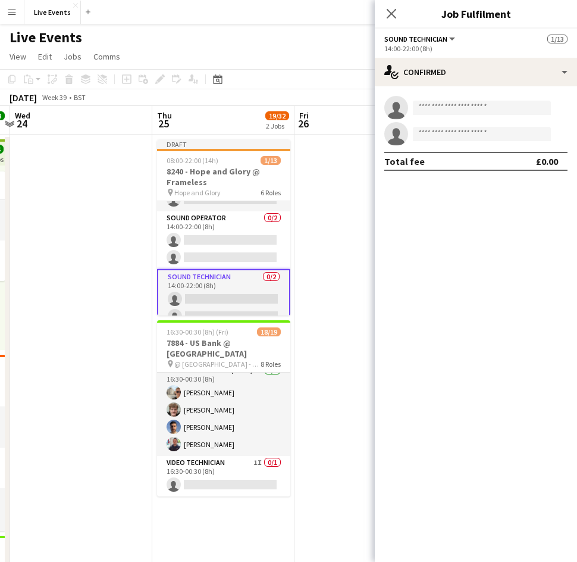
scroll to position [195, 0]
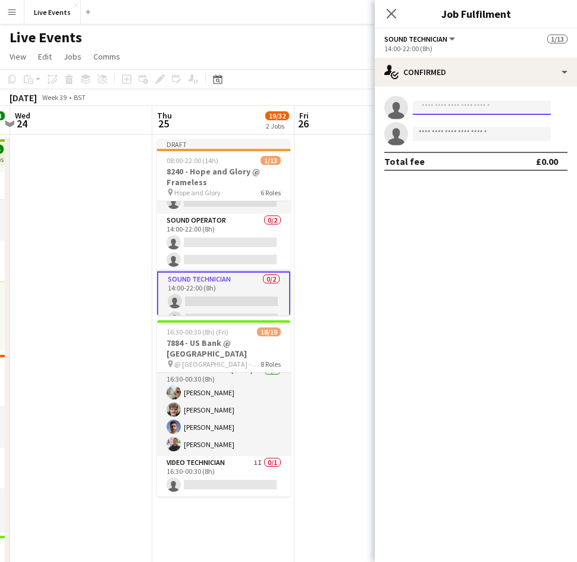
click at [434, 105] on input at bounding box center [482, 108] width 138 height 14
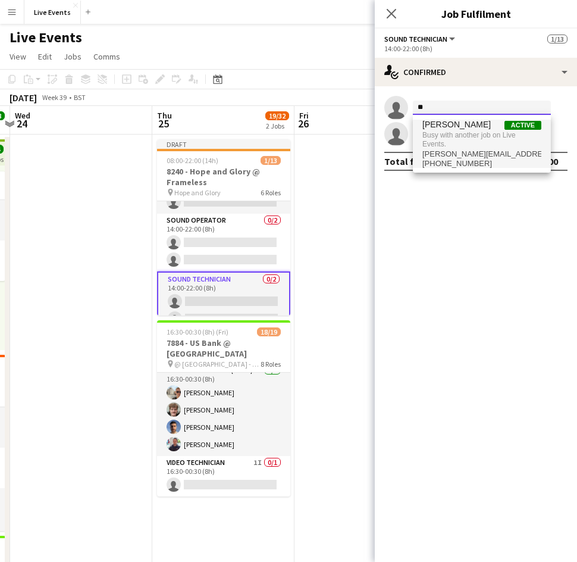
type input "*"
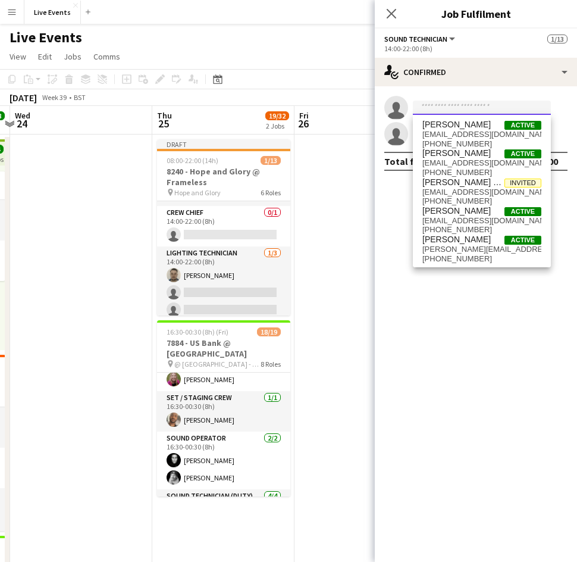
scroll to position [0, 0]
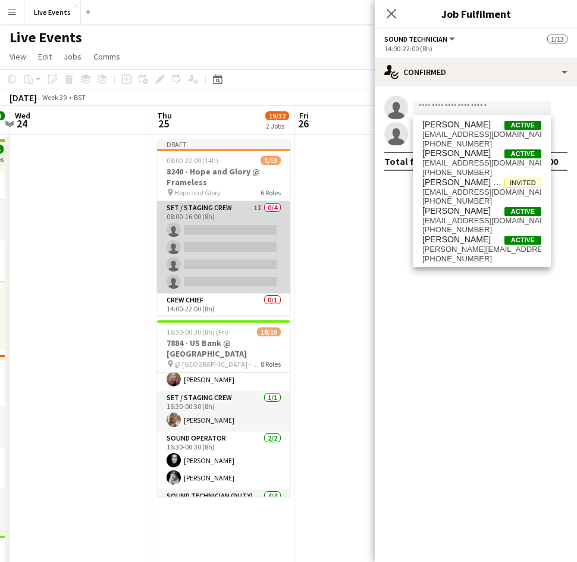
click at [203, 249] on app-card-role "Set / Staging Crew 1I 0/4 08:00-16:00 (8h) single-neutral-actions single-neutra…" at bounding box center [223, 247] width 133 height 92
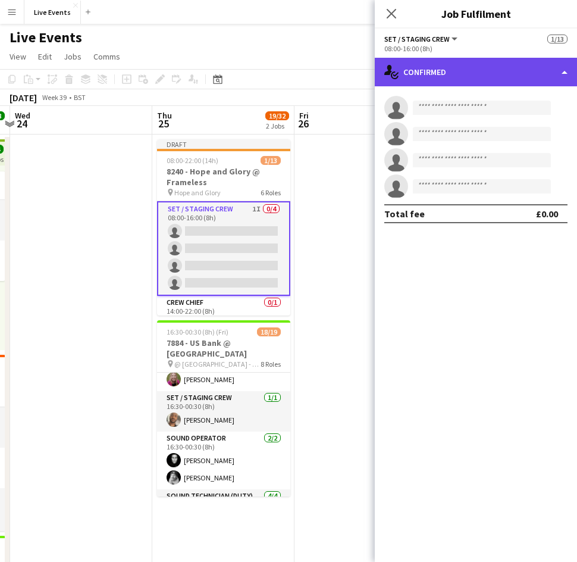
click at [450, 66] on div "single-neutral-actions-check-2 Confirmed" at bounding box center [476, 72] width 202 height 29
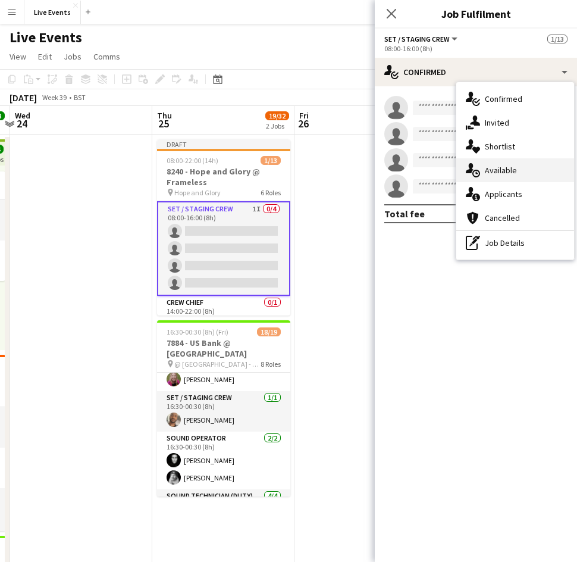
click at [499, 171] on span "Available" at bounding box center [501, 170] width 32 height 11
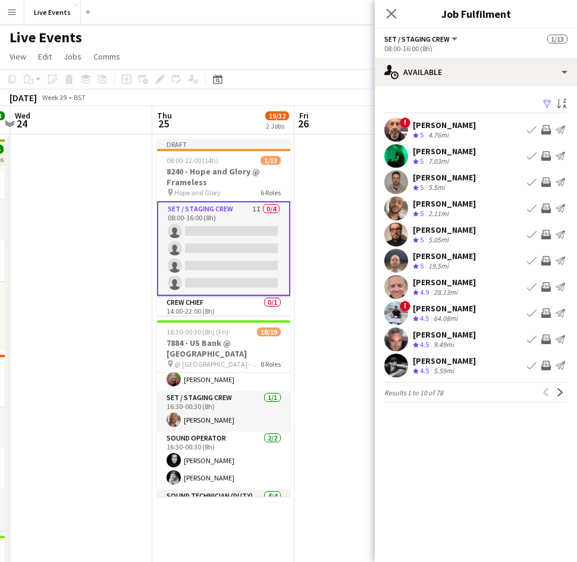
click at [447, 256] on div "[PERSON_NAME]" at bounding box center [444, 255] width 63 height 11
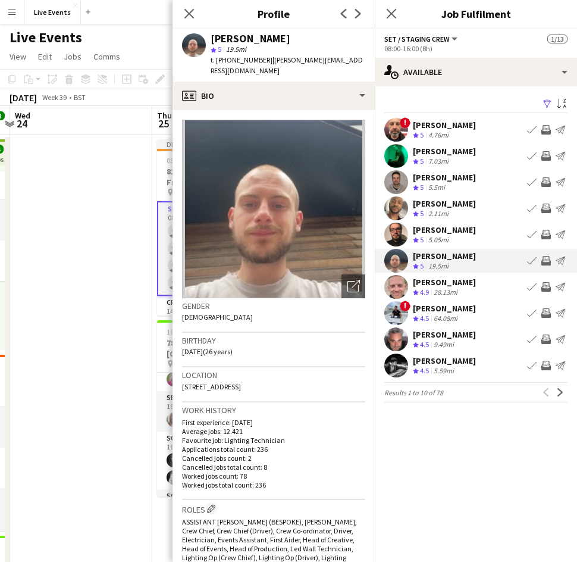
click at [447, 256] on div "[PERSON_NAME]" at bounding box center [444, 255] width 63 height 11
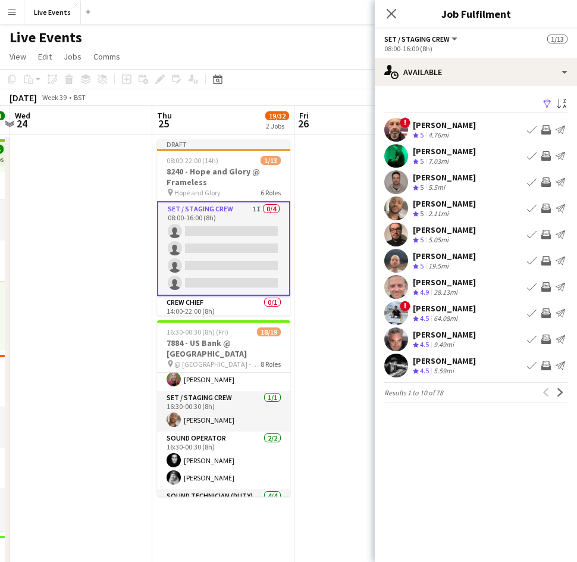
click at [446, 228] on div "[PERSON_NAME]" at bounding box center [444, 229] width 63 height 11
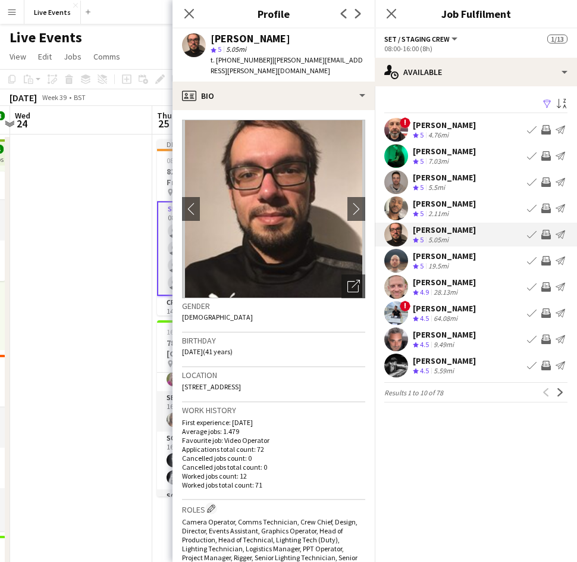
click at [544, 236] on app-icon "Invite crew" at bounding box center [546, 235] width 10 height 10
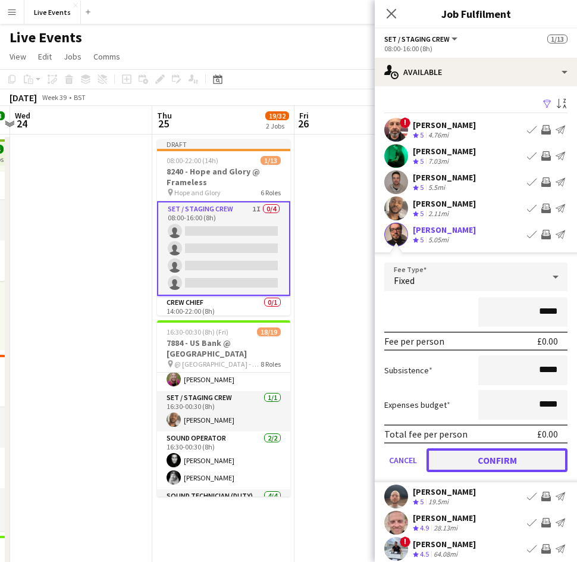
click at [523, 457] on button "Confirm" at bounding box center [497, 460] width 141 height 24
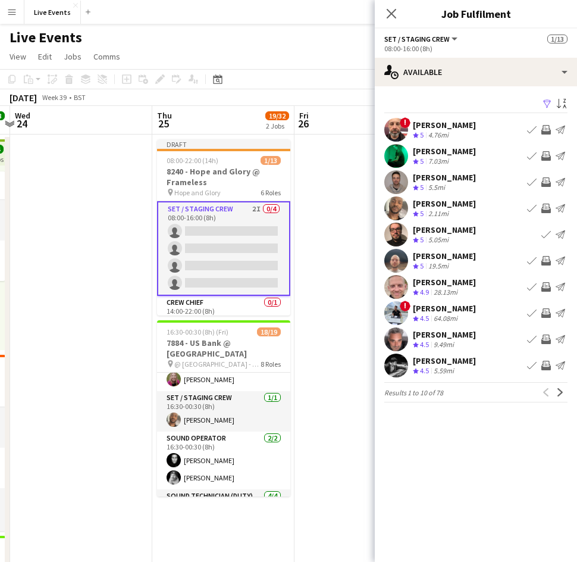
click at [468, 341] on div "Damien Child Crew rating 4.5 9.49mi Book crew Invite crew Send notification" at bounding box center [476, 339] width 202 height 24
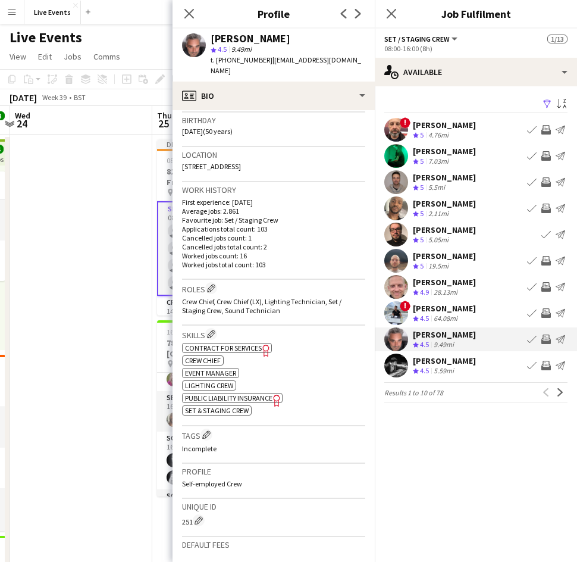
scroll to position [244, 0]
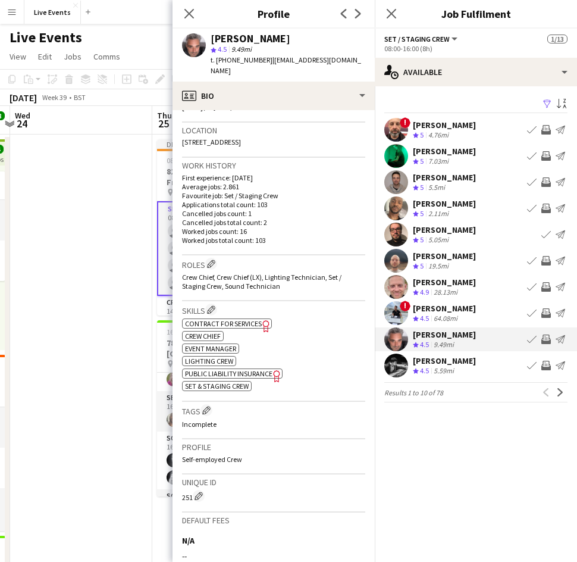
click at [454, 180] on div "[PERSON_NAME]" at bounding box center [444, 177] width 63 height 11
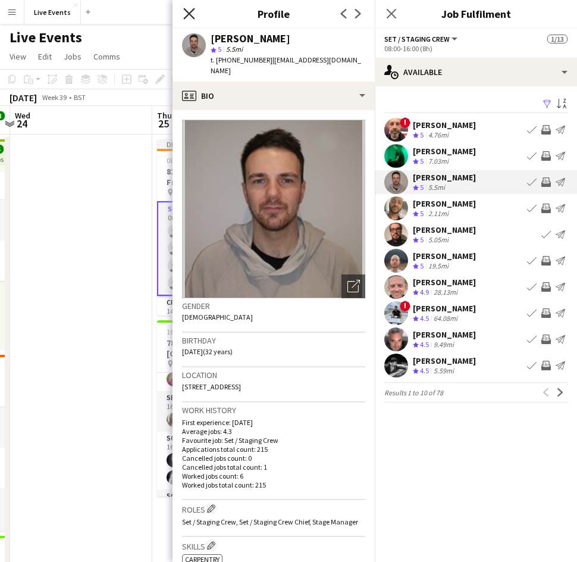
click at [193, 17] on icon at bounding box center [188, 13] width 11 height 11
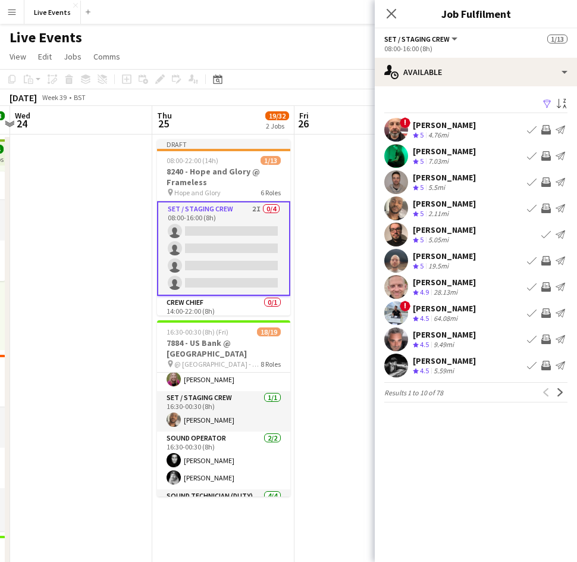
click at [544, 181] on app-icon "Invite crew" at bounding box center [546, 182] width 10 height 10
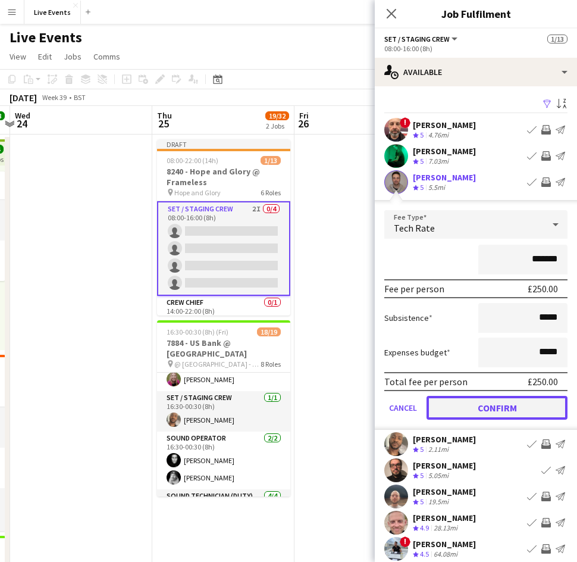
click at [481, 411] on button "Confirm" at bounding box center [497, 408] width 141 height 24
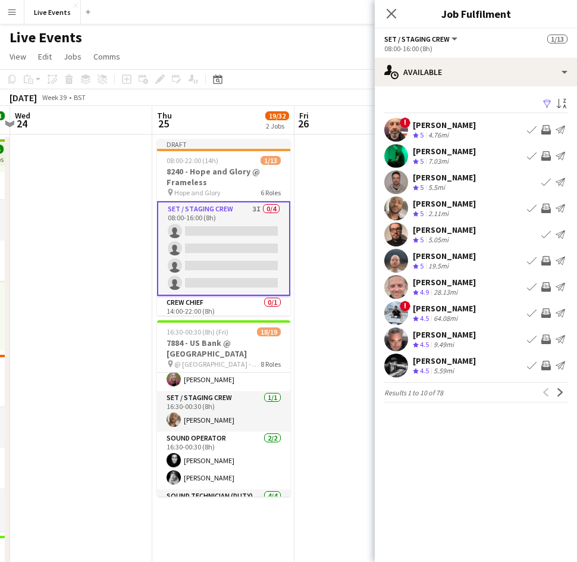
click at [444, 153] on div "[PERSON_NAME]" at bounding box center [444, 151] width 63 height 11
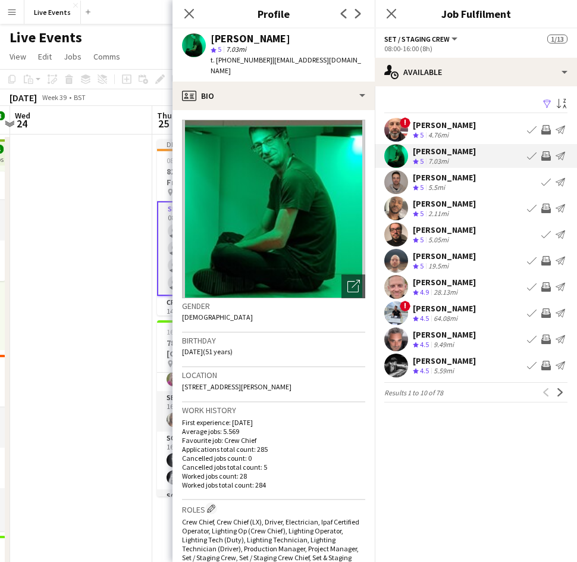
click at [544, 155] on app-icon "Invite crew" at bounding box center [546, 156] width 10 height 10
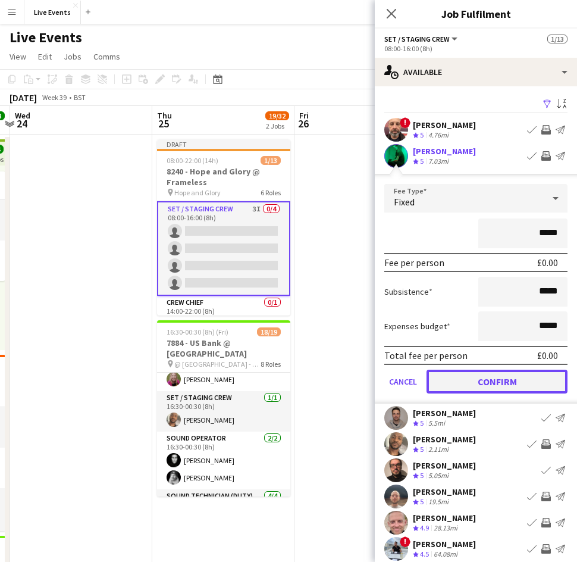
click at [460, 388] on button "Confirm" at bounding box center [497, 381] width 141 height 24
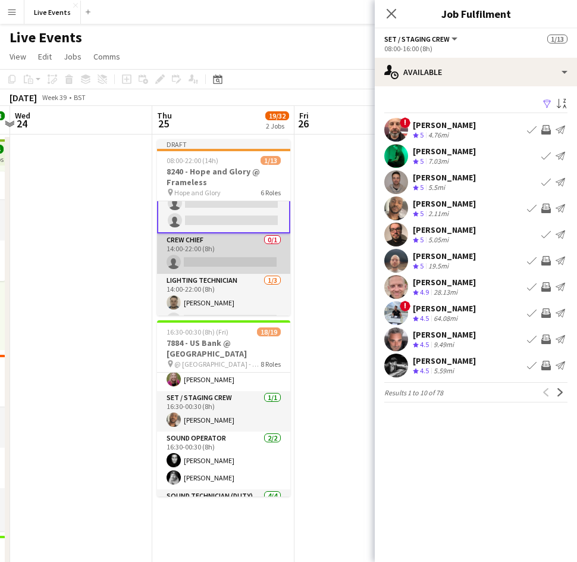
click at [254, 258] on app-card-role "Crew Chief 0/1 14:00-22:00 (8h) single-neutral-actions" at bounding box center [223, 253] width 133 height 40
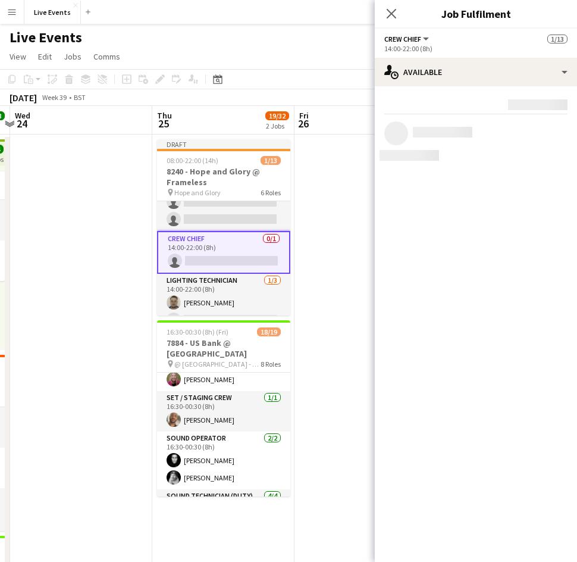
scroll to position [61, 0]
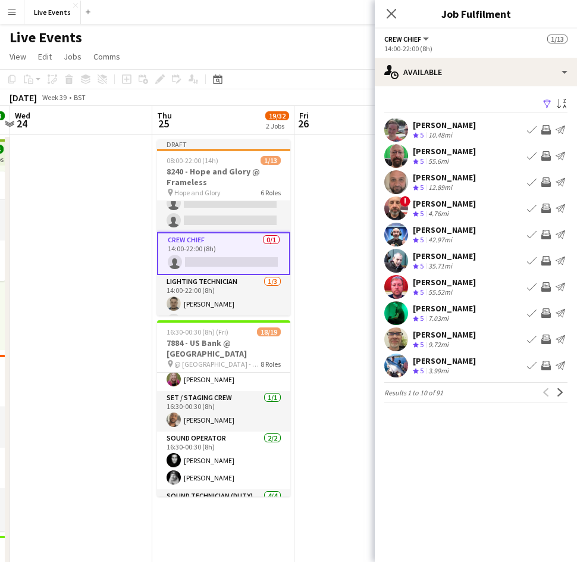
click at [456, 156] on div "Crew rating 5 55.6mi" at bounding box center [444, 161] width 63 height 10
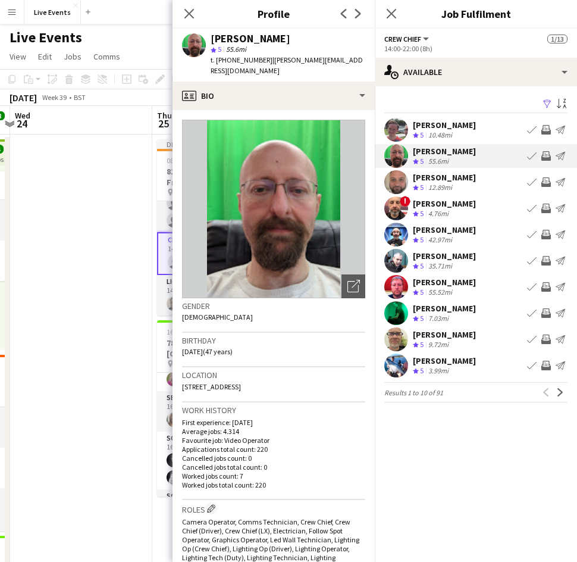
click at [440, 127] on div "[PERSON_NAME]" at bounding box center [444, 125] width 63 height 11
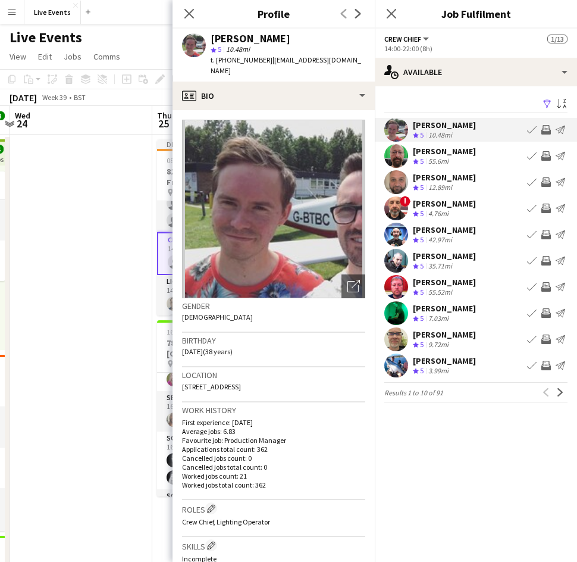
click at [449, 236] on div "42.97mi" at bounding box center [440, 240] width 29 height 10
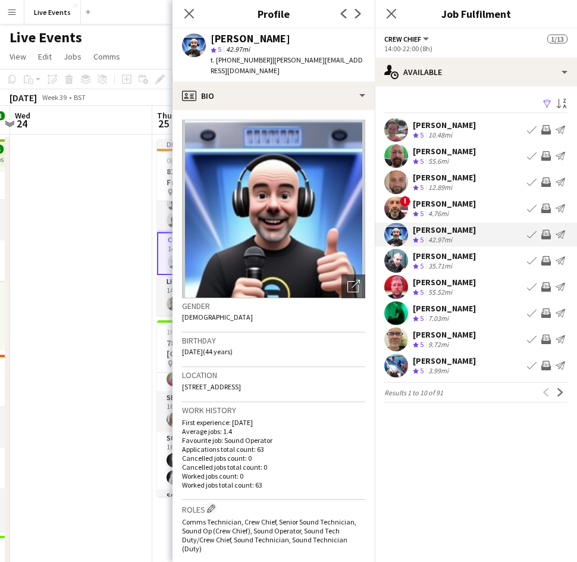
click at [547, 231] on app-icon "Invite crew" at bounding box center [546, 235] width 10 height 10
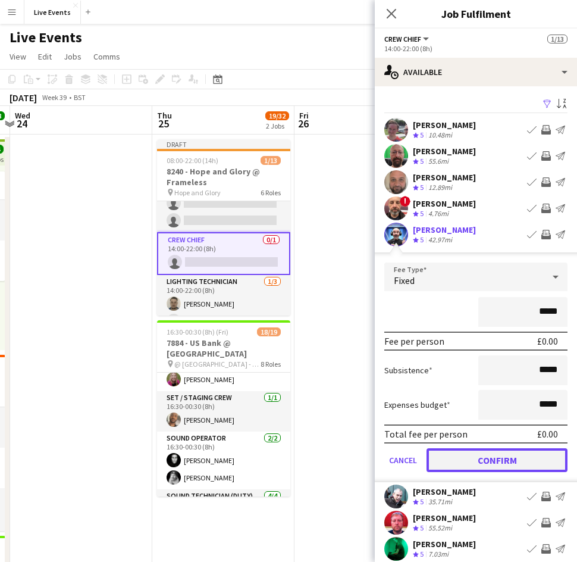
click at [484, 463] on button "Confirm" at bounding box center [497, 460] width 141 height 24
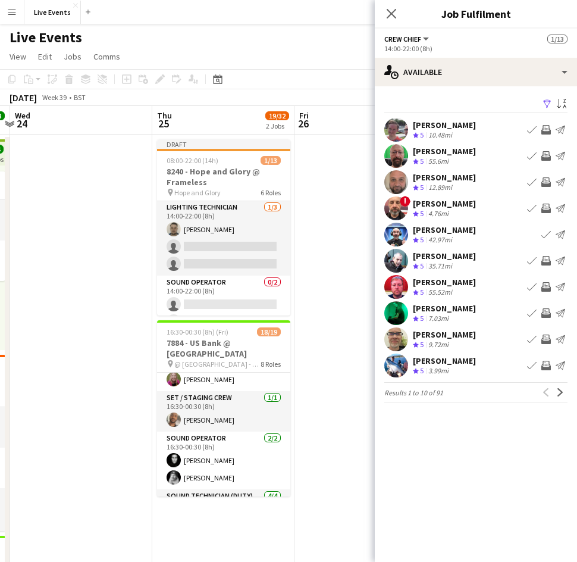
scroll to position [137, 0]
click at [212, 245] on app-card-role "Lighting Technician 1/3 14:00-22:00 (8h) Sam Scott single-neutral-actions singl…" at bounding box center [223, 236] width 133 height 75
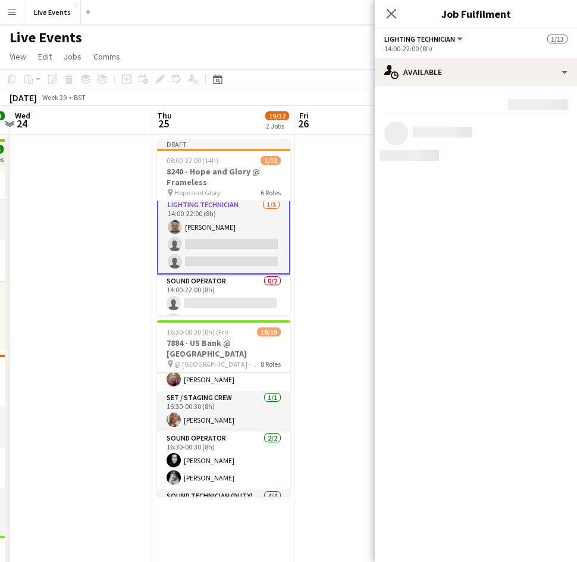
scroll to position [136, 0]
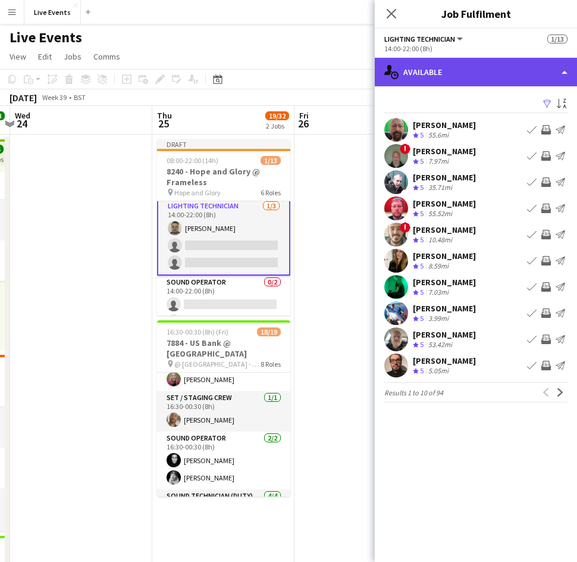
click at [438, 76] on div "single-neutral-actions-upload Available" at bounding box center [476, 72] width 202 height 29
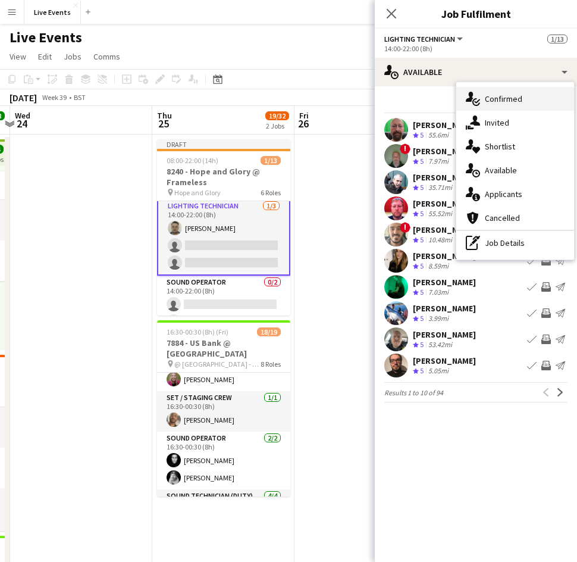
click at [494, 104] on span "Confirmed" at bounding box center [503, 98] width 37 height 11
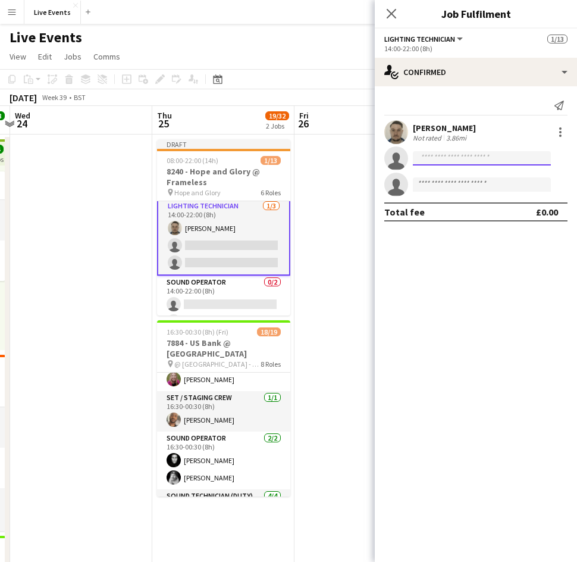
click at [437, 155] on input at bounding box center [482, 158] width 138 height 14
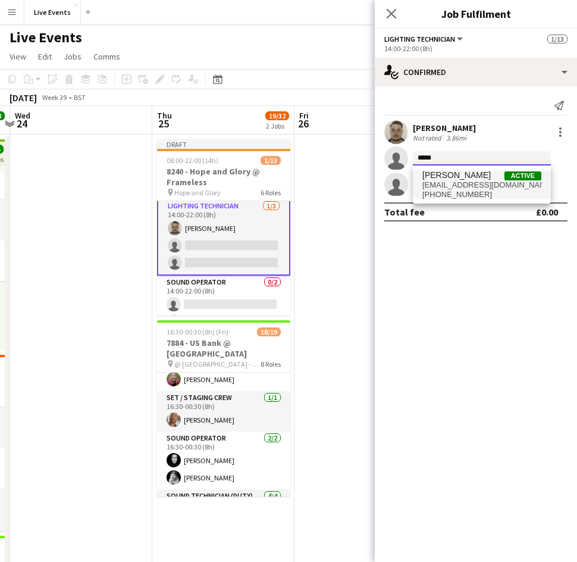
type input "*****"
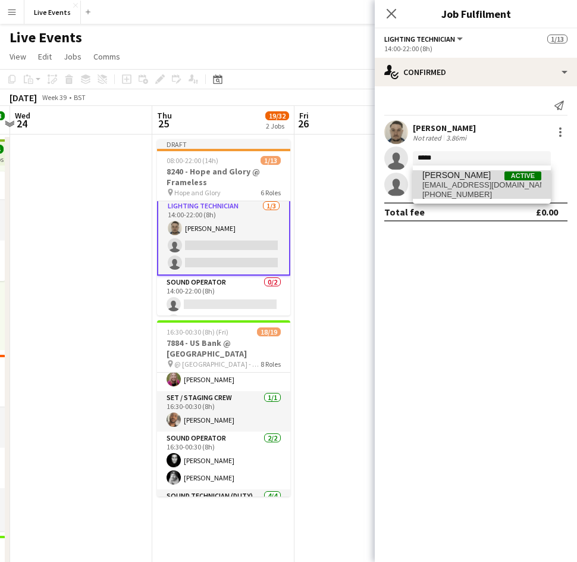
click at [462, 181] on span "toms@wiseproductions.co.uk" at bounding box center [481, 185] width 119 height 10
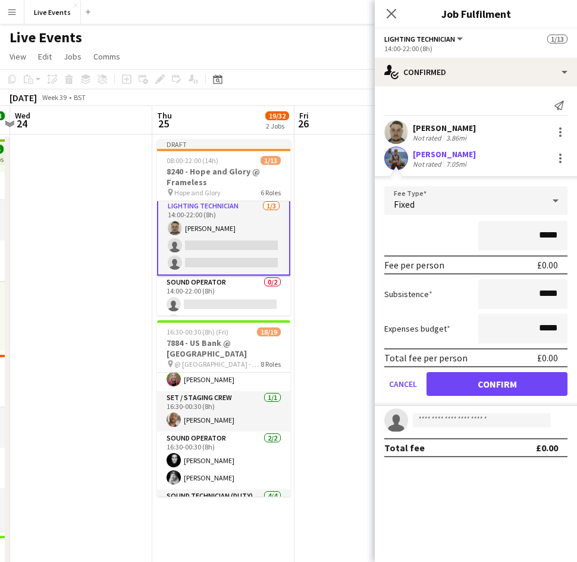
click at [396, 150] on app-user-avatar at bounding box center [396, 158] width 24 height 24
click at [406, 384] on button "Cancel" at bounding box center [402, 384] width 37 height 24
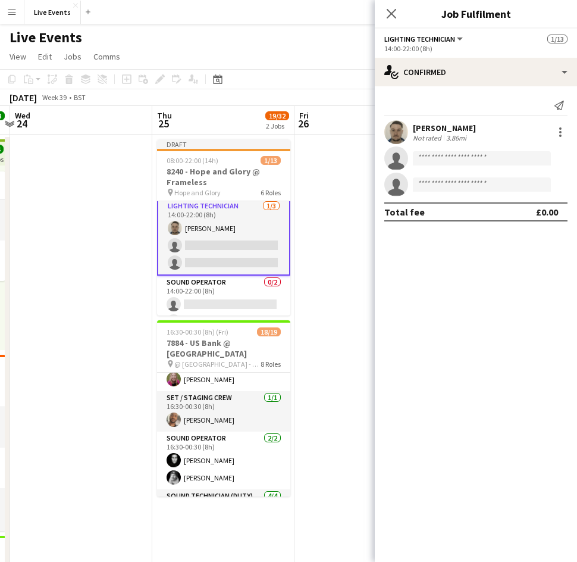
click at [397, 126] on app-user-avatar at bounding box center [396, 132] width 24 height 24
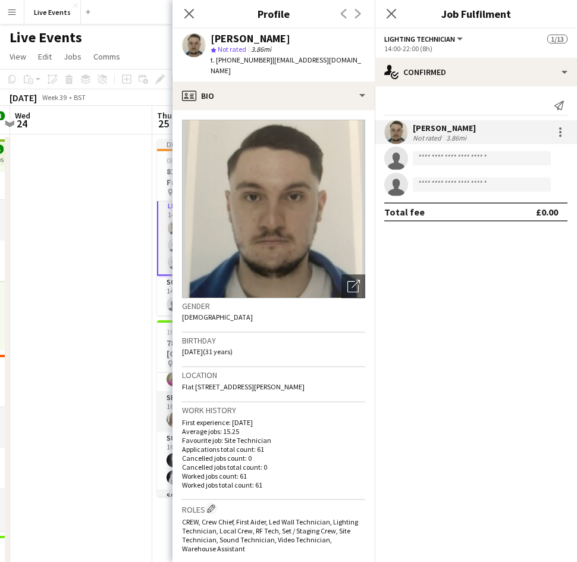
click at [434, 149] on app-invite-slot "single-neutral-actions" at bounding box center [476, 158] width 202 height 24
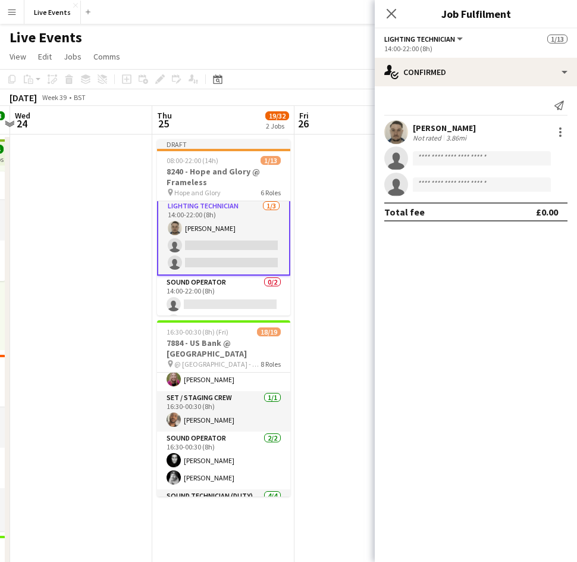
click at [434, 149] on app-invite-slot "single-neutral-actions" at bounding box center [476, 158] width 202 height 24
click at [422, 160] on input at bounding box center [482, 158] width 138 height 14
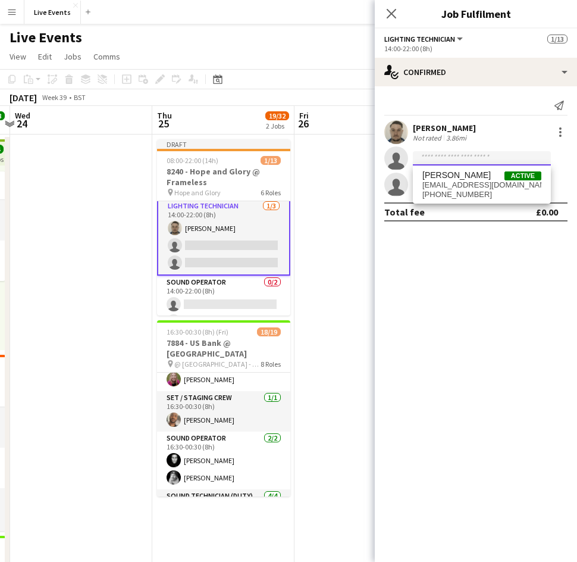
type input "*"
type input "*****"
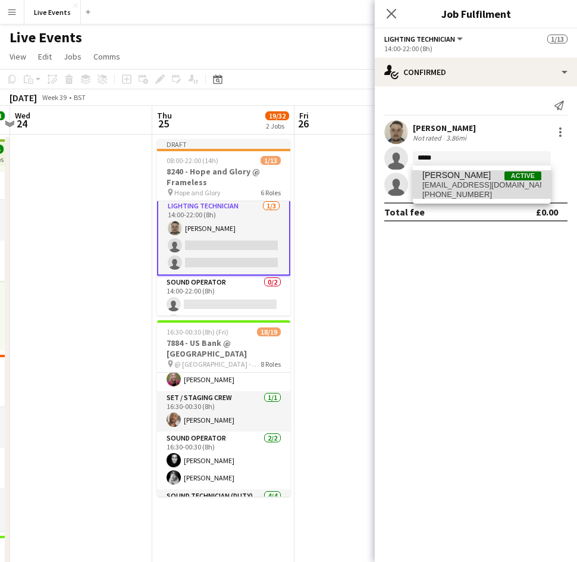
click at [454, 181] on span "toms@wiseproductions.co.uk" at bounding box center [481, 185] width 119 height 10
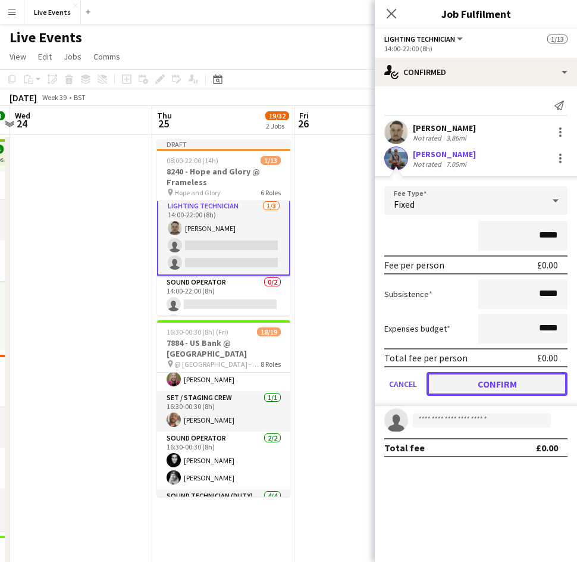
click at [472, 378] on button "Confirm" at bounding box center [497, 384] width 141 height 24
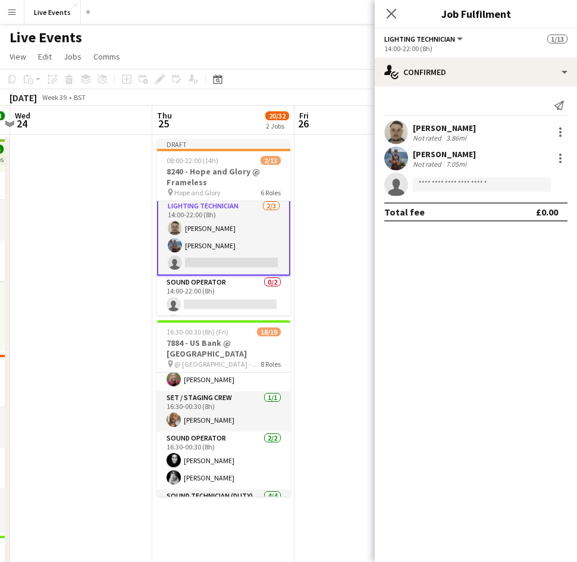
click at [399, 158] on app-user-avatar at bounding box center [396, 158] width 24 height 24
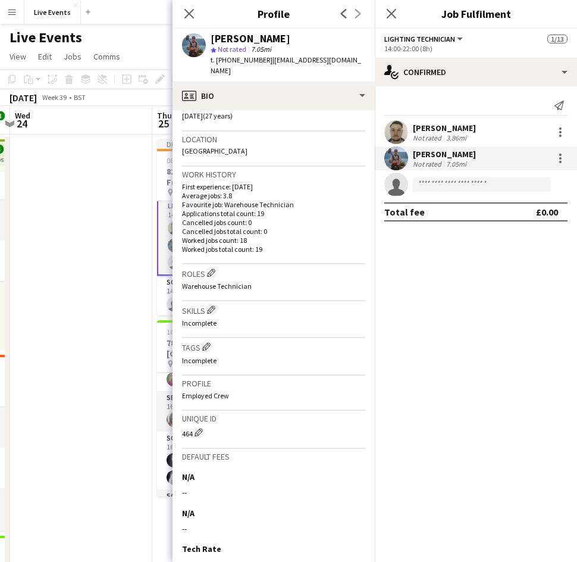
scroll to position [321, 0]
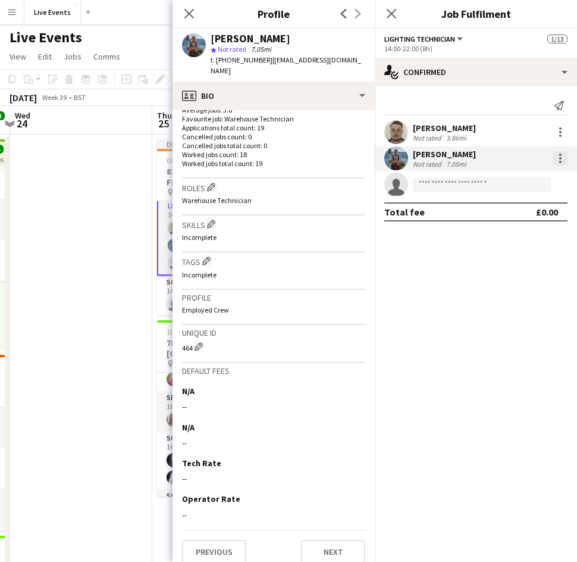
click at [560, 153] on div at bounding box center [560, 154] width 2 height 2
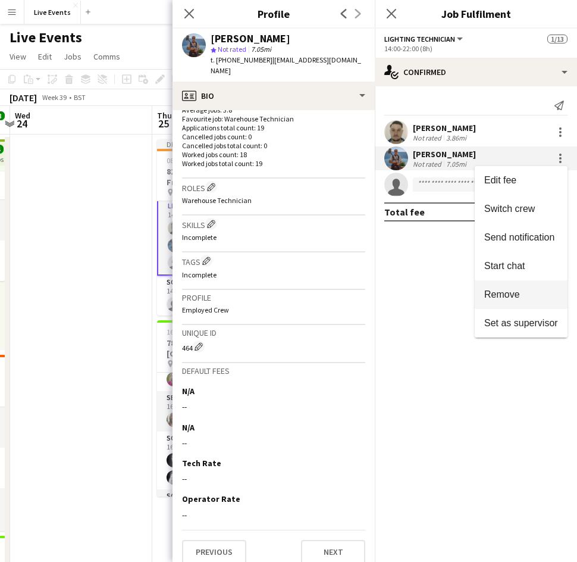
click at [523, 289] on span "Remove" at bounding box center [521, 294] width 74 height 11
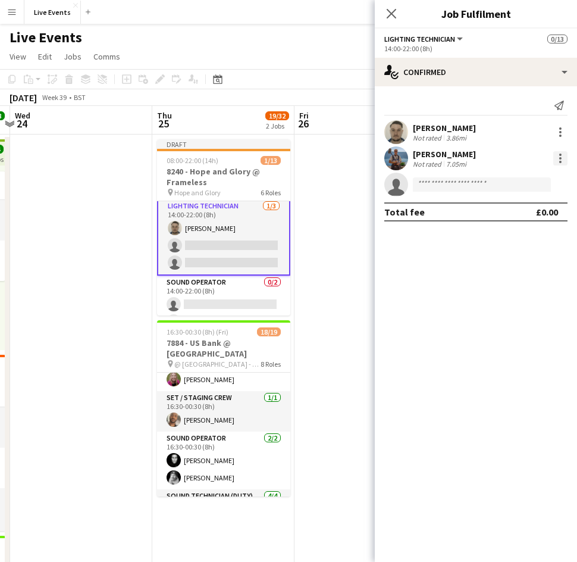
click at [562, 155] on div at bounding box center [560, 158] width 14 height 14
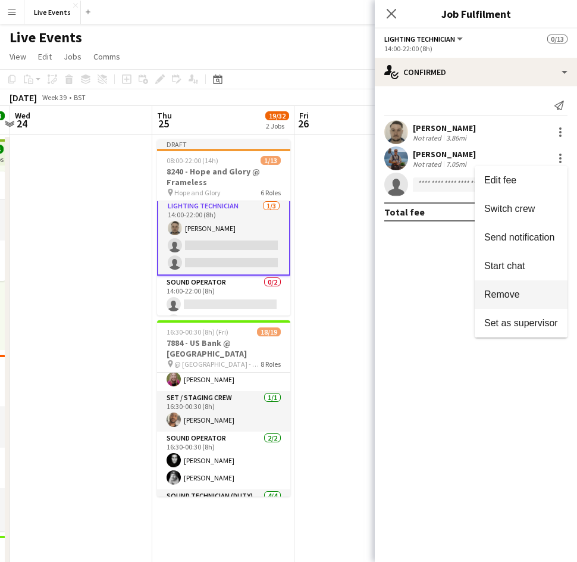
click at [509, 291] on span "Remove" at bounding box center [502, 294] width 36 height 10
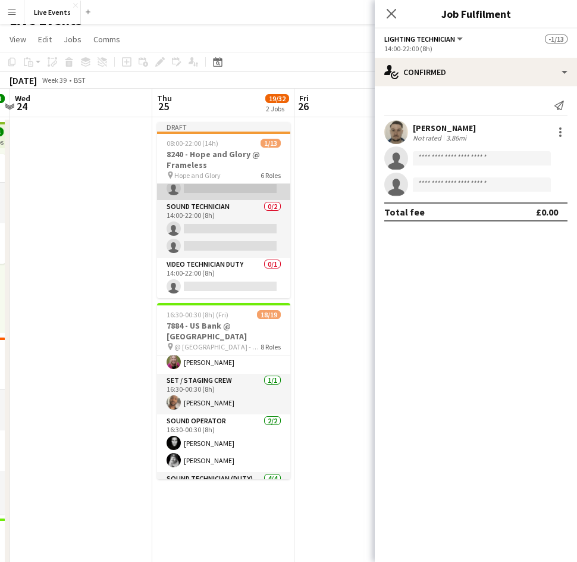
scroll to position [18, 0]
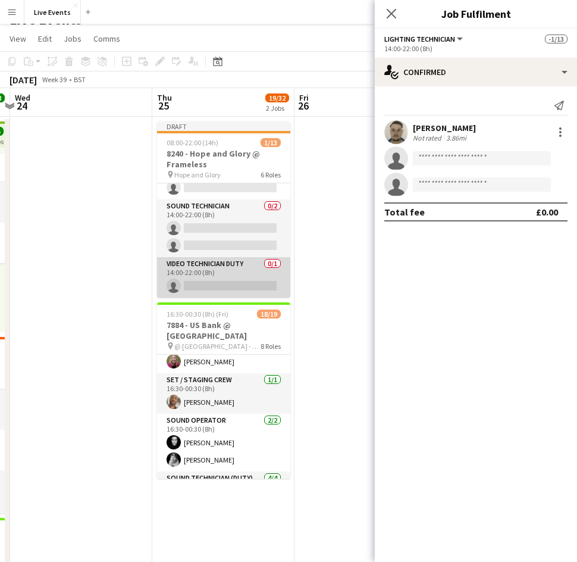
click at [227, 275] on app-card-role "Video Technician Duty 0/1 14:00-22:00 (8h) single-neutral-actions" at bounding box center [223, 277] width 133 height 40
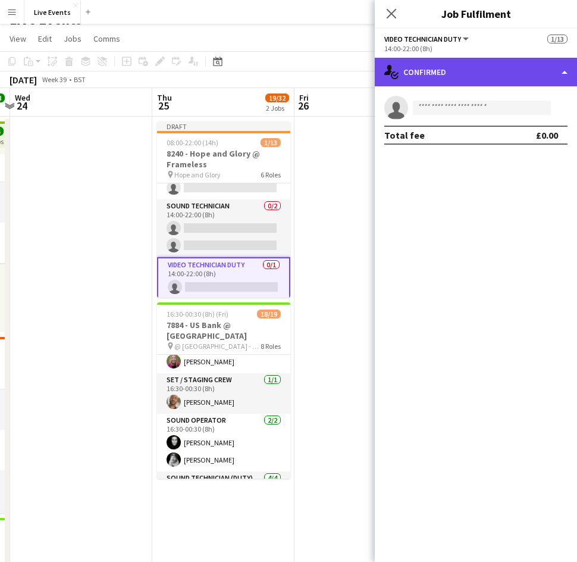
click at [434, 74] on div "single-neutral-actions-check-2 Confirmed" at bounding box center [476, 72] width 202 height 29
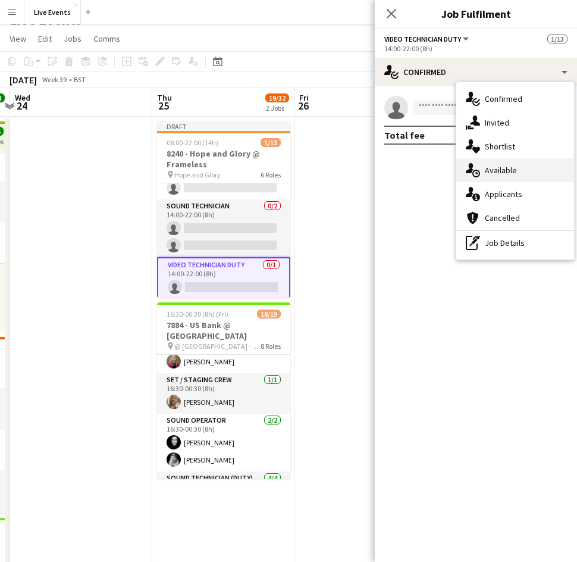
click at [506, 171] on span "Available" at bounding box center [501, 170] width 32 height 11
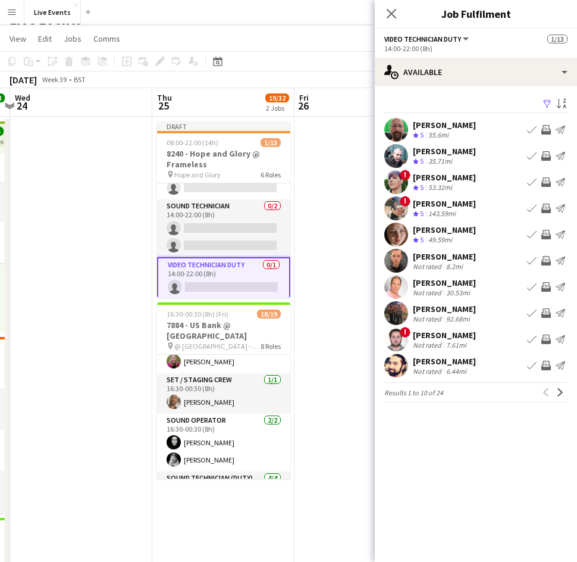
click at [394, 127] on app-user-avatar at bounding box center [396, 130] width 24 height 24
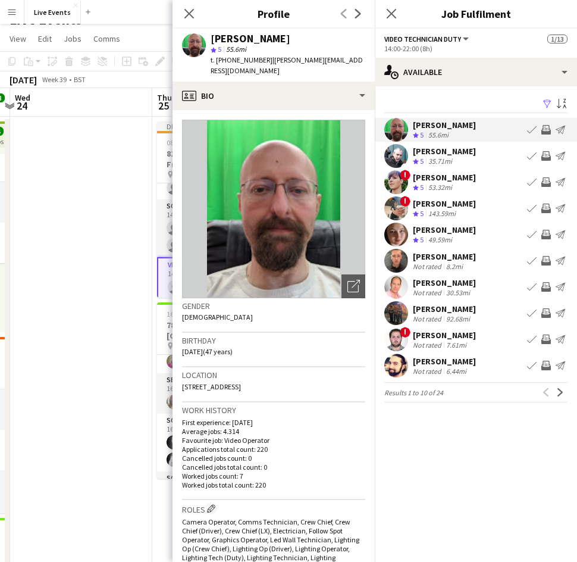
click at [142, 231] on app-date-cell at bounding box center [81, 490] width 142 height 747
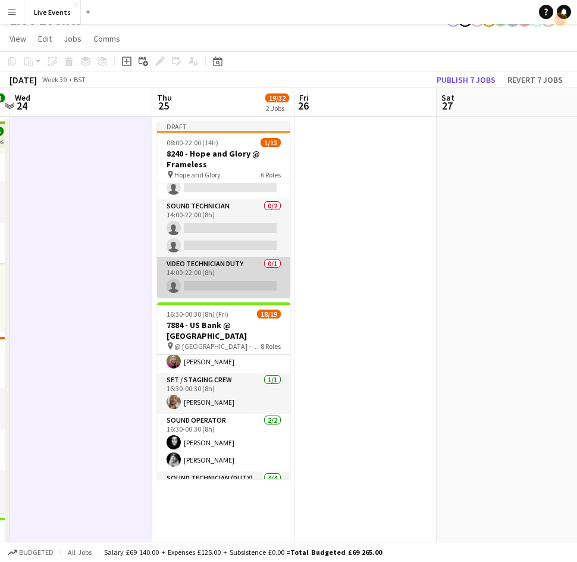
click at [227, 272] on app-card-role "Video Technician Duty 0/1 14:00-22:00 (8h) single-neutral-actions" at bounding box center [223, 277] width 133 height 40
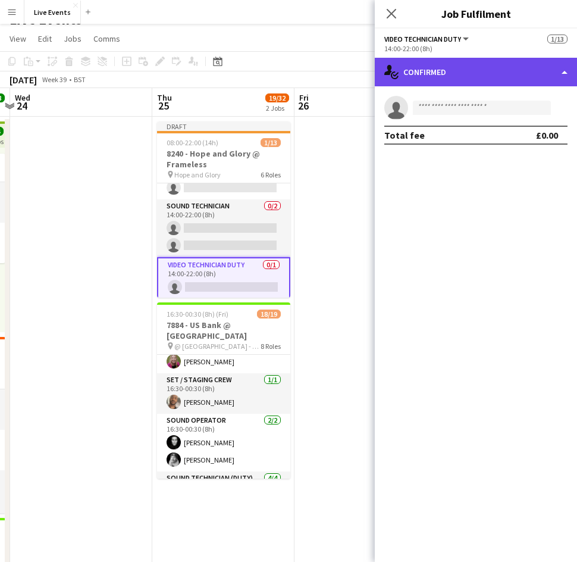
click at [467, 81] on div "single-neutral-actions-check-2 Confirmed" at bounding box center [476, 72] width 202 height 29
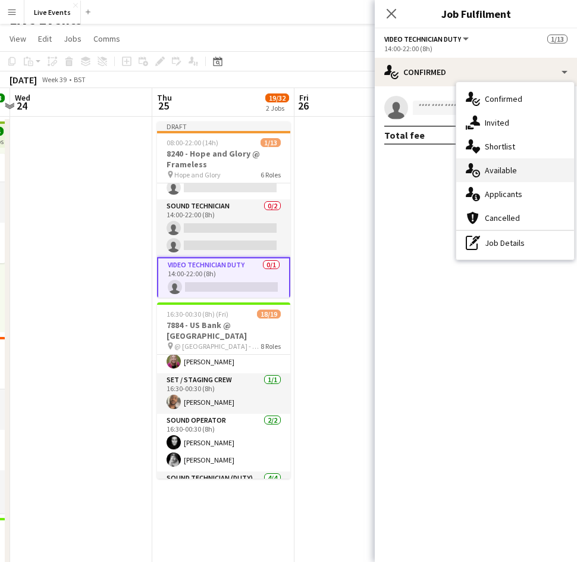
click at [515, 168] on span "Available" at bounding box center [501, 170] width 32 height 11
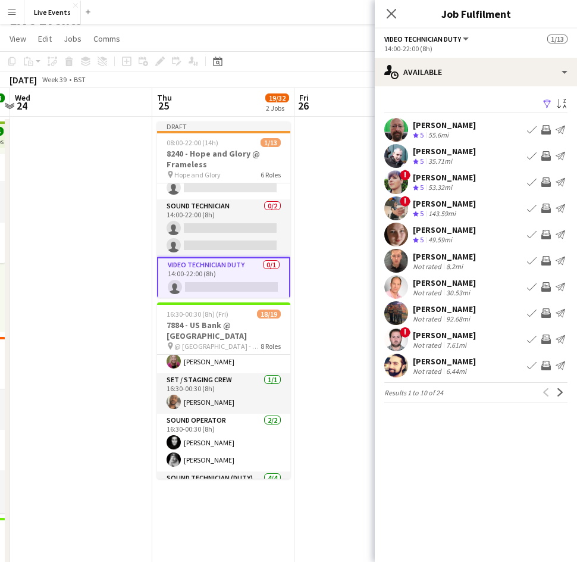
click at [399, 157] on app-user-avatar at bounding box center [396, 156] width 24 height 24
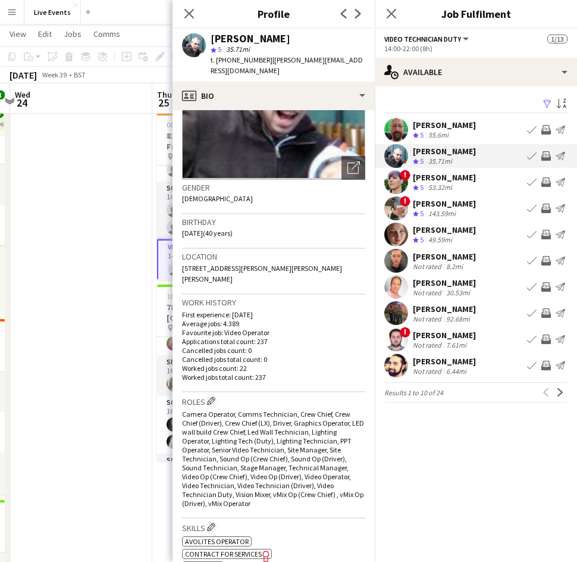
scroll to position [37, 0]
click at [405, 359] on app-user-avatar at bounding box center [396, 365] width 24 height 24
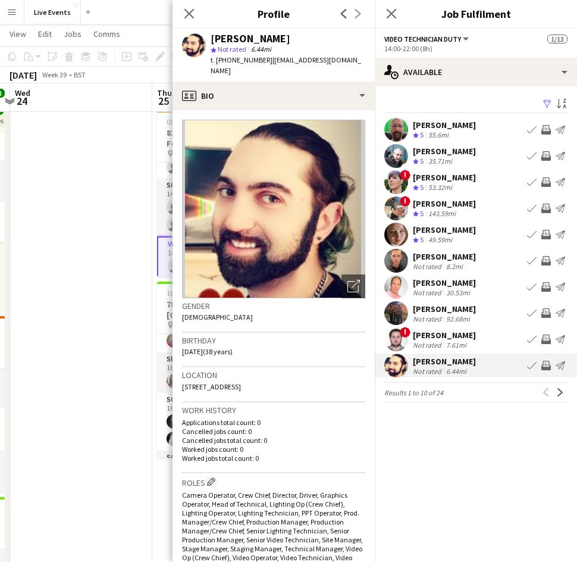
click at [394, 233] on app-user-avatar at bounding box center [396, 234] width 24 height 24
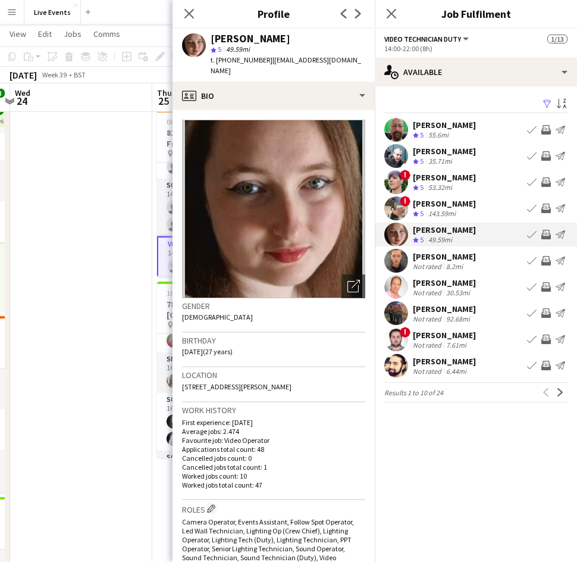
click at [394, 123] on app-user-avatar at bounding box center [396, 130] width 24 height 24
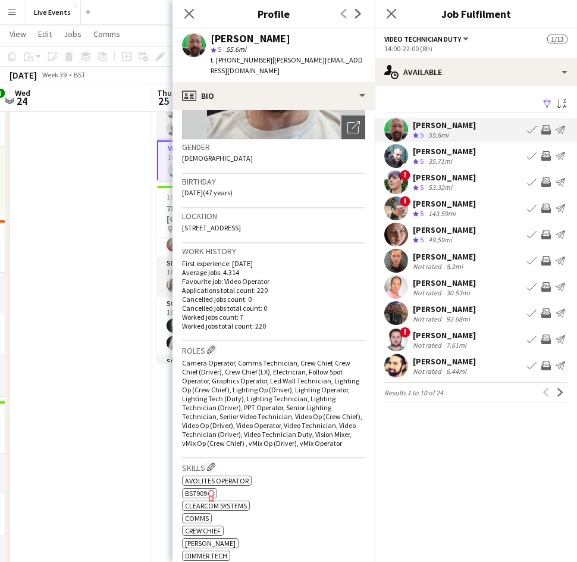
scroll to position [167, 0]
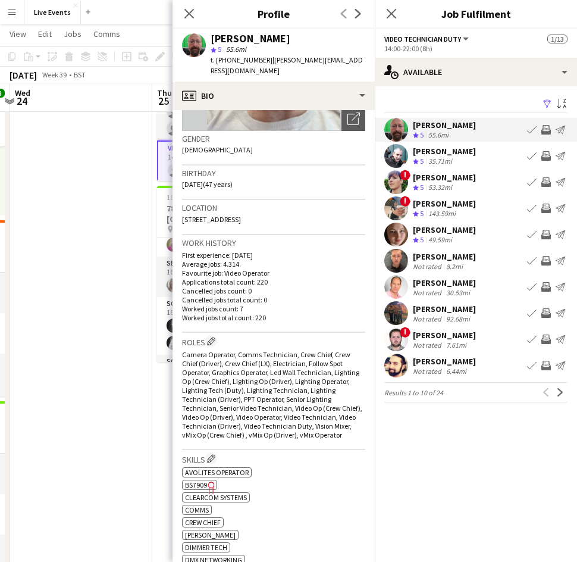
click at [547, 129] on app-icon "Invite crew" at bounding box center [546, 130] width 10 height 10
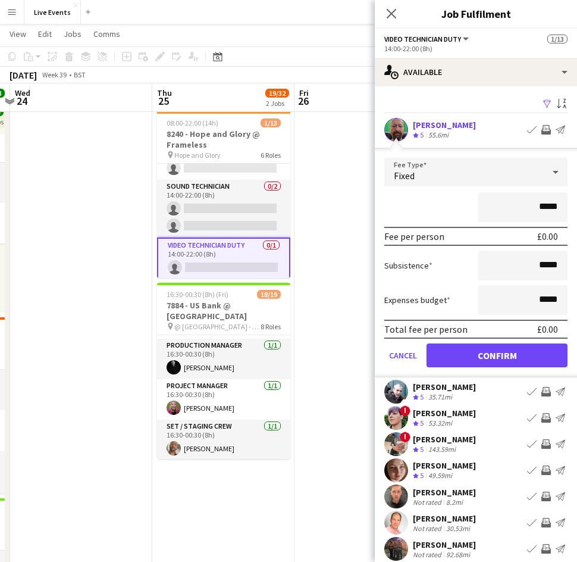
scroll to position [252, 0]
click at [481, 369] on form "Fee Type Fixed ***** Fee per person £0.00 Subsistence ***** Expenses budget ***…" at bounding box center [476, 268] width 202 height 220
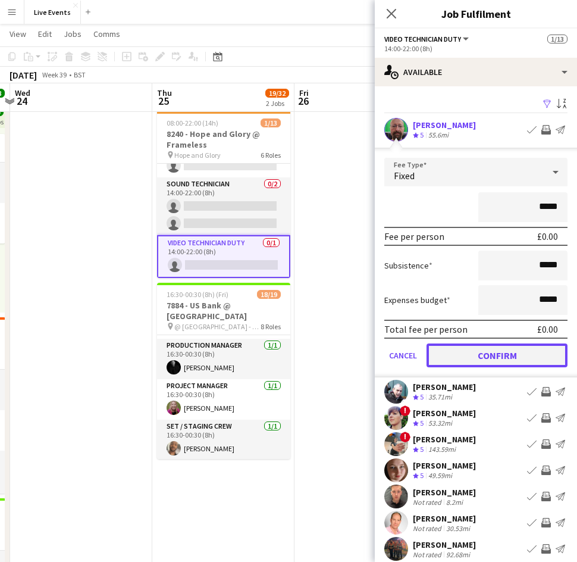
click at [475, 356] on button "Confirm" at bounding box center [497, 355] width 141 height 24
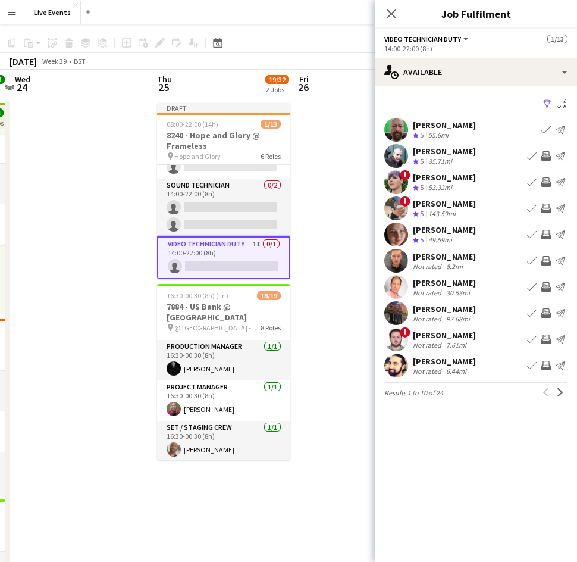
scroll to position [0, 0]
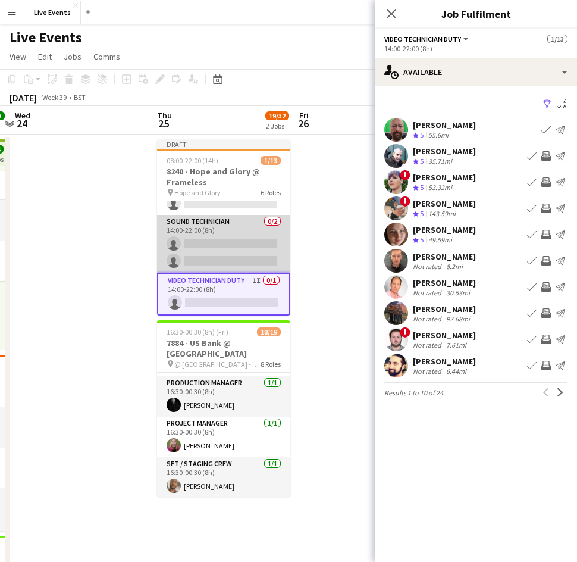
click at [205, 222] on app-card-role "Sound Technician 0/2 14:00-22:00 (8h) single-neutral-actions single-neutral-act…" at bounding box center [223, 244] width 133 height 58
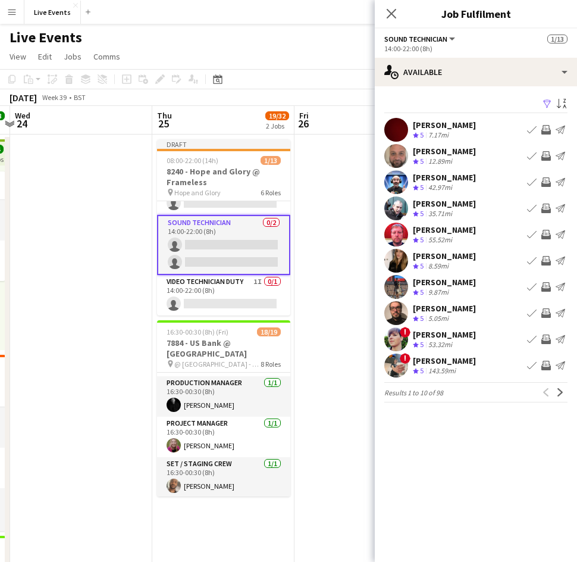
click at [398, 130] on app-user-avatar at bounding box center [396, 130] width 24 height 24
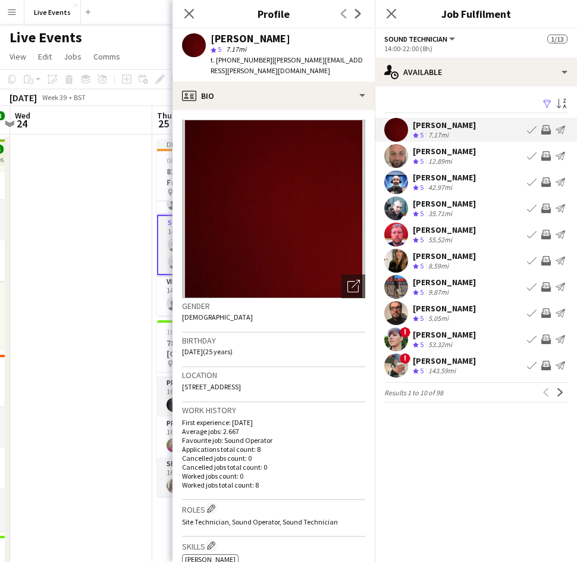
click at [396, 158] on app-user-avatar at bounding box center [396, 156] width 24 height 24
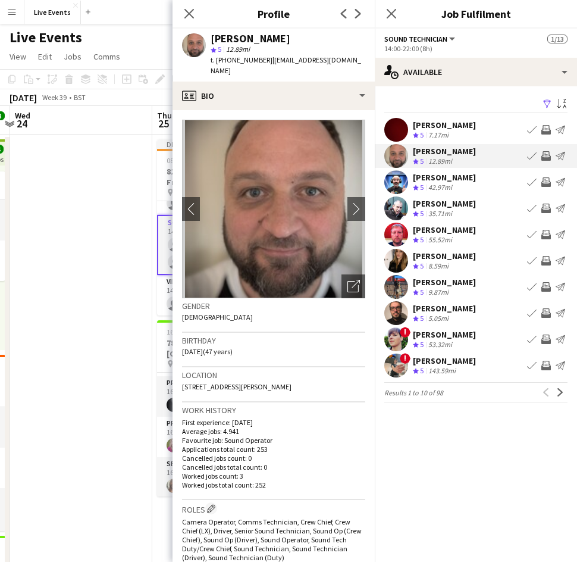
click at [543, 153] on app-icon "Invite crew" at bounding box center [546, 156] width 10 height 10
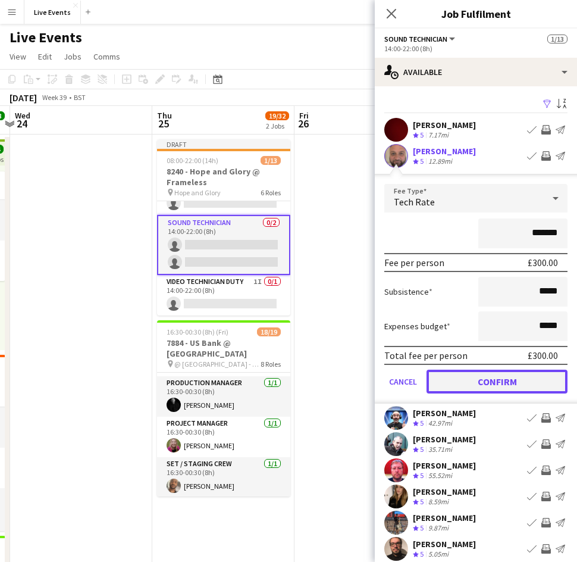
click at [485, 384] on button "Confirm" at bounding box center [497, 381] width 141 height 24
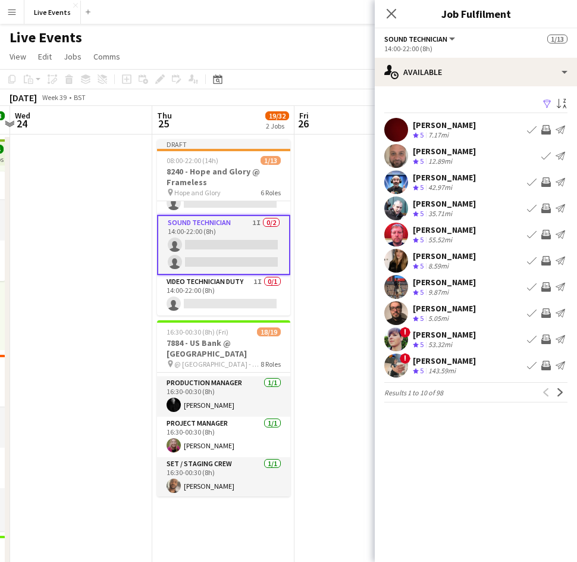
click at [200, 259] on app-card-role "Sound Technician 1I 0/2 14:00-22:00 (8h) single-neutral-actions single-neutral-…" at bounding box center [223, 245] width 133 height 60
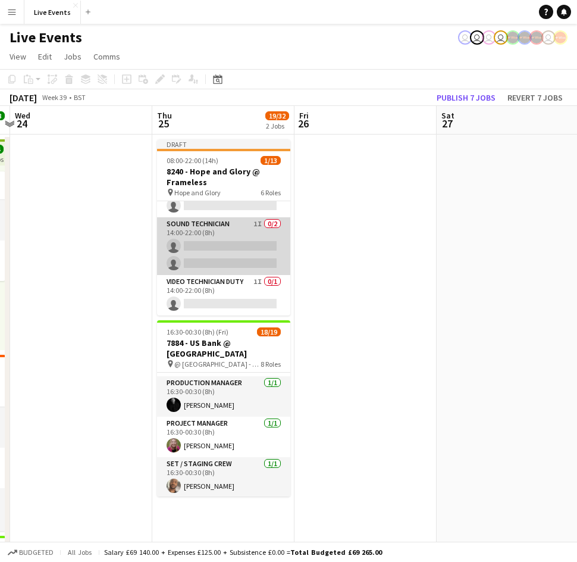
scroll to position [249, 0]
click at [198, 244] on app-card-role "Sound Technician 1I 0/2 14:00-22:00 (8h) single-neutral-actions single-neutral-…" at bounding box center [223, 246] width 133 height 58
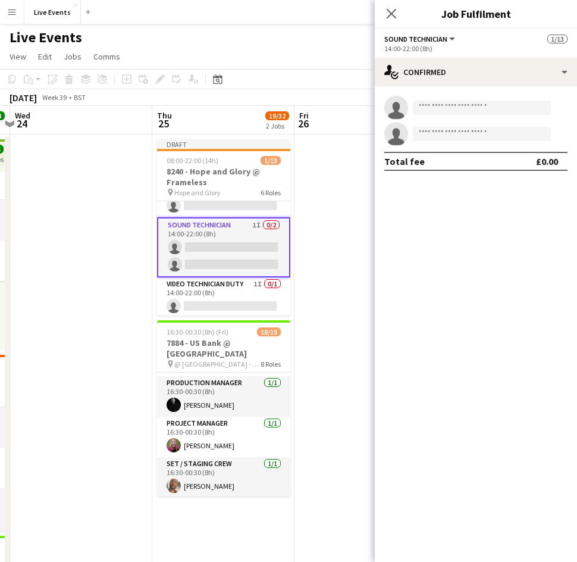
scroll to position [252, 0]
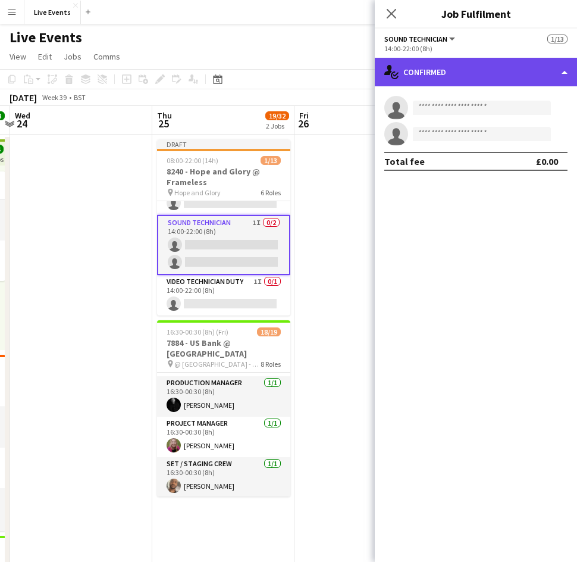
click at [427, 80] on div "single-neutral-actions-check-2 Confirmed" at bounding box center [476, 72] width 202 height 29
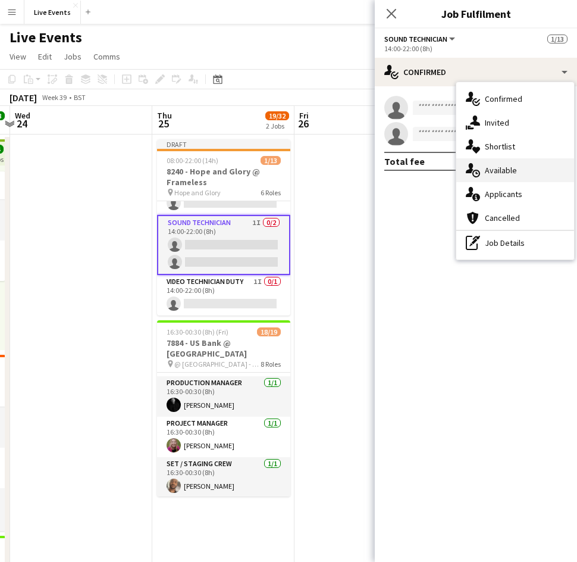
click at [495, 171] on span "Available" at bounding box center [501, 170] width 32 height 11
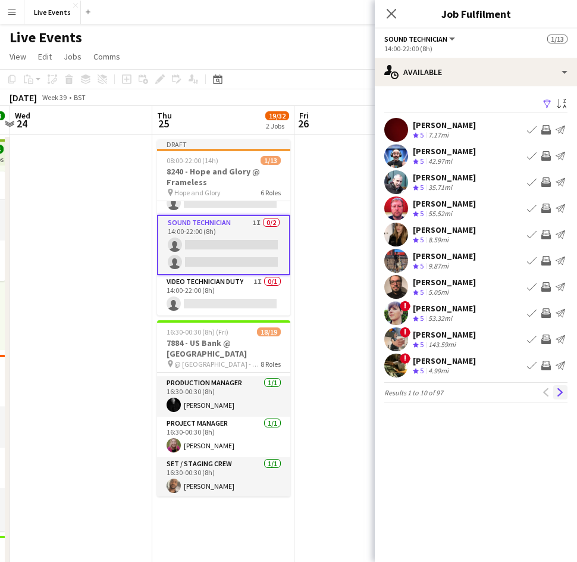
click at [559, 391] on app-icon "Next" at bounding box center [560, 392] width 8 height 8
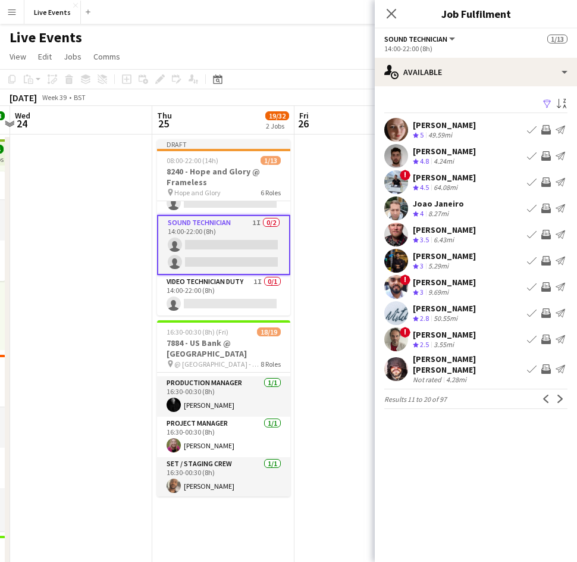
click at [394, 131] on app-user-avatar at bounding box center [396, 130] width 24 height 24
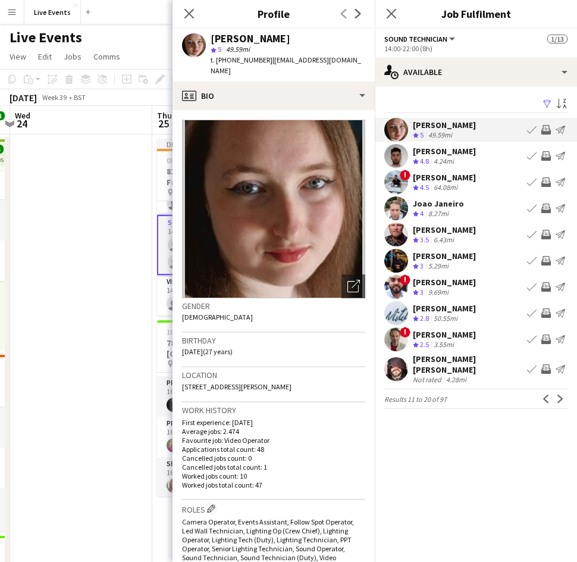
click at [394, 156] on app-user-avatar at bounding box center [396, 156] width 24 height 24
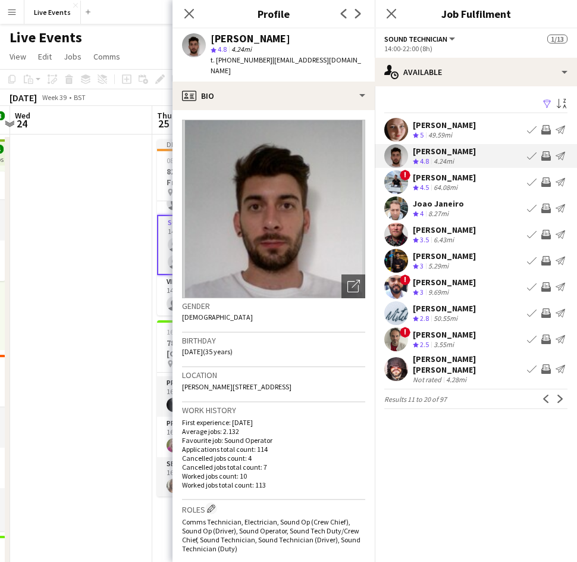
click at [545, 155] on app-icon "Invite crew" at bounding box center [546, 156] width 10 height 10
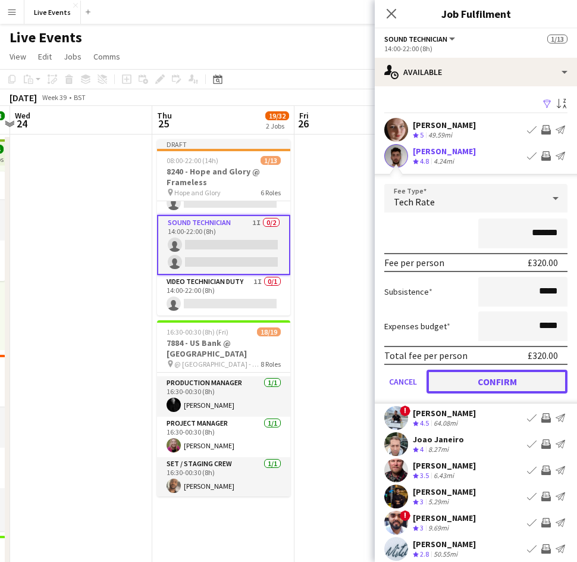
click at [493, 383] on button "Confirm" at bounding box center [497, 381] width 141 height 24
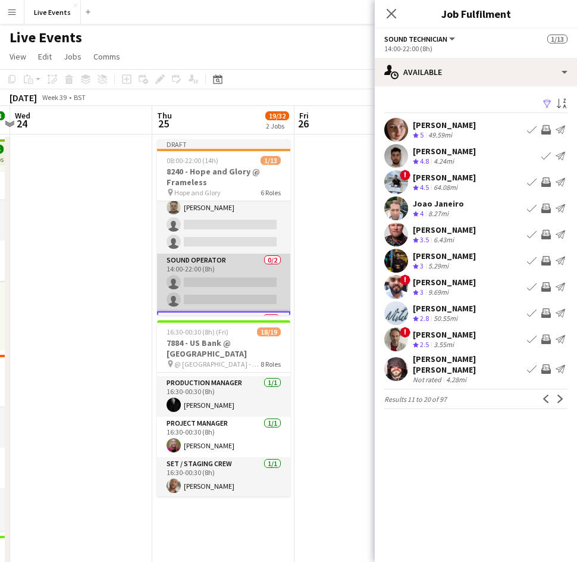
scroll to position [186, 0]
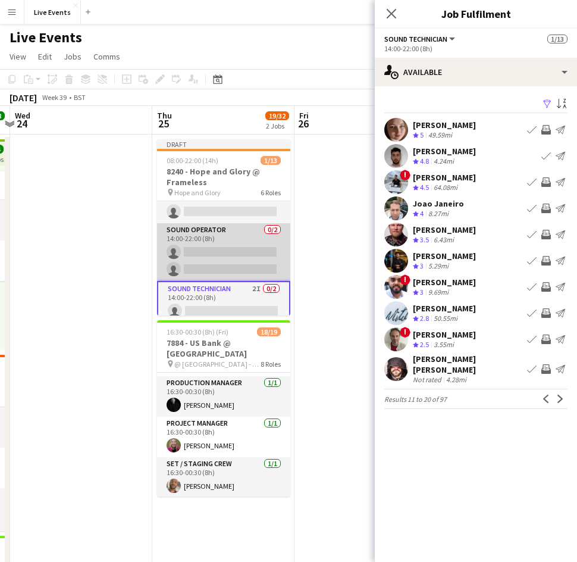
click at [218, 256] on app-card-role "Sound Operator 0/2 14:00-22:00 (8h) single-neutral-actions single-neutral-actio…" at bounding box center [223, 252] width 133 height 58
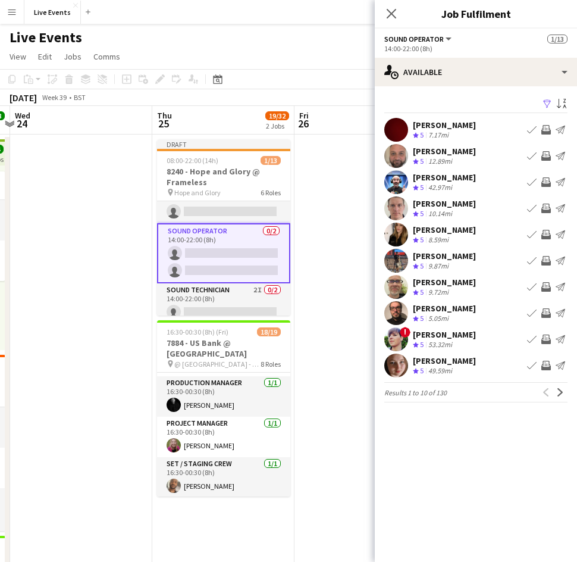
click at [545, 365] on app-icon "Invite crew" at bounding box center [546, 365] width 10 height 10
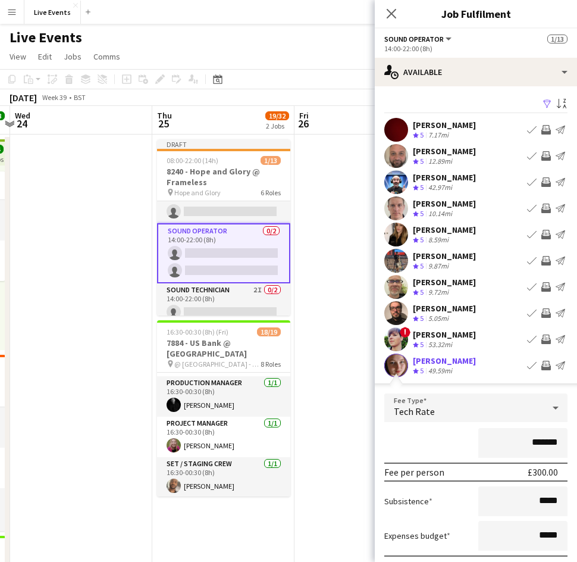
scroll to position [90, 0]
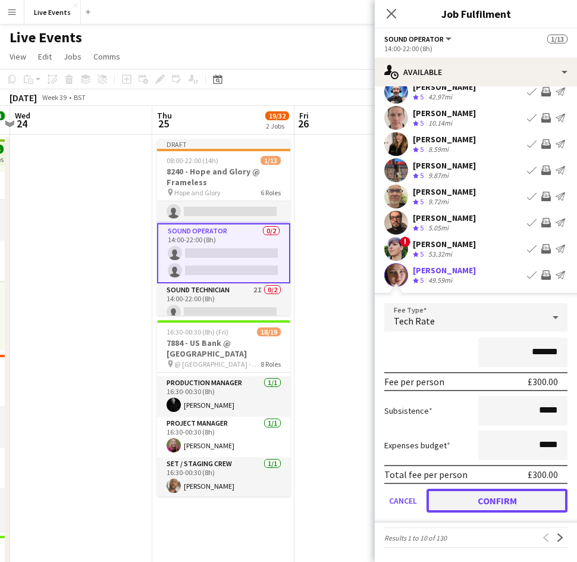
click at [488, 503] on button "Confirm" at bounding box center [497, 500] width 141 height 24
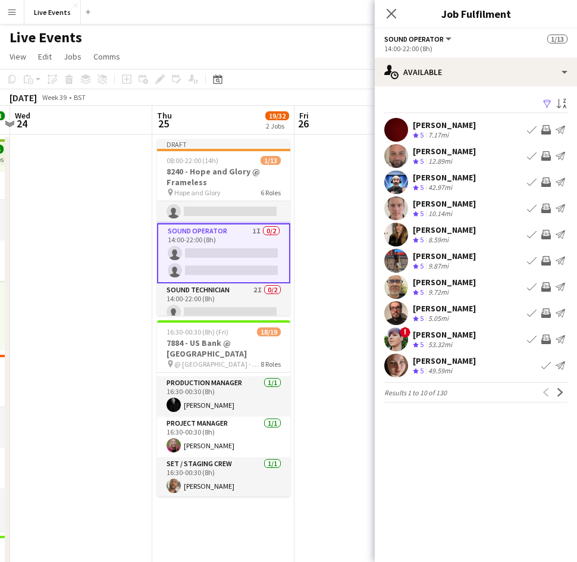
scroll to position [0, 0]
click at [559, 396] on app-icon "Next" at bounding box center [560, 392] width 8 height 8
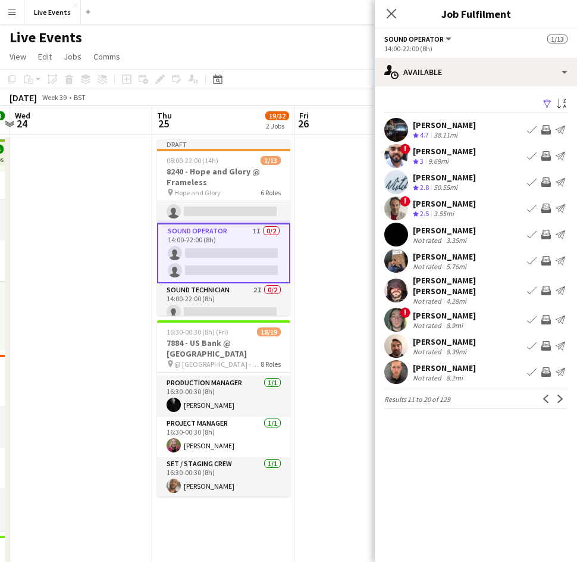
click at [403, 125] on app-user-avatar at bounding box center [396, 130] width 24 height 24
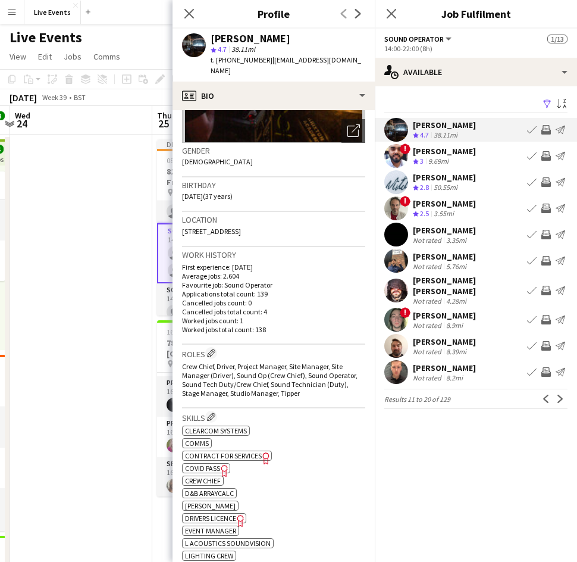
scroll to position [156, 0]
click at [547, 395] on app-icon "Previous" at bounding box center [546, 398] width 8 height 8
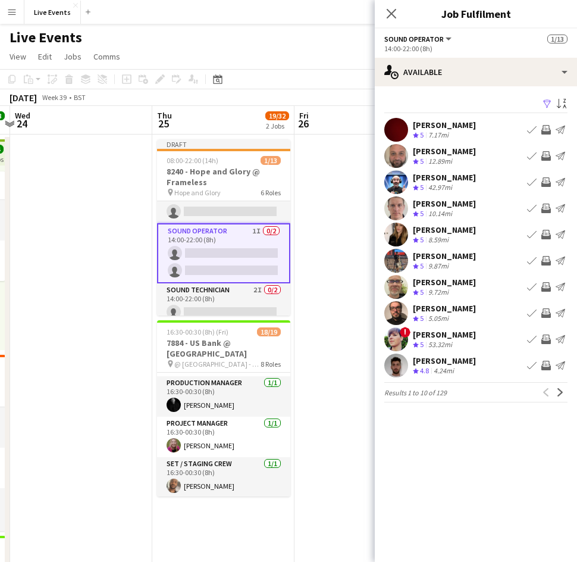
click at [224, 269] on app-card-role "Sound Operator 1I 0/2 14:00-22:00 (8h) single-neutral-actions single-neutral-ac…" at bounding box center [223, 253] width 133 height 60
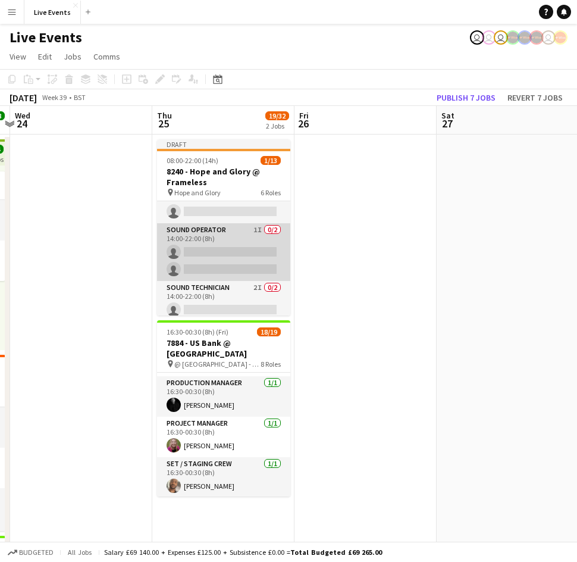
click at [206, 251] on app-card-role "Sound Operator 1I 0/2 14:00-22:00 (8h) single-neutral-actions single-neutral-ac…" at bounding box center [223, 252] width 133 height 58
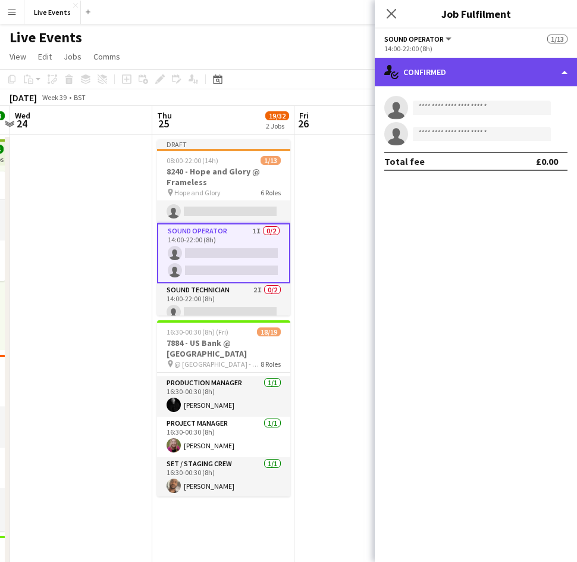
click at [492, 70] on div "single-neutral-actions-check-2 Confirmed" at bounding box center [476, 72] width 202 height 29
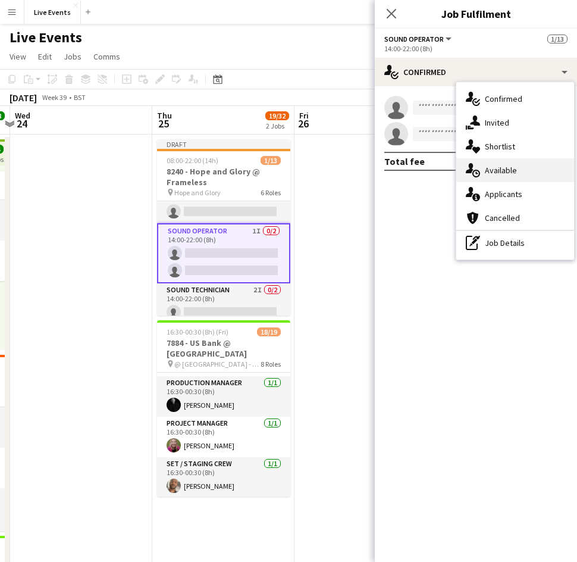
click at [506, 170] on span "Available" at bounding box center [501, 170] width 32 height 11
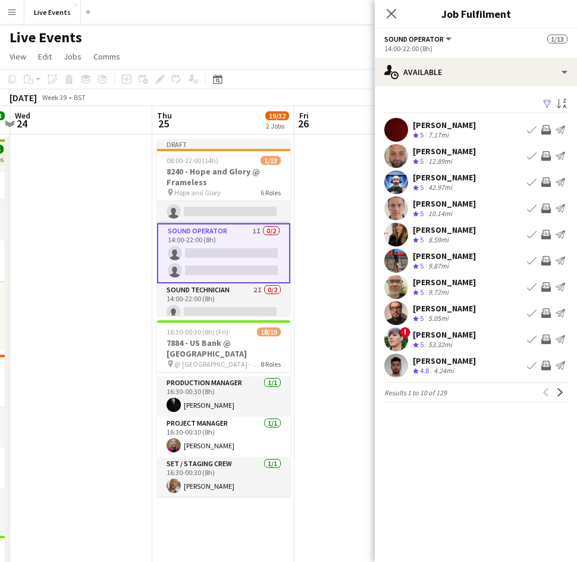
click at [393, 213] on app-user-avatar at bounding box center [396, 208] width 24 height 24
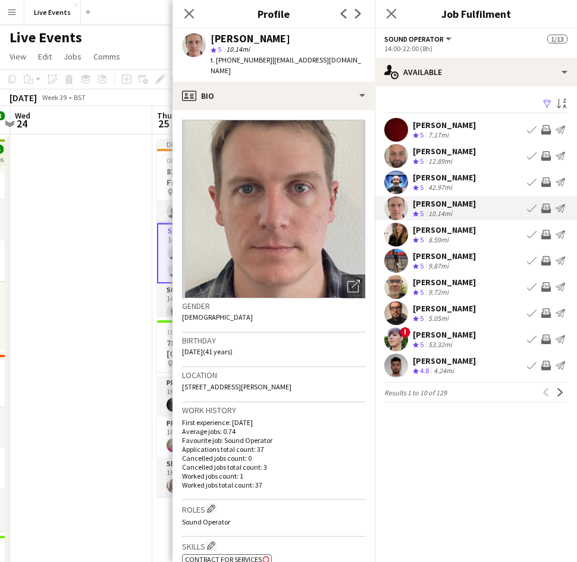
click at [545, 211] on app-icon "Invite crew" at bounding box center [546, 208] width 10 height 10
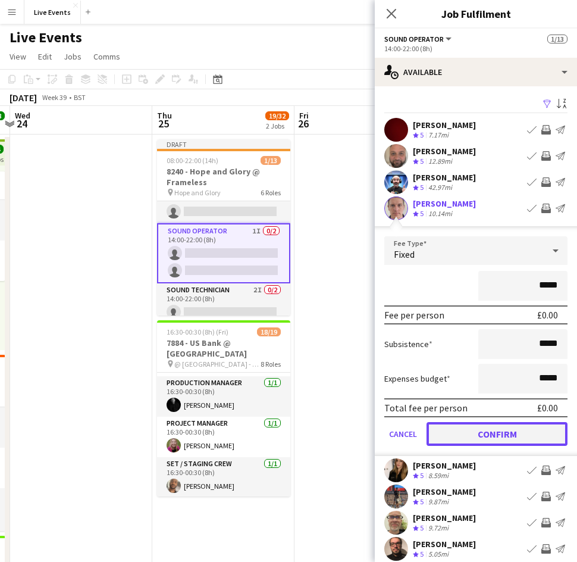
click at [501, 433] on button "Confirm" at bounding box center [497, 434] width 141 height 24
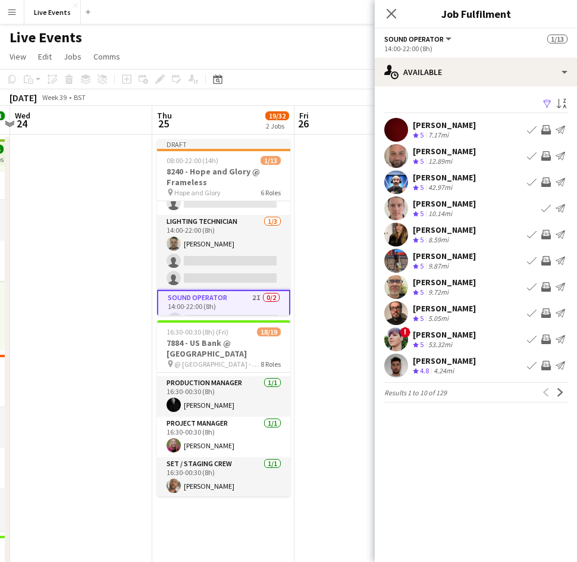
scroll to position [111, 0]
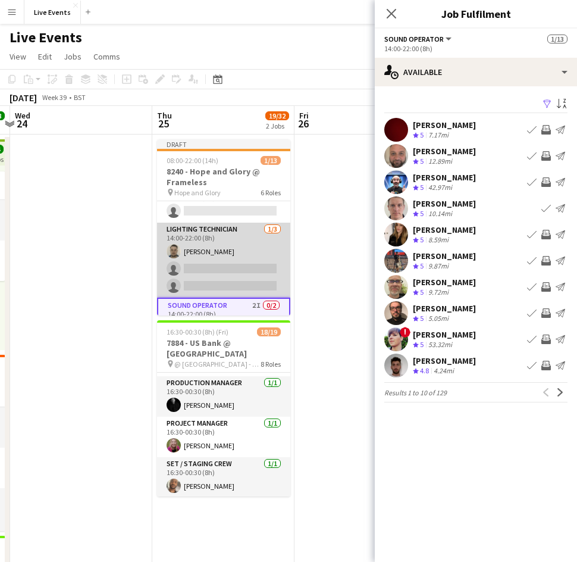
click at [217, 252] on app-card-role "Lighting Technician 1/3 14:00-22:00 (8h) Sam Scott single-neutral-actions singl…" at bounding box center [223, 259] width 133 height 75
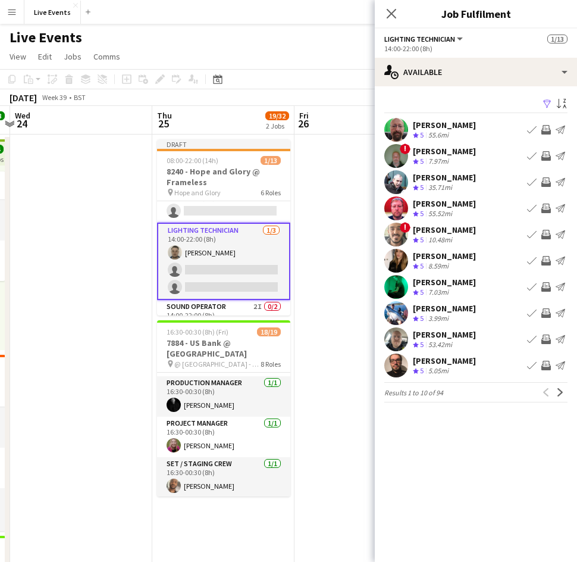
click at [397, 203] on app-user-avatar at bounding box center [396, 208] width 24 height 24
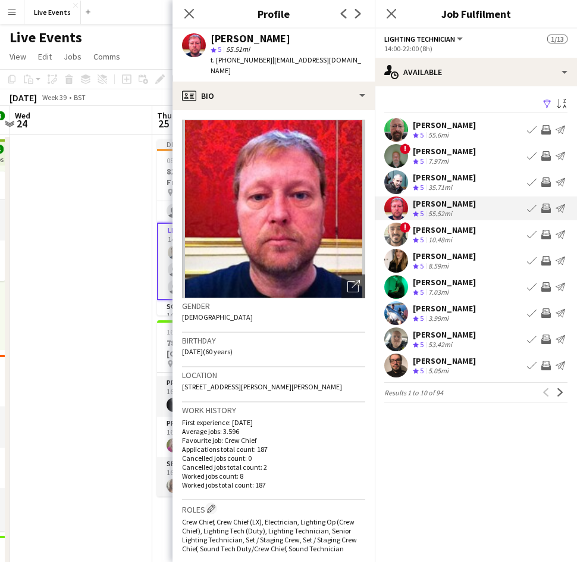
click at [544, 207] on app-icon "Invite crew" at bounding box center [546, 208] width 10 height 10
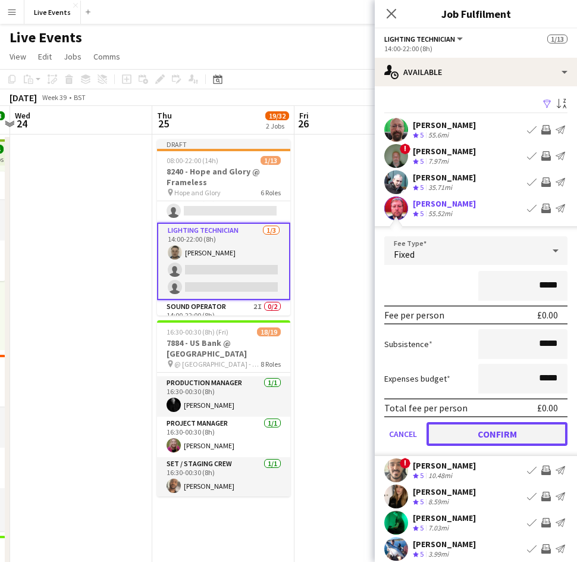
click at [488, 437] on button "Confirm" at bounding box center [497, 434] width 141 height 24
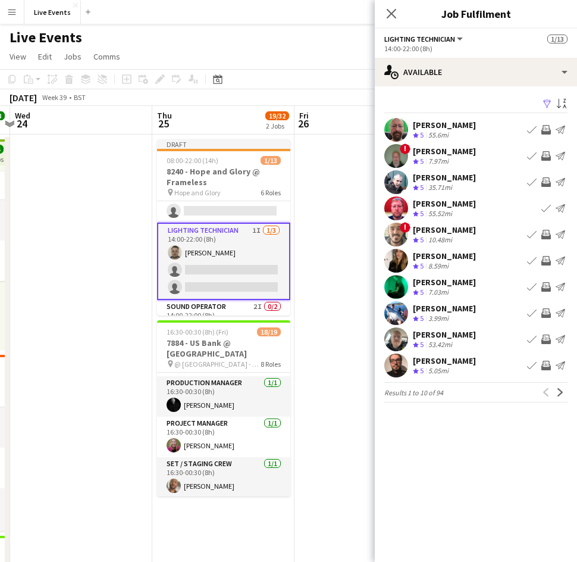
click at [395, 261] on app-user-avatar at bounding box center [396, 261] width 24 height 24
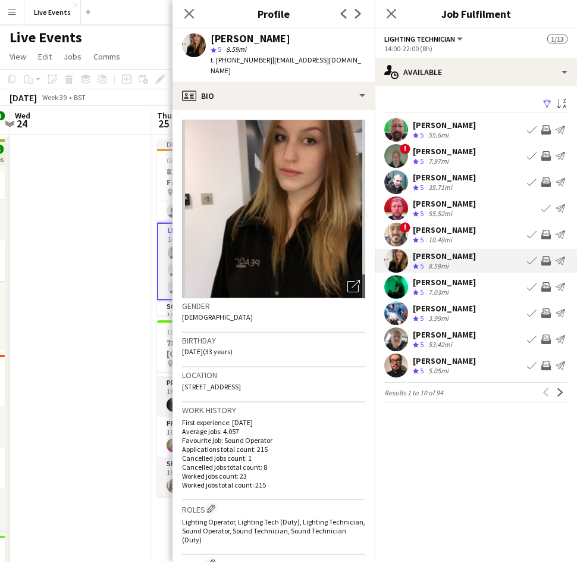
click at [547, 260] on app-icon "Invite crew" at bounding box center [546, 261] width 10 height 10
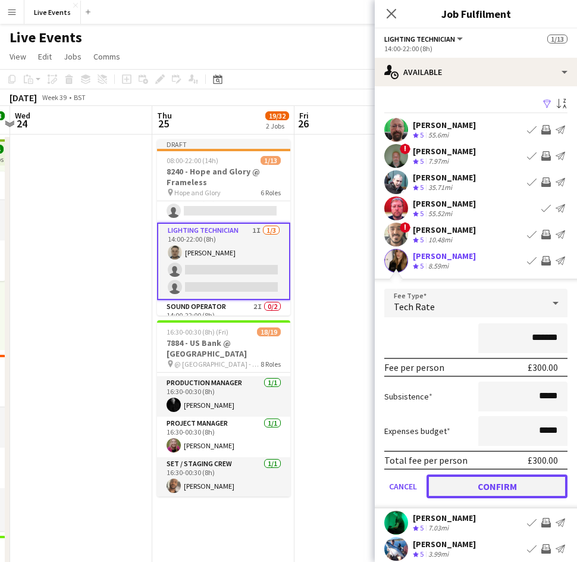
click at [480, 490] on button "Confirm" at bounding box center [497, 486] width 141 height 24
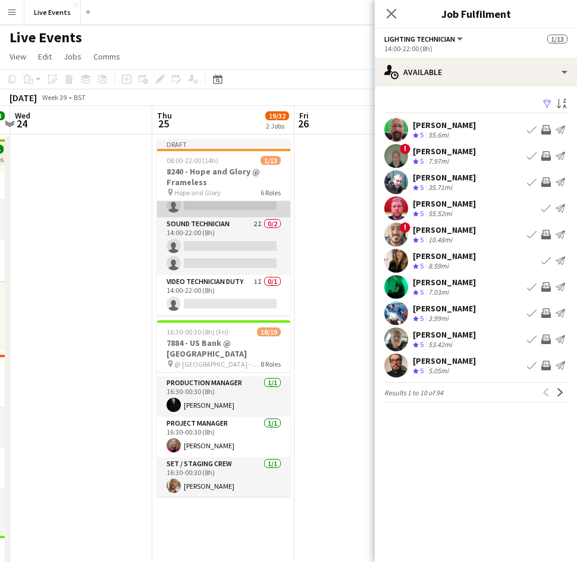
scroll to position [0, 0]
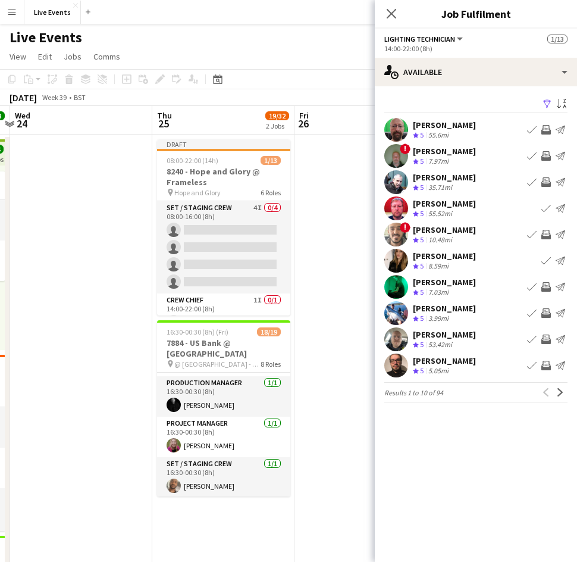
click at [400, 245] on app-user-avatar at bounding box center [396, 234] width 24 height 24
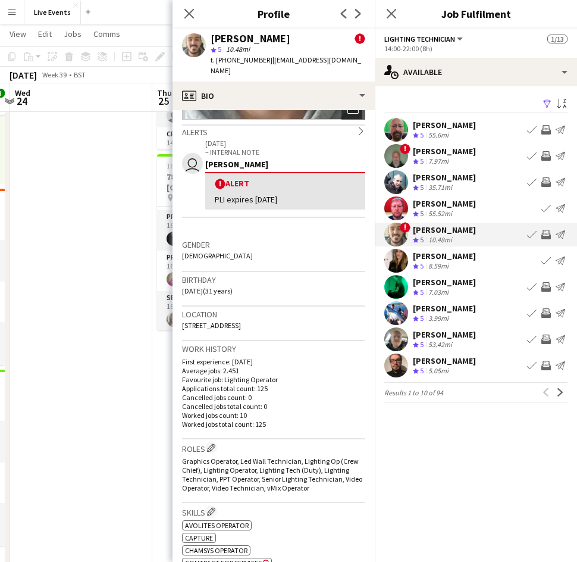
scroll to position [179, 0]
drag, startPoint x: 184, startPoint y: 424, endPoint x: 253, endPoint y: 432, distance: 69.4
click at [253, 432] on div "Work history First experience: 05-08-2021 Average jobs: 2.451 Favourite job: Li…" at bounding box center [273, 389] width 183 height 98
click at [221, 419] on p "Worked jobs total count: 125" at bounding box center [273, 423] width 183 height 9
drag, startPoint x: 182, startPoint y: 423, endPoint x: 252, endPoint y: 432, distance: 70.8
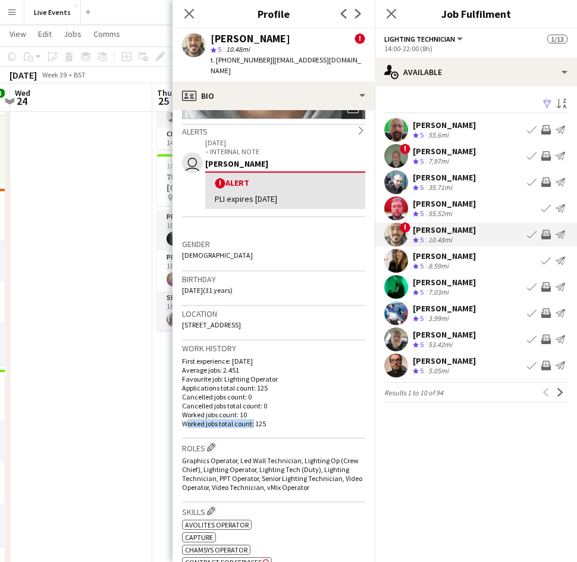
click at [252, 432] on div "Work history First experience: 05-08-2021 Average jobs: 2.451 Favourite job: Li…" at bounding box center [273, 389] width 183 height 98
copy p "Worked jobs total count"
click at [193, 10] on icon at bounding box center [188, 13] width 11 height 11
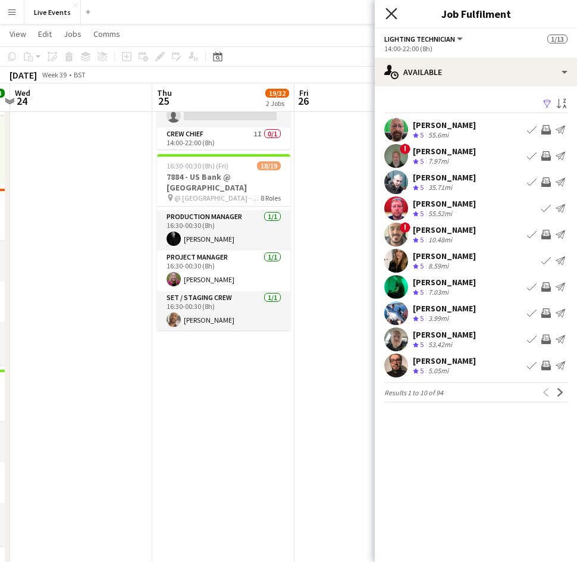
click at [388, 19] on icon "Close pop-in" at bounding box center [390, 13] width 11 height 11
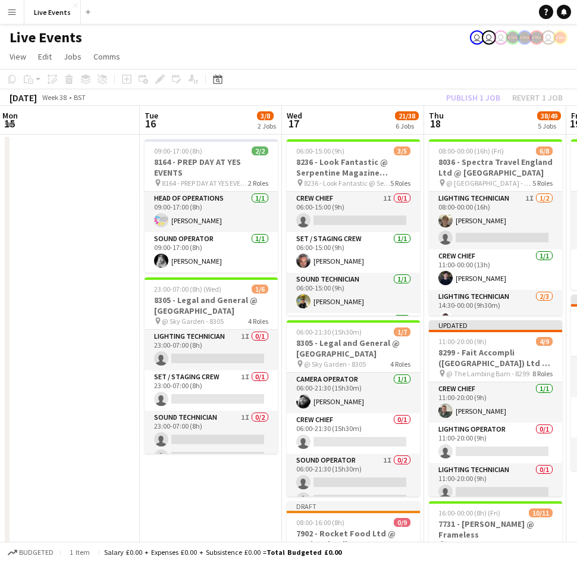
scroll to position [0, 429]
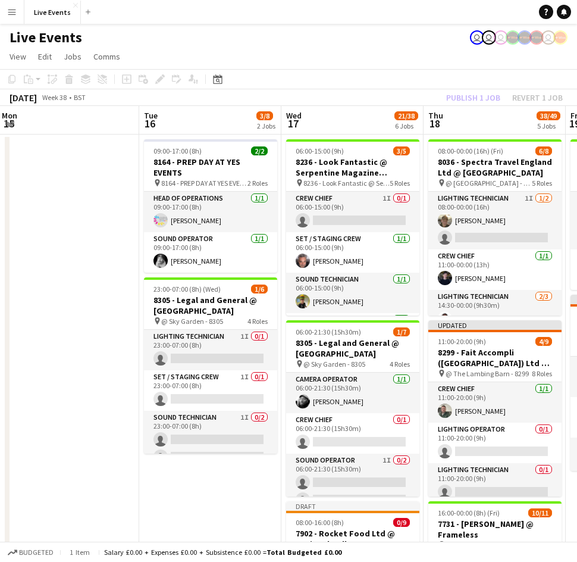
click at [524, 61] on app-page-menu "View Day view expanded Day view collapsed Month view Date picker Jump to today …" at bounding box center [288, 57] width 577 height 23
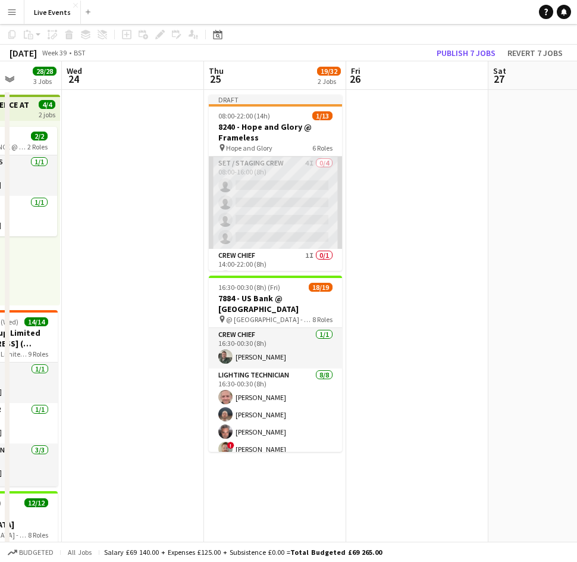
scroll to position [0, 0]
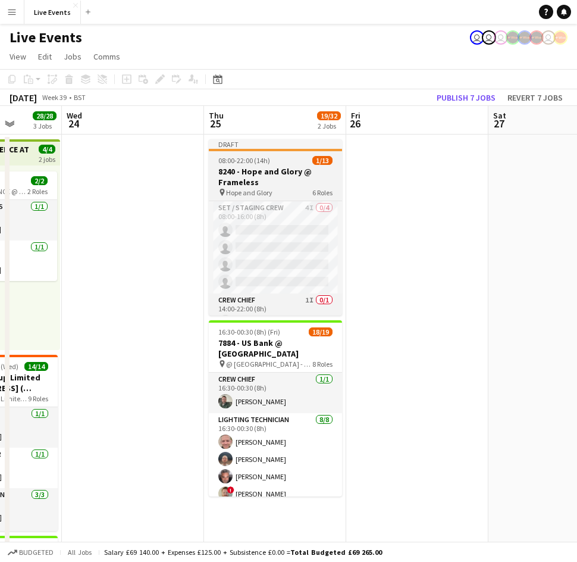
click at [255, 171] on h3 "8240 - Hope and Glory @ Frameless" at bounding box center [275, 176] width 133 height 21
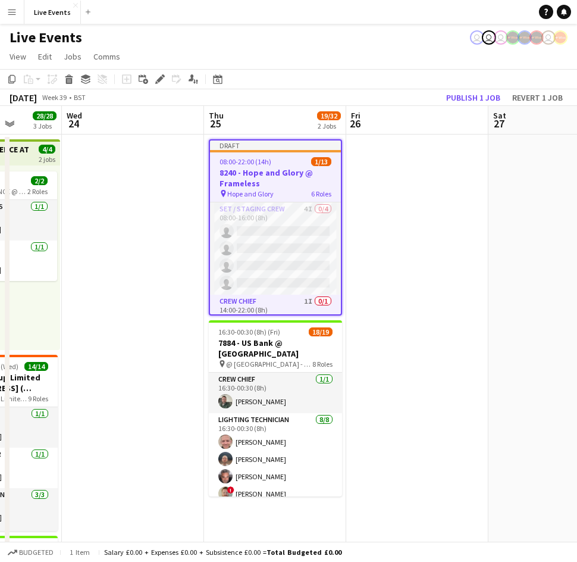
click at [271, 180] on h3 "8240 - Hope and Glory @ Frameless" at bounding box center [275, 177] width 131 height 21
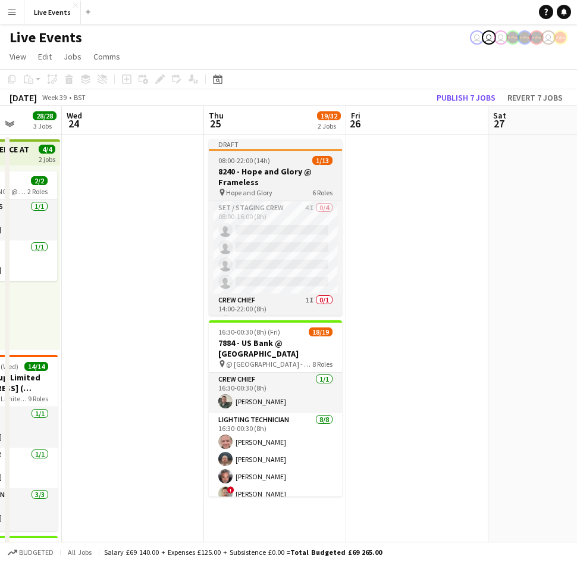
click at [271, 180] on h3 "8240 - Hope and Glory @ Frameless" at bounding box center [275, 176] width 133 height 21
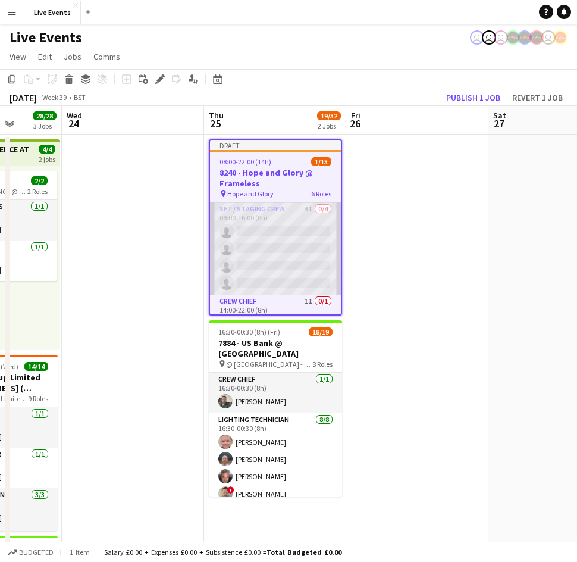
click at [260, 230] on app-card-role "Set / Staging Crew 4I 0/4 08:00-16:00 (8h) single-neutral-actions single-neutra…" at bounding box center [275, 248] width 131 height 92
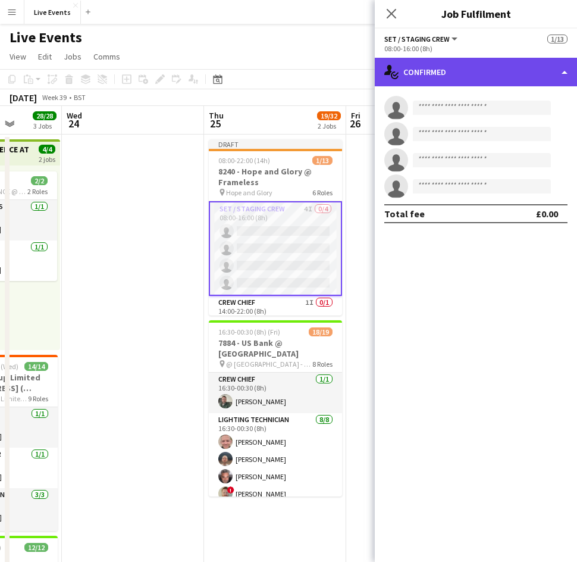
click at [457, 73] on div "single-neutral-actions-check-2 Confirmed" at bounding box center [476, 72] width 202 height 29
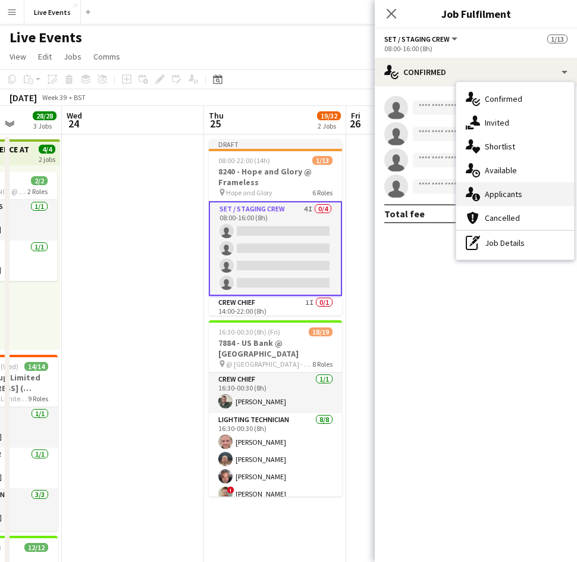
click at [526, 198] on div "single-neutral-actions-information Applicants" at bounding box center [515, 194] width 118 height 24
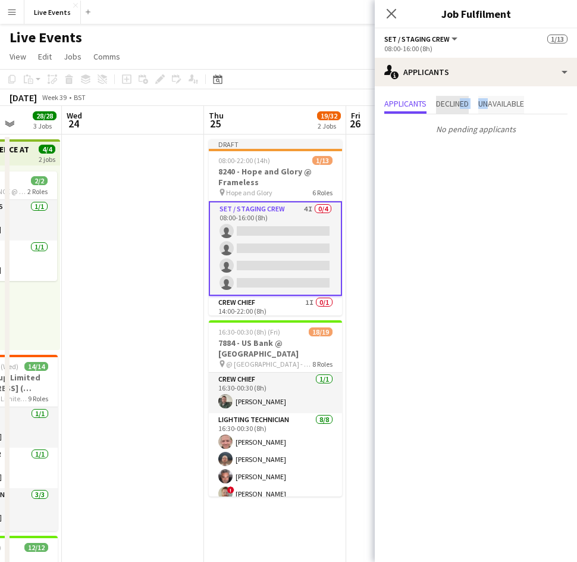
drag, startPoint x: 465, startPoint y: 100, endPoint x: 497, endPoint y: 101, distance: 32.7
click at [497, 101] on div "Applicants Declined Unavailable" at bounding box center [475, 105] width 183 height 18
click at [497, 101] on span "Unavailable" at bounding box center [501, 103] width 46 height 8
click at [441, 105] on span "Declined" at bounding box center [452, 103] width 33 height 8
click at [399, 105] on span "Applicants" at bounding box center [405, 103] width 42 height 8
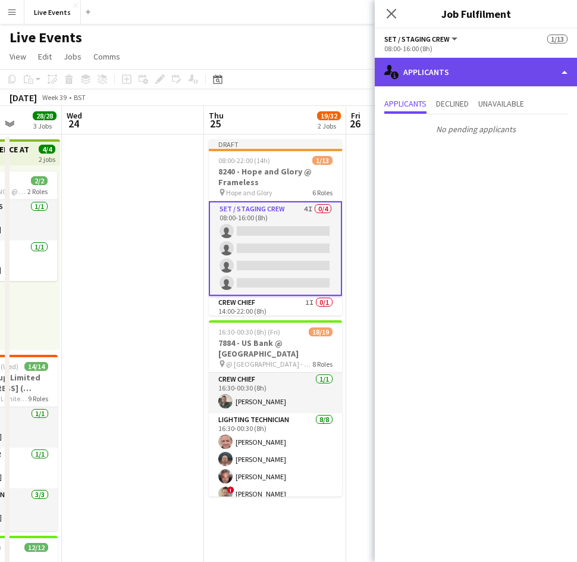
click at [435, 73] on div "single-neutral-actions-information Applicants" at bounding box center [476, 72] width 202 height 29
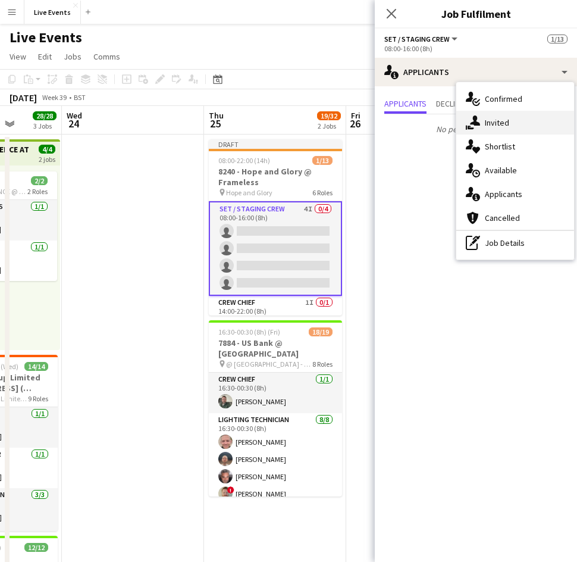
click at [504, 127] on span "Invited" at bounding box center [497, 122] width 24 height 11
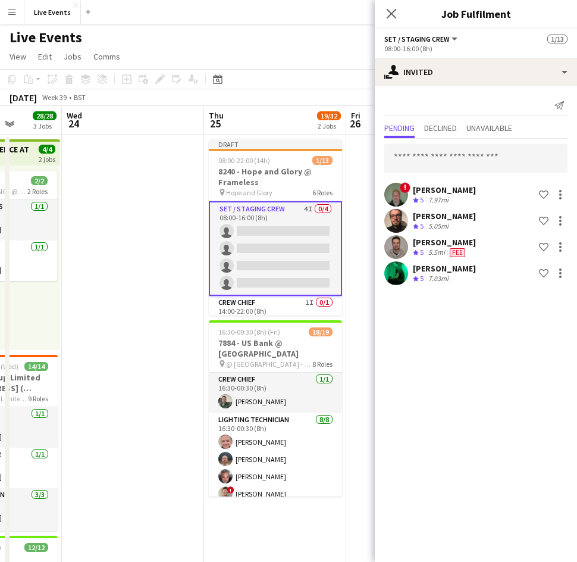
click at [405, 187] on span "!" at bounding box center [405, 187] width 11 height 11
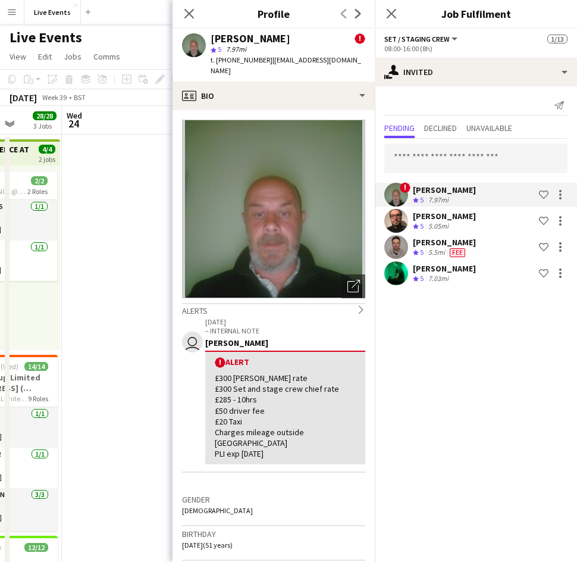
click at [452, 395] on mat-expansion-panel "user-plus Invited Send notification Pending Declined Unavailable ! Paul King Cr…" at bounding box center [476, 323] width 202 height 475
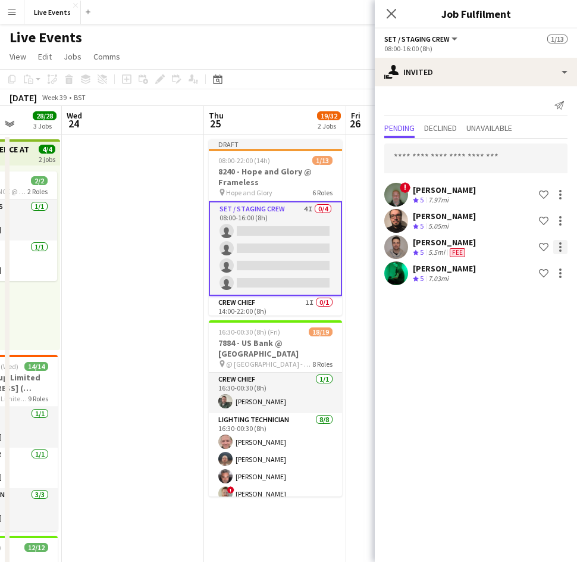
click at [554, 246] on div at bounding box center [560, 247] width 14 height 14
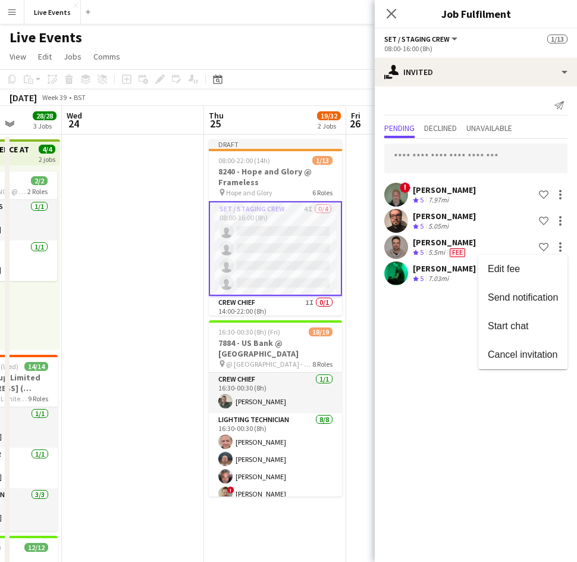
click at [445, 340] on div at bounding box center [288, 281] width 577 height 562
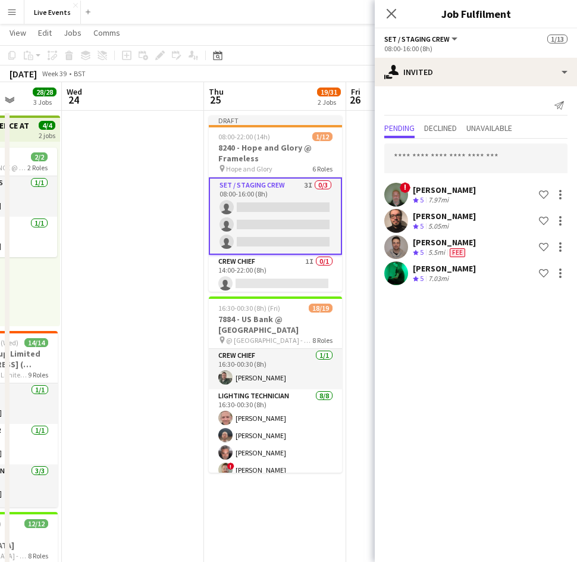
scroll to position [25, 0]
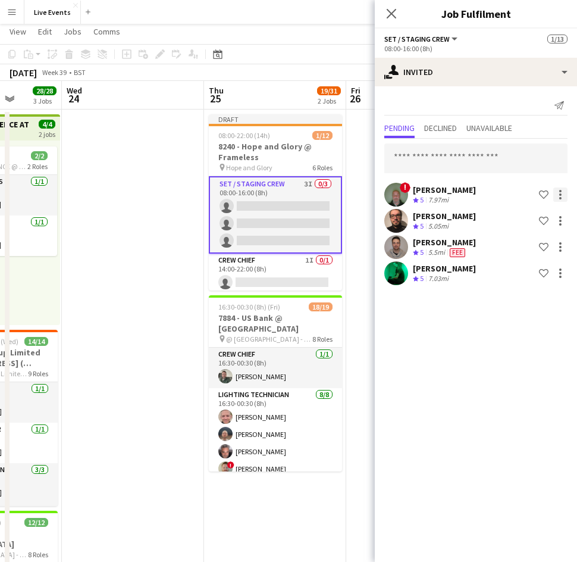
click at [562, 196] on div at bounding box center [560, 194] width 14 height 14
click at [428, 349] on div at bounding box center [288, 281] width 577 height 562
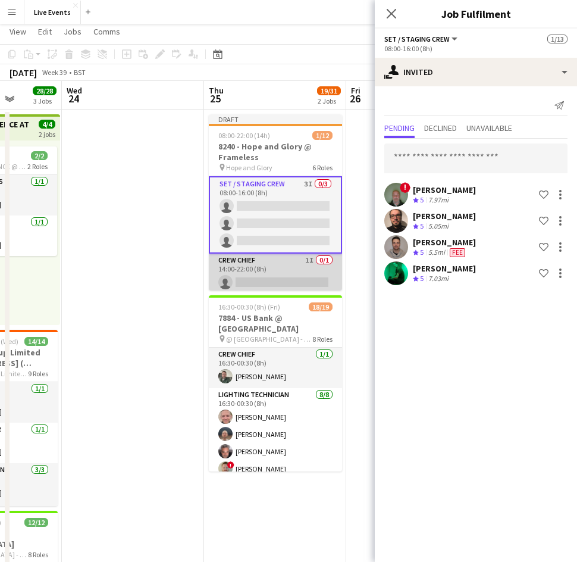
click at [283, 274] on app-card-role "Crew Chief 1I 0/1 14:00-22:00 (8h) single-neutral-actions" at bounding box center [275, 273] width 133 height 40
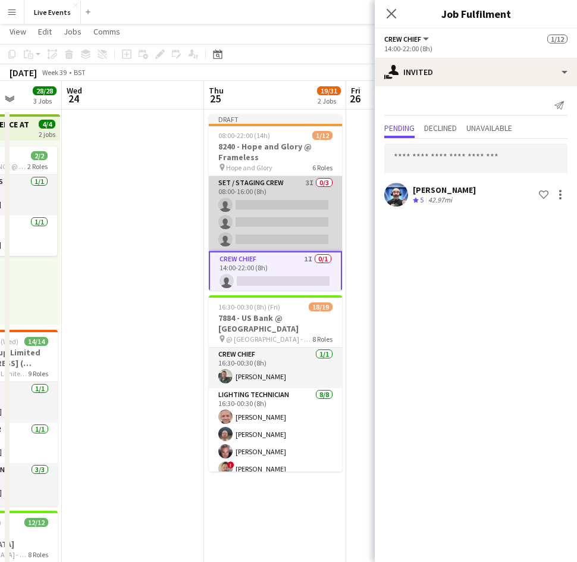
click at [264, 217] on app-card-role "Set / Staging Crew 3I 0/3 08:00-16:00 (8h) single-neutral-actions single-neutra…" at bounding box center [275, 213] width 133 height 75
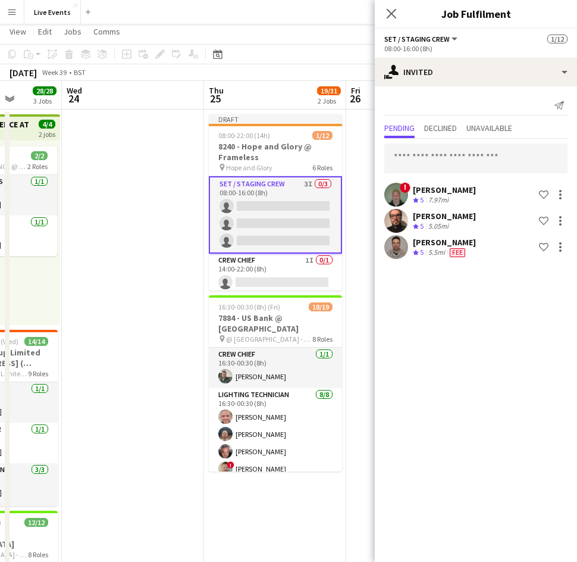
click at [255, 215] on app-card-role "Set / Staging Crew 3I 0/3 08:00-16:00 (8h) single-neutral-actions single-neutra…" at bounding box center [275, 214] width 133 height 77
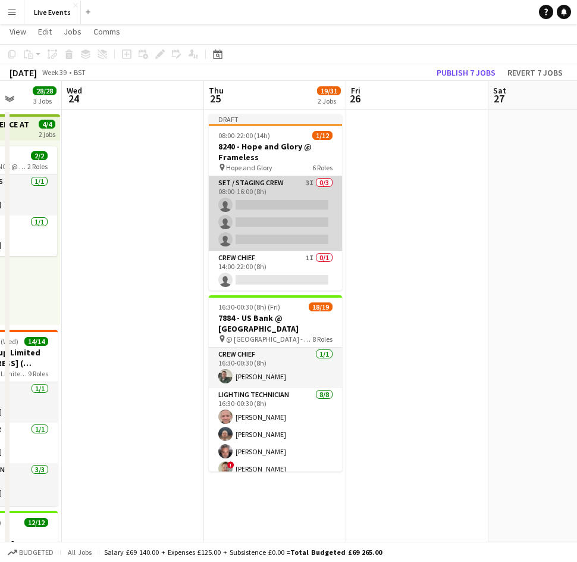
click at [255, 215] on app-card-role "Set / Staging Crew 3I 0/3 08:00-16:00 (8h) single-neutral-actions single-neutra…" at bounding box center [275, 213] width 133 height 75
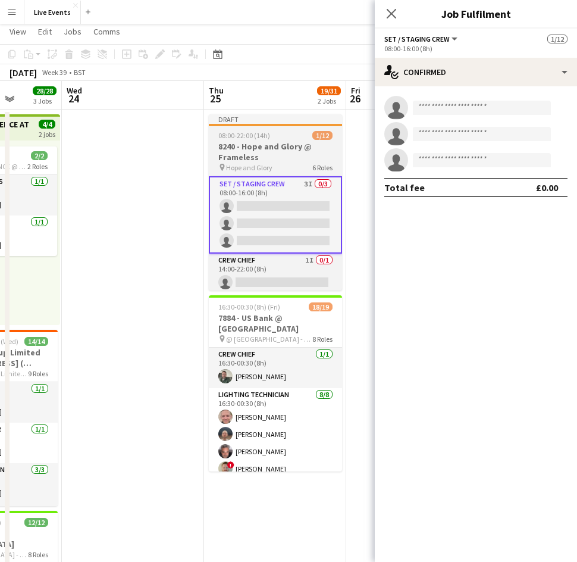
click at [227, 161] on h3 "8240 - Hope and Glory @ Frameless" at bounding box center [275, 151] width 133 height 21
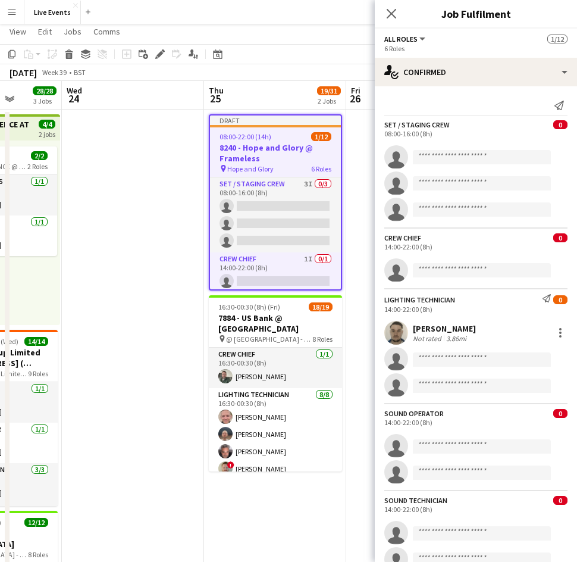
scroll to position [0, 0]
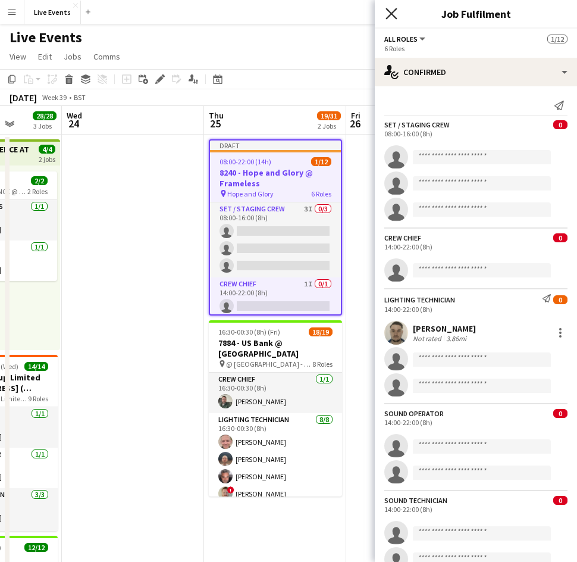
click at [391, 17] on icon "Close pop-in" at bounding box center [390, 13] width 11 height 11
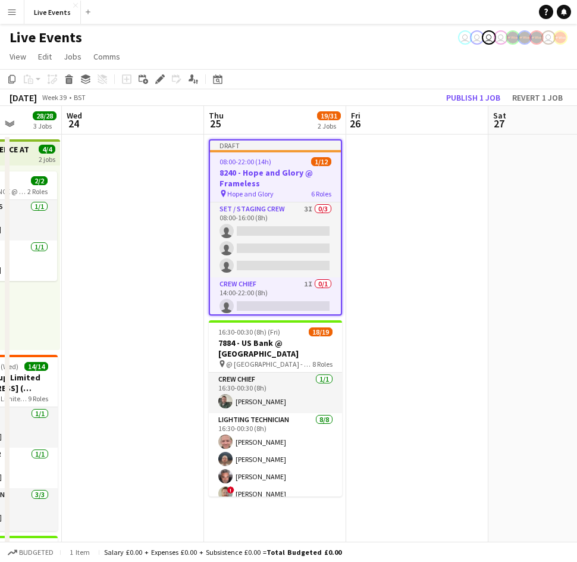
click at [267, 181] on h3 "8240 - Hope and Glory @ Frameless" at bounding box center [275, 177] width 131 height 21
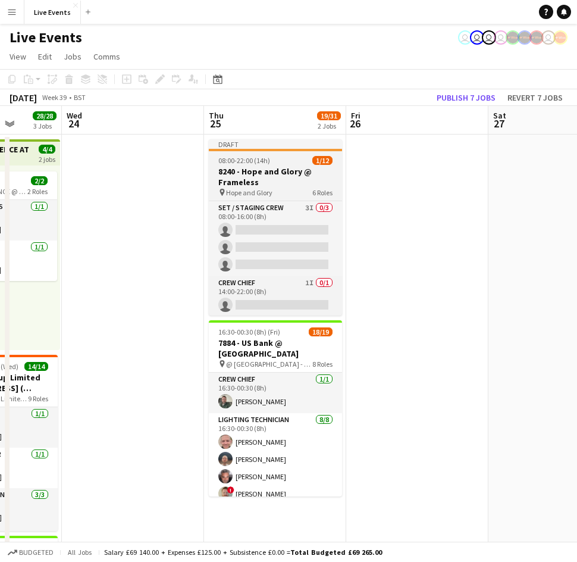
click at [267, 181] on h3 "8240 - Hope and Glory @ Frameless" at bounding box center [275, 176] width 133 height 21
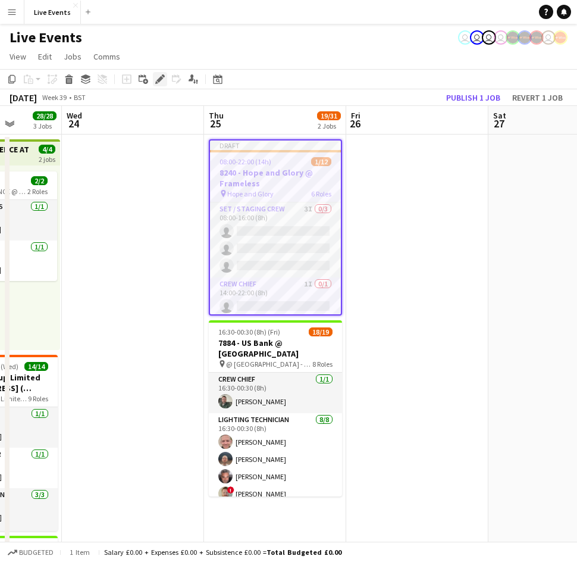
click at [161, 79] on icon at bounding box center [159, 79] width 7 height 7
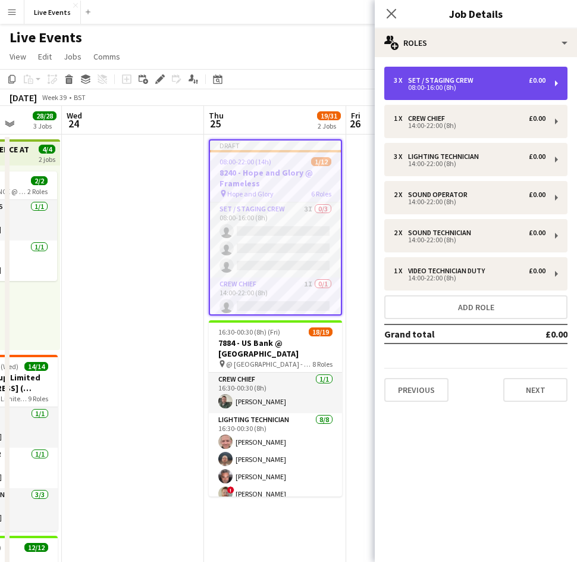
click at [437, 89] on div "08:00-16:00 (8h)" at bounding box center [470, 87] width 152 height 6
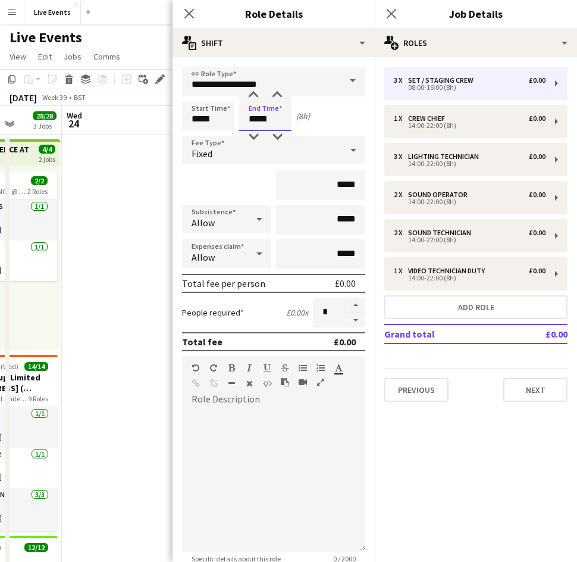
click at [271, 110] on input "*****" at bounding box center [265, 116] width 52 height 30
click at [250, 95] on div at bounding box center [254, 95] width 24 height 12
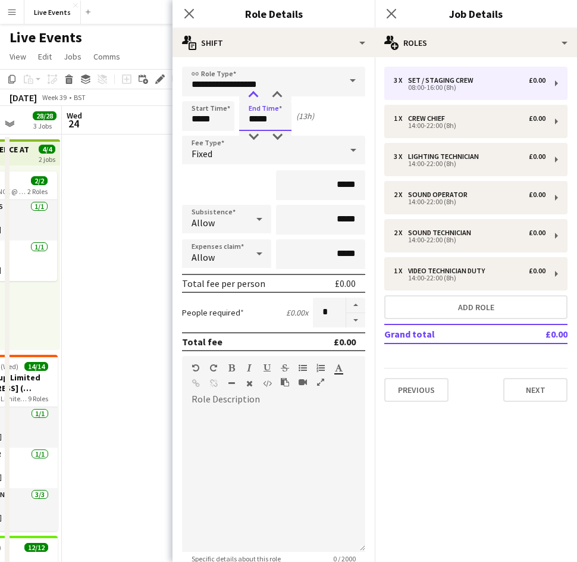
click at [250, 95] on div at bounding box center [254, 95] width 24 height 12
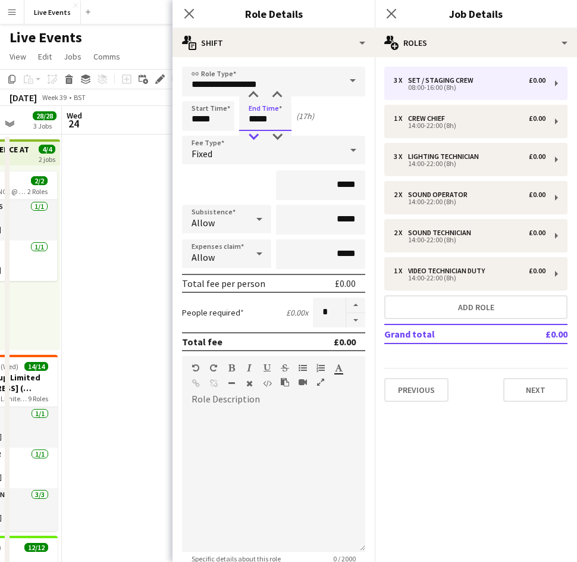
type input "*****"
click at [251, 137] on div at bounding box center [254, 137] width 24 height 12
click at [206, 121] on input "*****" at bounding box center [208, 116] width 52 height 30
click at [193, 95] on div at bounding box center [196, 95] width 24 height 12
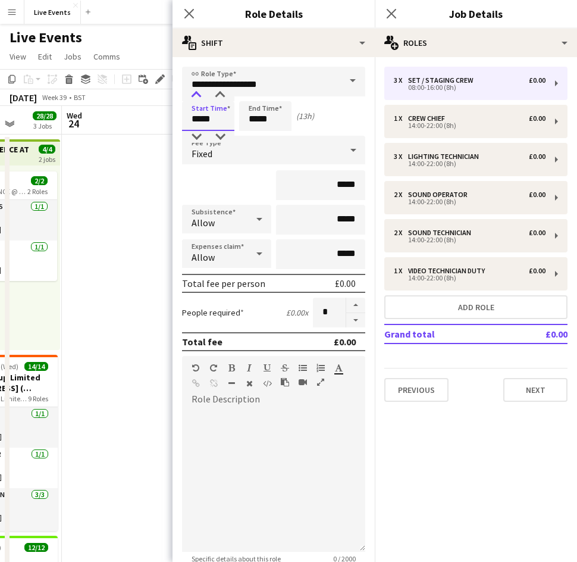
click at [193, 95] on div at bounding box center [196, 95] width 24 height 12
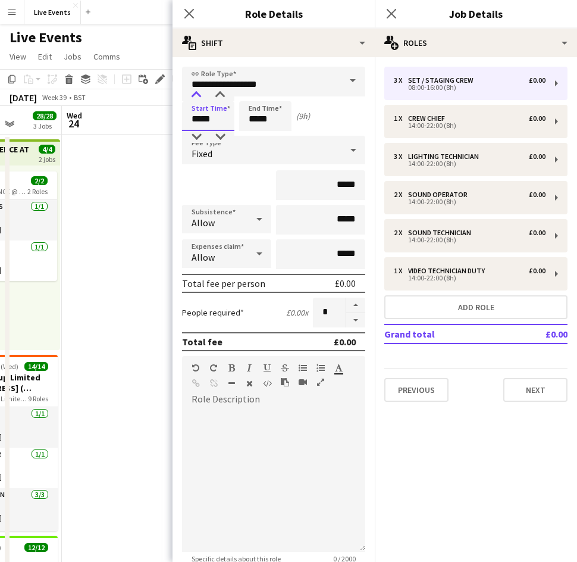
click at [193, 95] on div at bounding box center [196, 95] width 24 height 12
click at [193, 135] on div at bounding box center [196, 137] width 24 height 12
type input "*****"
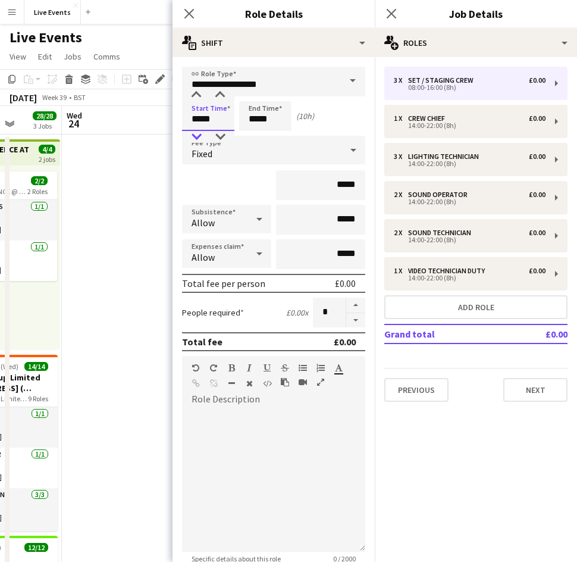
click at [193, 135] on div at bounding box center [196, 137] width 24 height 12
click at [188, 14] on icon at bounding box center [188, 13] width 11 height 11
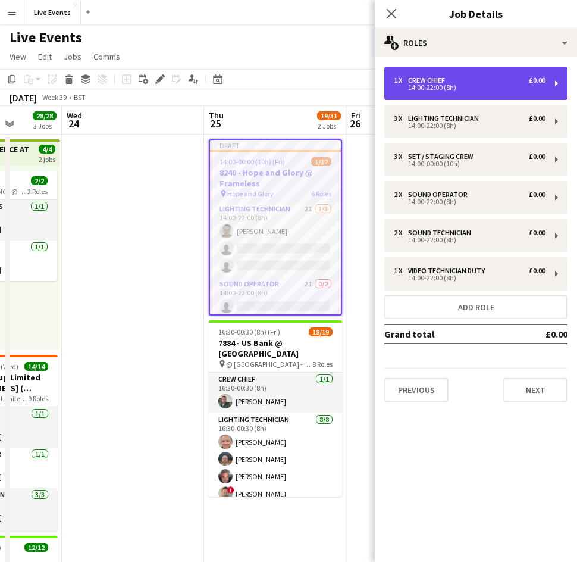
click at [427, 89] on div "14:00-22:00 (8h)" at bounding box center [470, 87] width 152 height 6
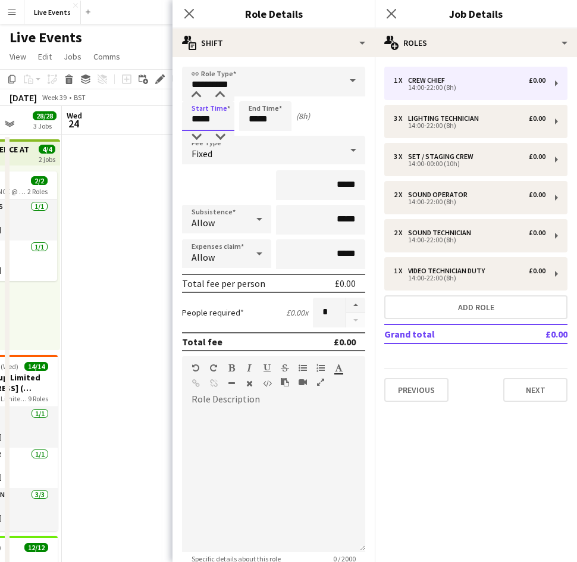
click at [199, 115] on input "*****" at bounding box center [208, 116] width 52 height 30
click at [259, 117] on input "*****" at bounding box center [265, 116] width 52 height 30
click at [250, 92] on div at bounding box center [254, 95] width 24 height 12
type input "*****"
click at [250, 92] on div at bounding box center [254, 95] width 24 height 12
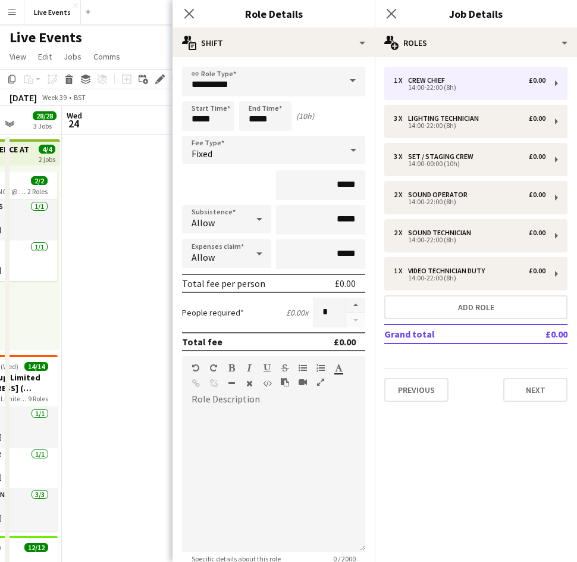
click at [187, 23] on div "Close pop-in" at bounding box center [189, 13] width 33 height 27
click at [184, 14] on icon "Close pop-in" at bounding box center [188, 13] width 11 height 11
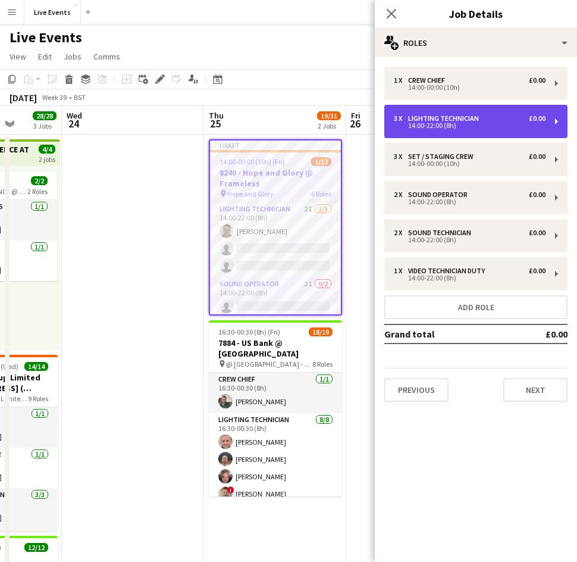
click at [441, 124] on div "14:00-22:00 (8h)" at bounding box center [470, 126] width 152 height 6
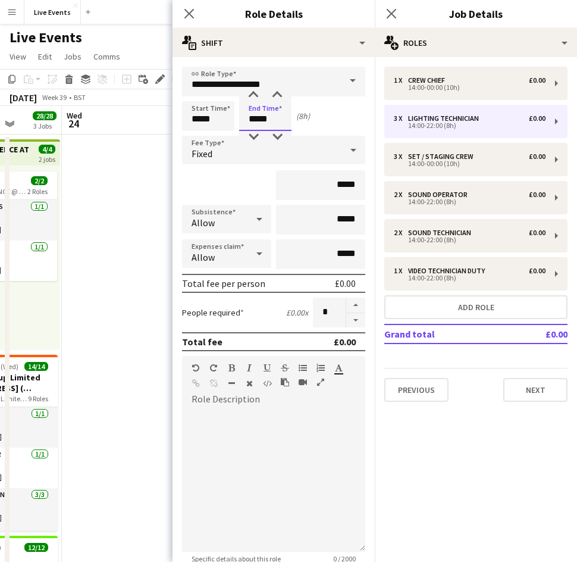
click at [261, 115] on input "*****" at bounding box center [265, 116] width 52 height 30
click at [253, 89] on input "**********" at bounding box center [273, 82] width 183 height 30
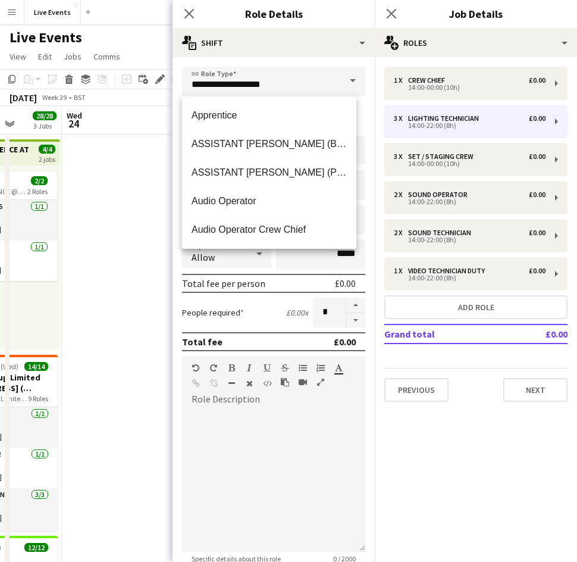
click at [296, 64] on div "**********" at bounding box center [274, 371] width 202 height 629
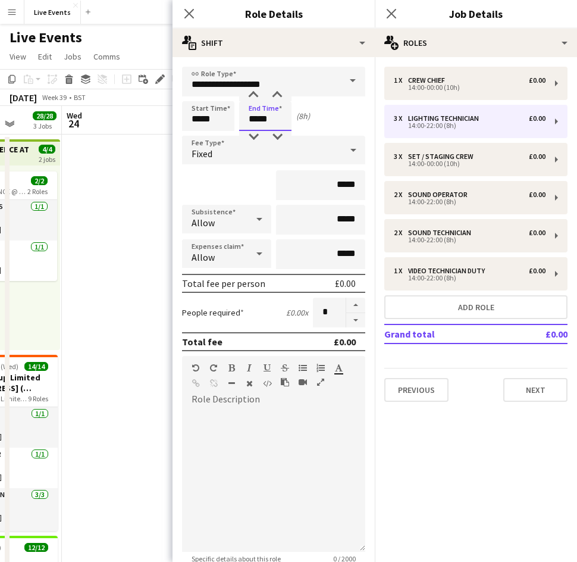
click at [258, 116] on input "*****" at bounding box center [265, 116] width 52 height 30
click at [249, 93] on div at bounding box center [254, 95] width 24 height 12
type input "*****"
click at [249, 93] on div at bounding box center [254, 95] width 24 height 12
click at [186, 13] on icon "Close pop-in" at bounding box center [188, 13] width 11 height 11
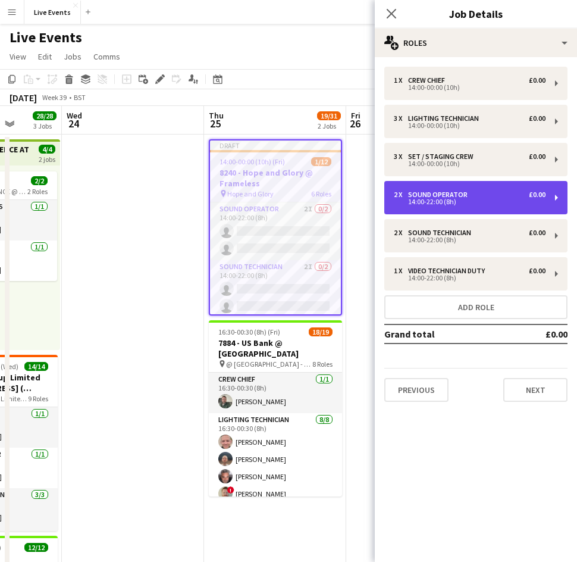
click at [454, 196] on div "Sound Operator" at bounding box center [440, 194] width 64 height 8
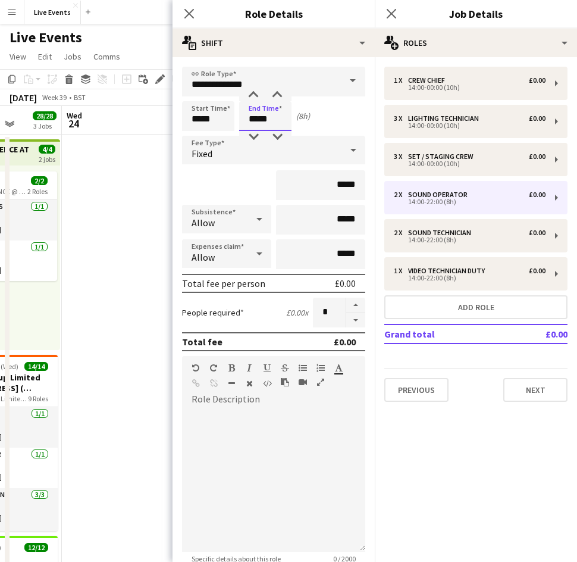
click at [267, 115] on input "*****" at bounding box center [265, 116] width 52 height 30
click at [253, 87] on input "**********" at bounding box center [273, 82] width 183 height 30
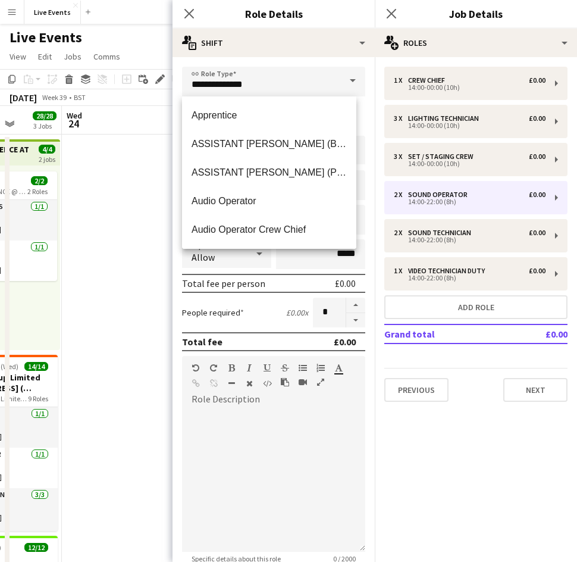
click at [316, 59] on div "**********" at bounding box center [274, 371] width 202 height 629
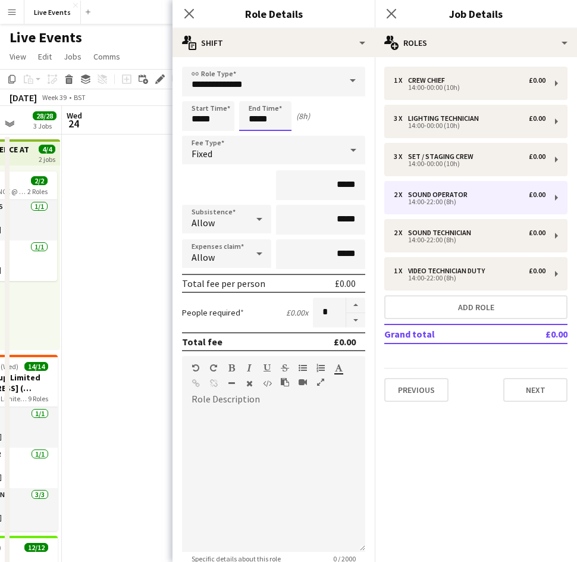
click at [256, 115] on input "*****" at bounding box center [265, 116] width 52 height 30
click at [254, 91] on div at bounding box center [254, 95] width 24 height 12
type input "*****"
click at [254, 91] on div at bounding box center [254, 95] width 24 height 12
click at [187, 19] on icon "Close pop-in" at bounding box center [188, 13] width 11 height 11
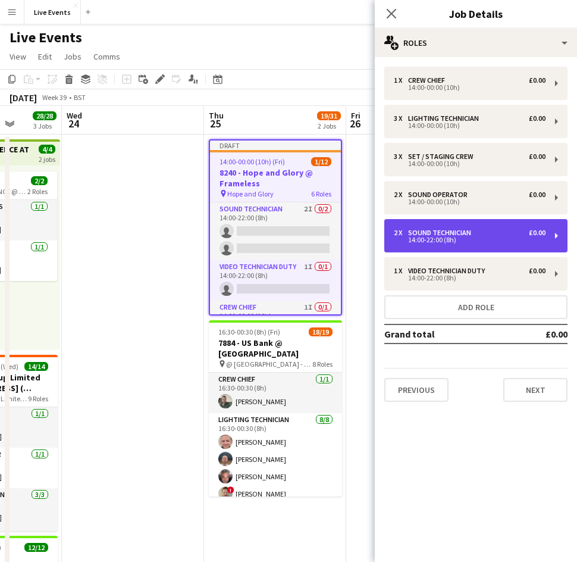
click at [473, 236] on div "Sound Technician" at bounding box center [442, 232] width 68 height 8
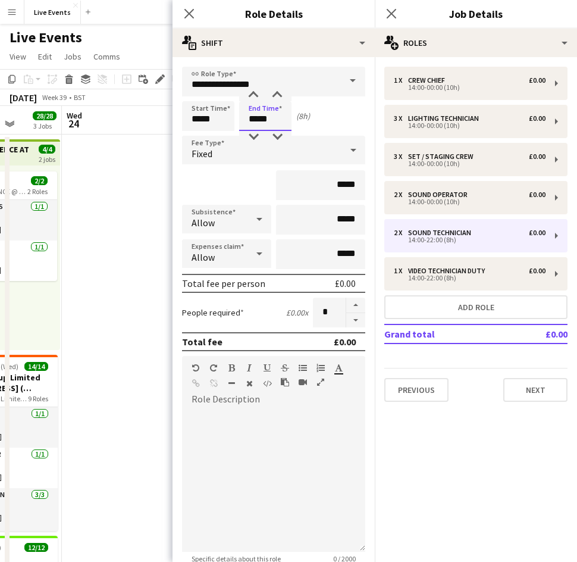
click at [269, 117] on input "*****" at bounding box center [265, 116] width 52 height 30
click at [250, 92] on div at bounding box center [254, 95] width 24 height 12
type input "*****"
click at [250, 92] on div at bounding box center [254, 95] width 24 height 12
click at [193, 18] on icon at bounding box center [188, 13] width 11 height 11
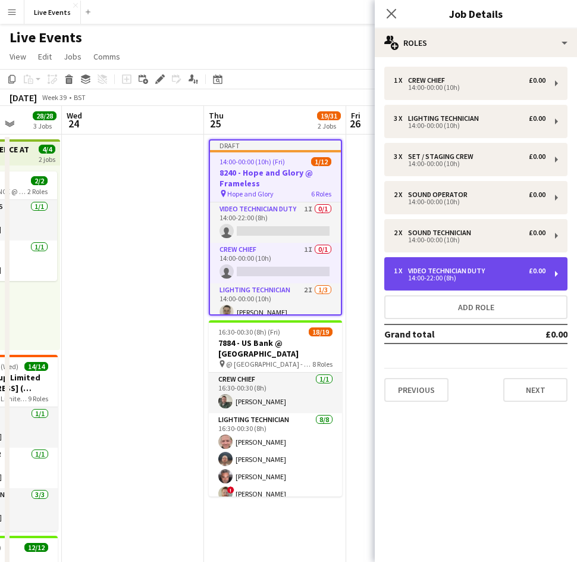
click at [415, 277] on div "14:00-22:00 (8h)" at bounding box center [470, 278] width 152 height 6
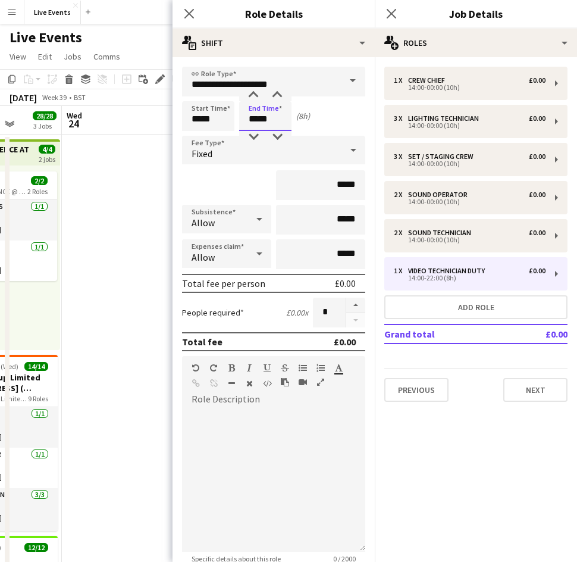
click at [256, 115] on input "*****" at bounding box center [265, 116] width 52 height 30
click at [253, 95] on div at bounding box center [254, 95] width 24 height 12
type input "*****"
click at [253, 95] on div at bounding box center [254, 95] width 24 height 12
click at [188, 12] on icon at bounding box center [188, 13] width 11 height 11
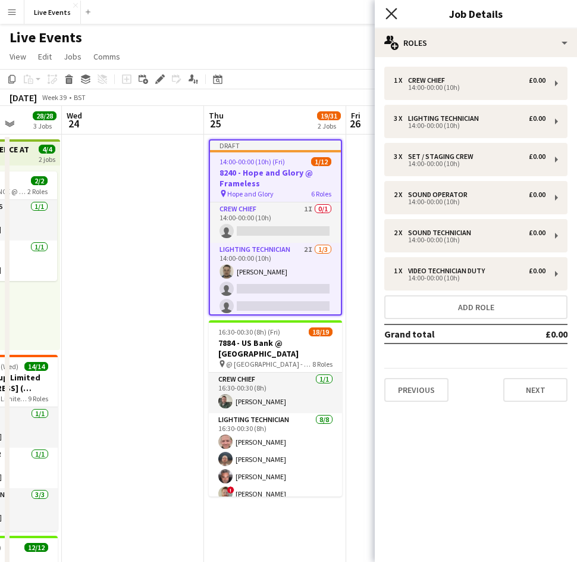
click at [389, 13] on icon "Close pop-in" at bounding box center [390, 13] width 11 height 11
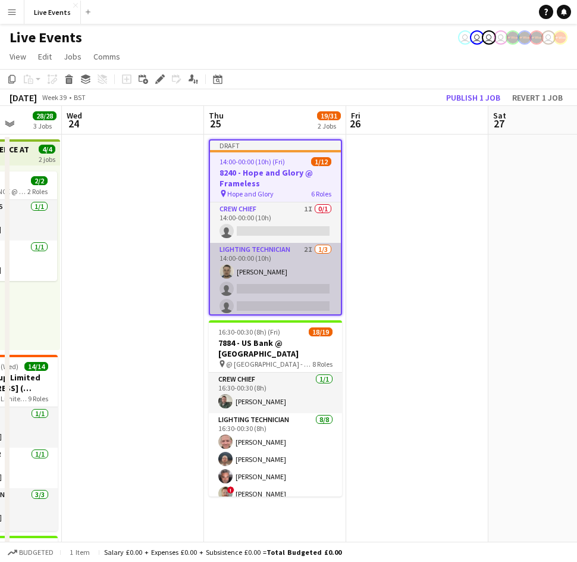
click at [250, 268] on app-card-role "Lighting Technician 2I 1/3 14:00-00:00 (10h) Sam Scott single-neutral-actions s…" at bounding box center [275, 280] width 131 height 75
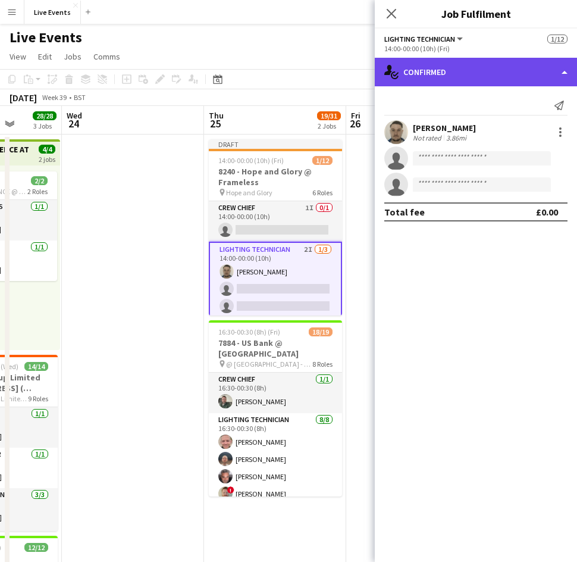
click at [433, 66] on div "single-neutral-actions-check-2 Confirmed" at bounding box center [476, 72] width 202 height 29
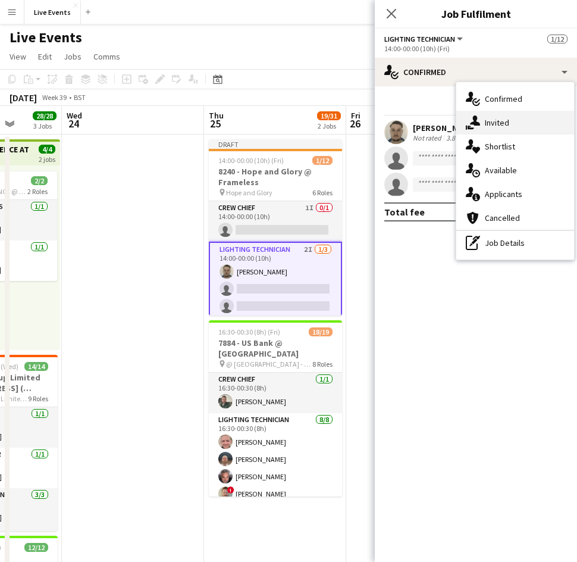
click at [500, 126] on span "Invited" at bounding box center [497, 122] width 24 height 11
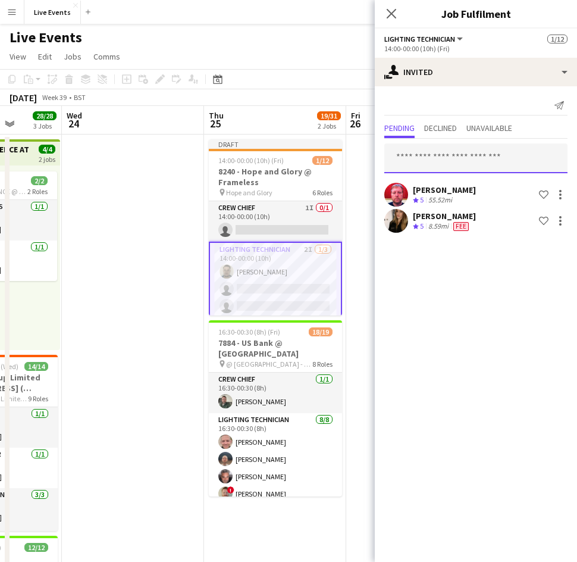
click at [432, 161] on input "text" at bounding box center [475, 158] width 183 height 30
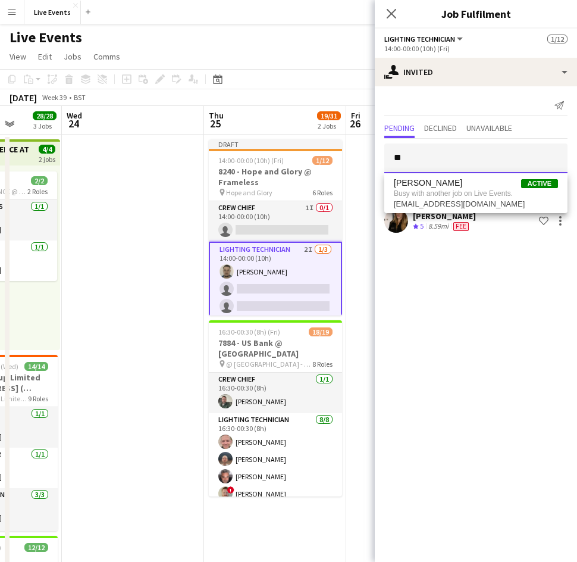
type input "*"
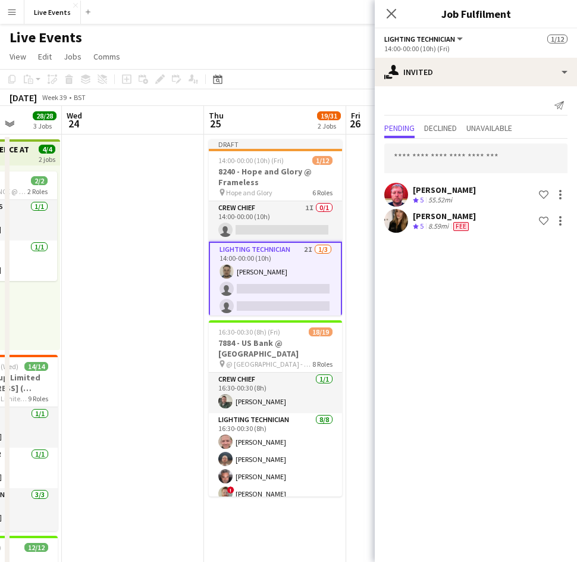
click at [446, 318] on mat-expansion-panel "user-plus Invited Send notification Pending Declined Unavailable Tony Pike Crew…" at bounding box center [476, 323] width 202 height 475
click at [440, 273] on mat-expansion-panel "user-plus Invited Send notification Pending Declined Unavailable Tony Pike Crew…" at bounding box center [476, 323] width 202 height 475
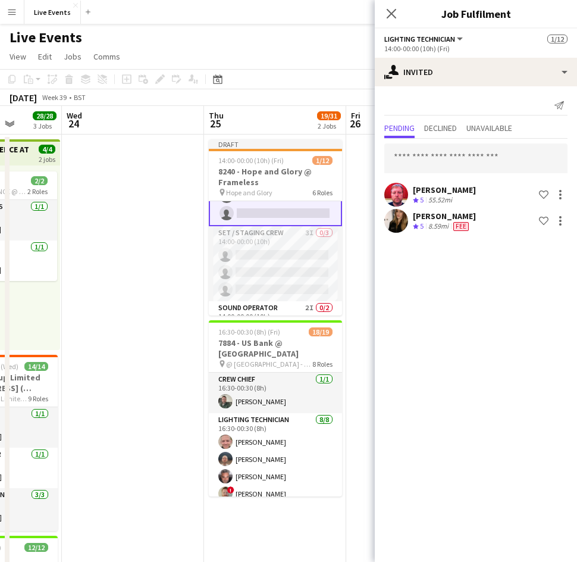
scroll to position [96, 0]
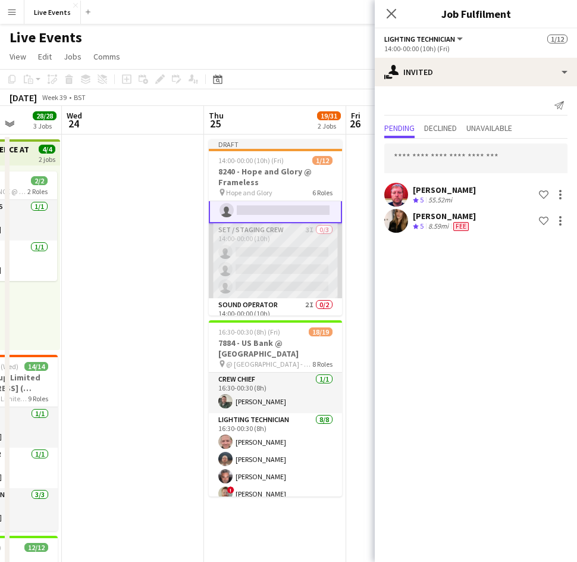
click at [303, 272] on app-card-role "Set / Staging Crew 3I 0/3 14:00-00:00 (10h) single-neutral-actions single-neutr…" at bounding box center [275, 260] width 133 height 75
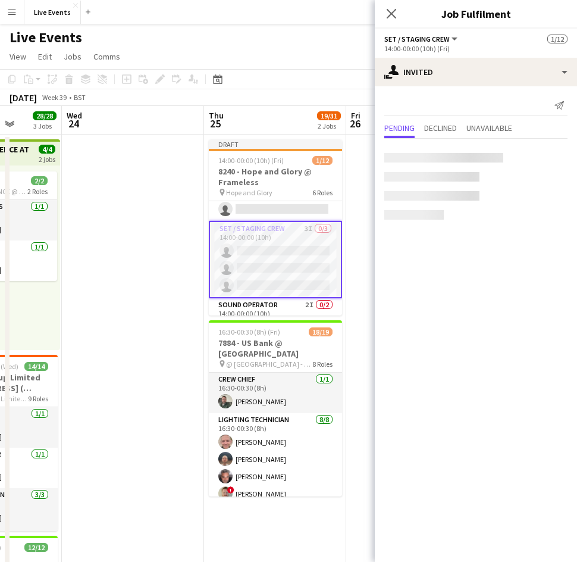
scroll to position [95, 0]
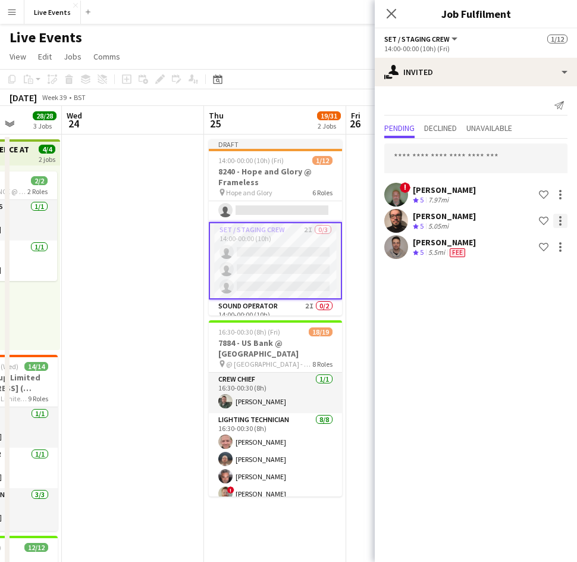
click at [560, 222] on div at bounding box center [560, 221] width 2 height 2
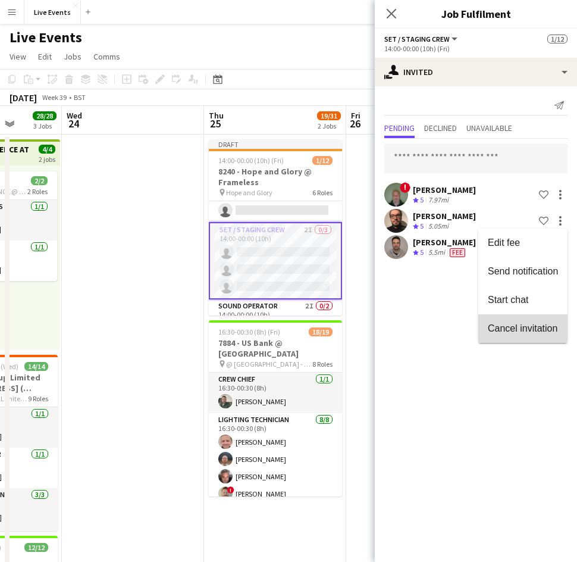
click at [523, 336] on button "Cancel invitation" at bounding box center [522, 328] width 89 height 29
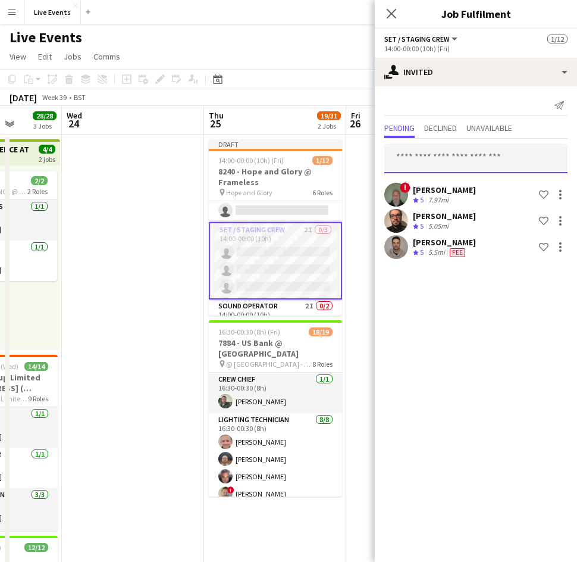
click at [419, 158] on input "text" at bounding box center [475, 158] width 183 height 30
click at [391, 18] on icon "Close pop-in" at bounding box center [390, 13] width 11 height 11
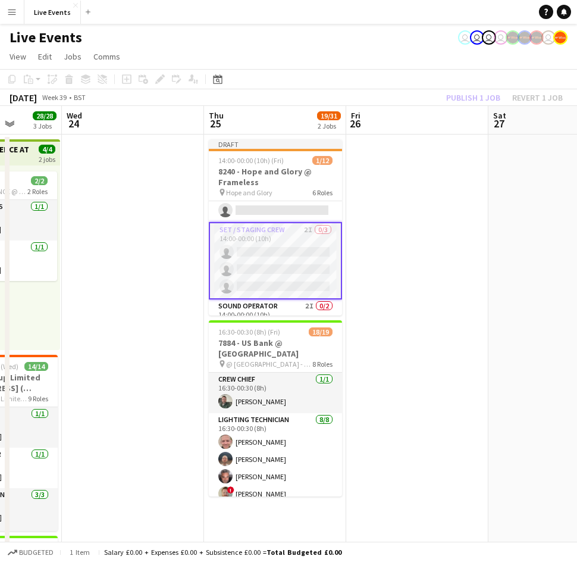
click at [250, 269] on app-card-role "Set / Staging Crew 2I 0/3 14:00-00:00 (10h) single-neutral-actions single-neutr…" at bounding box center [275, 260] width 133 height 77
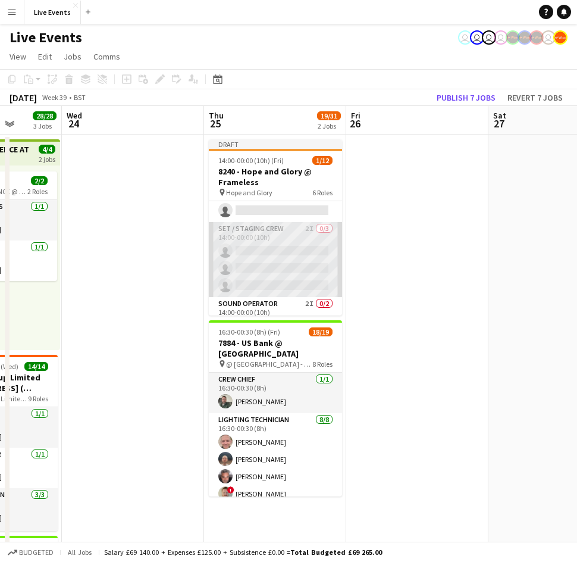
click at [297, 247] on app-card-role "Set / Staging Crew 2I 0/3 14:00-00:00 (10h) single-neutral-actions single-neutr…" at bounding box center [275, 259] width 133 height 75
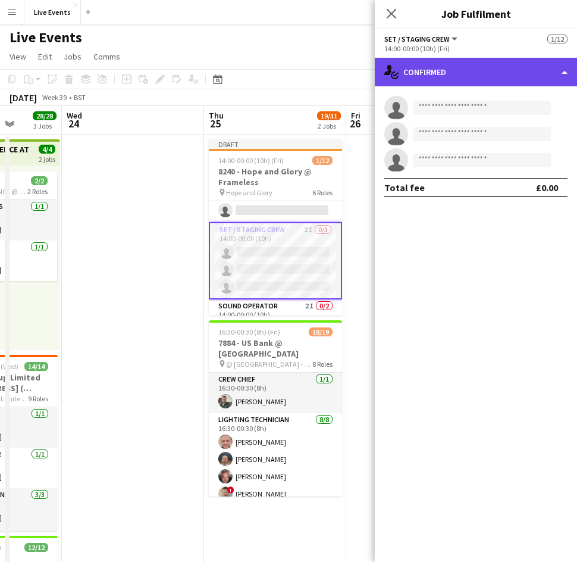
click at [455, 67] on div "single-neutral-actions-check-2 Confirmed" at bounding box center [476, 72] width 202 height 29
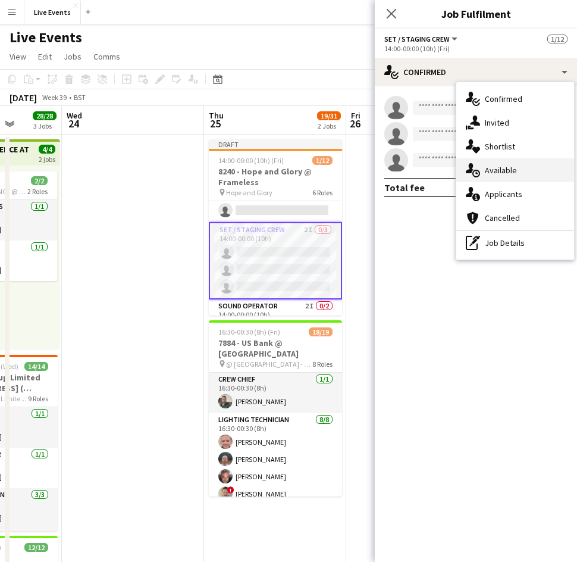
click at [517, 175] on div "single-neutral-actions-upload Available" at bounding box center [515, 170] width 118 height 24
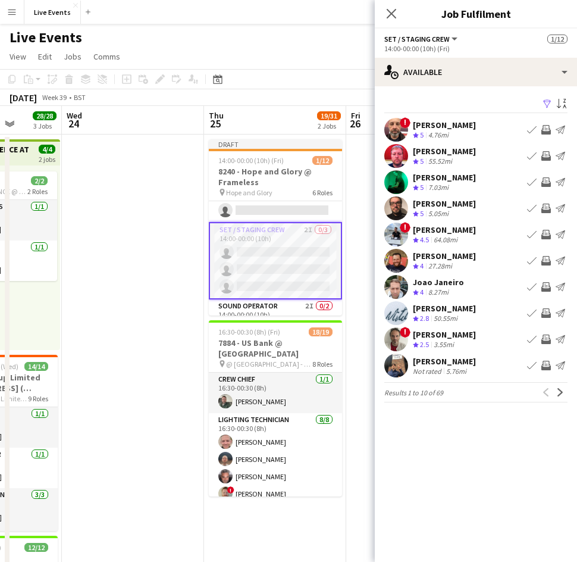
click at [406, 121] on span "!" at bounding box center [405, 122] width 11 height 11
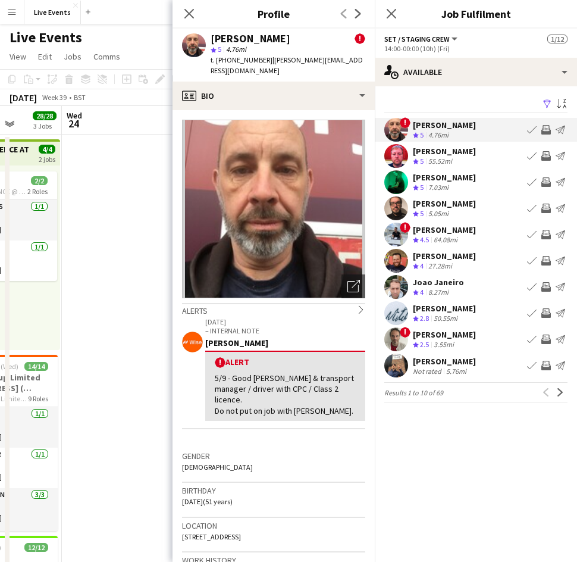
click at [544, 130] on app-icon "Invite crew" at bounding box center [546, 130] width 10 height 10
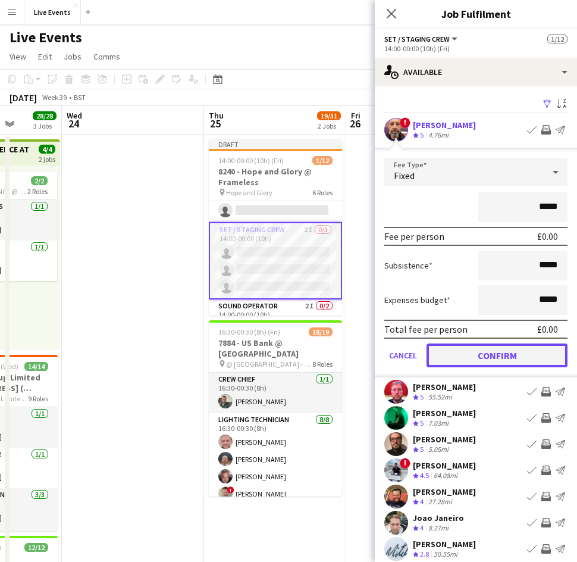
click at [484, 352] on button "Confirm" at bounding box center [497, 355] width 141 height 24
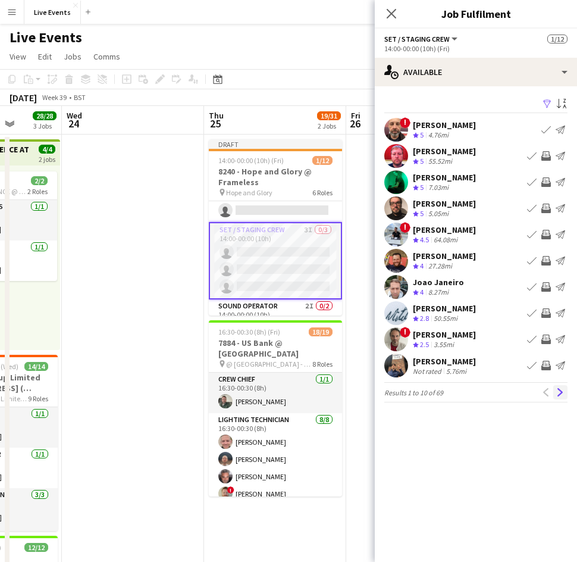
click at [560, 391] on app-icon "Next" at bounding box center [560, 392] width 8 height 8
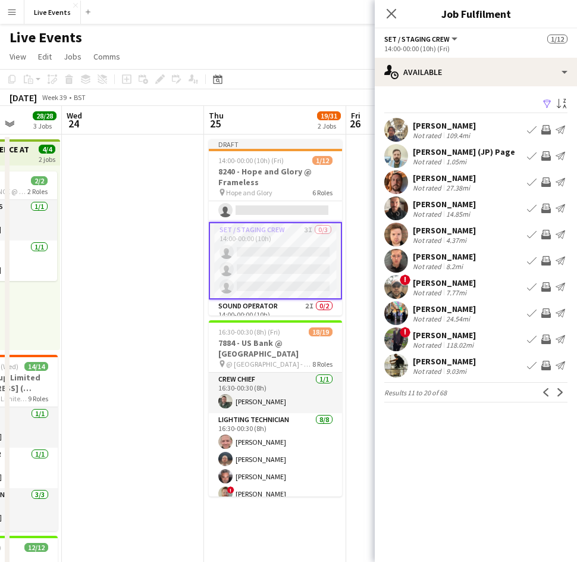
click at [560, 391] on app-icon "Next" at bounding box center [560, 392] width 8 height 8
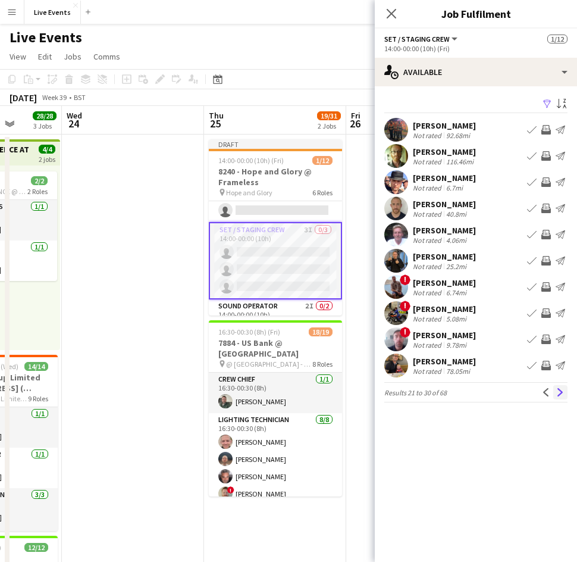
click at [560, 394] on app-icon "Next" at bounding box center [560, 392] width 8 height 8
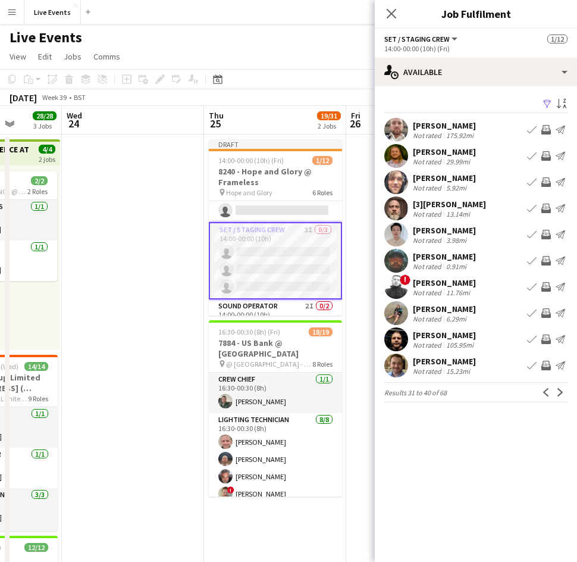
click at [560, 394] on app-icon "Next" at bounding box center [560, 392] width 8 height 8
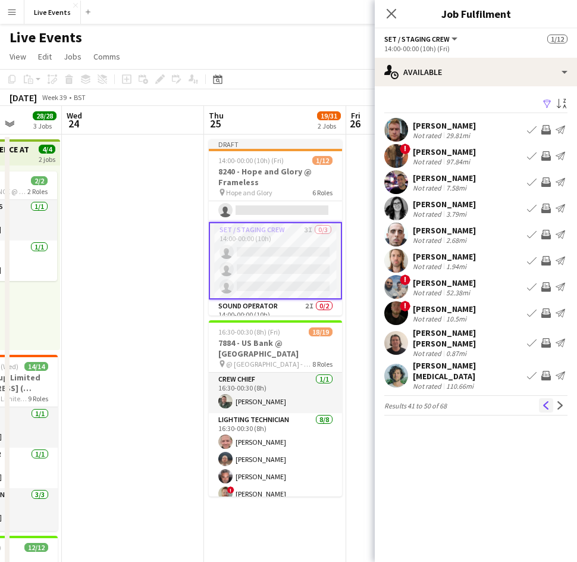
click at [544, 401] on app-icon "Previous" at bounding box center [546, 405] width 8 height 8
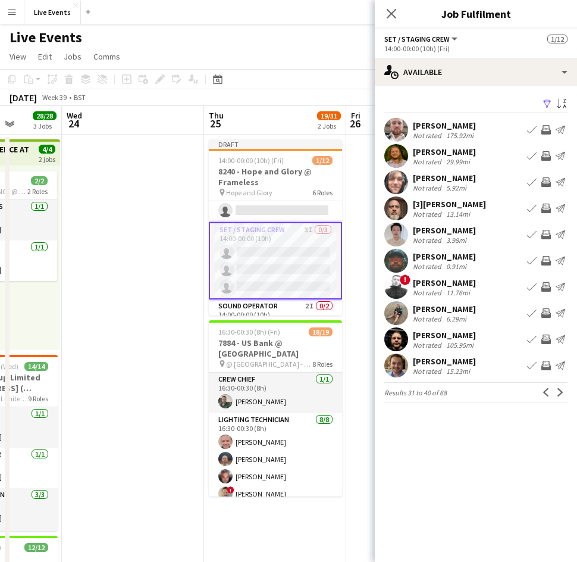
click at [544, 392] on app-icon "Previous" at bounding box center [546, 392] width 8 height 8
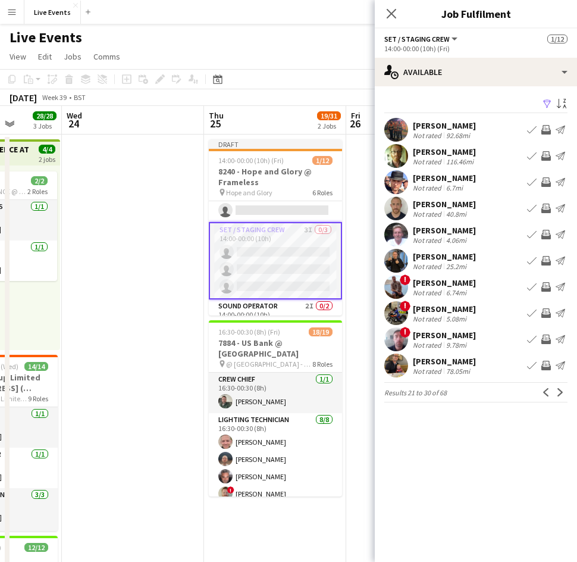
click at [397, 365] on app-user-avatar at bounding box center [396, 365] width 24 height 24
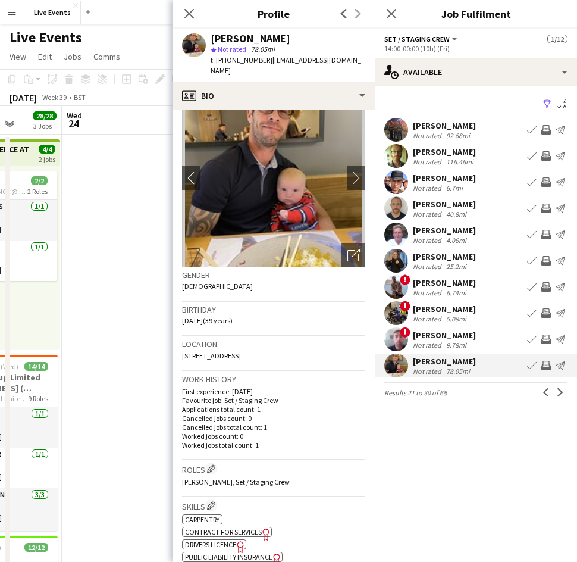
scroll to position [0, 0]
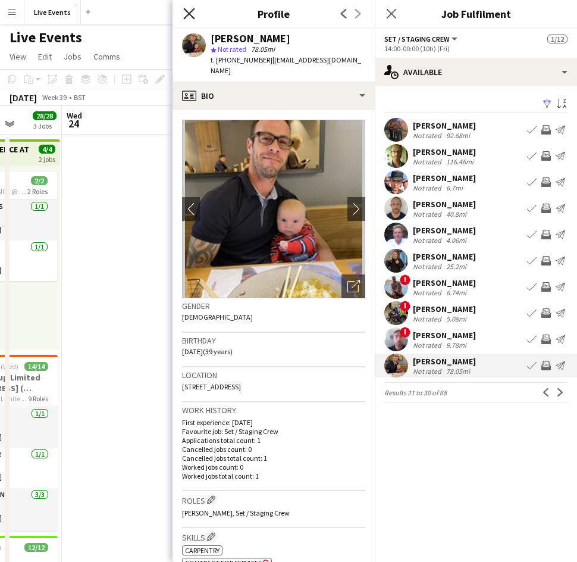
click at [188, 12] on icon at bounding box center [188, 13] width 11 height 11
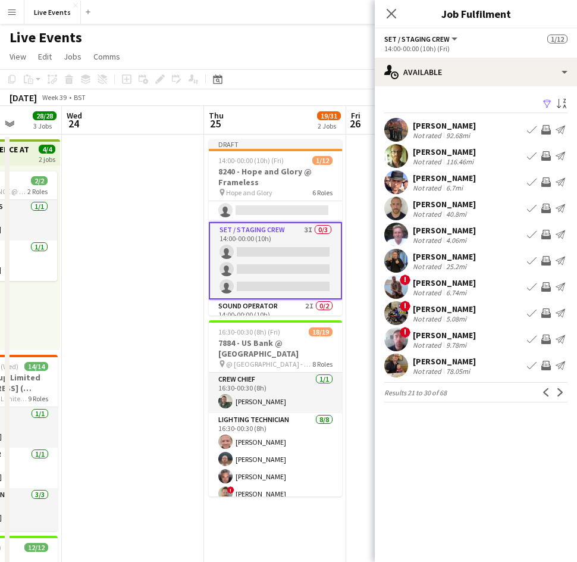
click at [402, 240] on app-user-avatar at bounding box center [396, 234] width 24 height 24
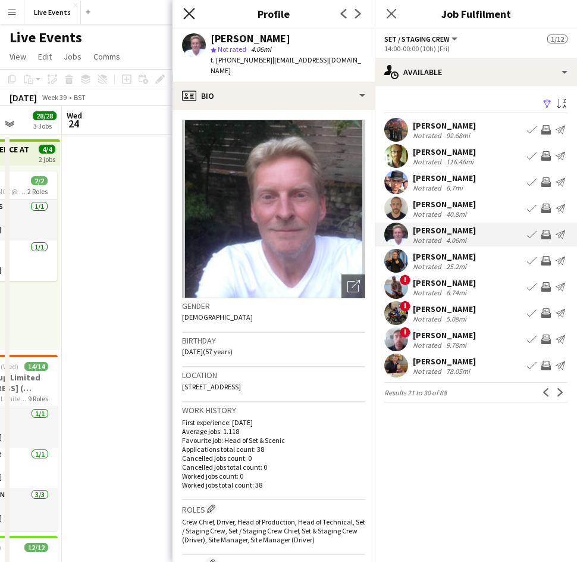
click at [188, 14] on icon "Close pop-in" at bounding box center [188, 13] width 11 height 11
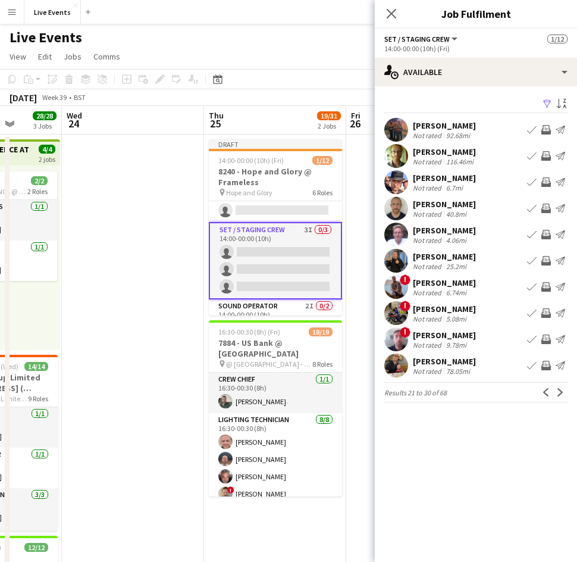
click at [398, 365] on app-user-avatar at bounding box center [396, 365] width 24 height 24
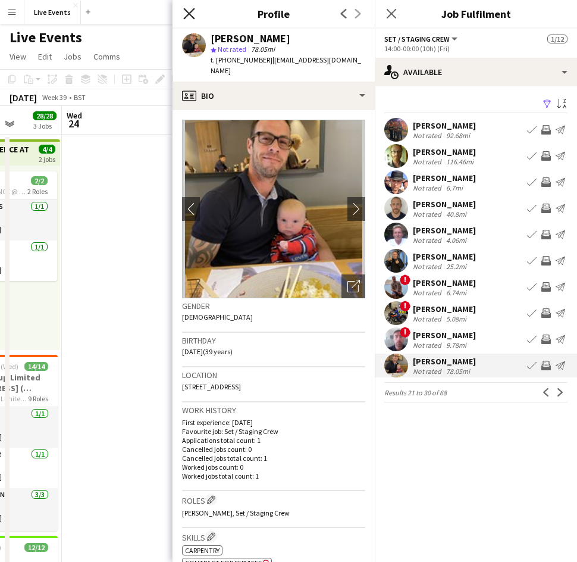
click at [185, 8] on icon "Close pop-in" at bounding box center [188, 13] width 11 height 11
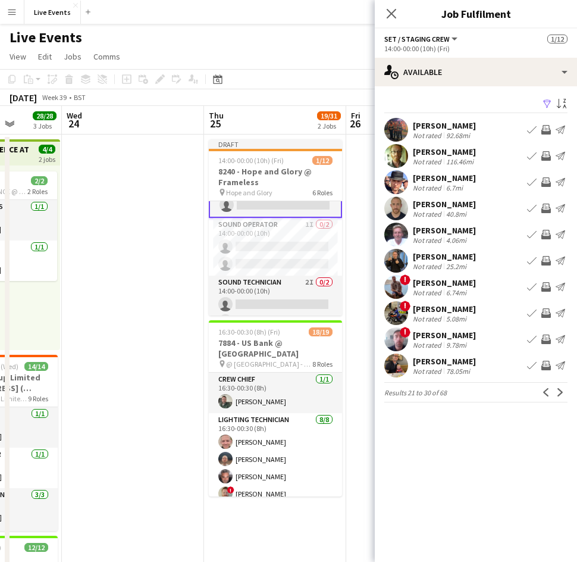
click at [277, 256] on app-card-role "Sound Operator 1I 0/2 14:00-00:00 (10h) single-neutral-actions single-neutral-a…" at bounding box center [275, 247] width 133 height 58
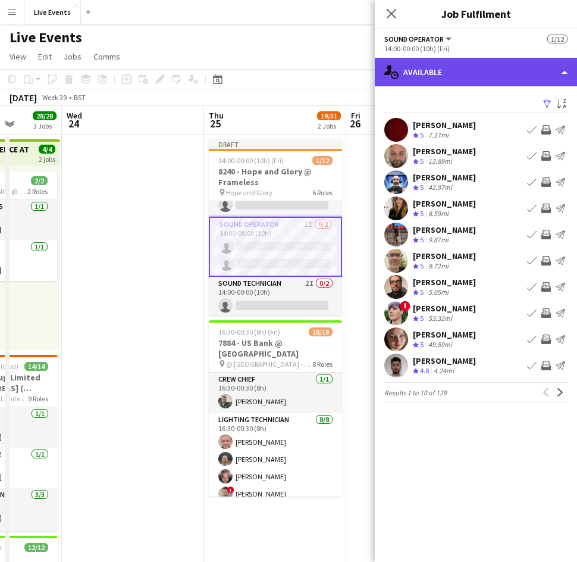
click at [409, 84] on div "single-neutral-actions-upload Available" at bounding box center [476, 72] width 202 height 29
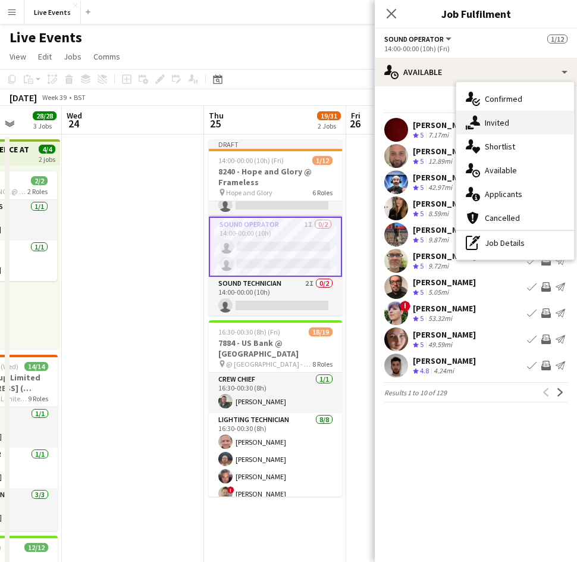
click at [508, 114] on div "single-neutral-actions-share-1 Invited" at bounding box center [515, 123] width 118 height 24
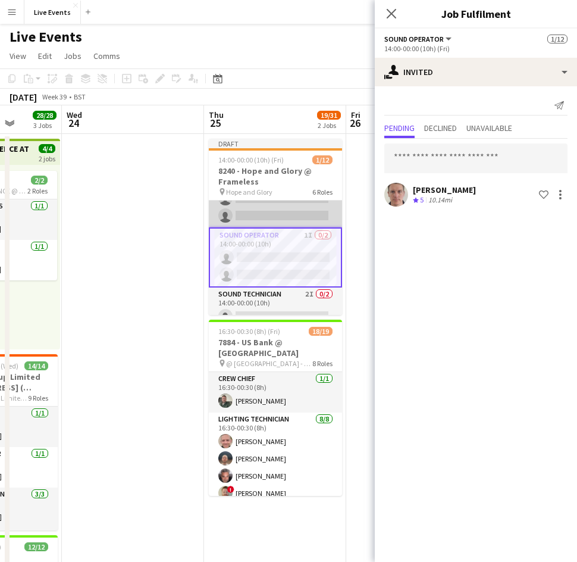
scroll to position [165, 0]
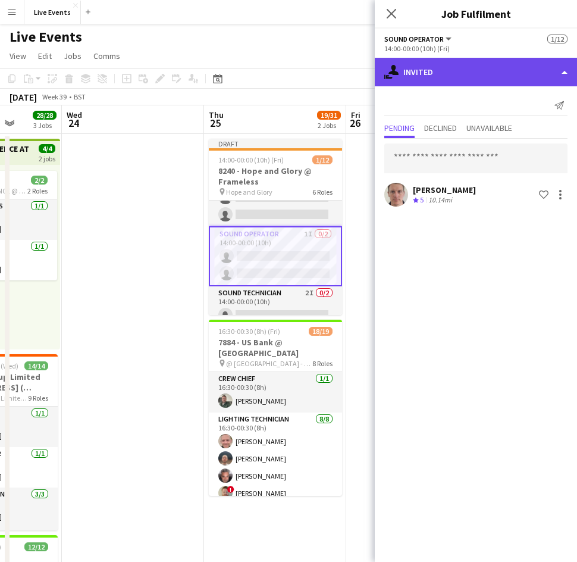
click at [463, 78] on div "single-neutral-actions-share-1 Invited" at bounding box center [476, 72] width 202 height 29
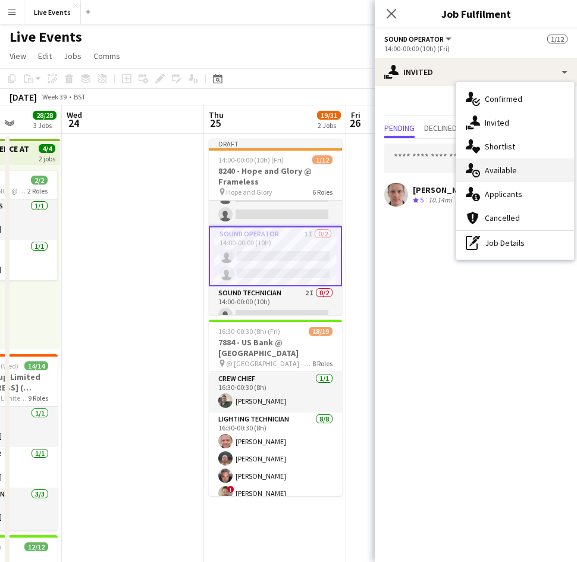
click at [510, 173] on span "Available" at bounding box center [501, 170] width 32 height 11
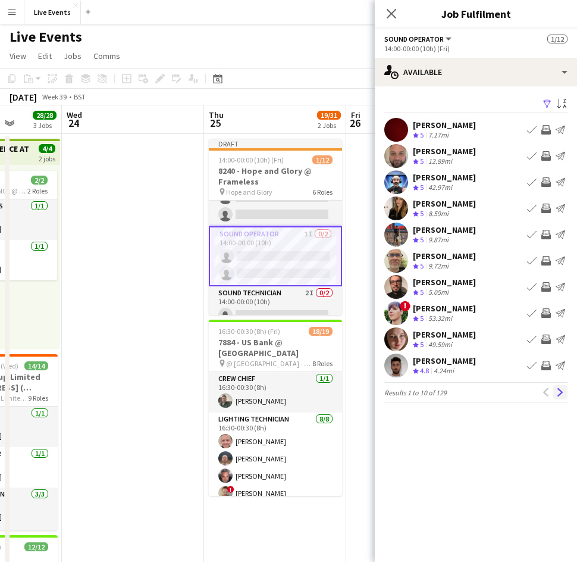
click at [553, 389] on button "Next" at bounding box center [560, 392] width 14 height 14
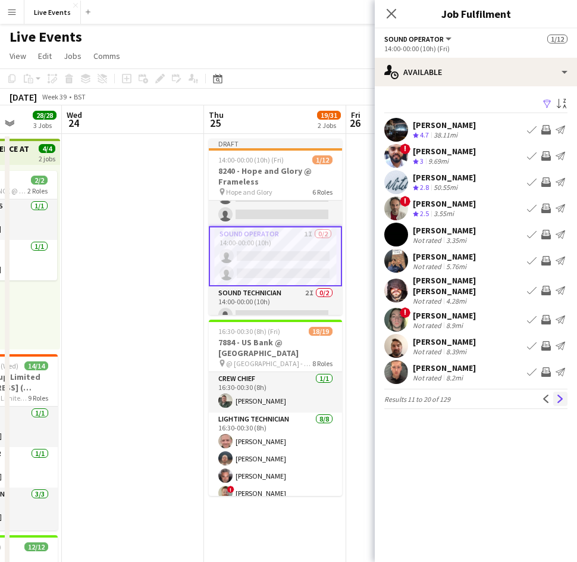
click at [554, 391] on button "Next" at bounding box center [560, 398] width 14 height 14
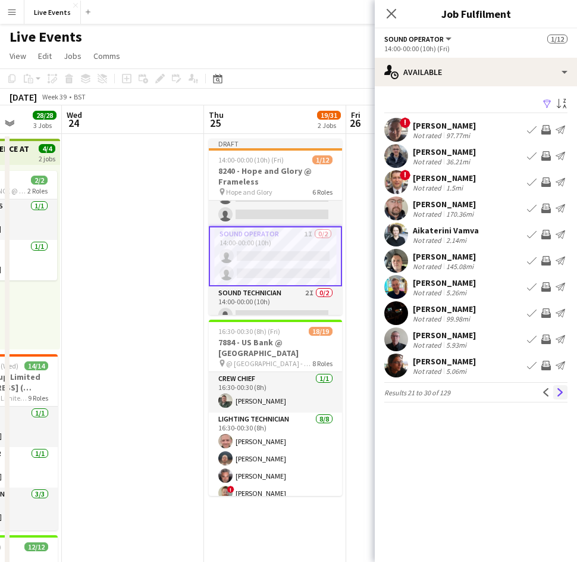
click at [558, 393] on app-icon "Next" at bounding box center [560, 392] width 8 height 8
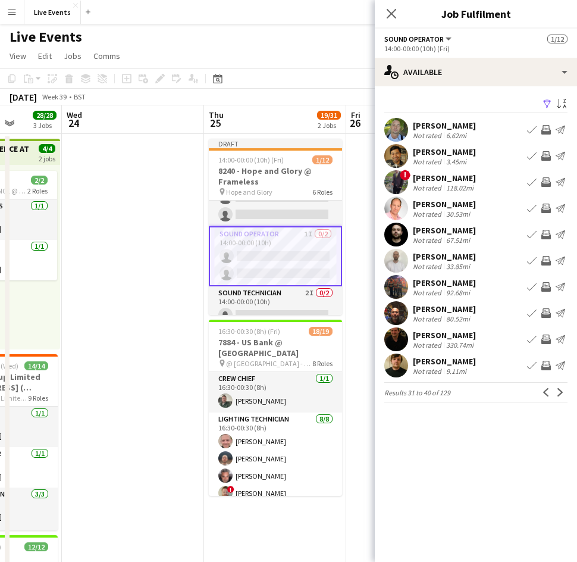
click at [558, 393] on app-icon "Next" at bounding box center [560, 392] width 8 height 8
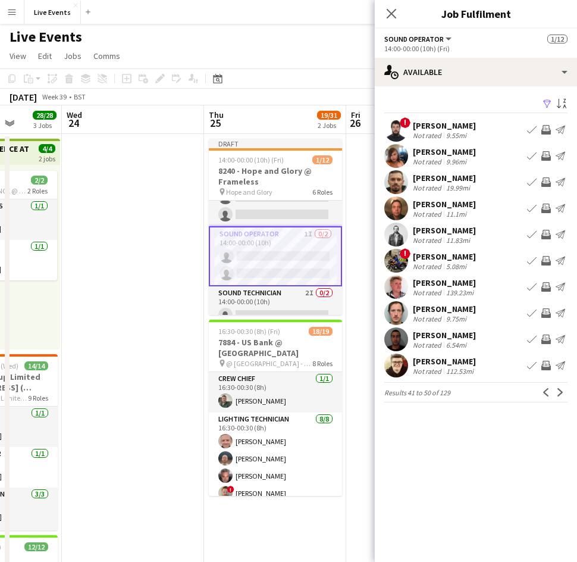
click at [558, 393] on app-icon "Next" at bounding box center [560, 392] width 8 height 8
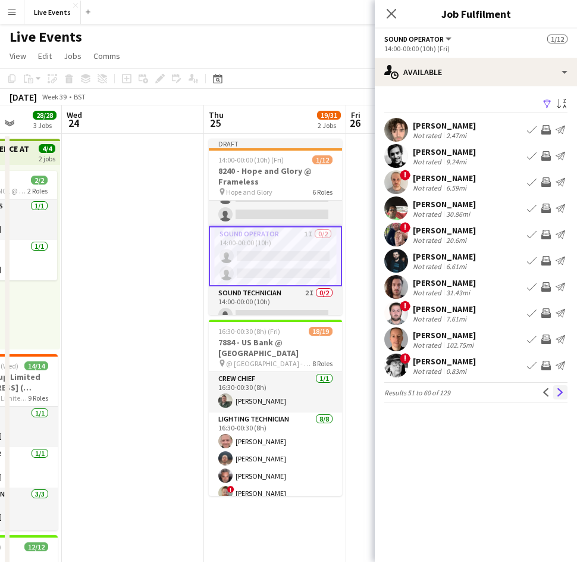
click at [560, 391] on app-icon "Next" at bounding box center [560, 392] width 8 height 8
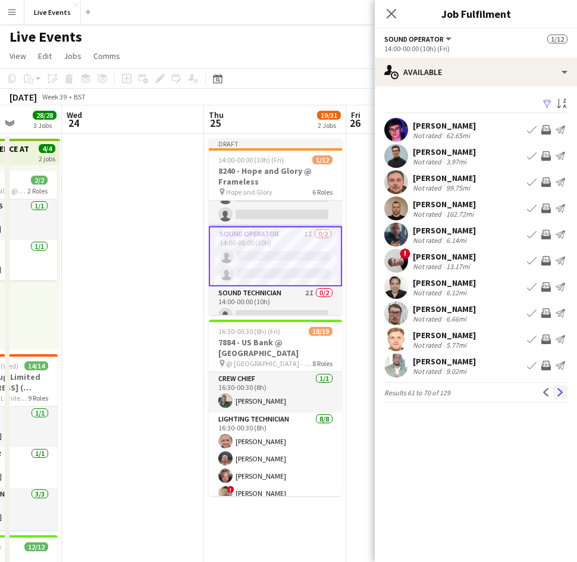
click at [557, 390] on app-icon "Next" at bounding box center [560, 392] width 8 height 8
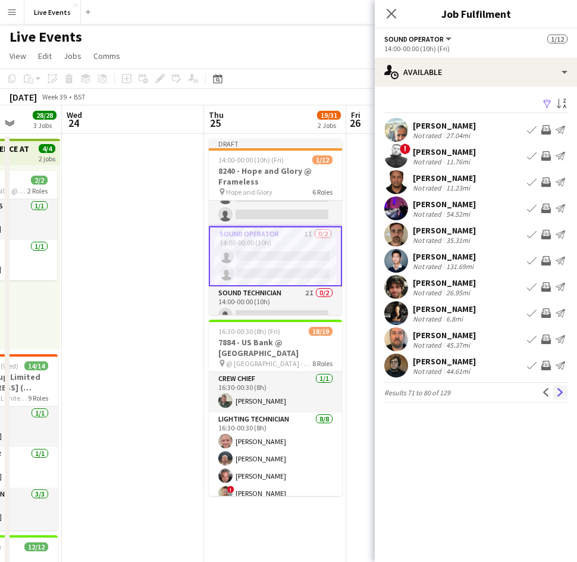
click at [556, 394] on button "Next" at bounding box center [560, 392] width 14 height 14
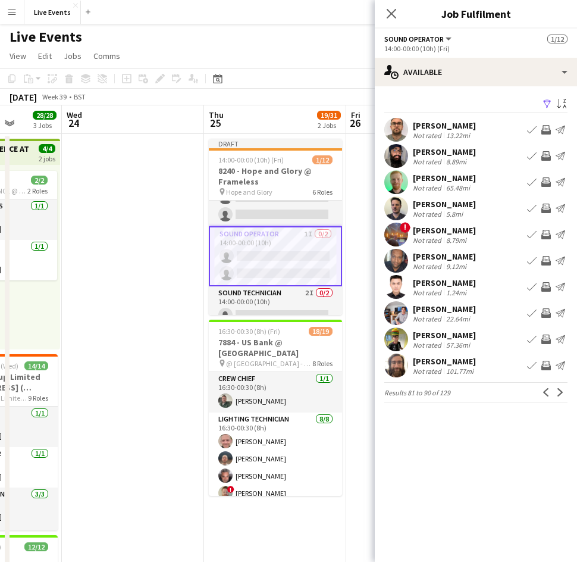
click at [399, 289] on app-user-avatar at bounding box center [396, 287] width 24 height 24
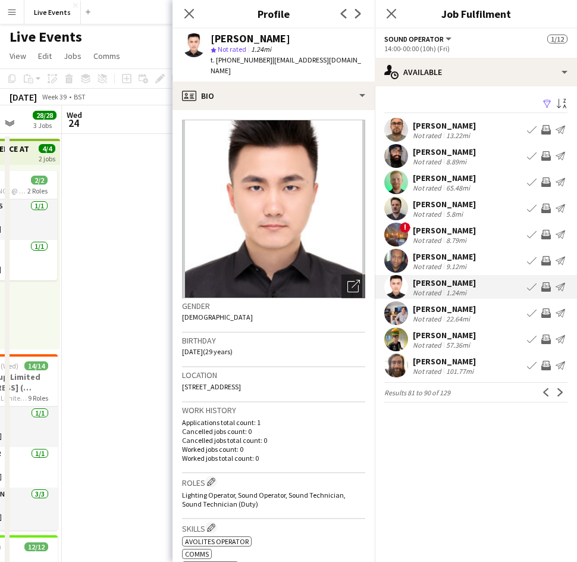
click at [400, 369] on app-user-avatar at bounding box center [396, 365] width 24 height 24
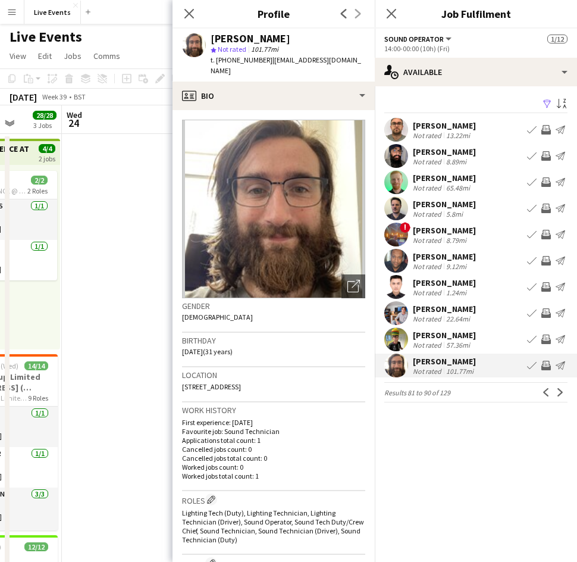
click at [400, 340] on app-user-avatar at bounding box center [396, 339] width 24 height 24
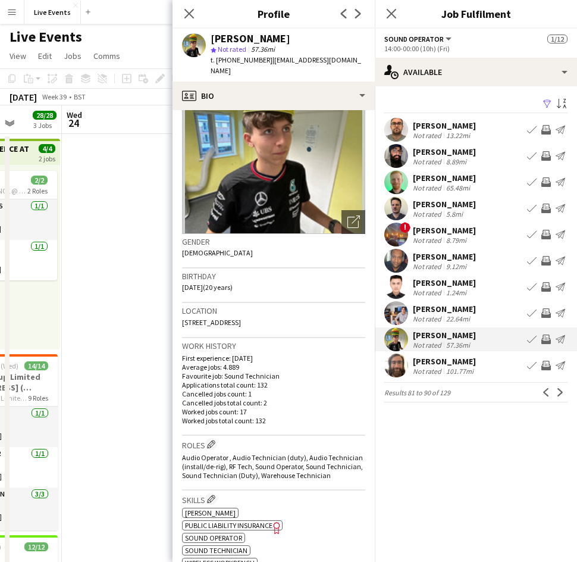
scroll to position [65, 0]
click at [397, 283] on app-user-avatar at bounding box center [396, 287] width 24 height 24
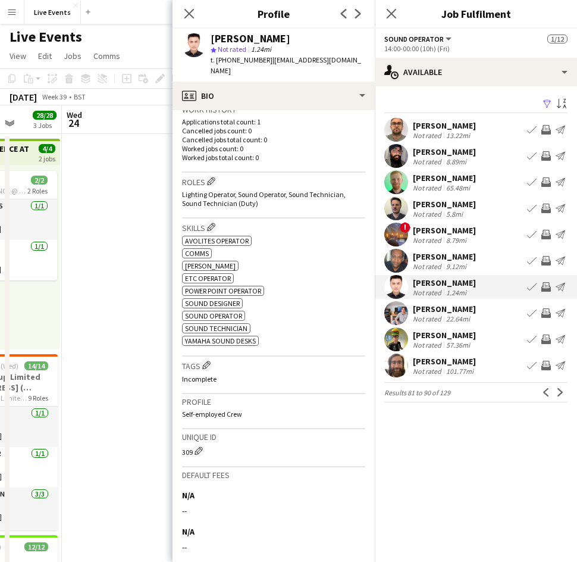
scroll to position [405, 0]
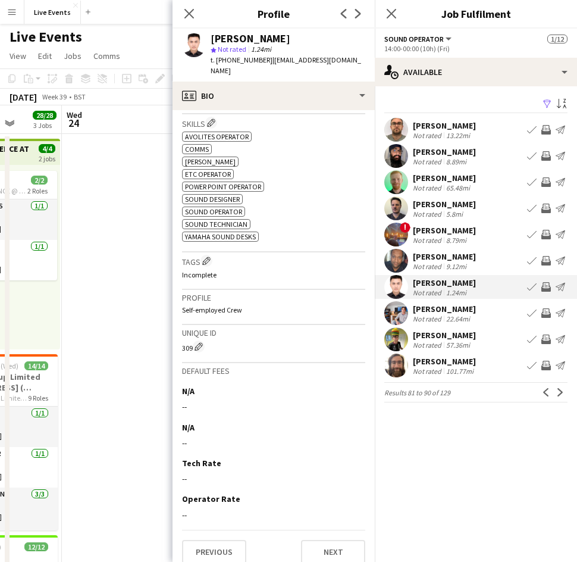
click at [397, 282] on app-user-avatar at bounding box center [396, 287] width 24 height 24
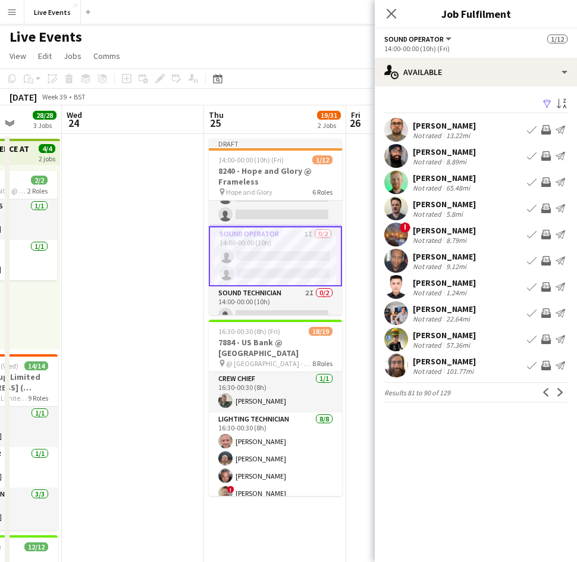
click at [397, 282] on app-user-avatar at bounding box center [396, 287] width 24 height 24
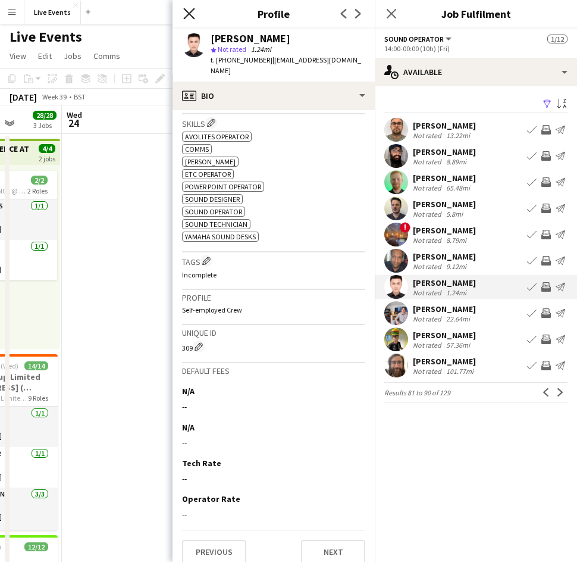
click at [184, 12] on icon "Close pop-in" at bounding box center [188, 13] width 11 height 11
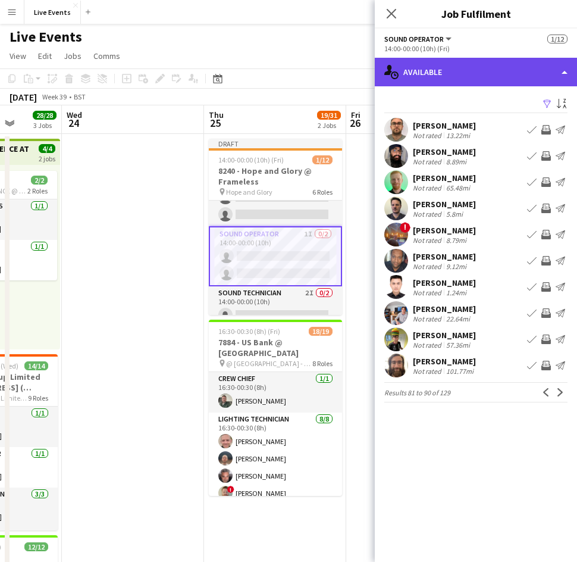
click at [515, 72] on div "single-neutral-actions-upload Available" at bounding box center [476, 72] width 202 height 29
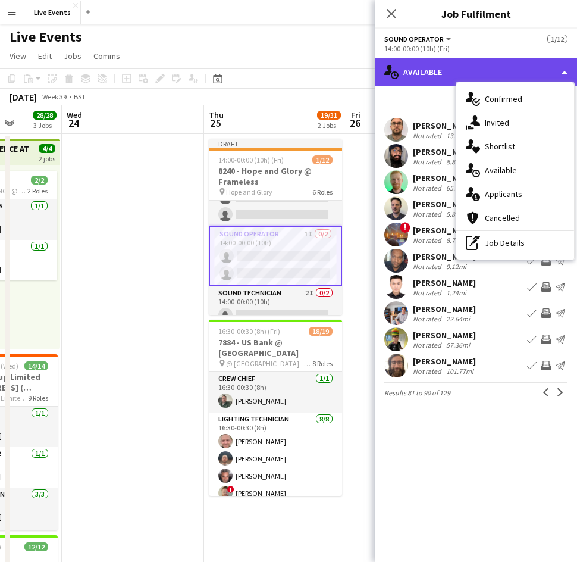
click at [515, 72] on div "single-neutral-actions-upload Available" at bounding box center [476, 72] width 202 height 29
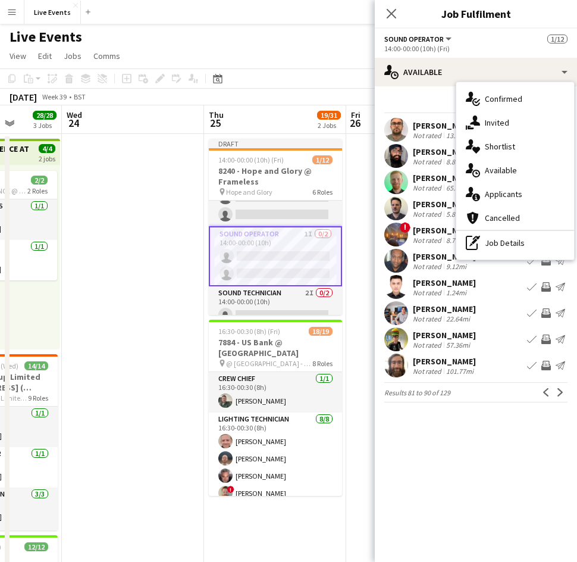
click at [428, 89] on div "Filter Sort asc Thomas Pidgeon Not rated 13.22mi Book crew Invite crew Send not…" at bounding box center [476, 251] width 202 height 330
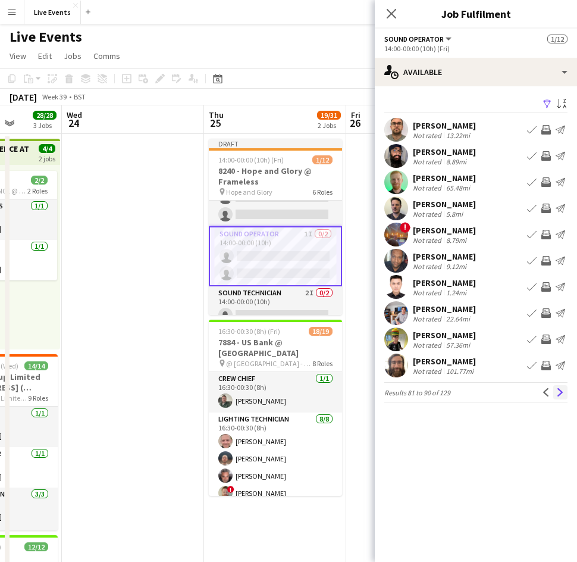
click at [561, 391] on app-icon "Next" at bounding box center [560, 392] width 8 height 8
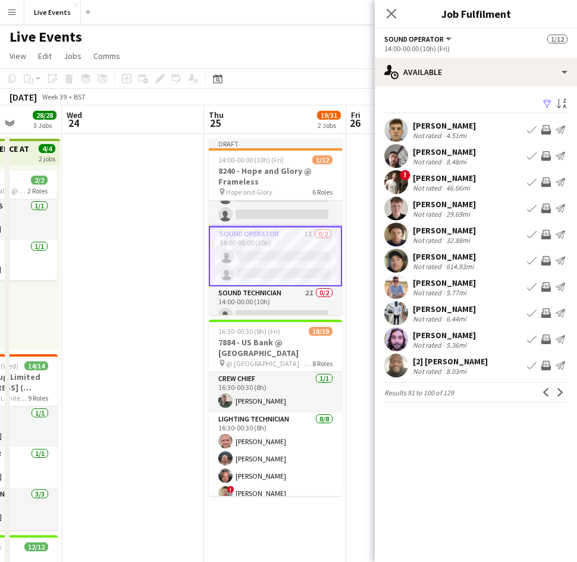
click at [253, 230] on app-card-role "Sound Operator 1I 0/2 14:00-00:00 (10h) single-neutral-actions single-neutral-a…" at bounding box center [275, 256] width 133 height 60
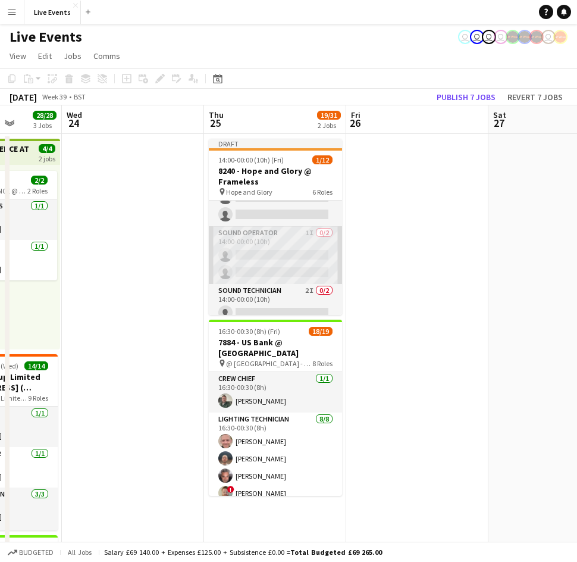
click at [266, 255] on app-card-role "Sound Operator 1I 0/2 14:00-00:00 (10h) single-neutral-actions single-neutral-a…" at bounding box center [275, 255] width 133 height 58
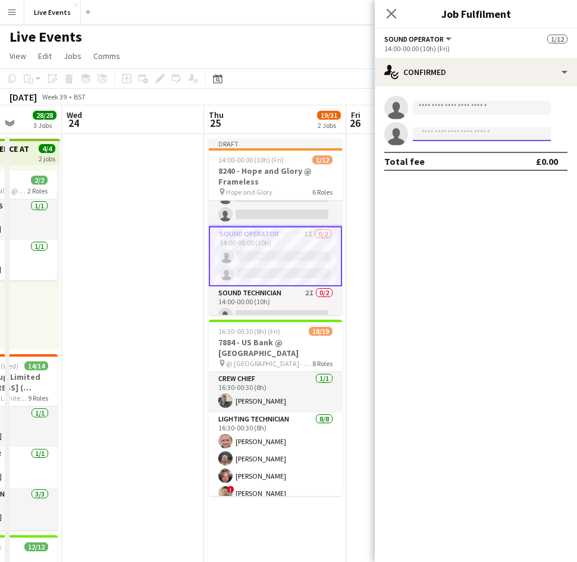
click at [468, 127] on input at bounding box center [482, 134] width 138 height 14
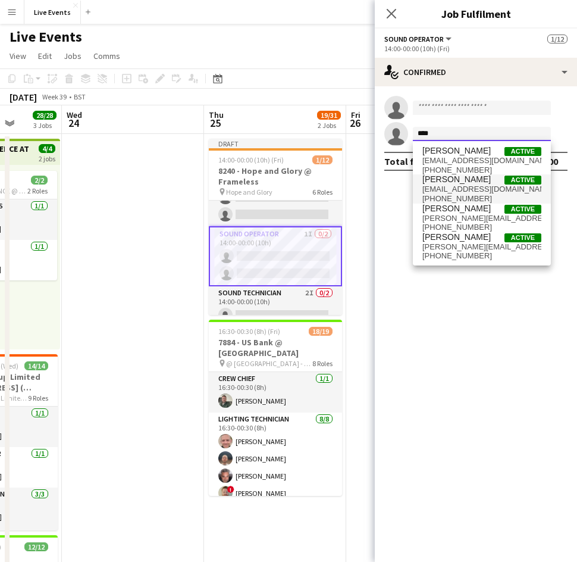
type input "****"
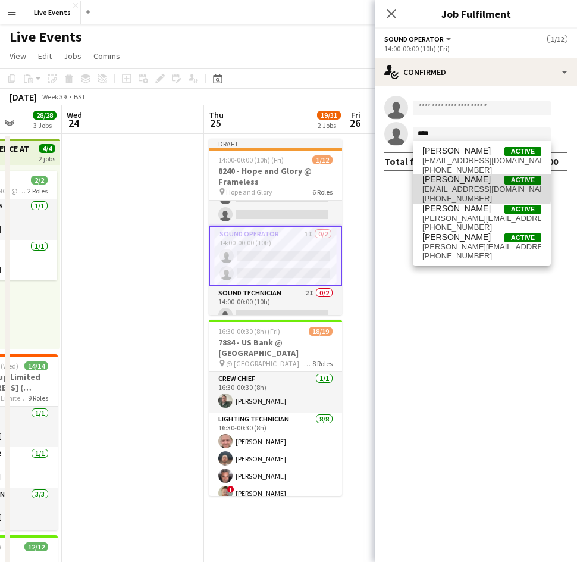
click at [451, 186] on span "jmclarty89@gmail.com" at bounding box center [481, 189] width 119 height 10
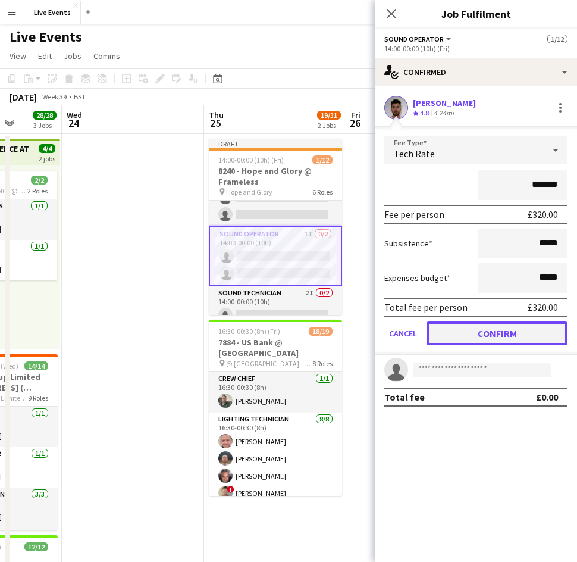
click at [486, 333] on button "Confirm" at bounding box center [497, 333] width 141 height 24
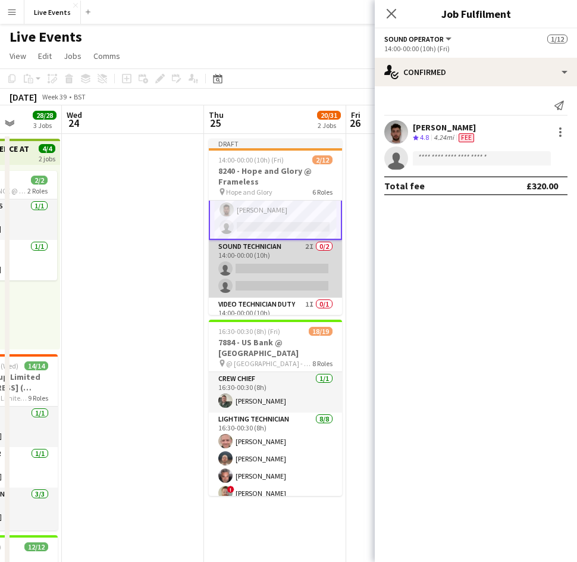
click at [284, 256] on app-card-role "Sound Technician 2I 0/2 14:00-00:00 (10h) single-neutral-actions single-neutral…" at bounding box center [275, 269] width 133 height 58
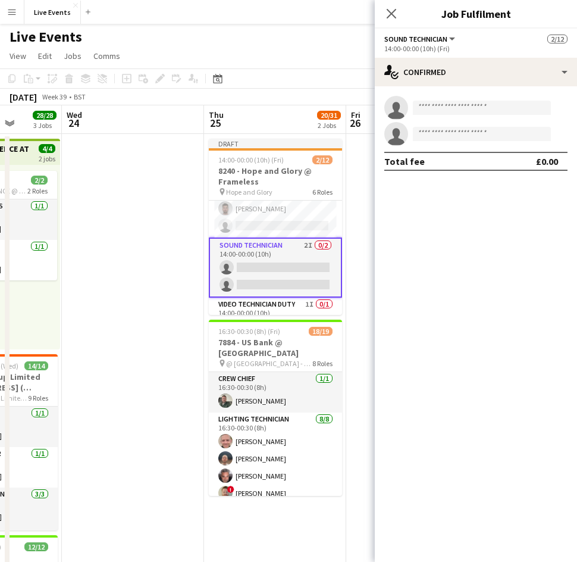
scroll to position [210, 0]
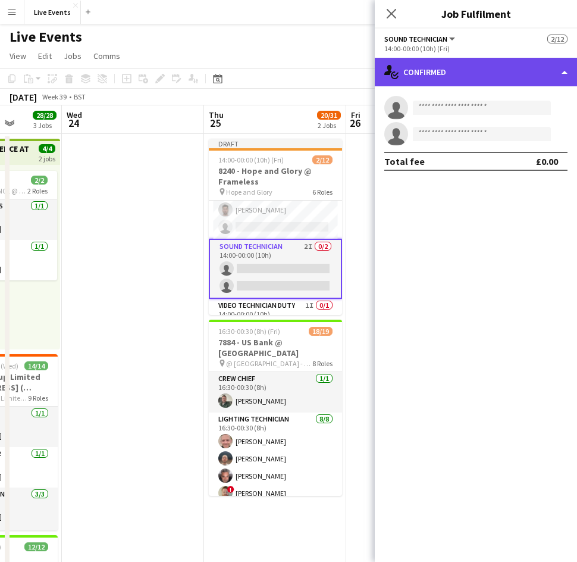
click at [460, 73] on div "single-neutral-actions-check-2 Confirmed" at bounding box center [476, 72] width 202 height 29
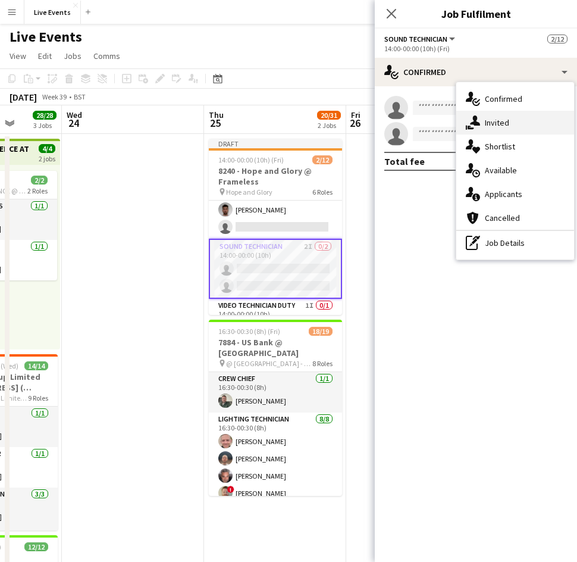
click at [500, 126] on span "Invited" at bounding box center [497, 122] width 24 height 11
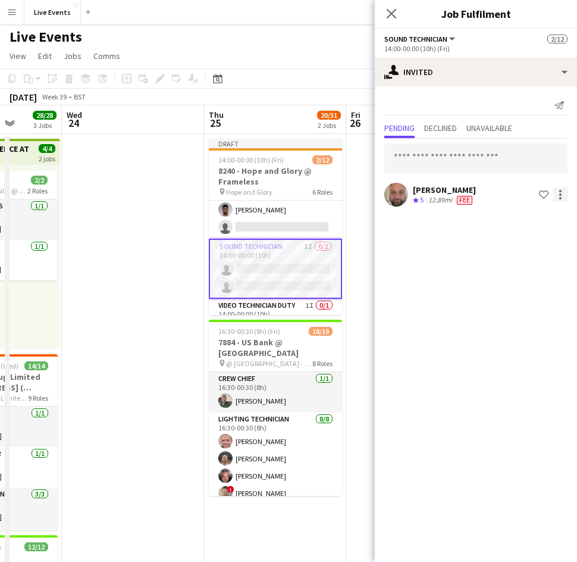
click at [562, 198] on div at bounding box center [560, 194] width 14 height 14
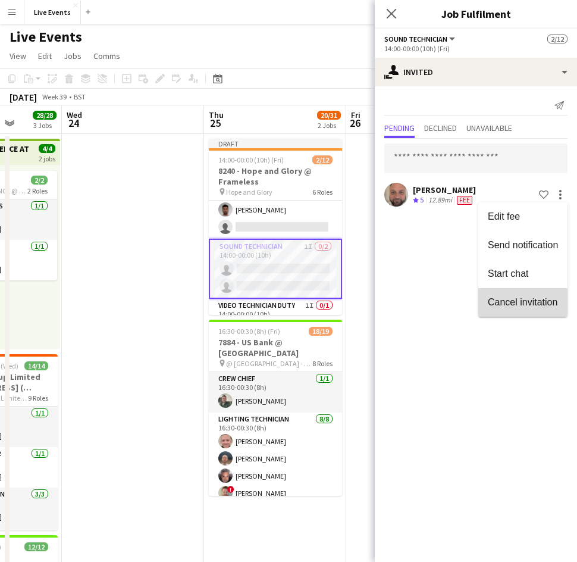
click at [521, 306] on span "Cancel invitation" at bounding box center [523, 302] width 70 height 10
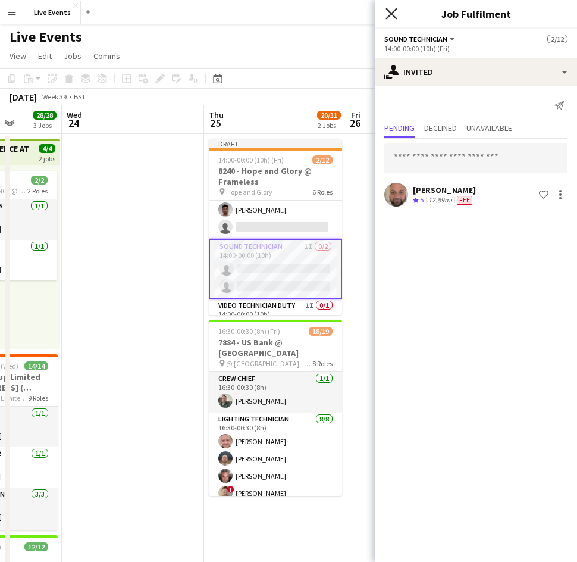
click at [391, 18] on icon "Close pop-in" at bounding box center [390, 13] width 11 height 11
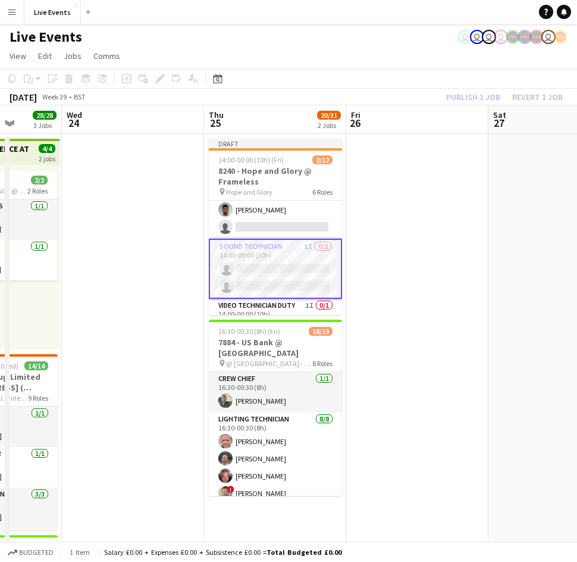
click at [264, 248] on app-card-role "Sound Technician 1I 0/2 14:00-00:00 (10h) single-neutral-actions single-neutral…" at bounding box center [275, 269] width 133 height 60
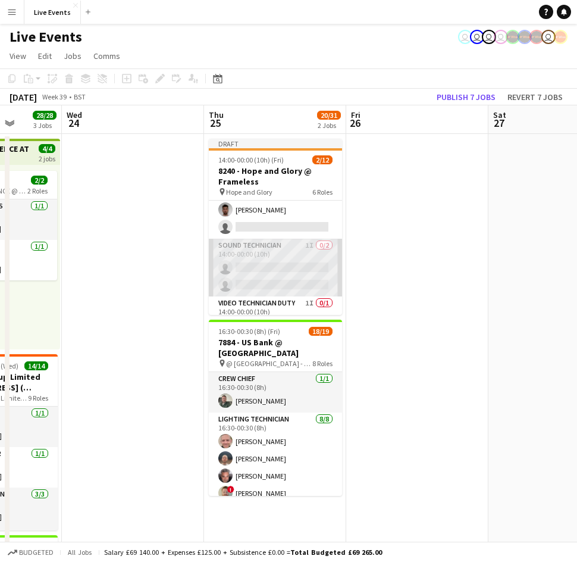
click at [289, 278] on app-card-role "Sound Technician 1I 0/2 14:00-00:00 (10h) single-neutral-actions single-neutral…" at bounding box center [275, 268] width 133 height 58
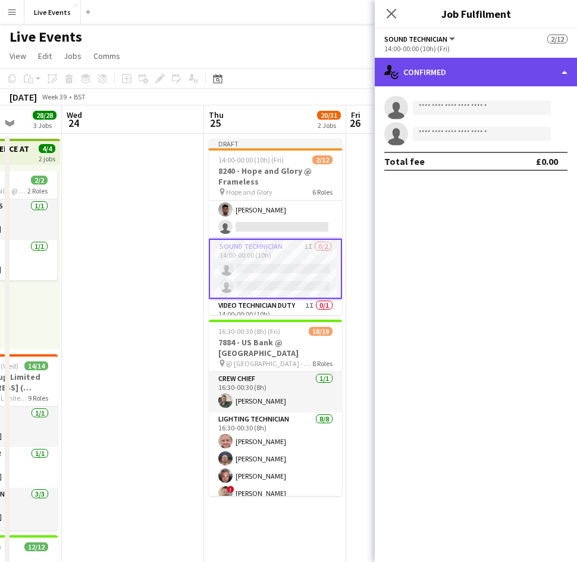
click at [450, 71] on div "single-neutral-actions-check-2 Confirmed" at bounding box center [476, 72] width 202 height 29
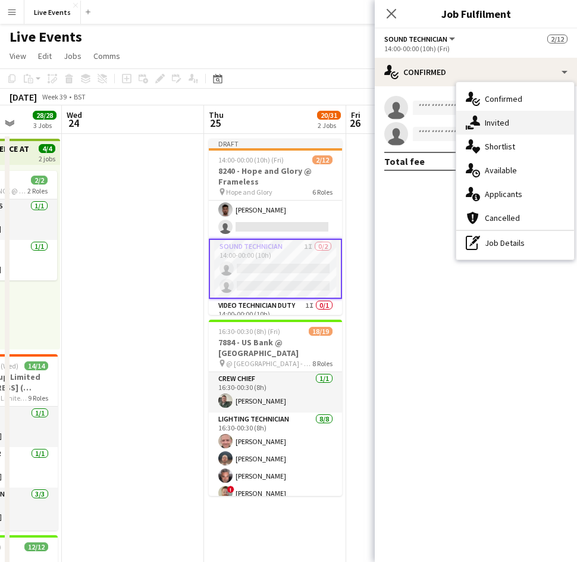
click at [500, 127] on span "Invited" at bounding box center [497, 122] width 24 height 11
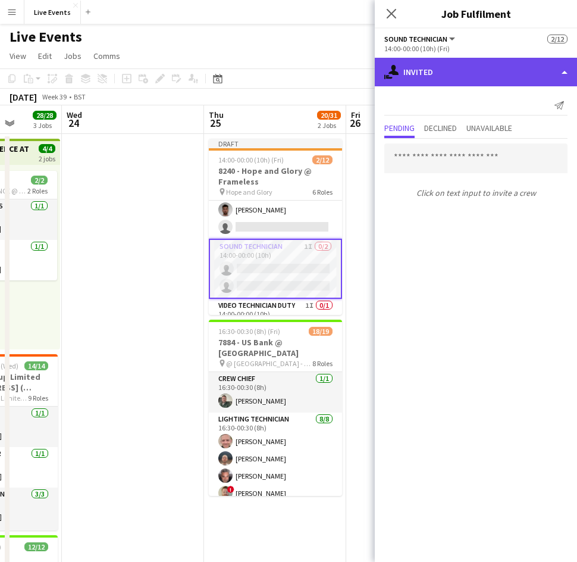
click at [471, 73] on div "single-neutral-actions-share-1 Invited" at bounding box center [476, 72] width 202 height 29
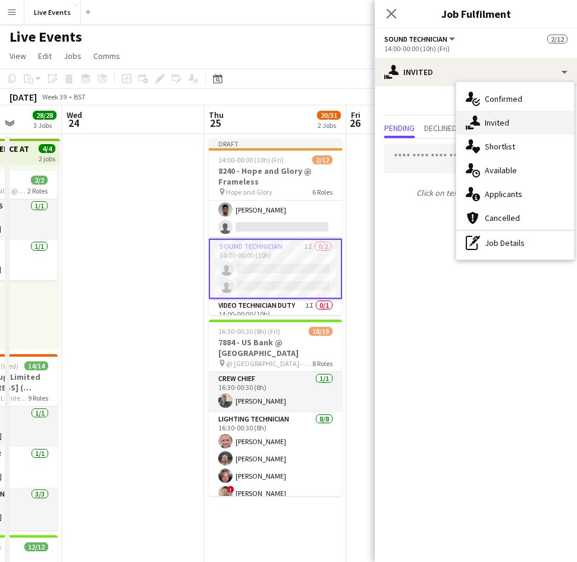
click at [469, 123] on icon "single-neutral-actions-share-1" at bounding box center [473, 122] width 14 height 14
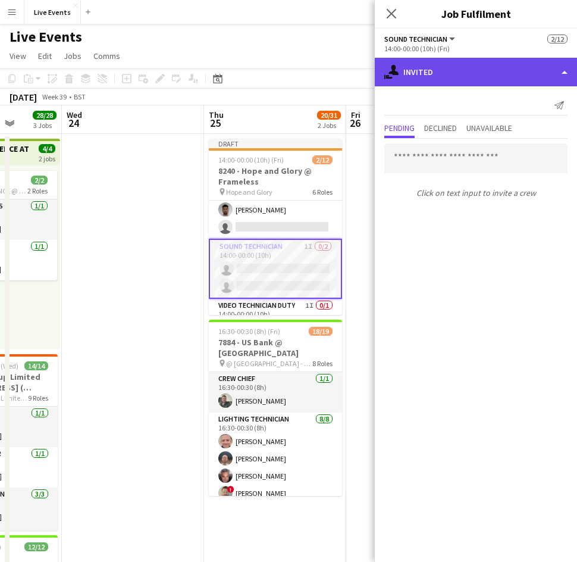
click at [454, 65] on div "single-neutral-actions-share-1 Invited" at bounding box center [476, 72] width 202 height 29
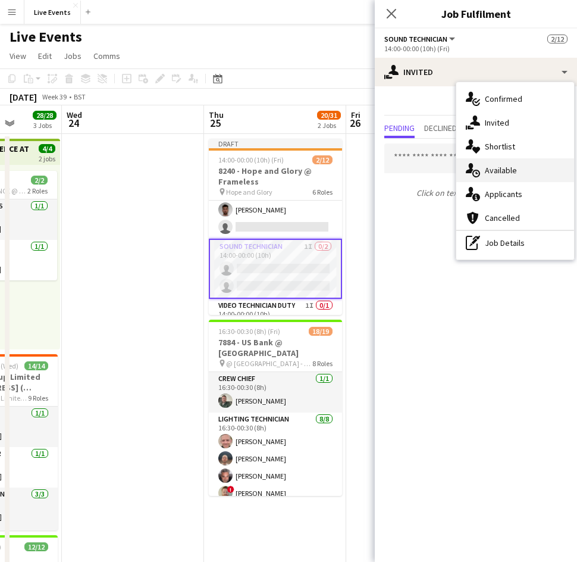
click at [496, 171] on span "Available" at bounding box center [501, 170] width 32 height 11
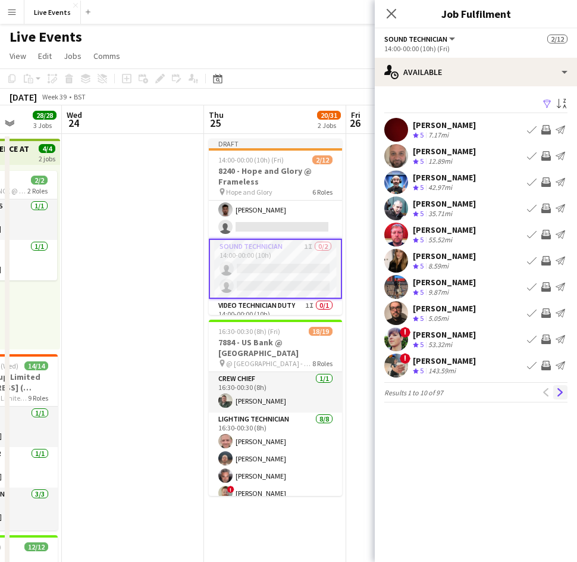
click at [559, 394] on app-icon "Next" at bounding box center [560, 392] width 8 height 8
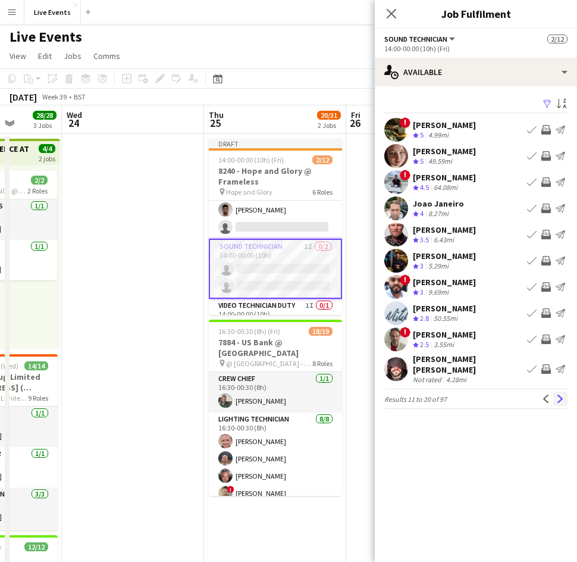
click at [561, 394] on app-icon "Next" at bounding box center [560, 398] width 8 height 8
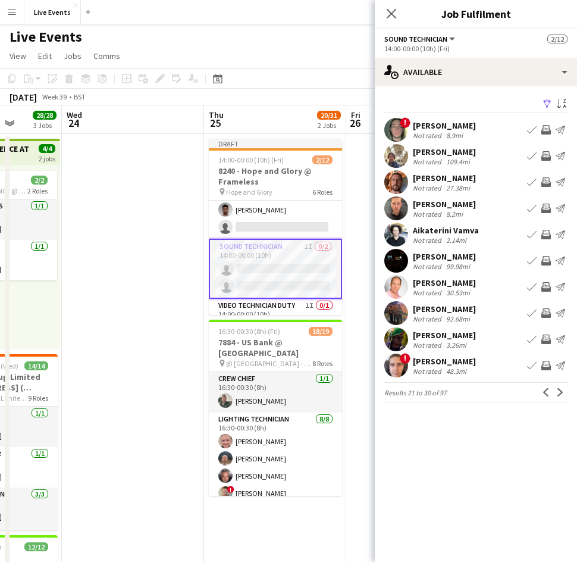
click at [410, 341] on div "Juan Barreto Not rated 3.26mi Book crew Invite crew Send notification" at bounding box center [476, 339] width 202 height 24
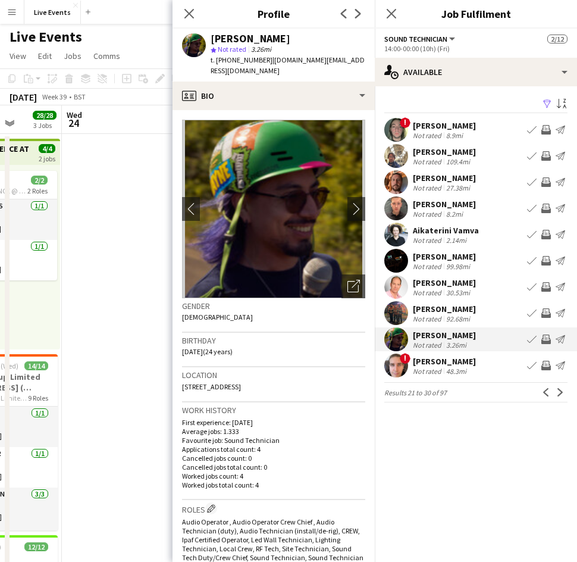
click at [403, 313] on app-user-avatar at bounding box center [396, 313] width 24 height 24
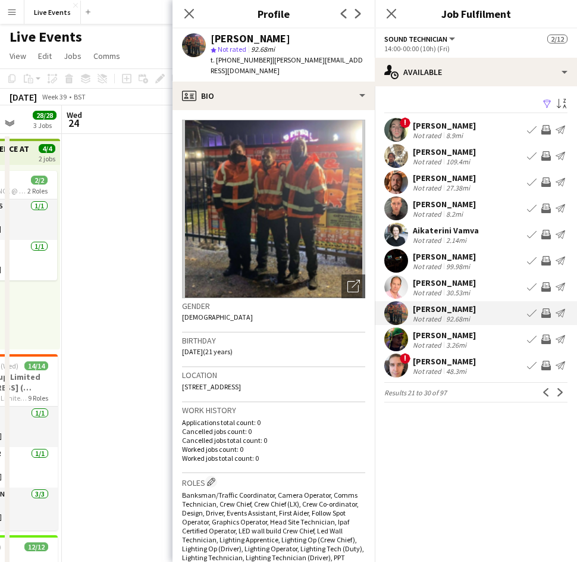
click at [401, 286] on app-user-avatar at bounding box center [396, 287] width 24 height 24
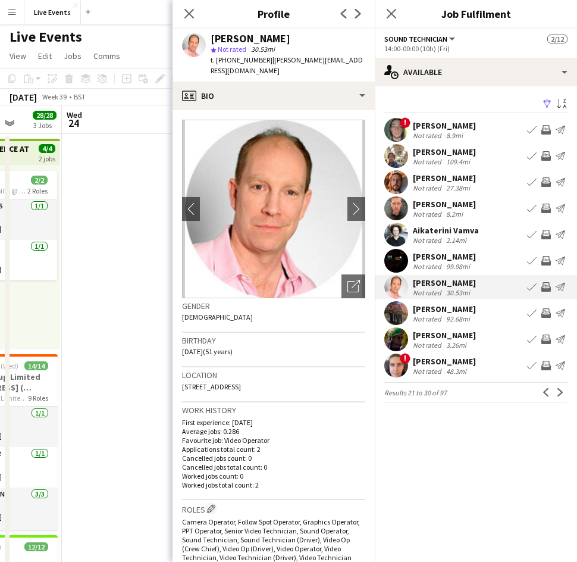
click at [402, 253] on app-user-avatar at bounding box center [396, 261] width 24 height 24
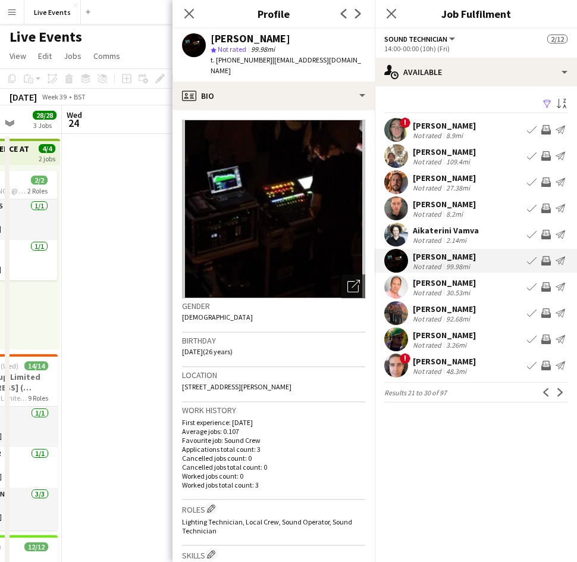
click at [400, 224] on app-user-avatar at bounding box center [396, 234] width 24 height 24
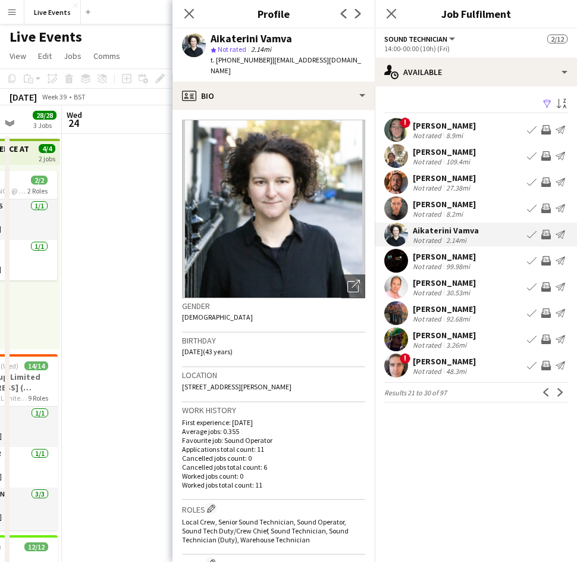
click at [406, 201] on app-user-avatar at bounding box center [396, 208] width 24 height 24
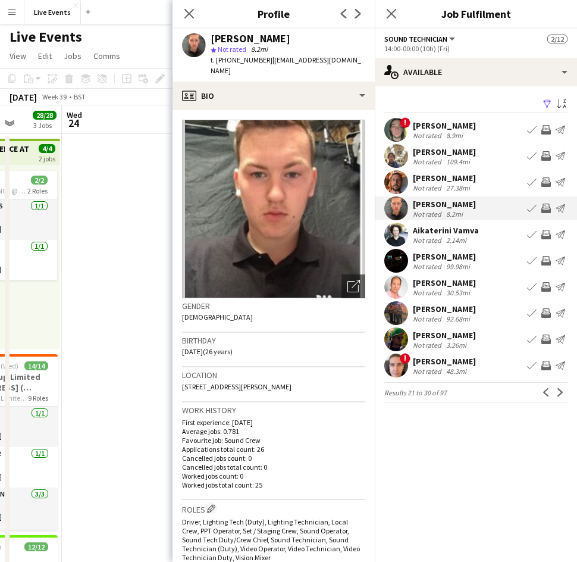
click at [397, 178] on app-user-avatar at bounding box center [396, 182] width 24 height 24
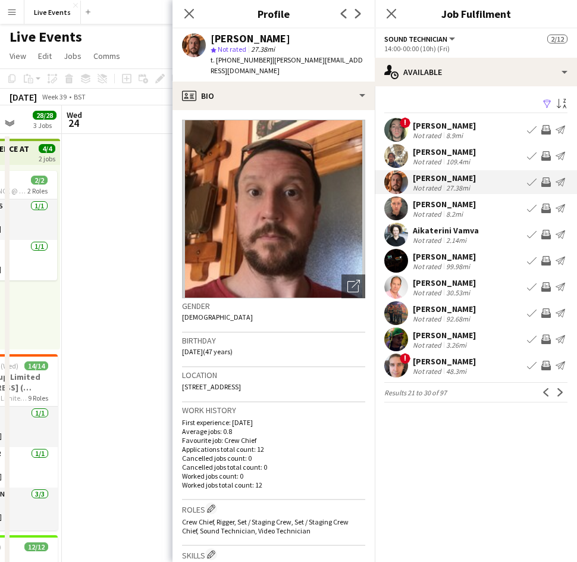
click at [397, 152] on app-user-avatar at bounding box center [396, 156] width 24 height 24
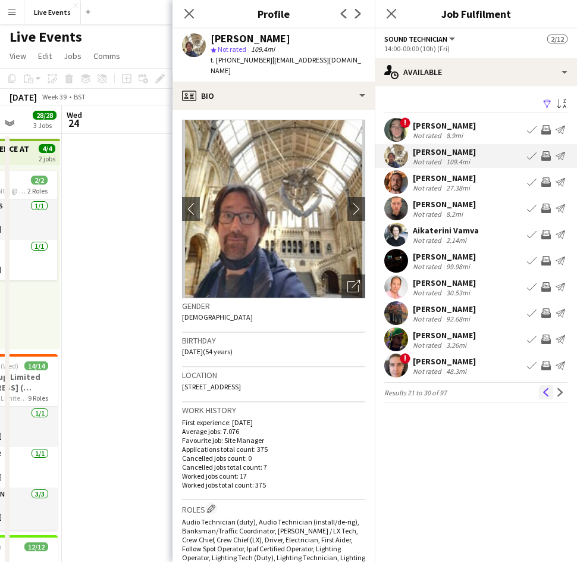
click at [543, 394] on app-icon "Previous" at bounding box center [546, 392] width 8 height 8
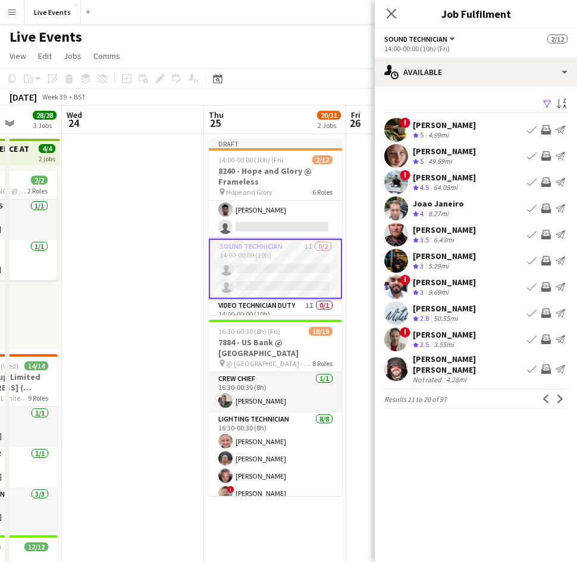
click at [395, 156] on app-user-avatar at bounding box center [396, 156] width 24 height 24
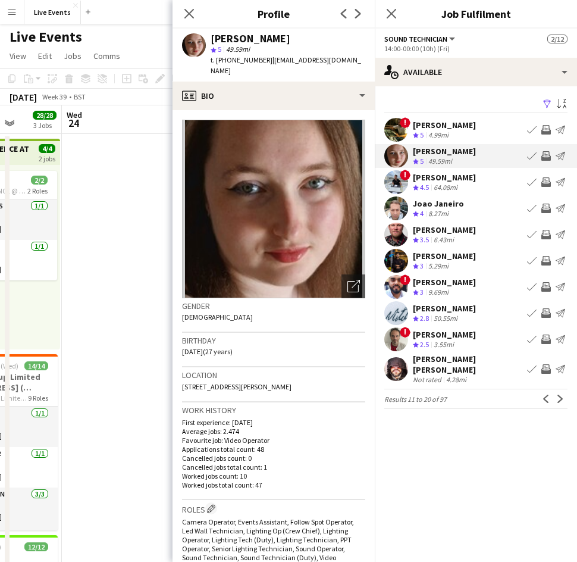
click at [400, 213] on app-user-avatar at bounding box center [396, 208] width 24 height 24
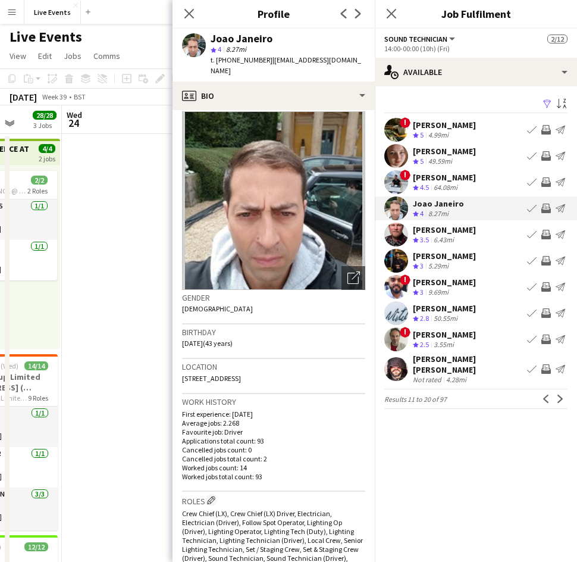
scroll to position [0, 0]
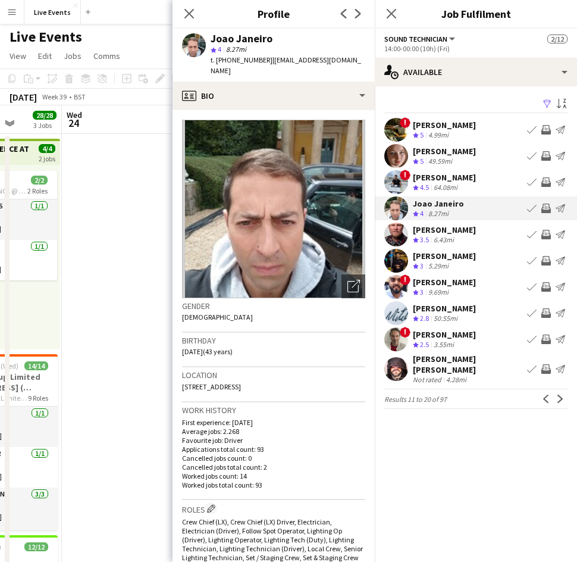
click at [398, 235] on app-user-avatar at bounding box center [396, 234] width 24 height 24
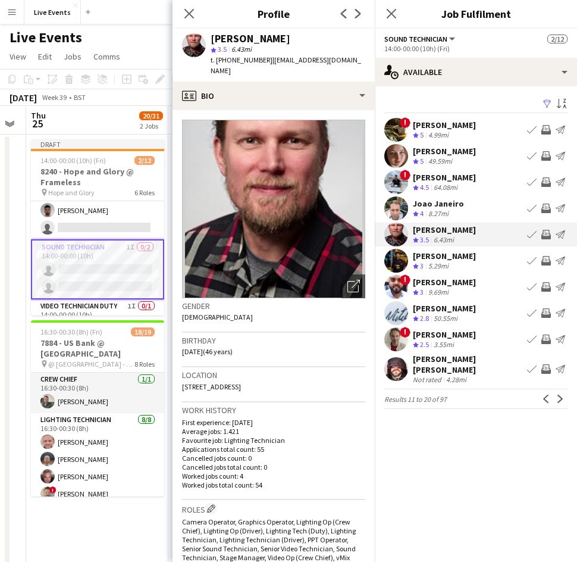
scroll to position [0, 400]
click at [406, 265] on app-user-avatar at bounding box center [396, 261] width 24 height 24
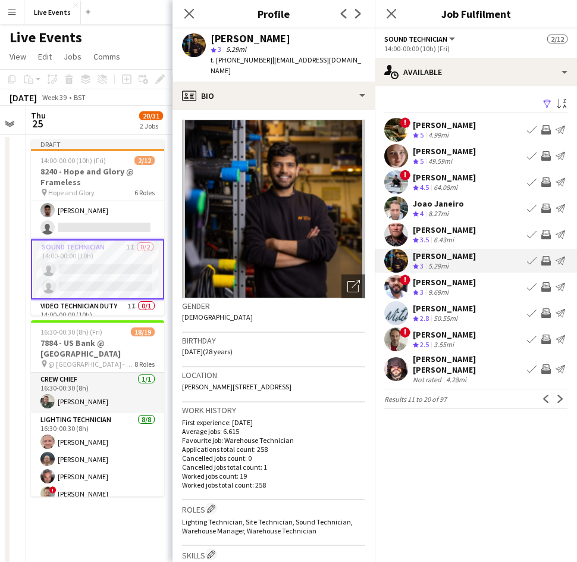
click at [396, 287] on app-user-avatar at bounding box center [396, 287] width 24 height 24
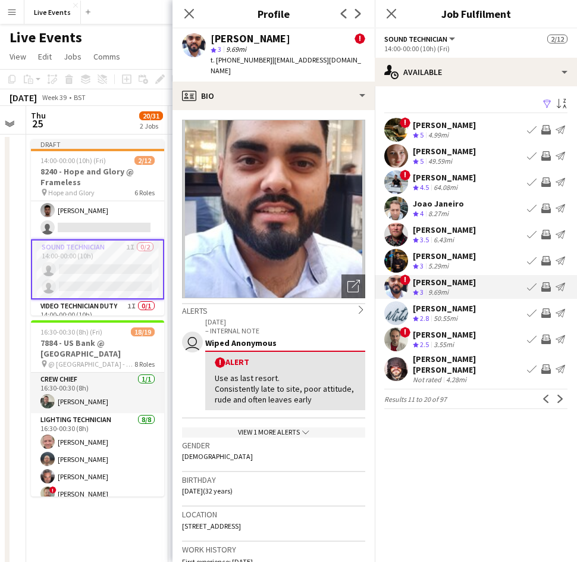
click at [398, 252] on app-user-avatar at bounding box center [396, 261] width 24 height 24
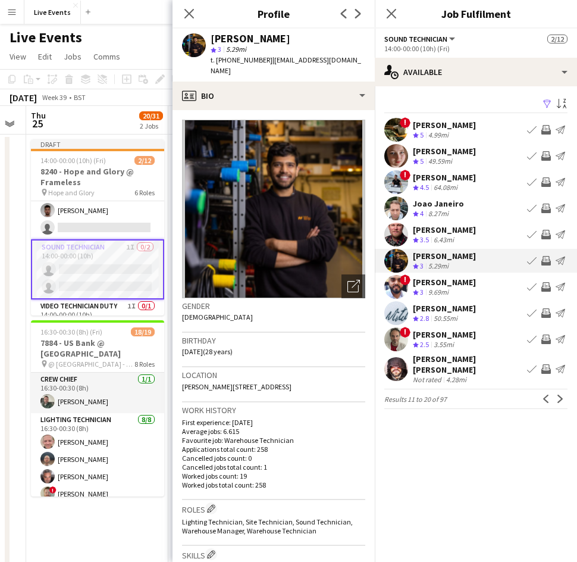
click at [399, 315] on app-user-avatar at bounding box center [396, 313] width 24 height 24
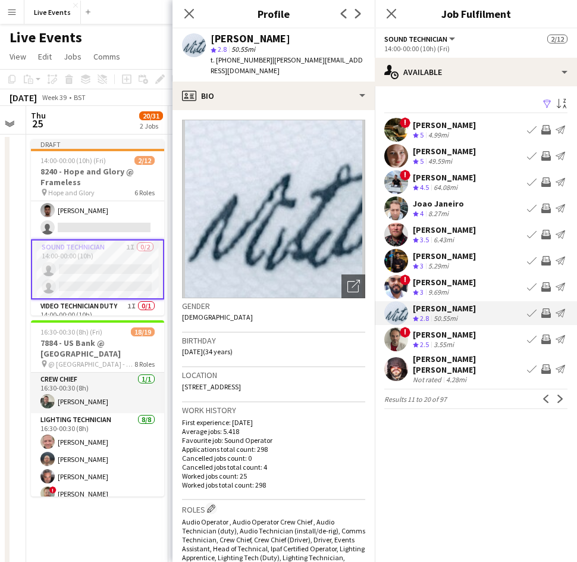
click at [397, 365] on app-user-avatar at bounding box center [396, 369] width 24 height 24
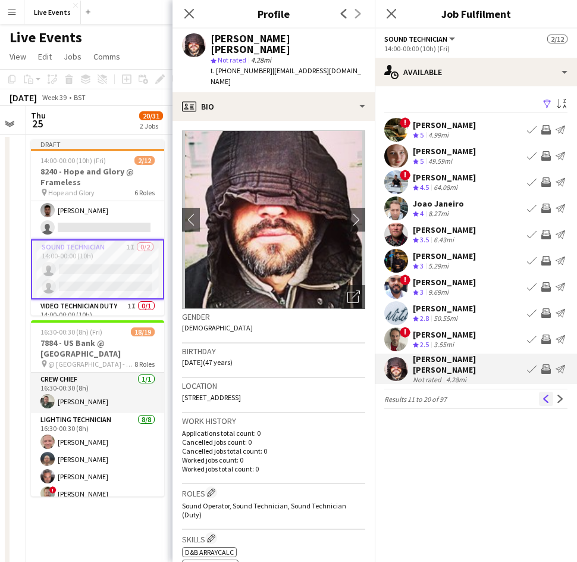
click at [544, 394] on app-icon "Previous" at bounding box center [546, 398] width 8 height 8
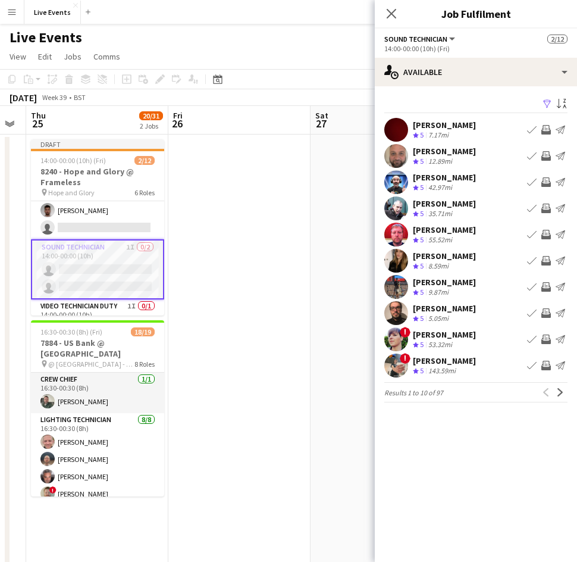
click at [397, 312] on app-user-avatar at bounding box center [396, 313] width 24 height 24
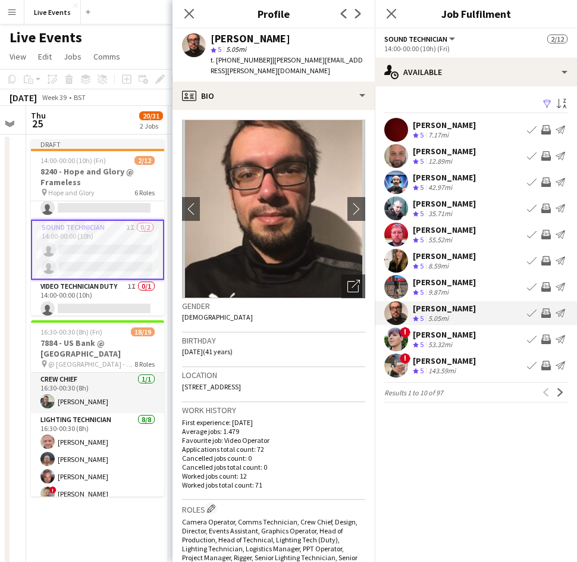
scroll to position [234, 0]
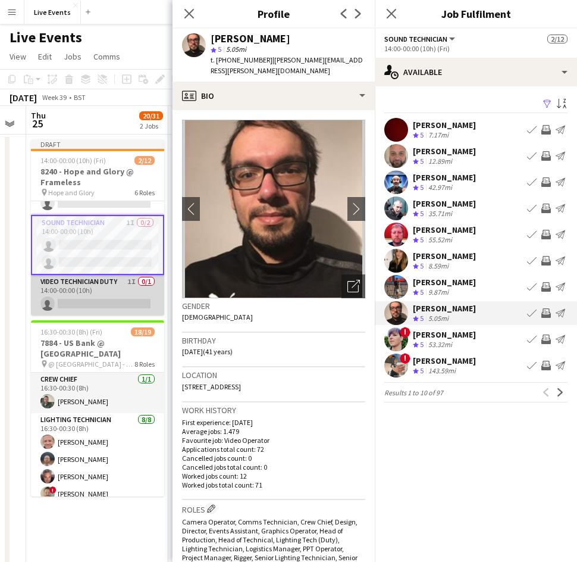
click at [73, 297] on app-card-role "Video Technician Duty 1I 0/1 14:00-00:00 (10h) single-neutral-actions" at bounding box center [97, 295] width 133 height 40
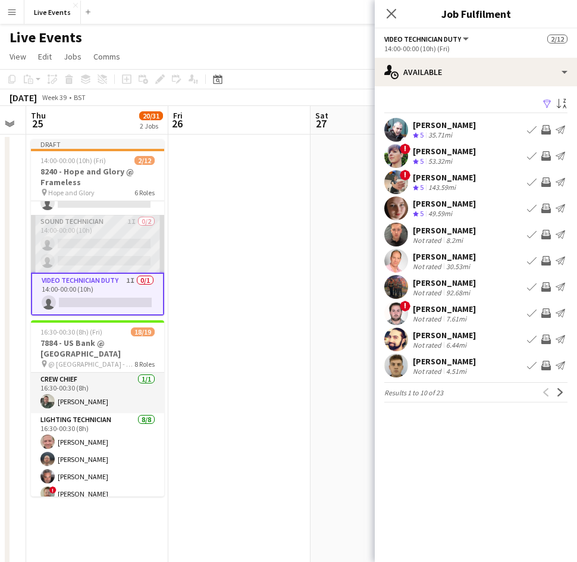
click at [101, 232] on app-card-role "Sound Technician 1I 0/2 14:00-00:00 (10h) single-neutral-actions single-neutral…" at bounding box center [97, 244] width 133 height 58
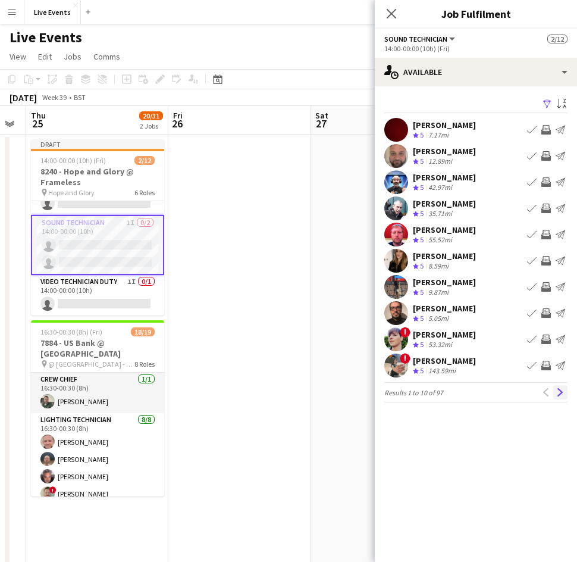
click at [559, 393] on app-icon "Next" at bounding box center [560, 392] width 8 height 8
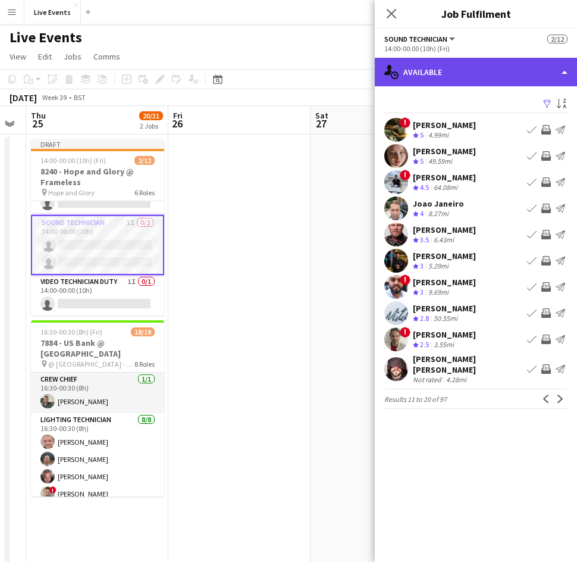
click at [455, 71] on div "single-neutral-actions-upload Available" at bounding box center [476, 72] width 202 height 29
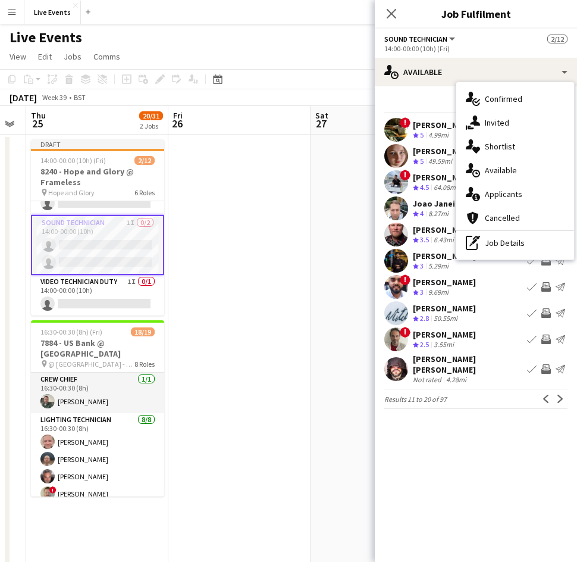
click at [477, 425] on mat-expansion-panel "users Available Filter Sort asc ! Bruno Spadale Crew rating 5 4.99mi Book crew …" at bounding box center [476, 323] width 202 height 475
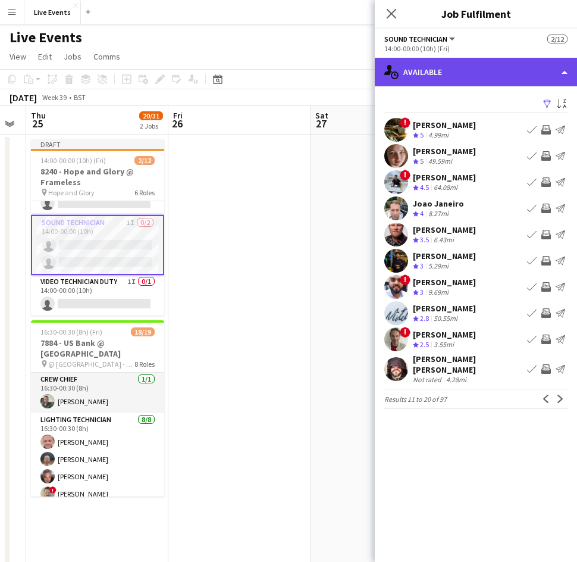
click at [446, 79] on div "single-neutral-actions-upload Available" at bounding box center [476, 72] width 202 height 29
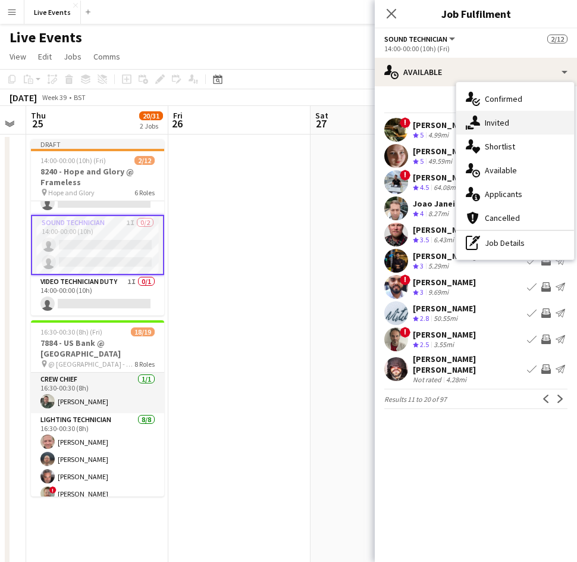
click at [511, 119] on div "single-neutral-actions-share-1 Invited" at bounding box center [515, 123] width 118 height 24
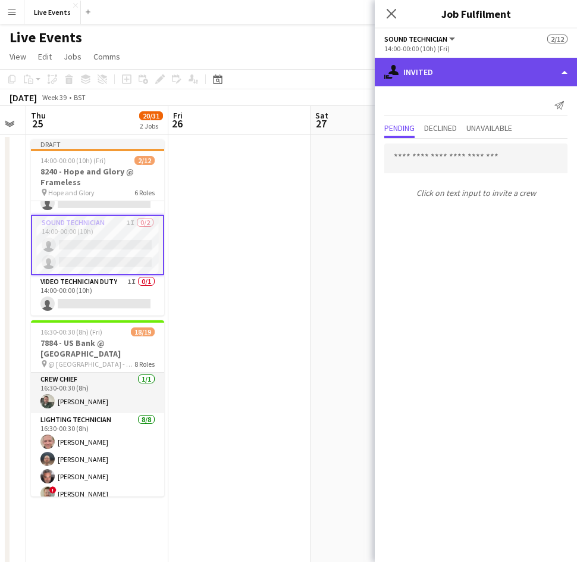
click at [465, 64] on div "single-neutral-actions-share-1 Invited" at bounding box center [476, 72] width 202 height 29
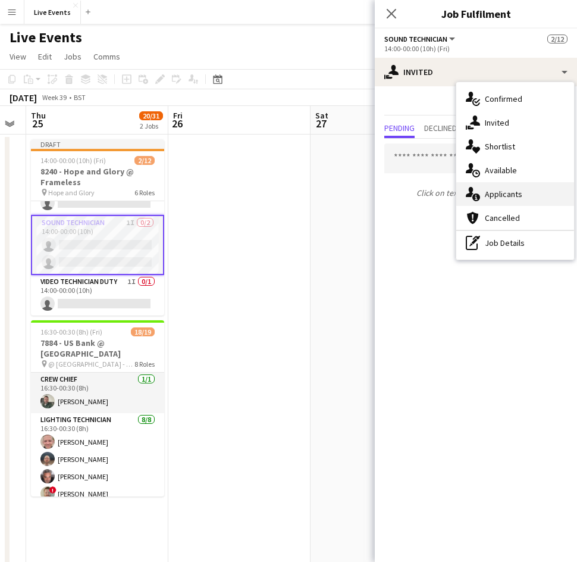
click at [512, 193] on span "Applicants" at bounding box center [503, 194] width 37 height 11
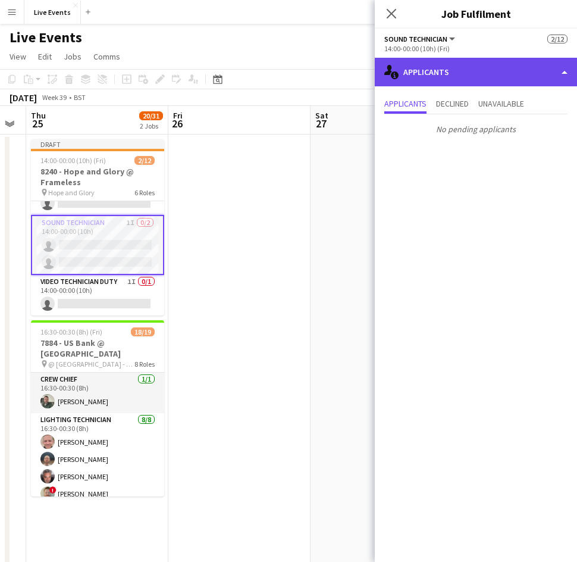
click at [446, 71] on div "single-neutral-actions-information Applicants" at bounding box center [476, 72] width 202 height 29
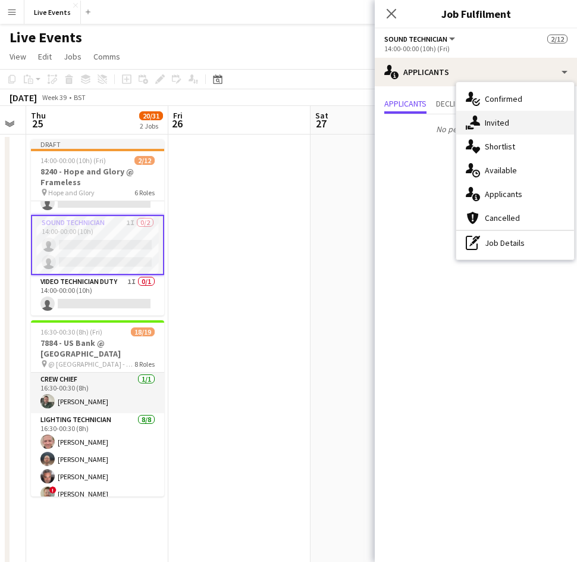
click at [500, 118] on span "Invited" at bounding box center [497, 122] width 24 height 11
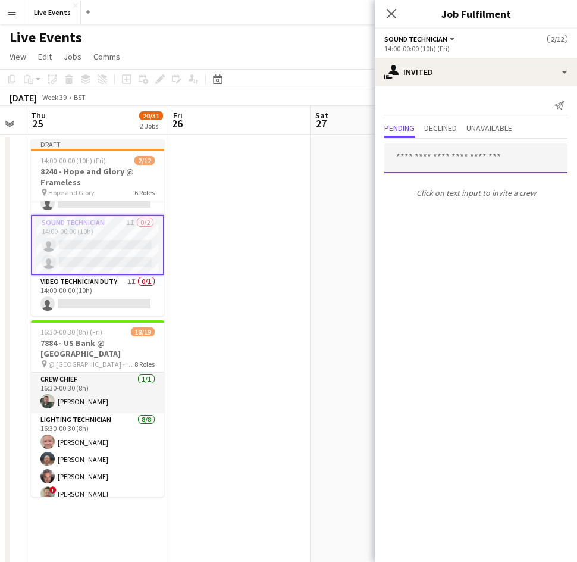
click at [460, 153] on input "text" at bounding box center [475, 158] width 183 height 30
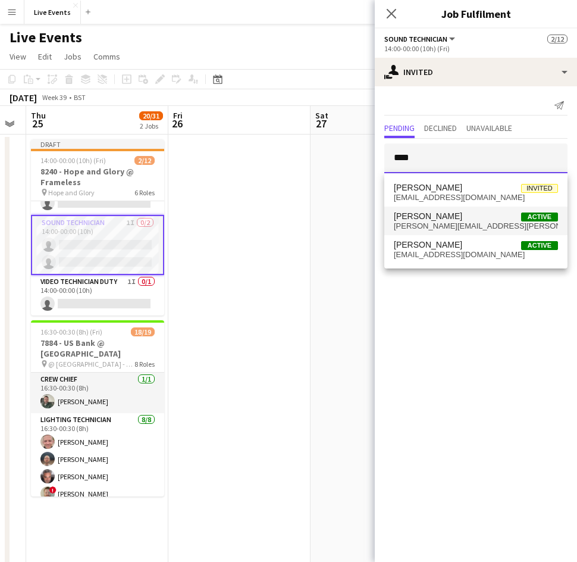
type input "****"
click at [434, 225] on span "gabriel@nyari.tv" at bounding box center [476, 226] width 164 height 10
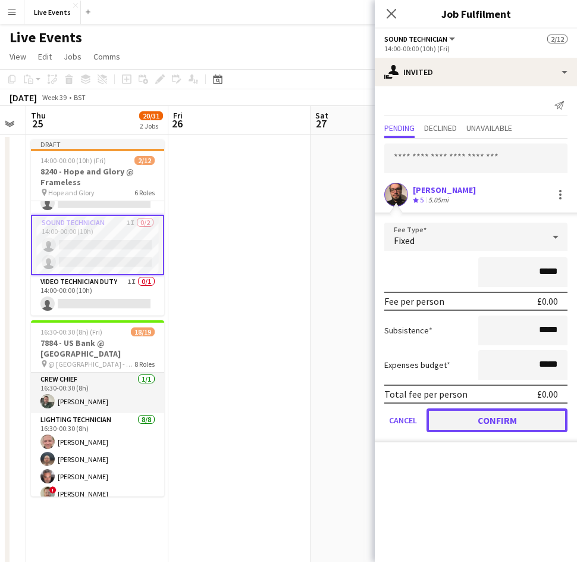
click at [491, 418] on button "Confirm" at bounding box center [497, 420] width 141 height 24
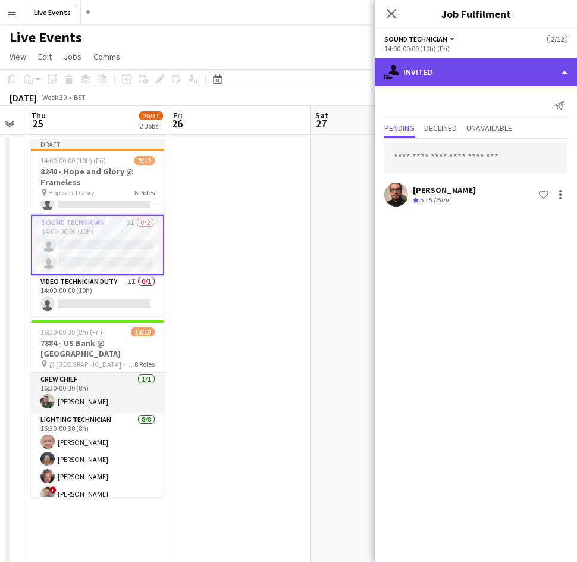
click at [483, 72] on div "single-neutral-actions-share-1 Invited" at bounding box center [476, 72] width 202 height 29
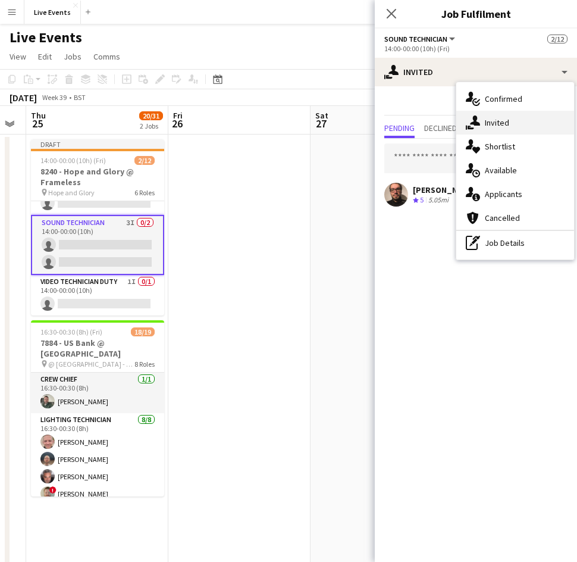
click at [503, 123] on span "Invited" at bounding box center [497, 122] width 24 height 11
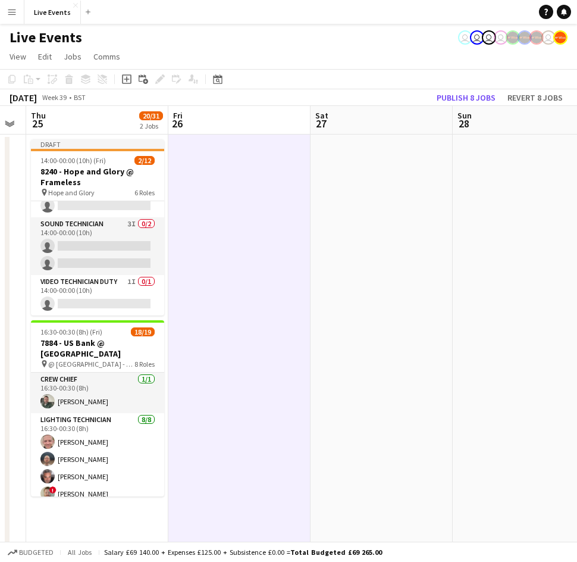
scroll to position [232, 0]
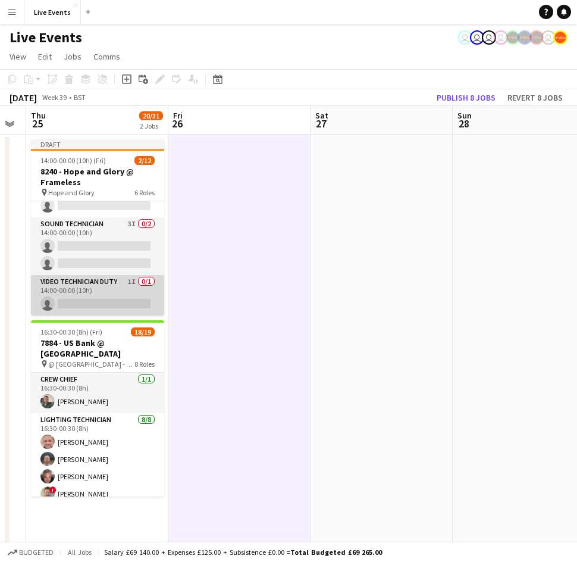
click at [104, 302] on app-card-role "Video Technician Duty 1I 0/1 14:00-00:00 (10h) single-neutral-actions" at bounding box center [97, 295] width 133 height 40
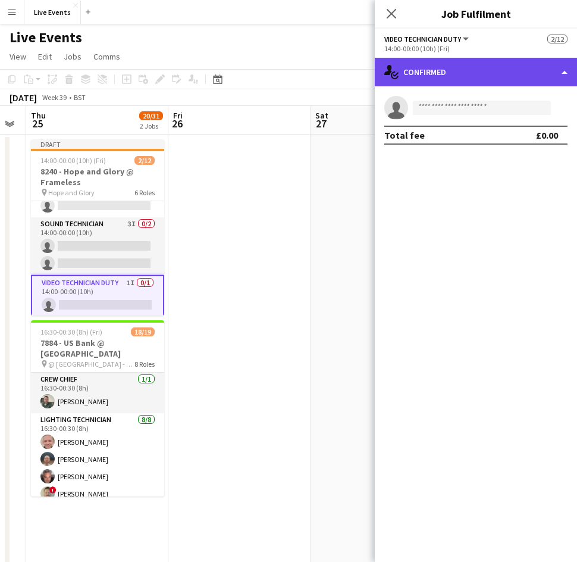
click at [471, 58] on div "single-neutral-actions-check-2 Confirmed" at bounding box center [476, 72] width 202 height 29
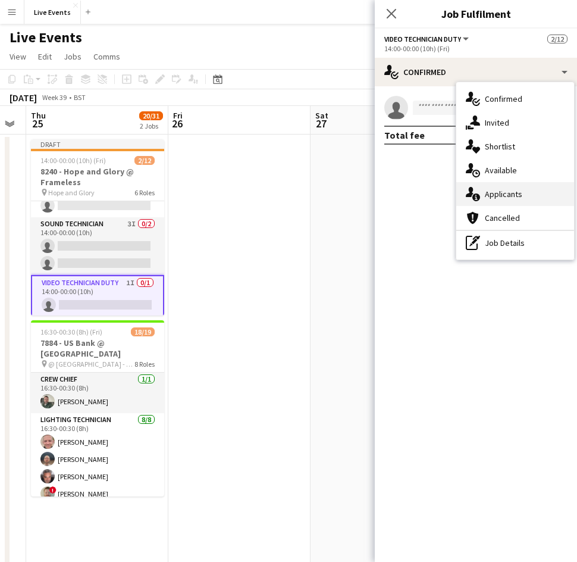
click at [523, 198] on div "single-neutral-actions-information Applicants" at bounding box center [515, 194] width 118 height 24
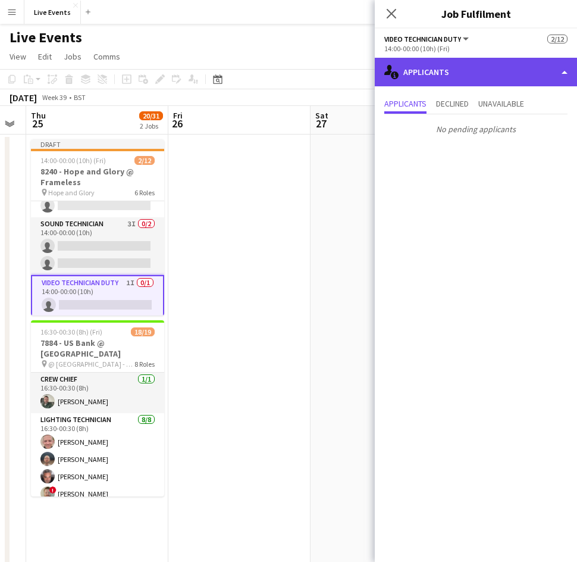
click at [424, 72] on div "single-neutral-actions-information Applicants" at bounding box center [476, 72] width 202 height 29
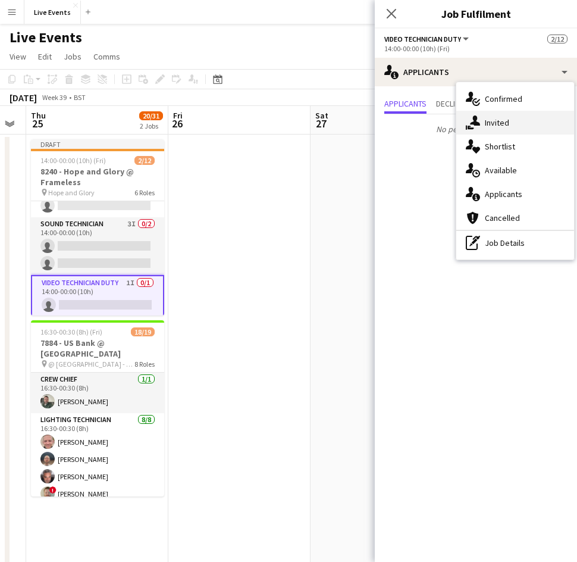
click at [534, 120] on div "single-neutral-actions-share-1 Invited" at bounding box center [515, 123] width 118 height 24
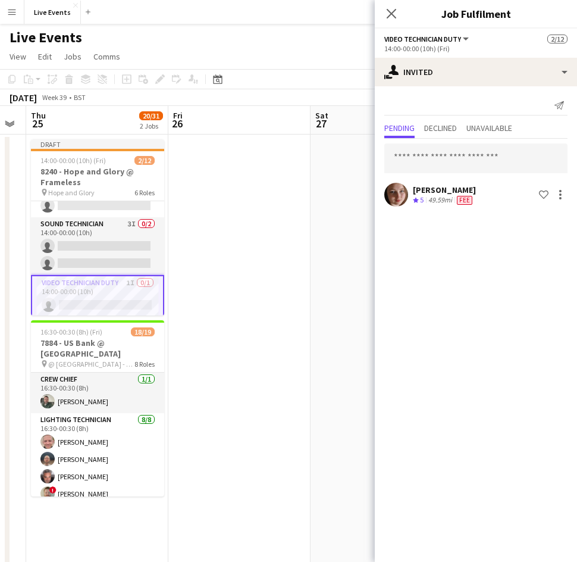
scroll to position [234, 0]
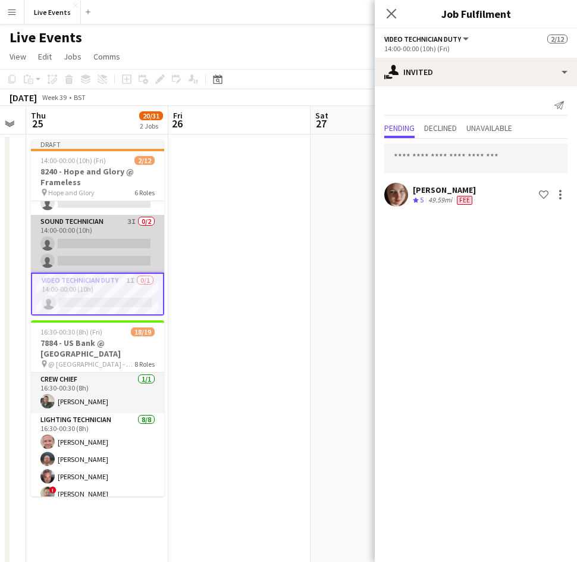
click at [94, 242] on app-card-role "Sound Technician 3I 0/2 14:00-00:00 (10h) single-neutral-actions single-neutral…" at bounding box center [97, 244] width 133 height 58
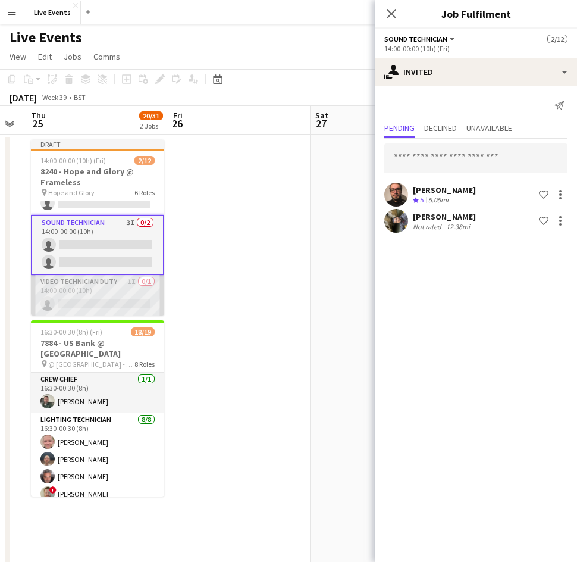
click at [102, 309] on app-card-role "Video Technician Duty 1I 0/1 14:00-00:00 (10h) single-neutral-actions" at bounding box center [97, 295] width 133 height 40
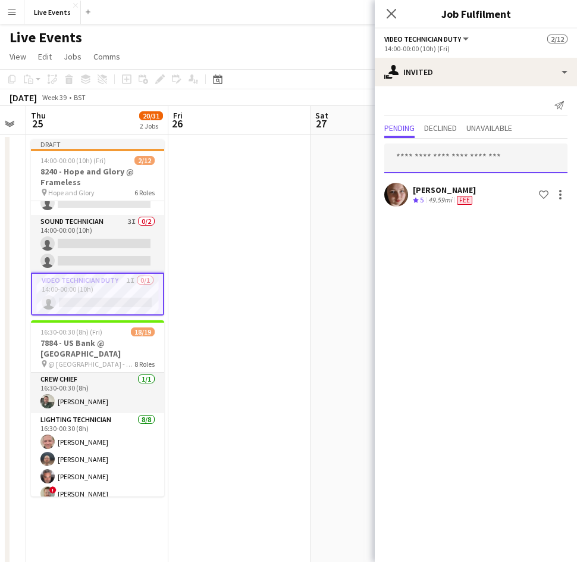
click at [468, 157] on input "text" at bounding box center [475, 158] width 183 height 30
type input "****"
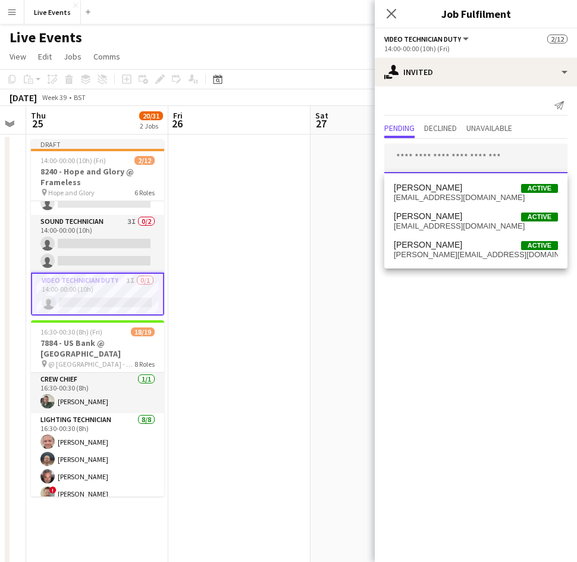
click at [424, 157] on input "text" at bounding box center [475, 158] width 183 height 30
type input "*"
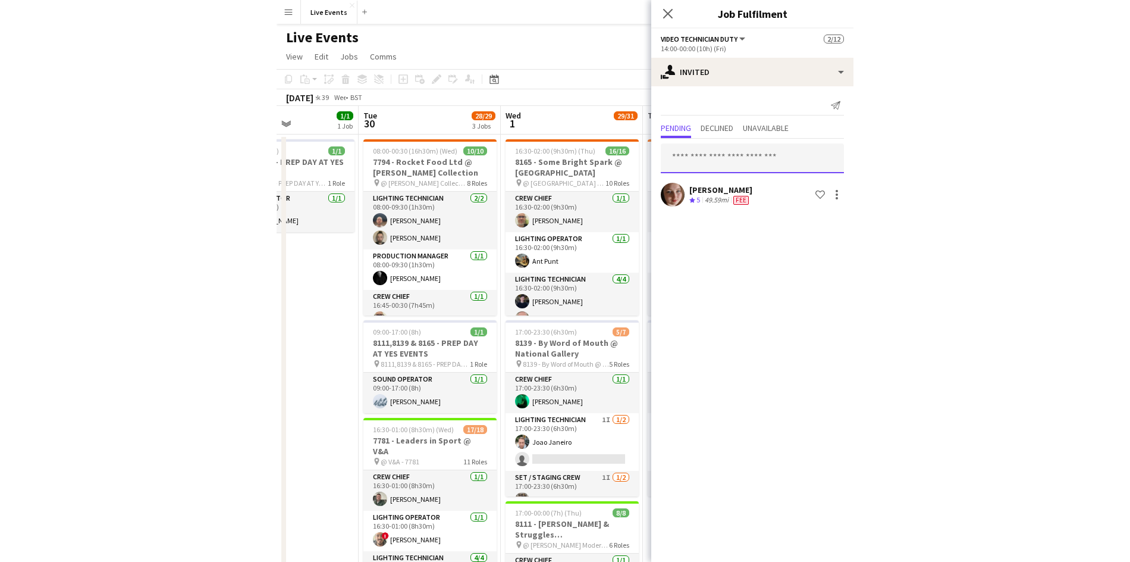
scroll to position [0, 344]
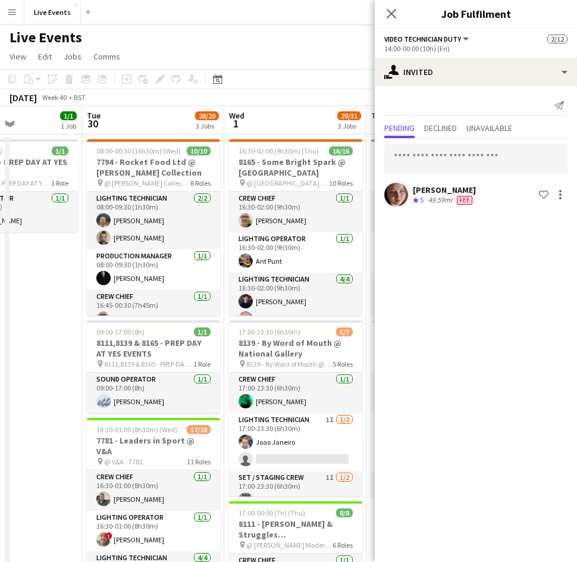
click at [507, 339] on mat-expansion-panel "user-plus Invited Send notification Pending Declined Unavailable Mair Baker Cre…" at bounding box center [476, 323] width 202 height 475
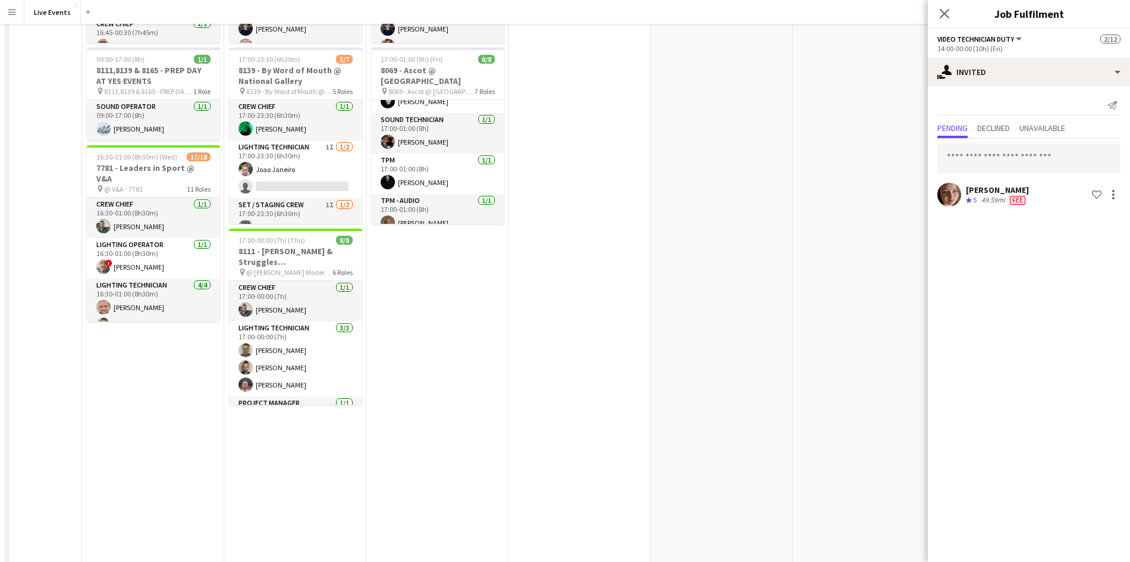
scroll to position [0, 0]
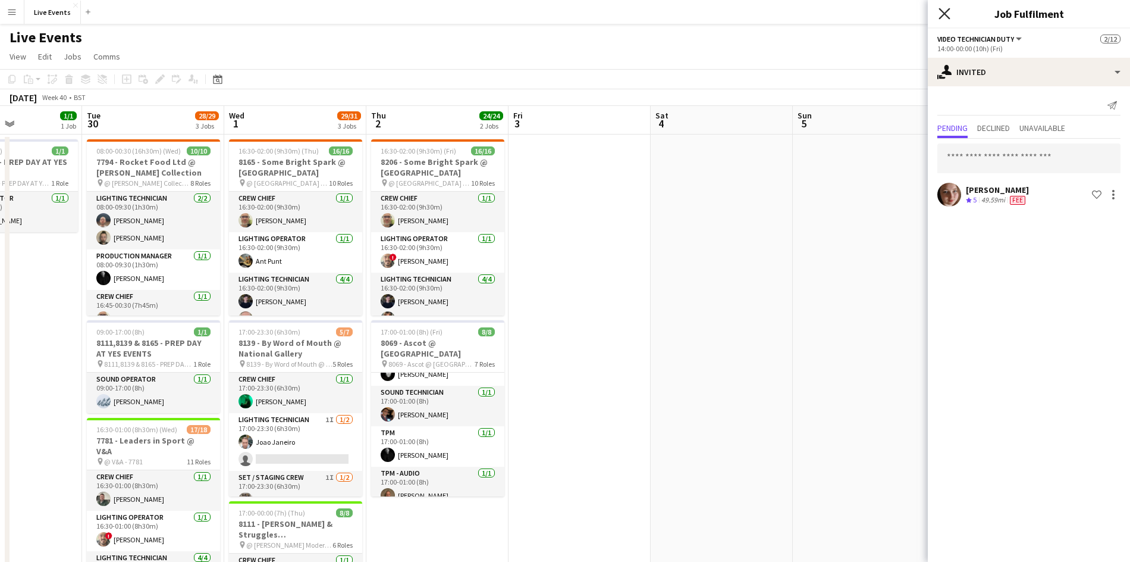
click at [585, 18] on icon "Close pop-in" at bounding box center [944, 13] width 11 height 11
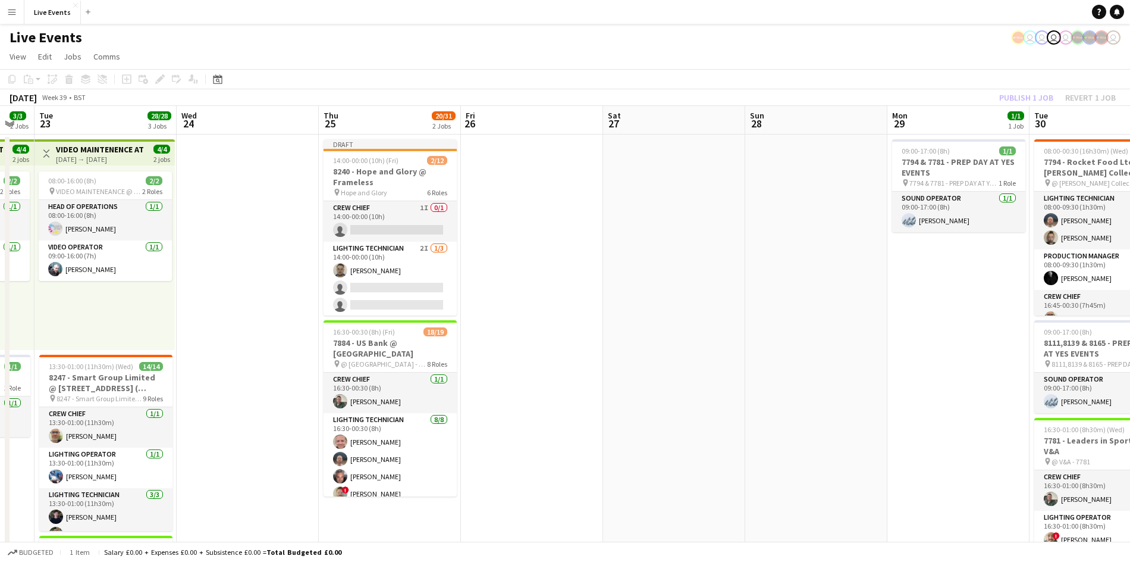
scroll to position [0, 336]
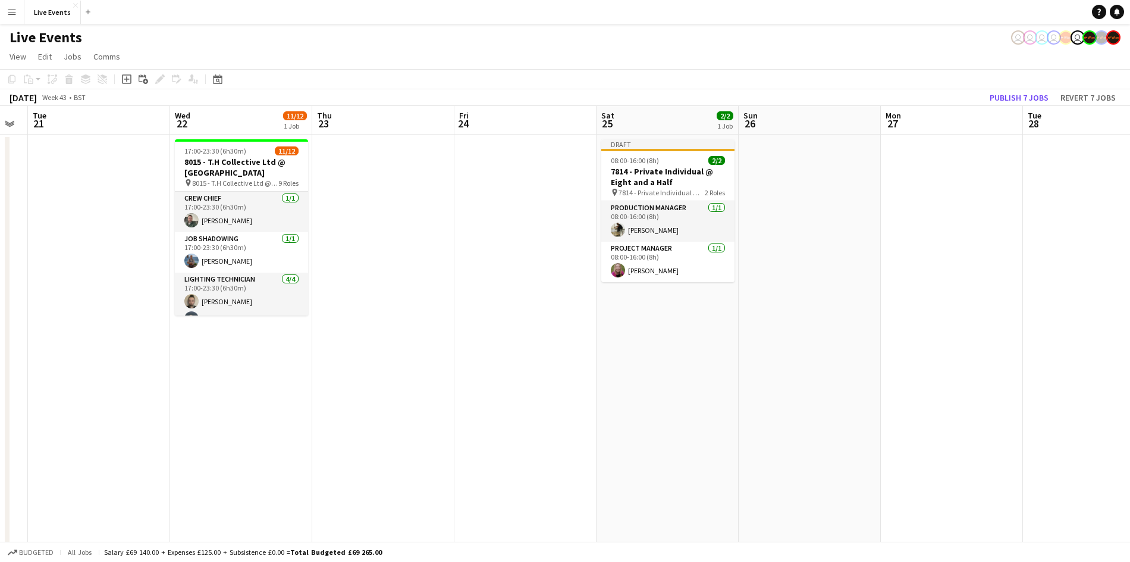
scroll to position [0, 256]
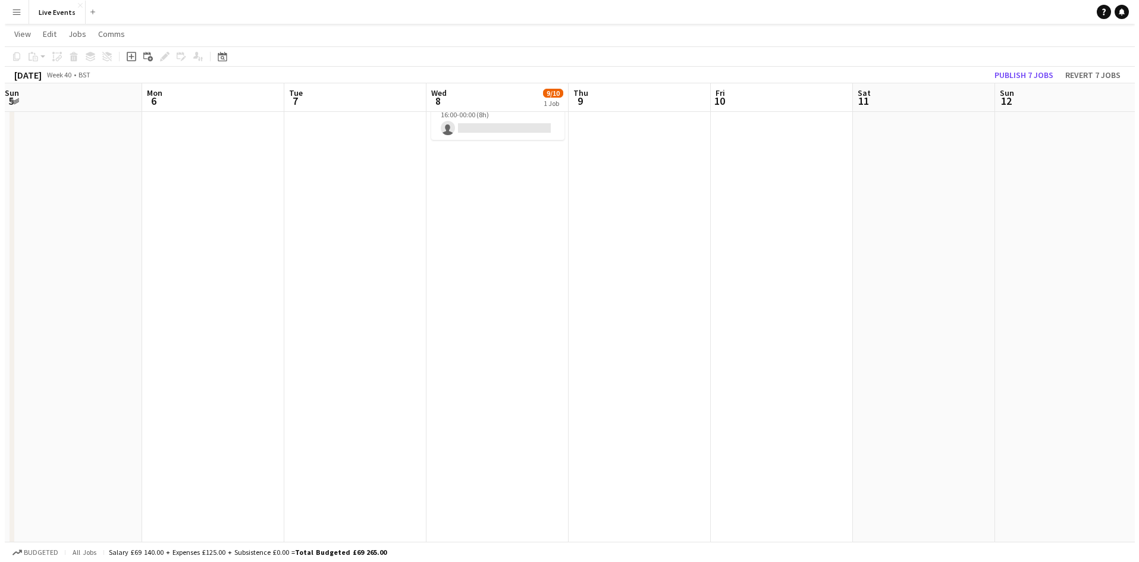
scroll to position [0, 0]
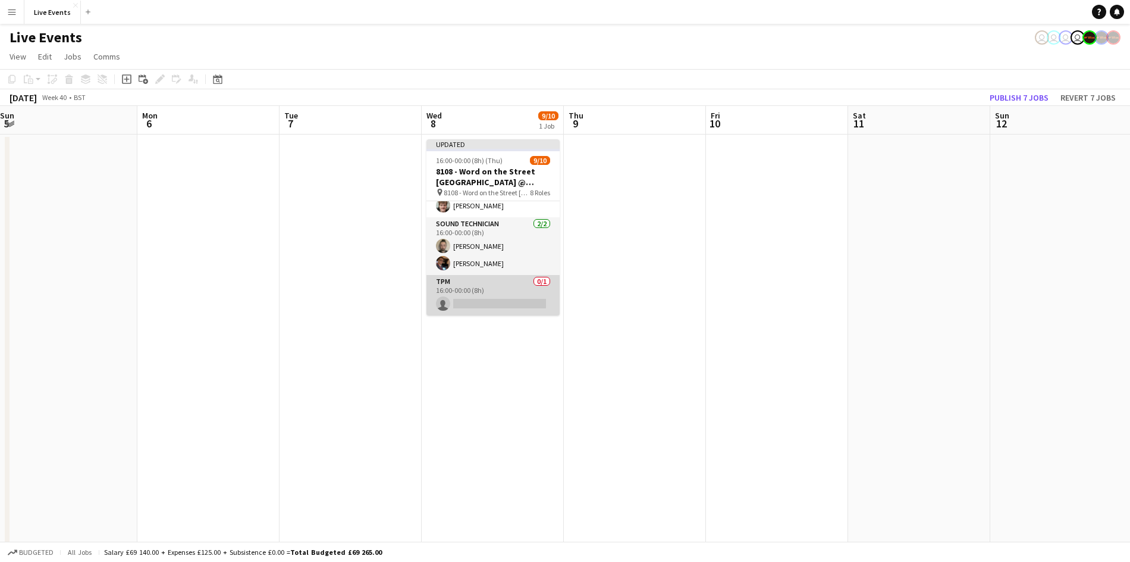
click at [482, 300] on app-card-role "TPM 0/1 16:00-00:00 (8h) single-neutral-actions" at bounding box center [493, 295] width 133 height 40
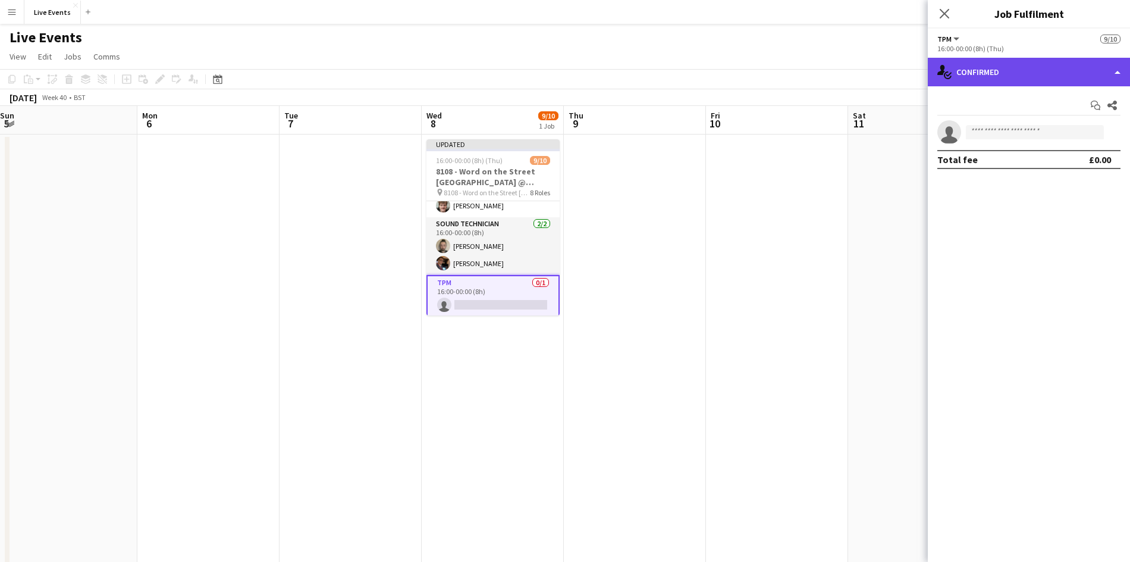
click at [585, 66] on div "single-neutral-actions-check-2 Confirmed" at bounding box center [1029, 72] width 202 height 29
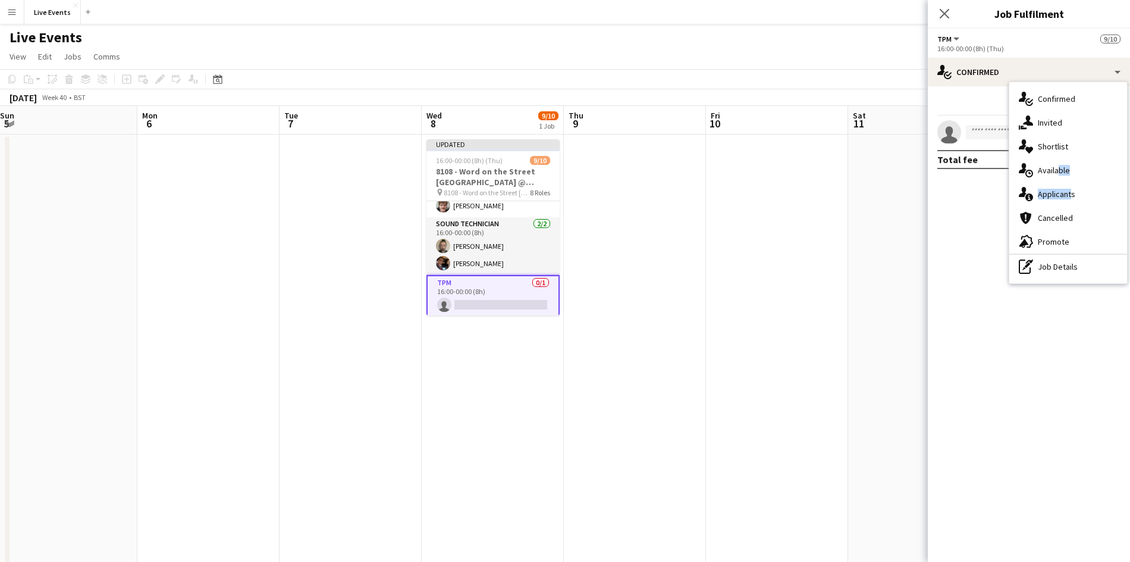
drag, startPoint x: 1067, startPoint y: 200, endPoint x: 1056, endPoint y: 171, distance: 31.1
click at [585, 171] on div "single-neutral-actions-check-2 Confirmed single-neutral-actions-share-1 Invited…" at bounding box center [1068, 182] width 118 height 201
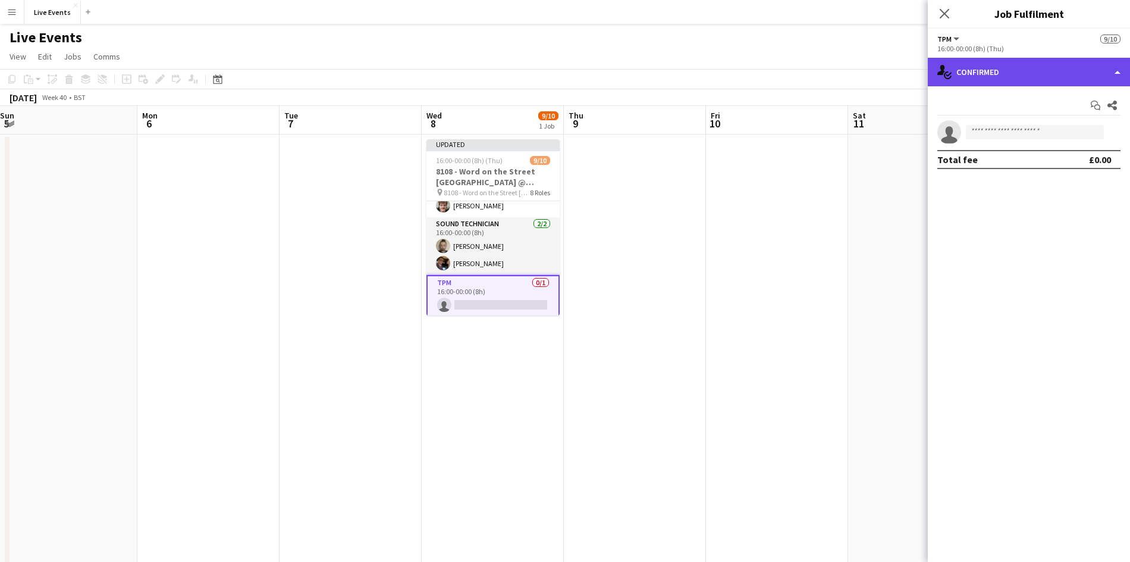
click at [585, 81] on div "single-neutral-actions-check-2 Confirmed" at bounding box center [1029, 72] width 202 height 29
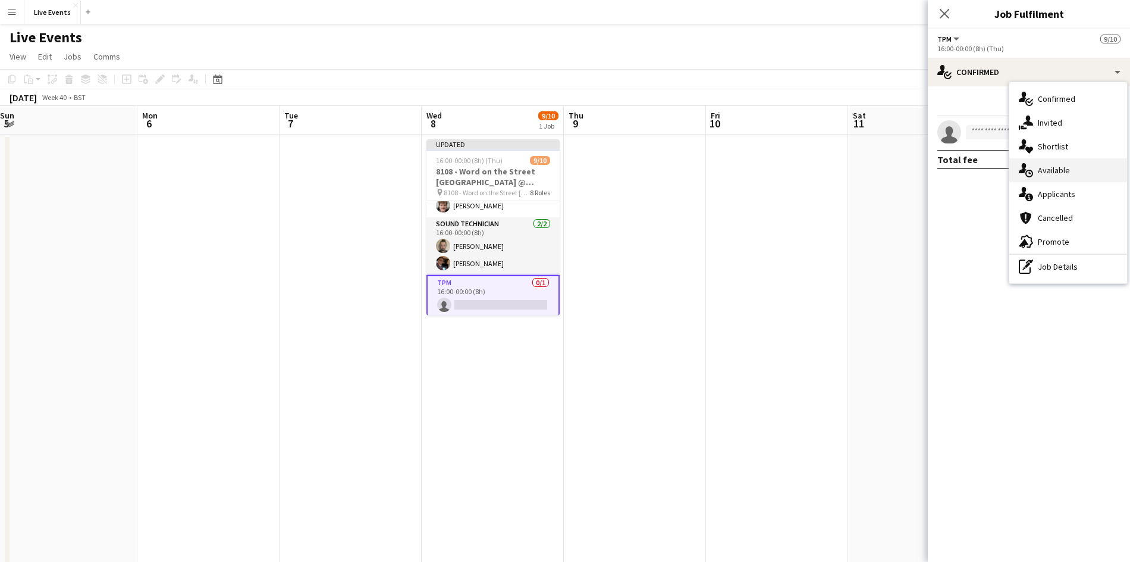
click at [585, 164] on div "single-neutral-actions-upload Available" at bounding box center [1068, 170] width 118 height 24
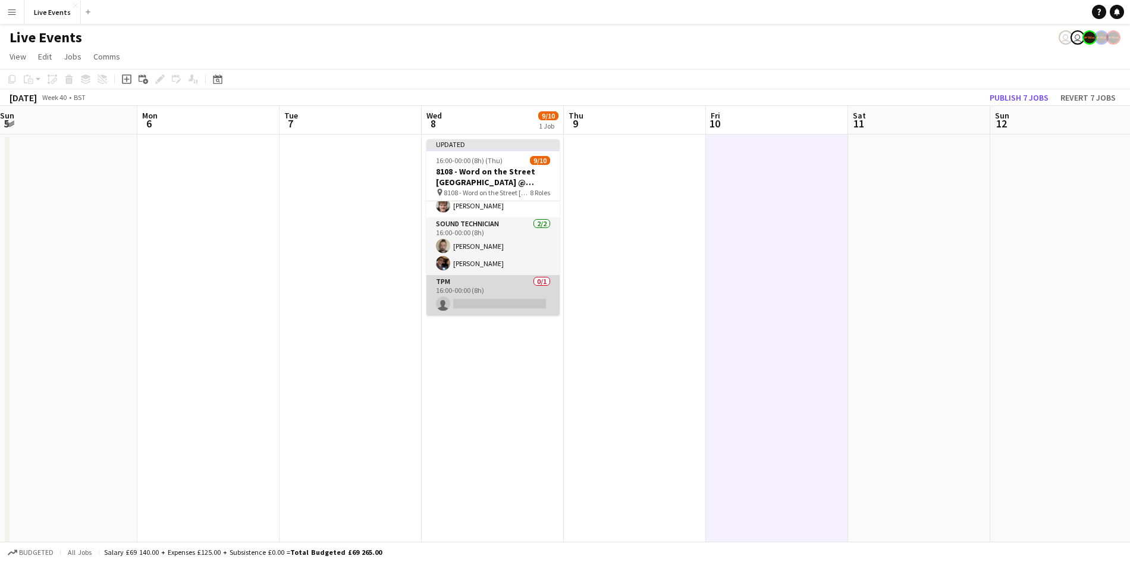
click at [506, 298] on app-card-role "TPM 0/1 16:00-00:00 (8h) single-neutral-actions" at bounding box center [493, 295] width 133 height 40
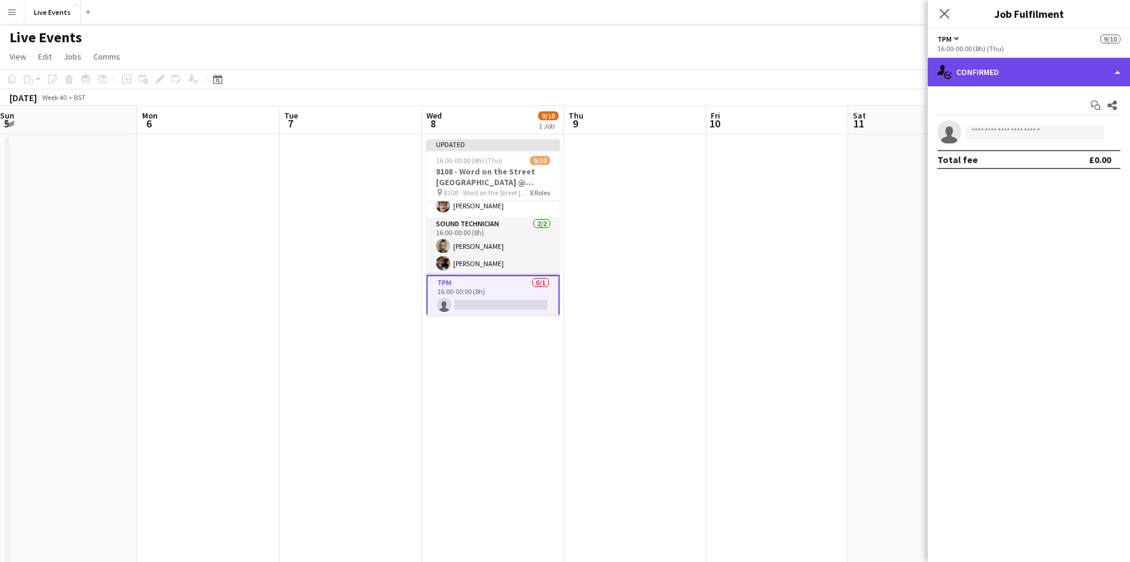
click at [585, 73] on div "single-neutral-actions-check-2 Confirmed" at bounding box center [1029, 72] width 202 height 29
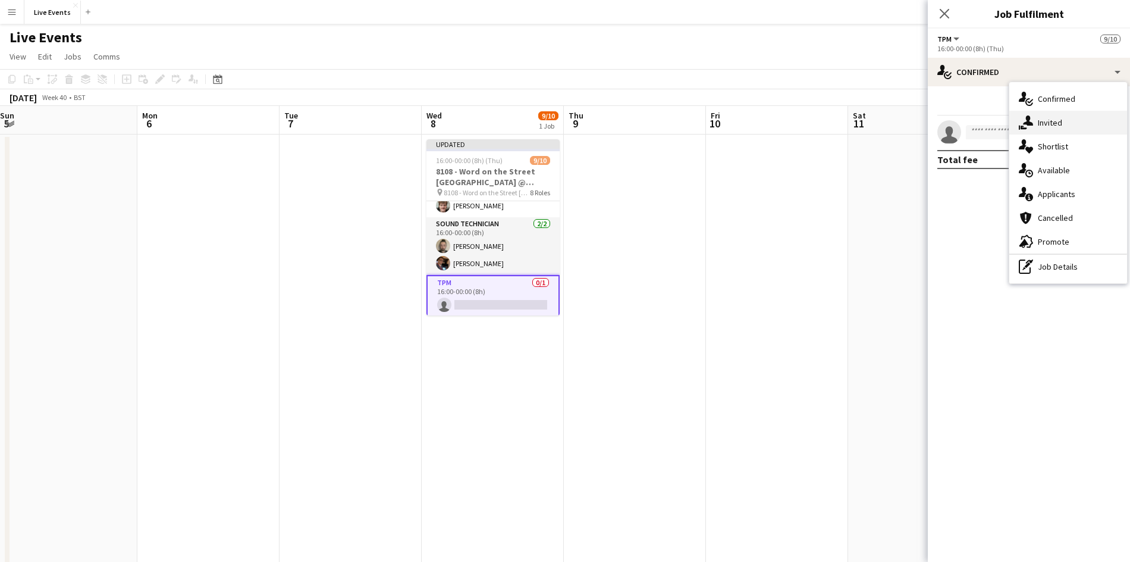
click at [585, 118] on span "Invited" at bounding box center [1050, 122] width 24 height 11
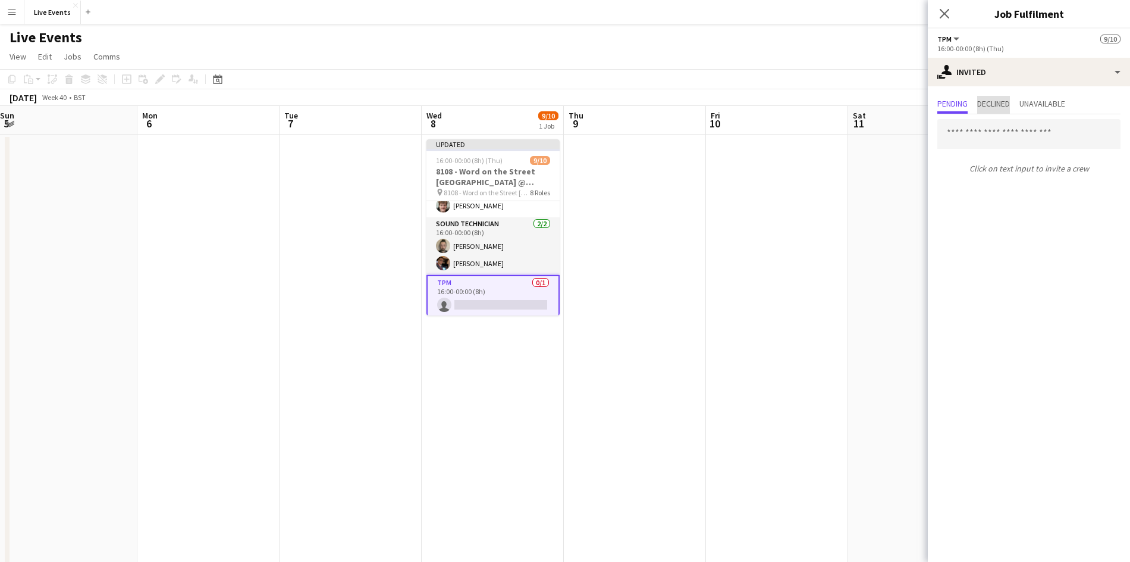
click at [585, 104] on span "Declined" at bounding box center [993, 103] width 33 height 8
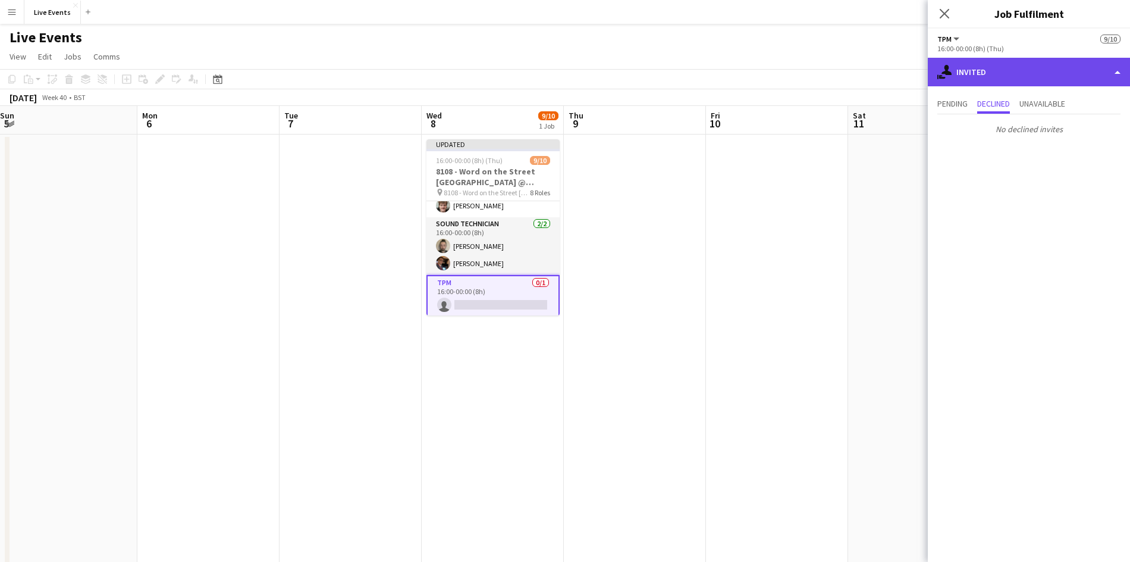
click at [585, 70] on div "single-neutral-actions-share-1 Invited" at bounding box center [1029, 72] width 202 height 29
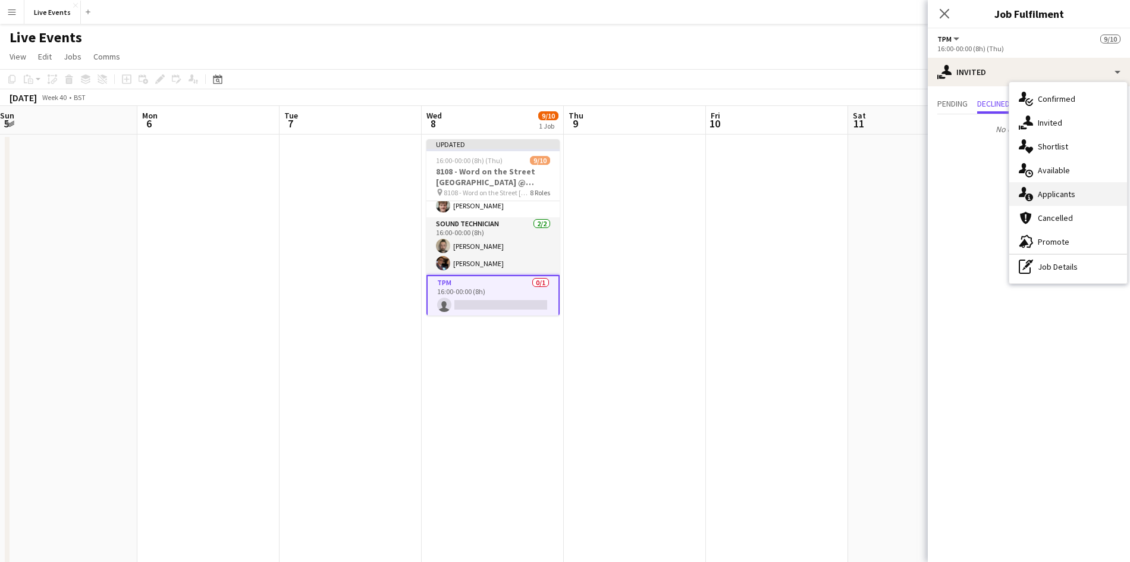
click at [585, 191] on span "Applicants" at bounding box center [1056, 194] width 37 height 11
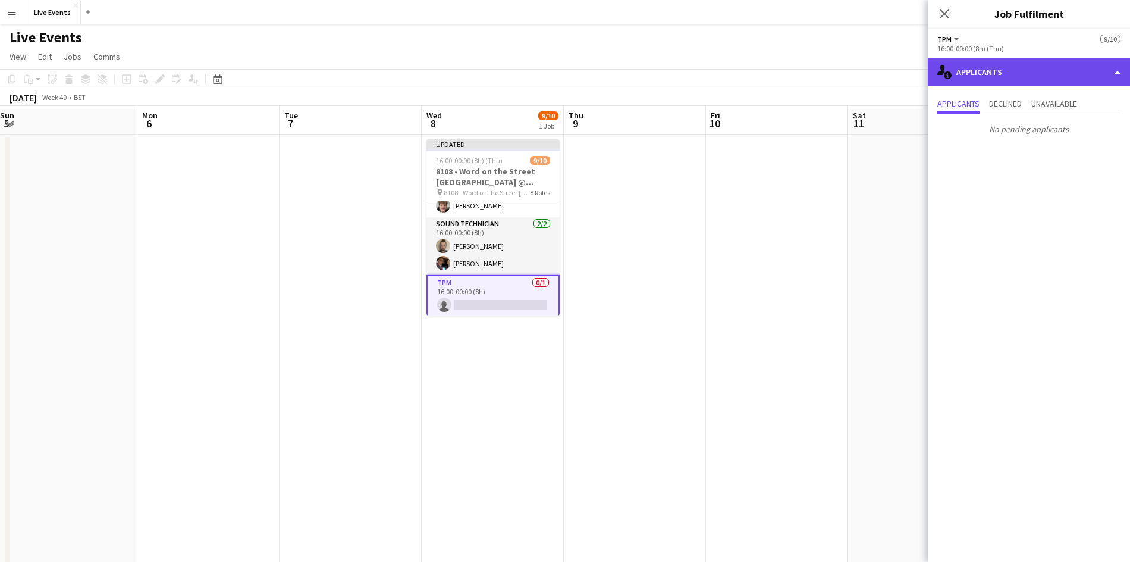
click at [585, 76] on div "single-neutral-actions-information Applicants" at bounding box center [1029, 72] width 202 height 29
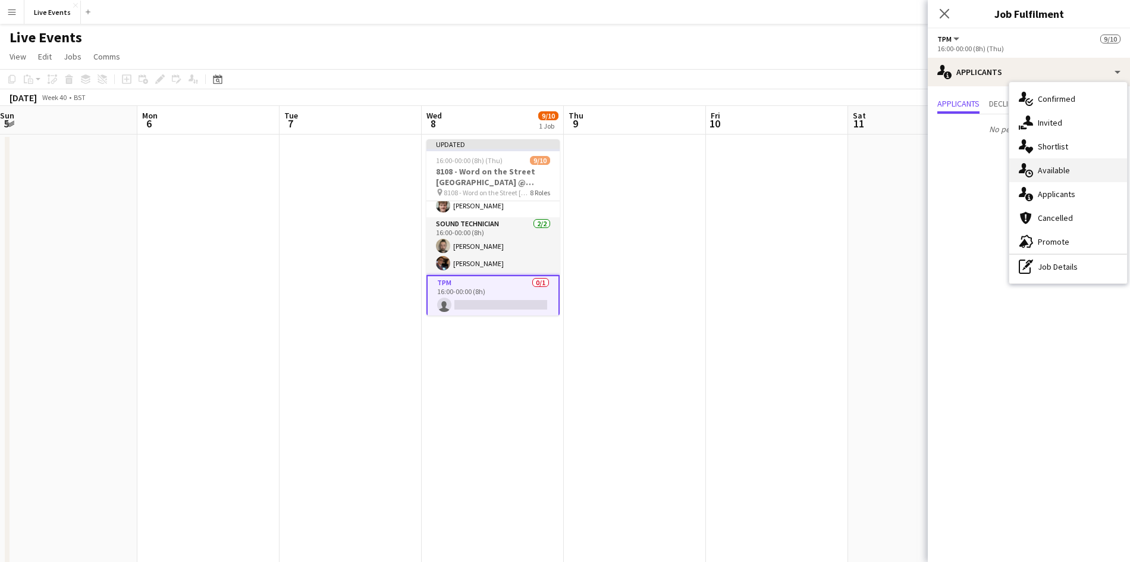
click at [585, 172] on div "single-neutral-actions-upload Available" at bounding box center [1068, 170] width 118 height 24
